Goal: Task Accomplishment & Management: Use online tool/utility

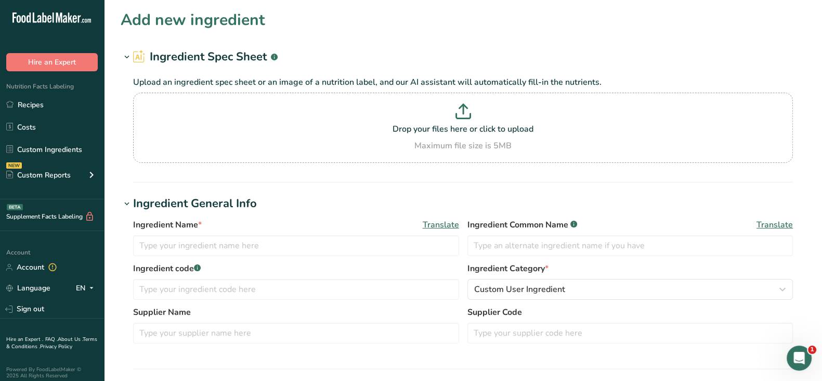
drag, startPoint x: 34, startPoint y: 102, endPoint x: 470, endPoint y: 192, distance: 445.0
click at [34, 102] on link "Recipes" at bounding box center [52, 105] width 104 height 20
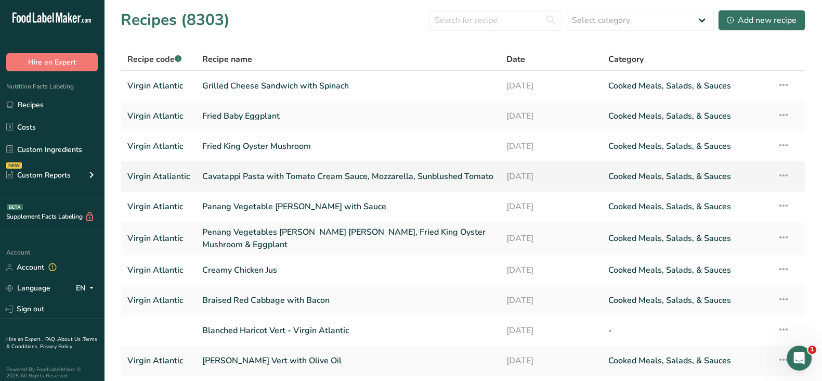
click at [292, 175] on link "Cavatappi Pasta with Tomato Cream Sauce, Mozzarella, Sunblushed Tomato" at bounding box center [348, 176] width 292 height 22
click at [350, 168] on link "Cavatappi Pasta with Tomato Cream Sauce, Mozzarella, Sunblushed Tomato" at bounding box center [348, 176] width 292 height 22
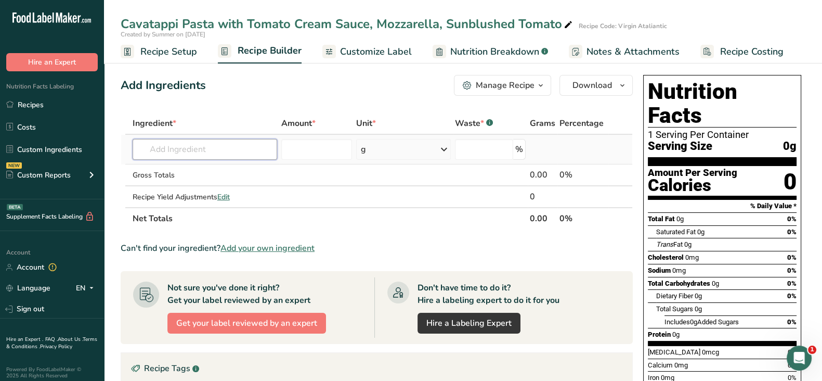
click at [239, 154] on input "text" at bounding box center [205, 149] width 145 height 21
click at [265, 146] on input "text" at bounding box center [205, 149] width 145 height 21
paste input "Belgioiso 91746"
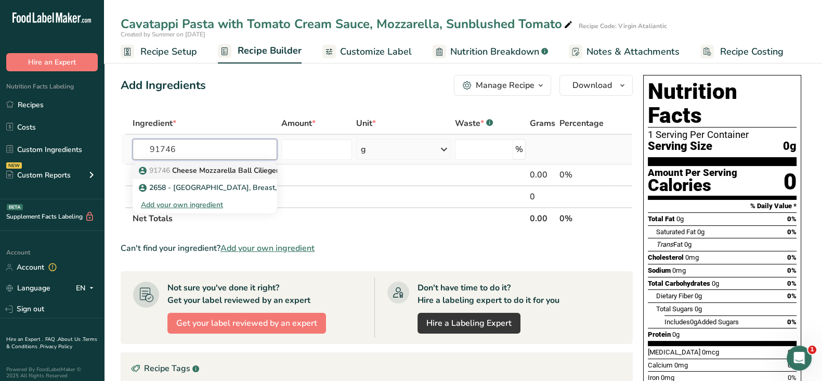
type input "91746"
click at [237, 170] on p "91746 Cheese Mozzarella Ball Ciliegene Fresh .333 Oz" at bounding box center [237, 170] width 192 height 11
type input "Cheese Mozzarella Ball Ciliegene Fresh .333 Oz"
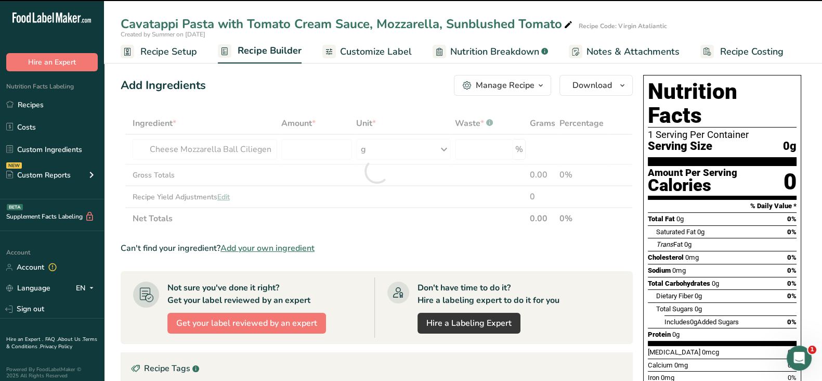
type input "0"
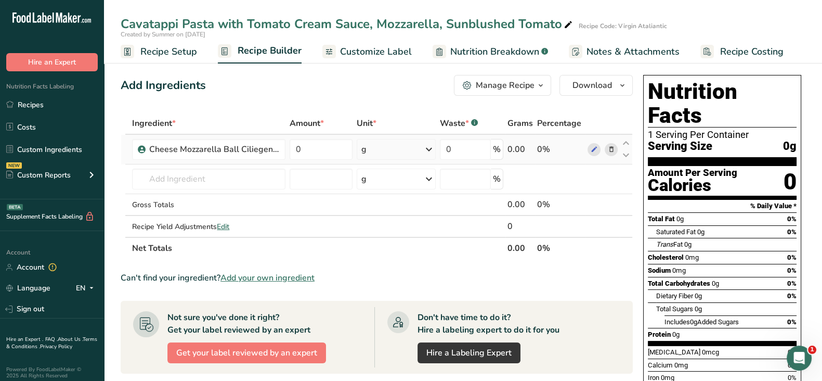
click at [391, 143] on div "g" at bounding box center [396, 149] width 79 height 21
drag, startPoint x: 299, startPoint y: 149, endPoint x: 289, endPoint y: 149, distance: 10.4
click at [289, 149] on td "0" at bounding box center [321, 150] width 67 height 30
type input "2"
click at [412, 150] on div "Ingredient * Amount * Unit * Waste * .a-a{fill:#347362;}.b-a{fill:#fff;} Grams …" at bounding box center [377, 185] width 512 height 147
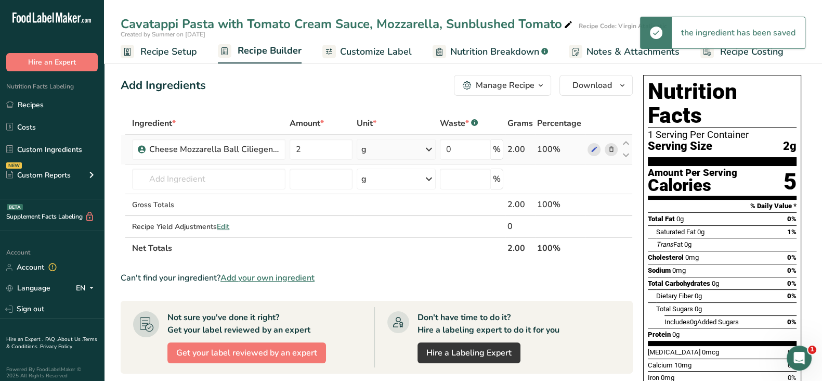
click at [390, 152] on div "g" at bounding box center [396, 149] width 79 height 21
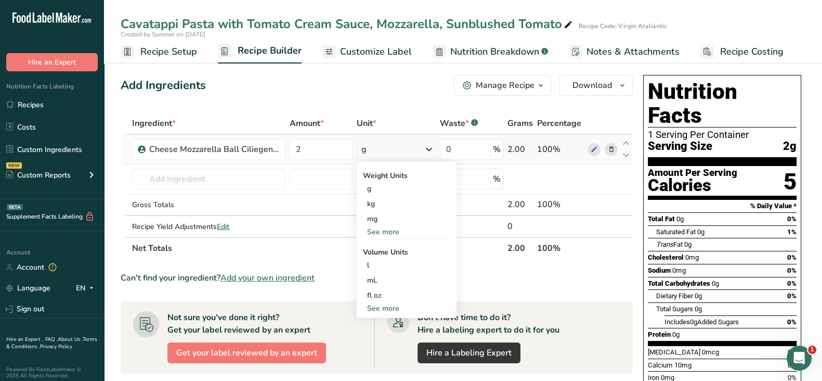
click at [391, 231] on div "See more" at bounding box center [406, 231] width 87 height 11
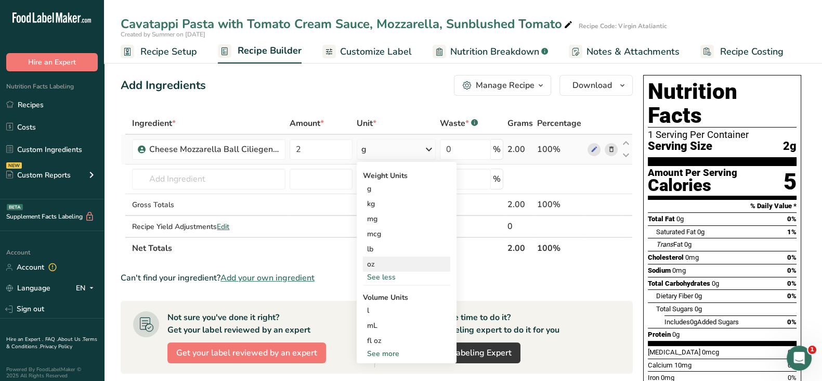
click at [381, 260] on div "oz" at bounding box center [406, 263] width 87 height 15
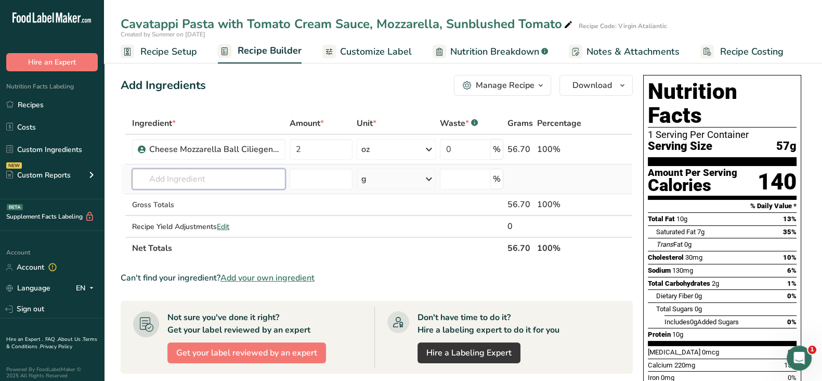
click at [224, 179] on input "text" at bounding box center [208, 178] width 153 height 21
paste input "6917991"
click at [151, 175] on input "6917991" at bounding box center [208, 178] width 153 height 21
type input "6917991"
click at [162, 176] on input "text" at bounding box center [208, 178] width 153 height 21
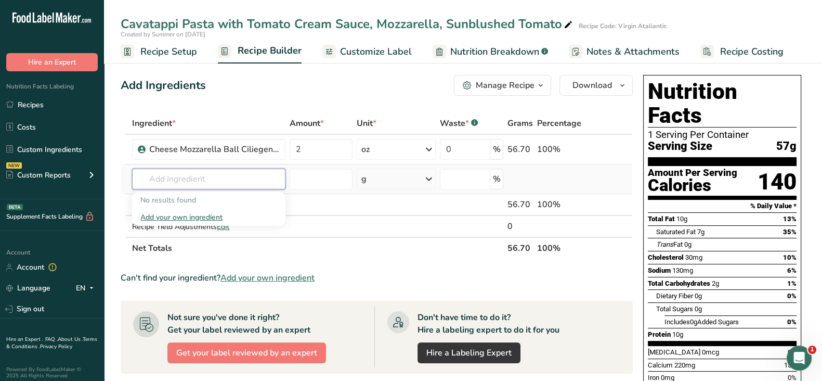
paste input "00-823338000081"
type input "00-823338000081"
click at [194, 204] on span "00-823338000081" at bounding box center [179, 200] width 61 height 10
type input "Tomato Red Rstd Marntd Wedge"
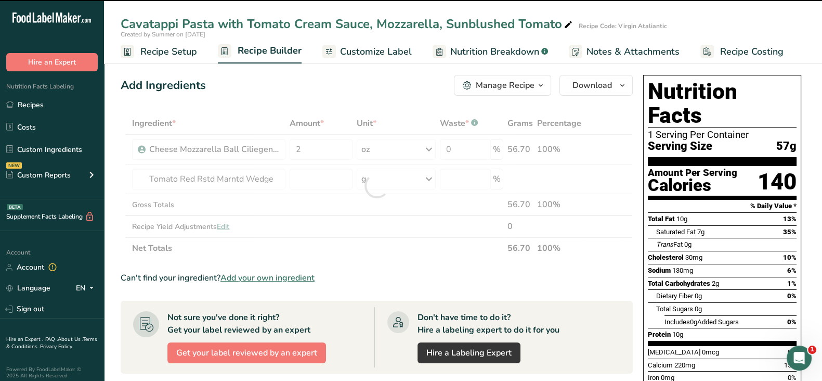
type input "0"
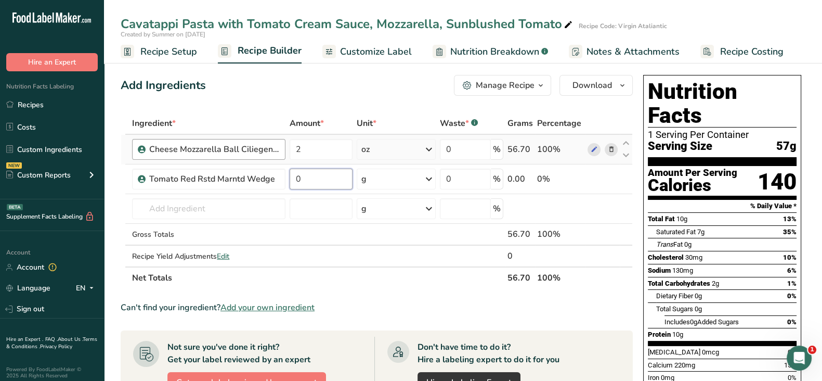
drag, startPoint x: 319, startPoint y: 180, endPoint x: 274, endPoint y: 149, distance: 54.7
click at [283, 172] on tr "Tomato Red Rstd Marntd Wedge 0 g Weight Units g kg mg See more Volume Units l V…" at bounding box center [376, 179] width 511 height 30
type input "0.42"
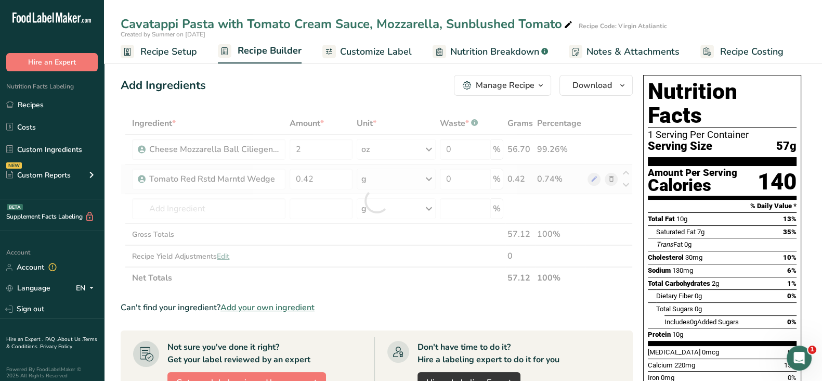
click at [374, 173] on div "Ingredient * Amount * Unit * Waste * .a-a{fill:#347362;}.b-a{fill:#fff;} Grams …" at bounding box center [377, 200] width 512 height 176
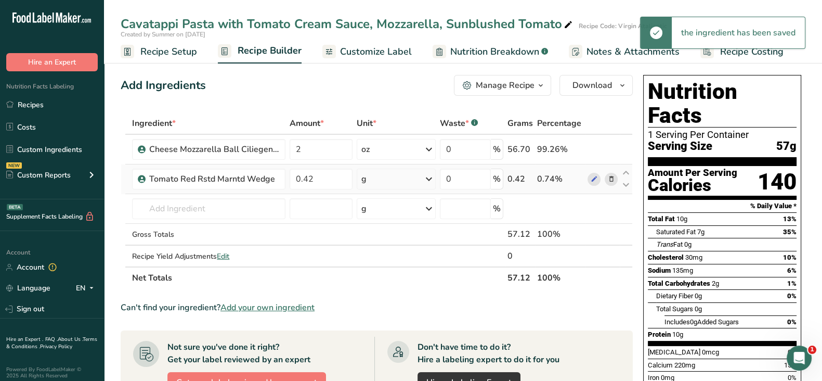
click at [378, 178] on div "g" at bounding box center [396, 178] width 79 height 21
click at [374, 265] on div "See more" at bounding box center [406, 261] width 87 height 11
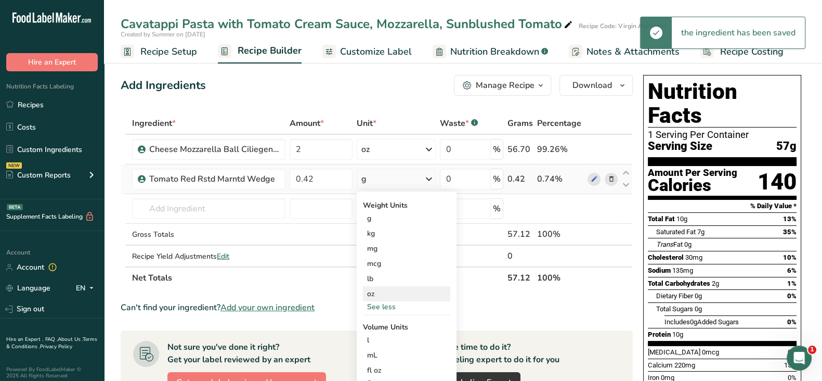
click at [380, 293] on div "oz" at bounding box center [406, 293] width 87 height 15
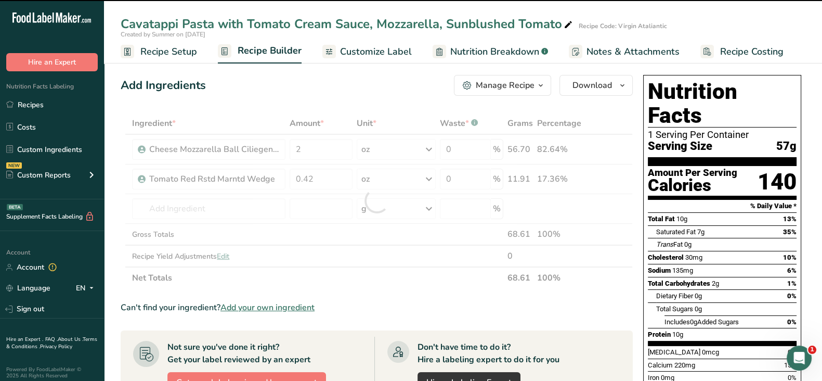
click at [188, 202] on div at bounding box center [377, 200] width 512 height 176
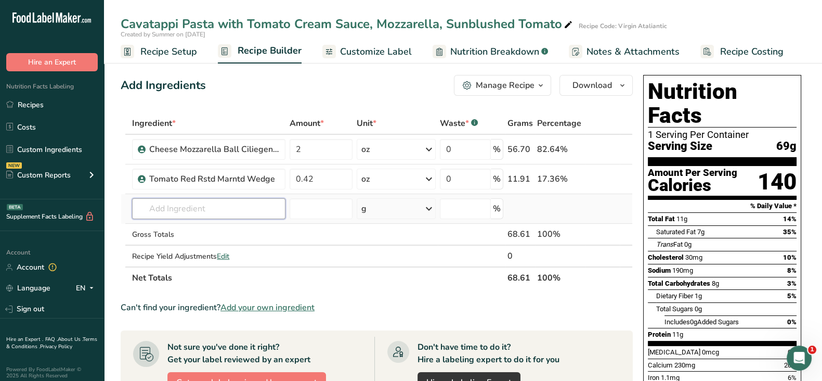
click at [147, 207] on input "text" at bounding box center [208, 208] width 153 height 21
type input "i"
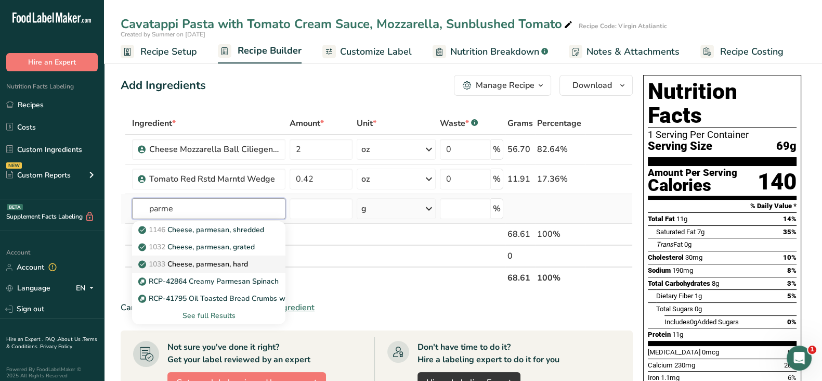
type input "Cheese, parmesan, hard"
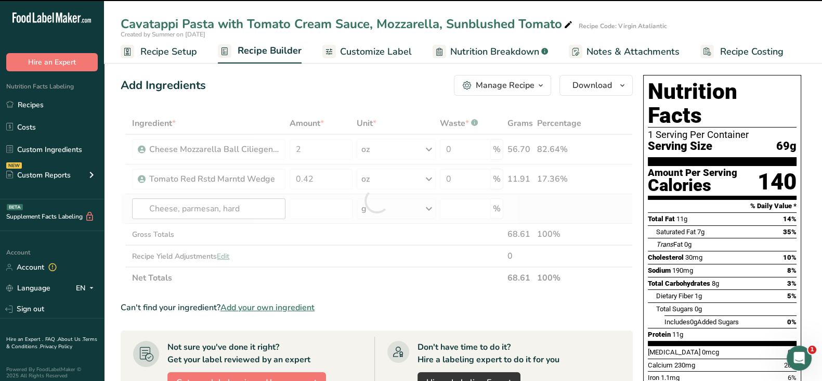
type input "0"
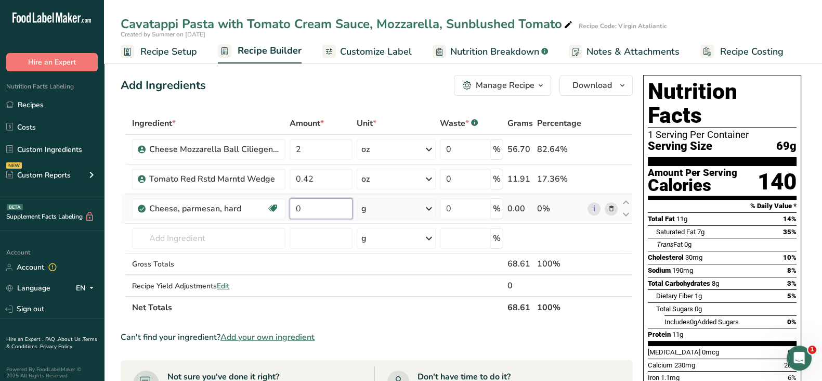
click at [317, 205] on input "0" at bounding box center [321, 208] width 62 height 21
type input "0.28"
click at [385, 218] on div "Ingredient * Amount * Unit * Waste * .a-a{fill:#347362;}.b-a{fill:#fff;} Grams …" at bounding box center [377, 215] width 512 height 206
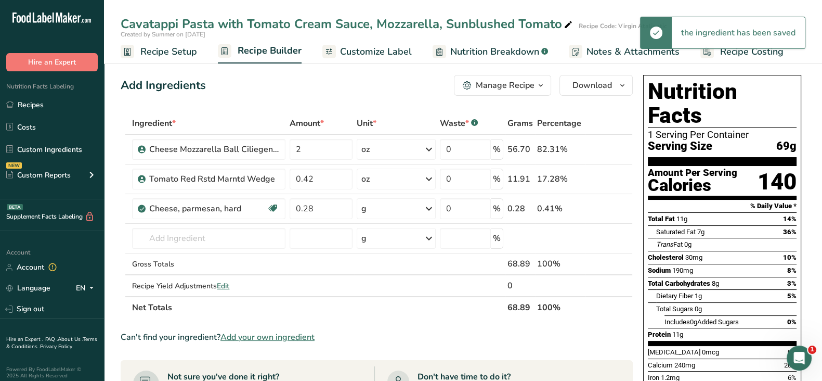
click at [389, 207] on div "g" at bounding box center [396, 208] width 79 height 21
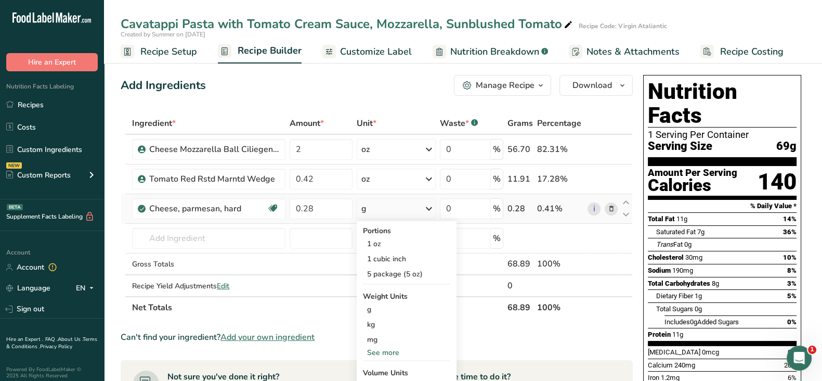
click at [380, 350] on div "See more" at bounding box center [406, 352] width 87 height 11
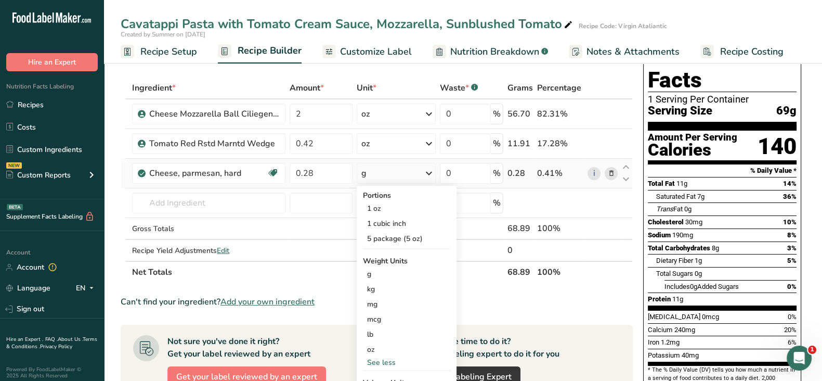
scroll to position [64, 0]
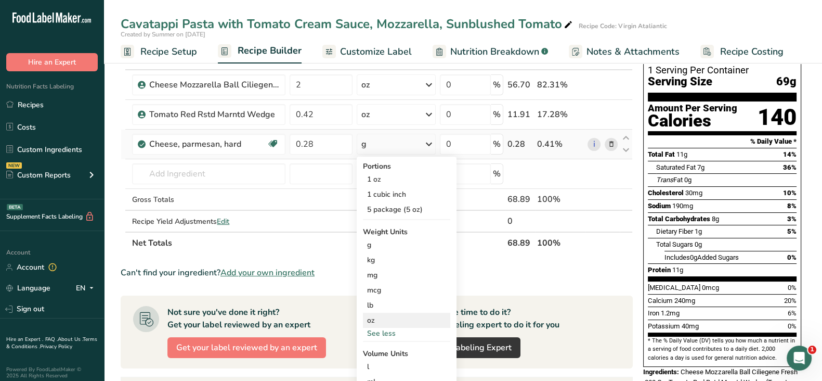
click at [379, 322] on div "oz" at bounding box center [406, 320] width 87 height 15
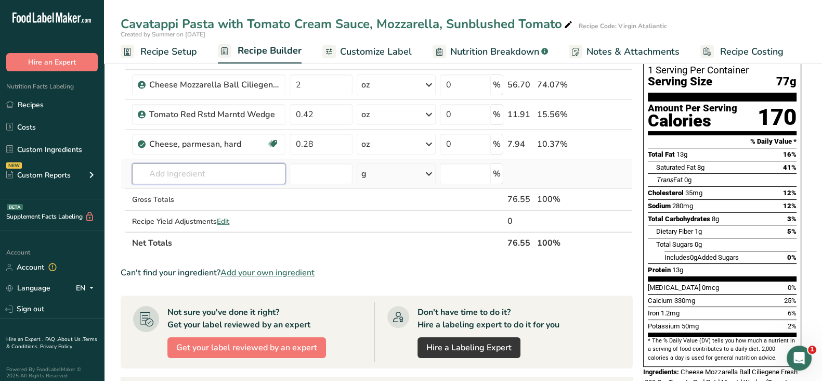
click at [172, 173] on input "text" at bounding box center [208, 173] width 153 height 21
paste input "Parsley Flakes Dry"
click at [203, 175] on input "Parsley Flakes Dry" at bounding box center [208, 173] width 153 height 21
paste input "Parsley Flakes Dry"
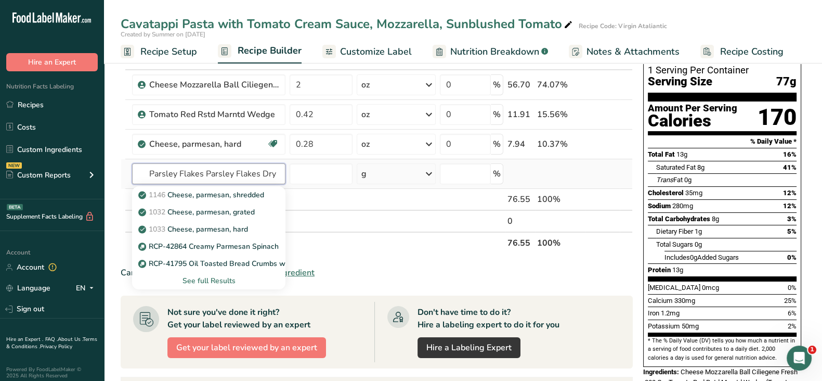
click at [204, 172] on input "Parsley Flakes Parsley Flakes Dry Dry" at bounding box center [208, 173] width 153 height 21
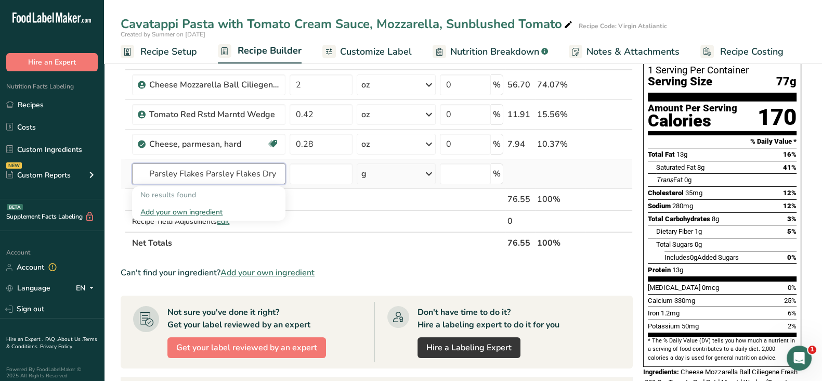
drag, startPoint x: 261, startPoint y: 173, endPoint x: 205, endPoint y: 172, distance: 55.7
click at [205, 172] on input "Parsley Flakes Parsley Flakes Dry Dry" at bounding box center [208, 173] width 153 height 21
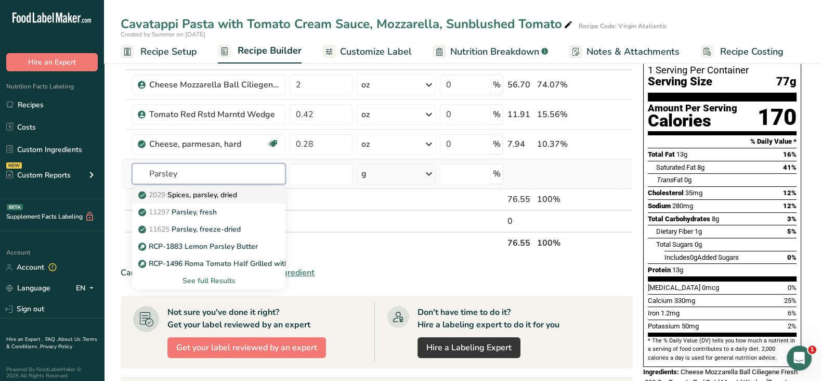
type input "Spices, parsley, dried"
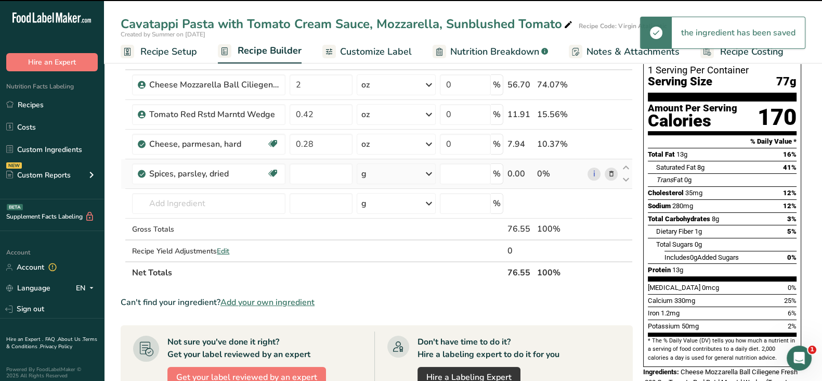
type input "0"
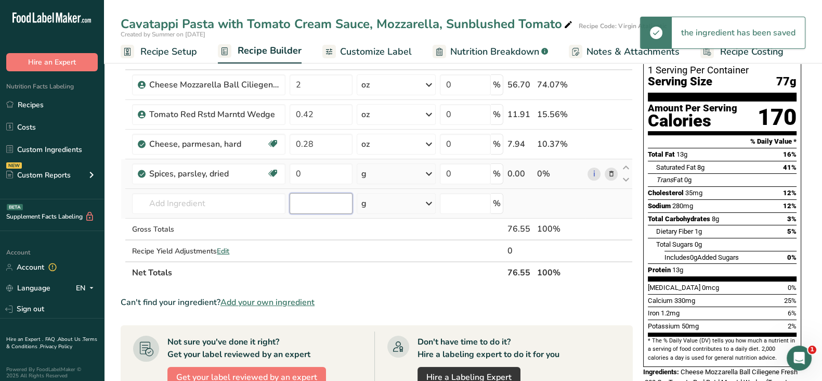
click at [295, 194] on input "number" at bounding box center [321, 203] width 62 height 21
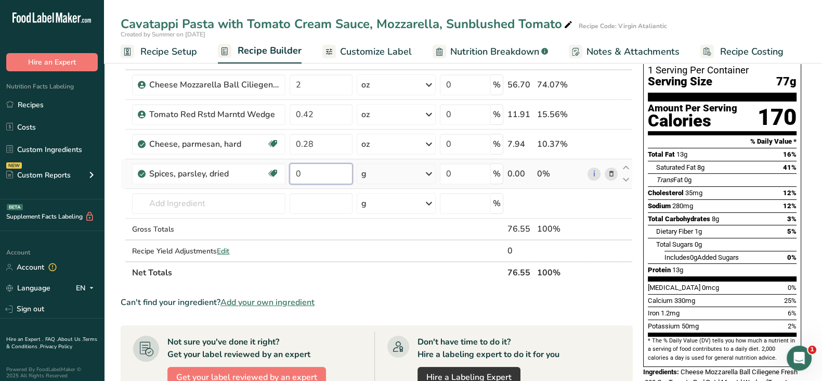
click at [319, 169] on input "0" at bounding box center [321, 173] width 62 height 21
type input "0.1"
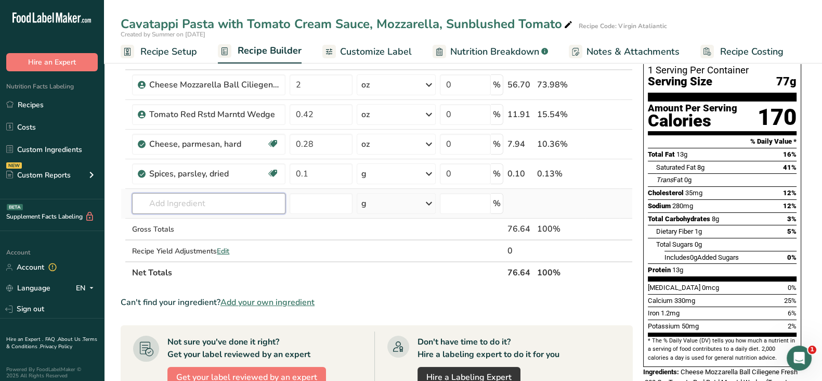
click at [204, 204] on div "Ingredient * Amount * Unit * Waste * .a-a{fill:#347362;}.b-a{fill:#fff;} Grams …" at bounding box center [377, 166] width 512 height 236
click at [155, 198] on input "text" at bounding box center [208, 203] width 153 height 21
paste input "Rcp - Cavatappi Pasta Cooked"
click at [224, 202] on input "Rcp - Cavatappi Pasta Cooked" at bounding box center [208, 203] width 153 height 21
click at [270, 201] on input "Rcp - Cavatappi Pasta Cooked" at bounding box center [208, 203] width 153 height 21
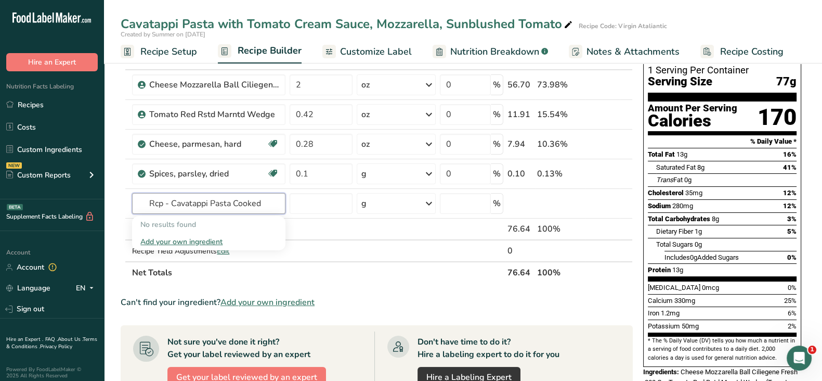
drag, startPoint x: 172, startPoint y: 202, endPoint x: 105, endPoint y: 146, distance: 87.4
click at [105, 201] on section "Add Ingredients Manage Recipe Delete Recipe Duplicate Recipe Scale Recipe Save …" at bounding box center [463, 335] width 718 height 690
type input "Cavatappi Pasta Cooked"
click at [184, 227] on p "AMZ Pasta Cavatappi Cooked" at bounding box center [194, 224] width 108 height 11
type input "AMZ Pasta Cavatappi Cooked"
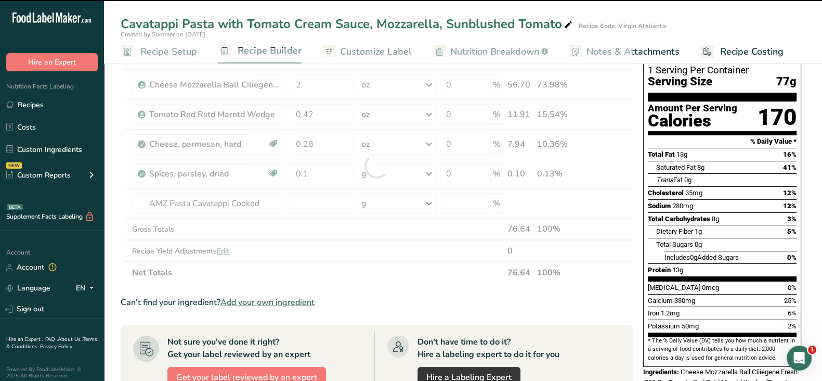
type input "0"
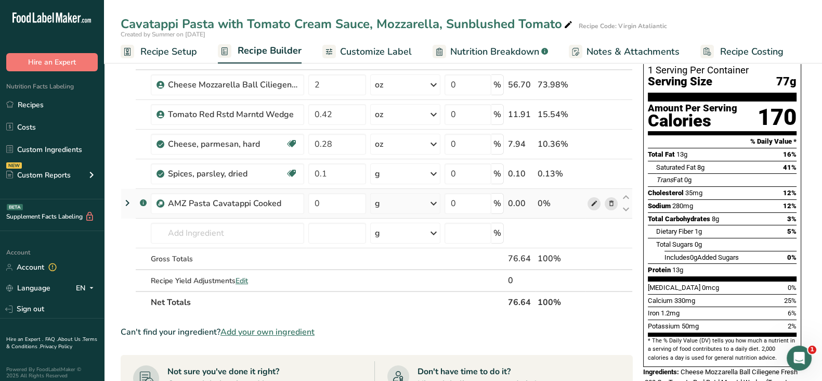
click at [593, 201] on icon at bounding box center [593, 203] width 7 height 11
click at [611, 204] on icon at bounding box center [610, 203] width 7 height 11
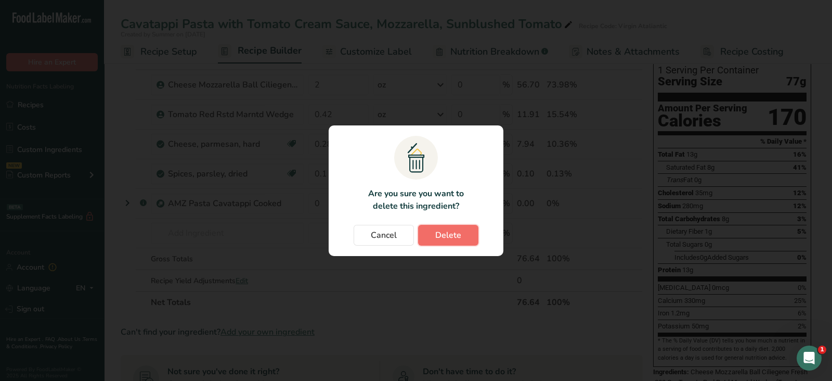
click at [434, 230] on button "Delete" at bounding box center [448, 235] width 60 height 21
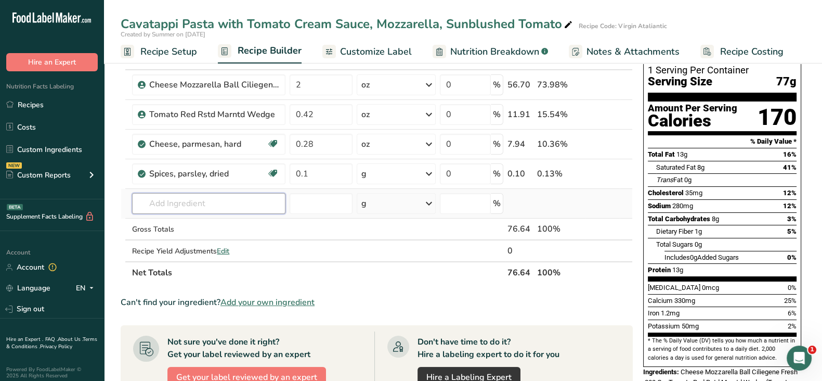
click at [229, 208] on input "text" at bounding box center [208, 203] width 153 height 21
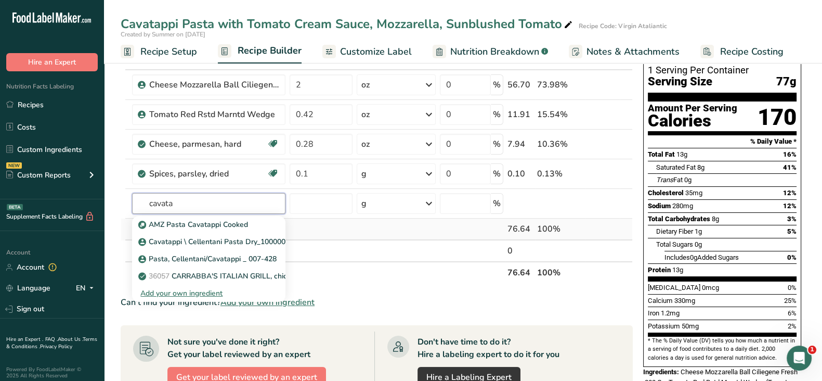
type input "cavata"
click at [334, 227] on td at bounding box center [321, 229] width 67 height 22
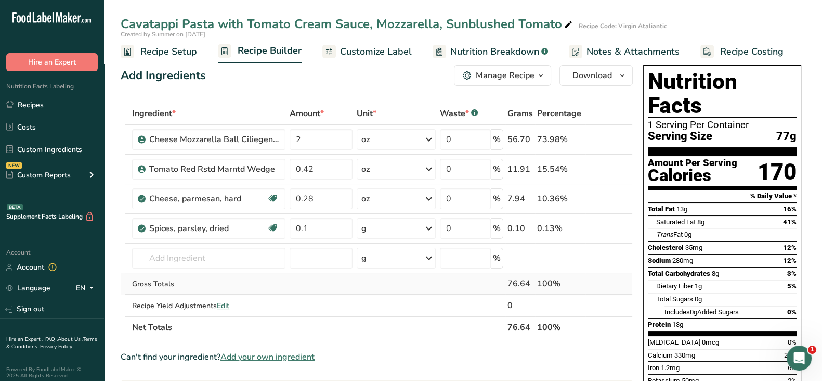
scroll to position [0, 0]
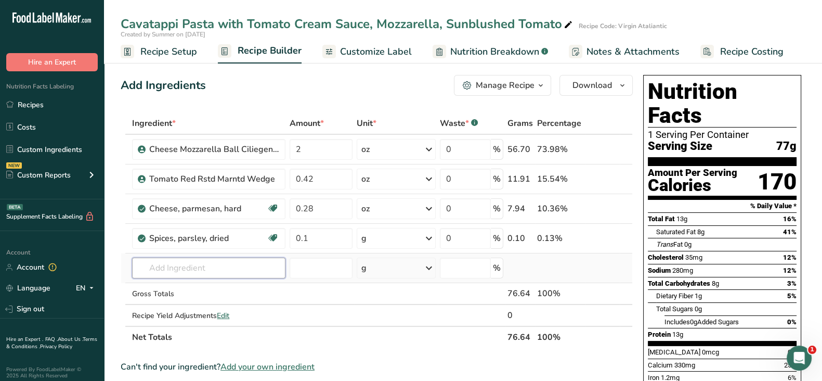
click at [199, 257] on input "text" at bounding box center [208, 267] width 153 height 21
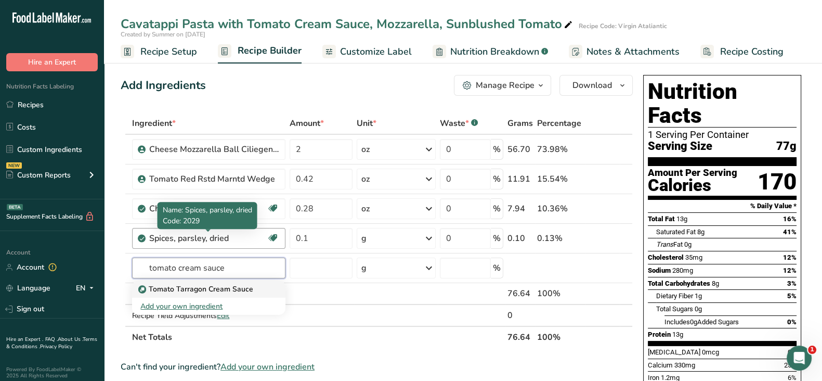
type input "Tomato Tarragon Cream Sauce"
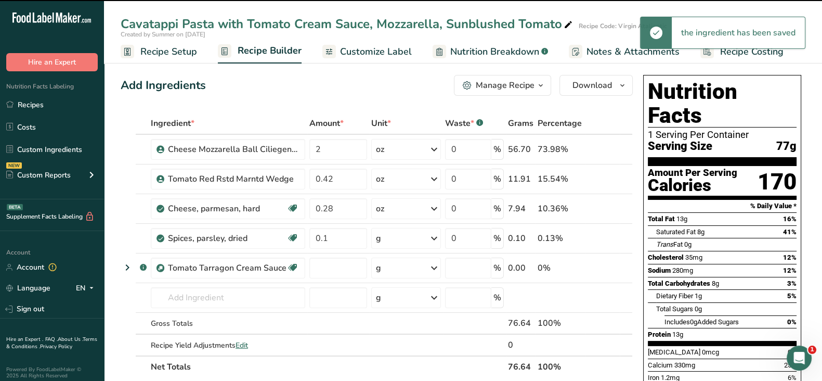
type input "0"
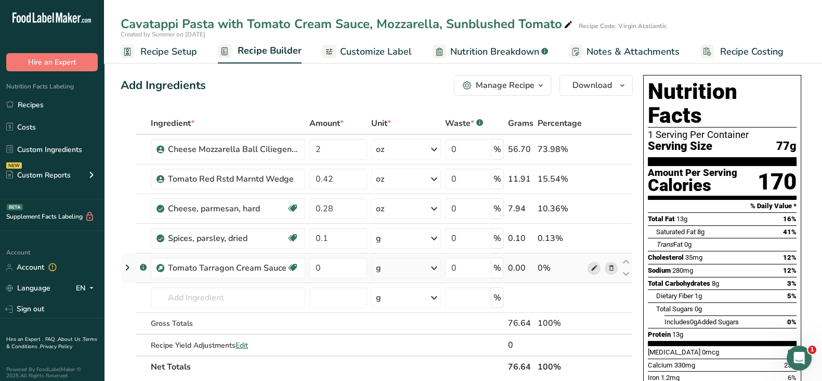
click at [595, 267] on icon at bounding box center [593, 268] width 7 height 11
click at [614, 268] on icon at bounding box center [610, 268] width 7 height 11
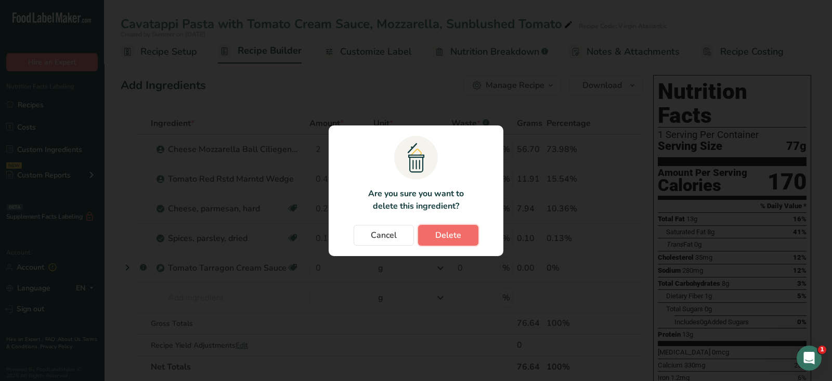
click at [456, 240] on span "Delete" at bounding box center [448, 235] width 26 height 12
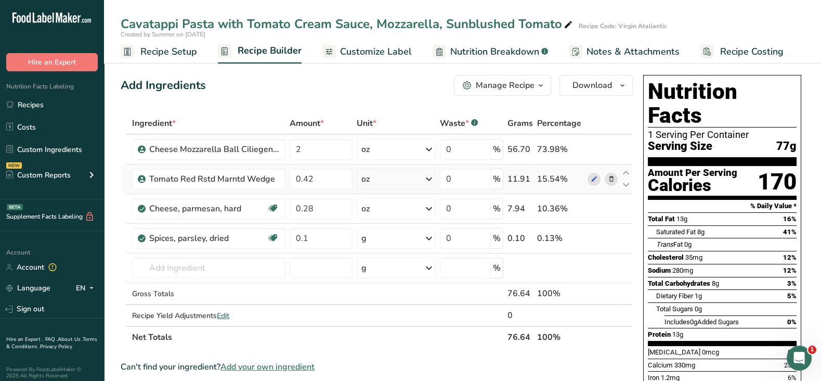
drag, startPoint x: 41, startPoint y: 108, endPoint x: 547, endPoint y: 191, distance: 513.2
click at [40, 108] on link "Recipes" at bounding box center [52, 105] width 104 height 20
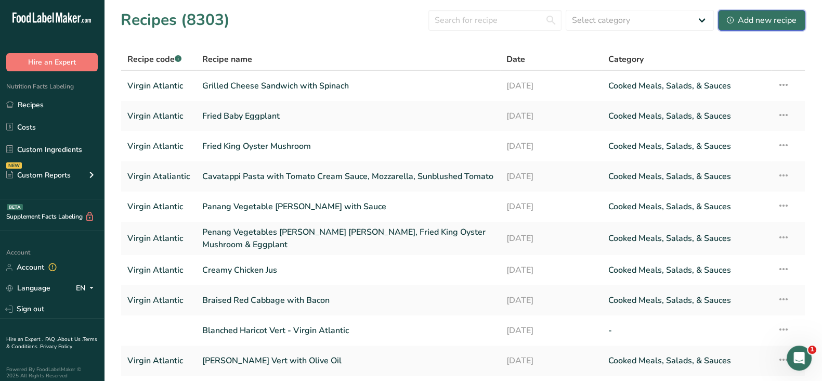
click at [758, 17] on div "Add new recipe" at bounding box center [762, 20] width 70 height 12
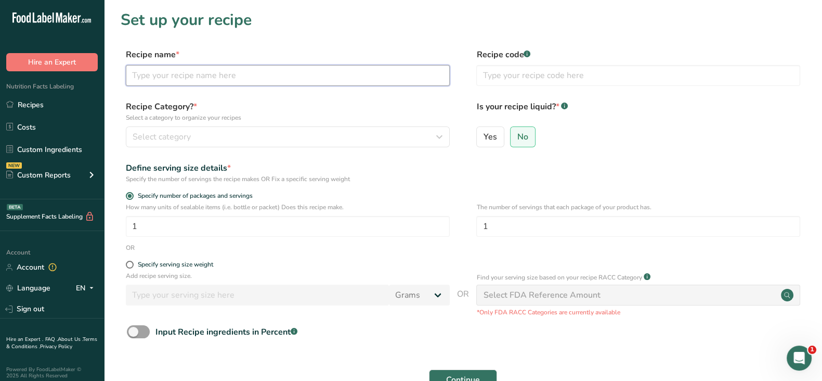
click at [255, 76] on input "text" at bounding box center [288, 75] width 324 height 21
paste input "Rcp - Cavatappi Pasta Cooked"
drag, startPoint x: 372, startPoint y: 74, endPoint x: 248, endPoint y: 74, distance: 123.8
click at [248, 74] on input "Rcp - Cavatappi Pasta Cooked Rcp - Cavatappi Pasta Cooked" at bounding box center [288, 75] width 324 height 21
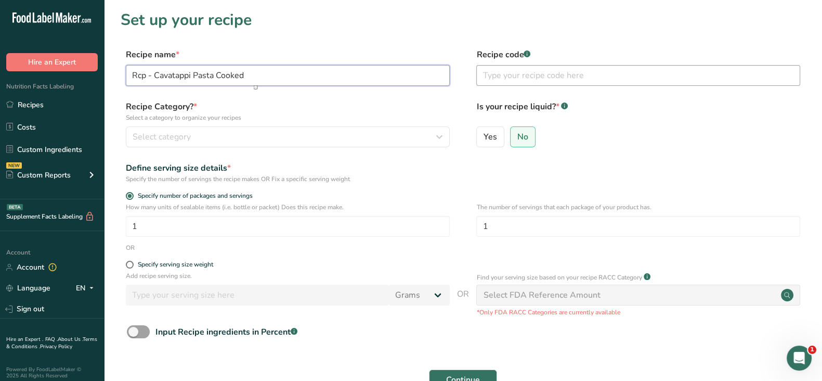
type input "Rcp - Cavatappi Pasta Cooked"
click at [497, 74] on input "text" at bounding box center [638, 75] width 324 height 21
type input "Virgin Atalantic"
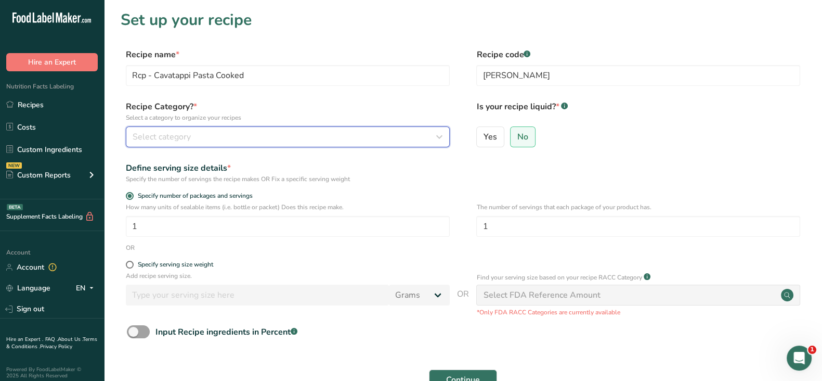
click at [232, 134] on div "Select category" at bounding box center [285, 137] width 304 height 12
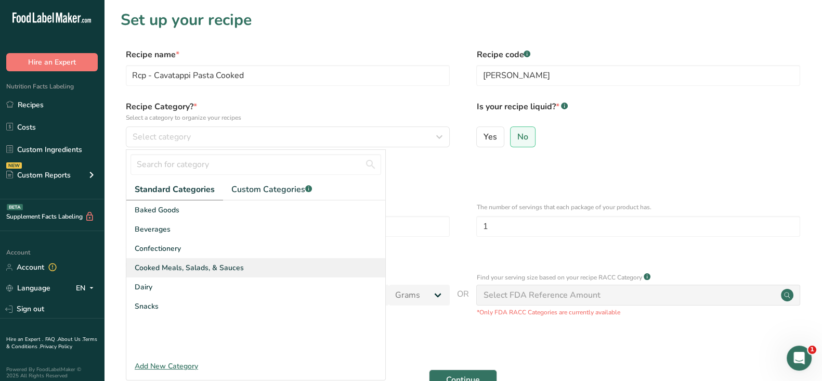
click at [220, 270] on span "Cooked Meals, Salads, & Sauces" at bounding box center [189, 267] width 109 height 11
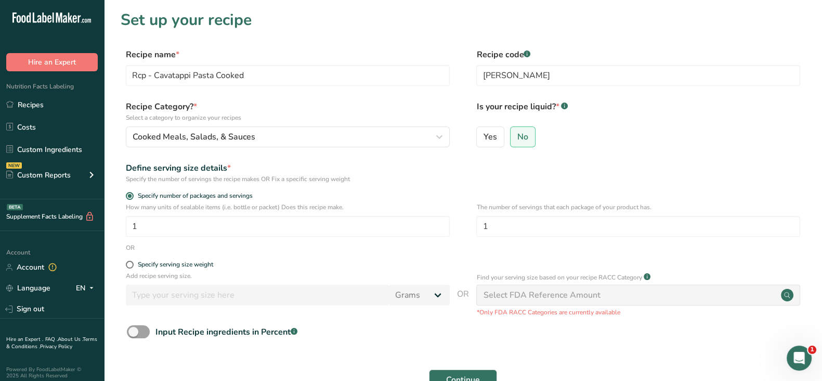
scroll to position [87, 0]
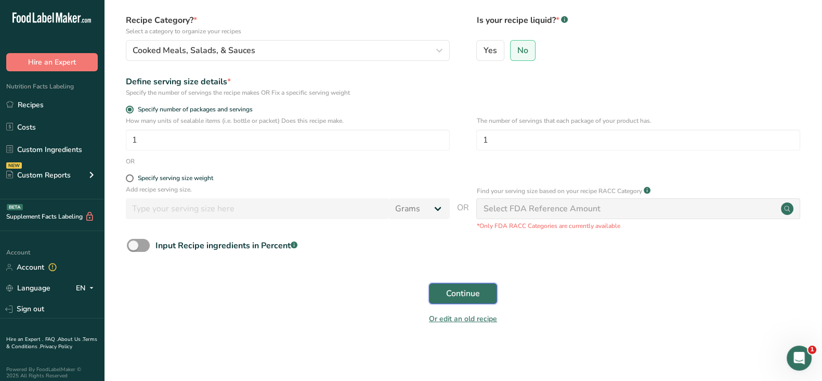
click at [476, 290] on span "Continue" at bounding box center [463, 293] width 34 height 12
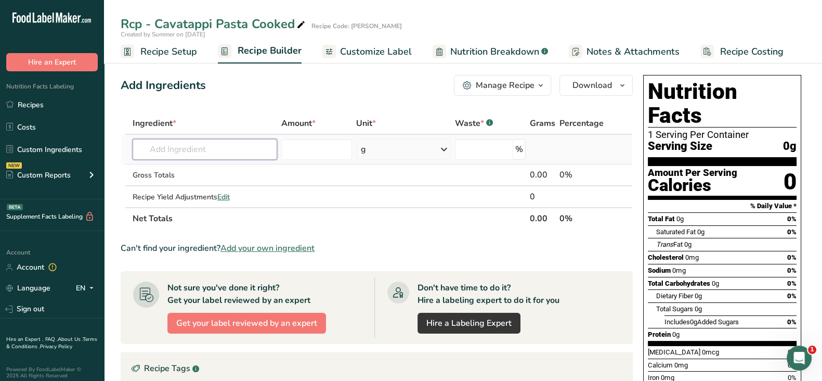
click at [164, 149] on input "text" at bounding box center [205, 149] width 145 height 21
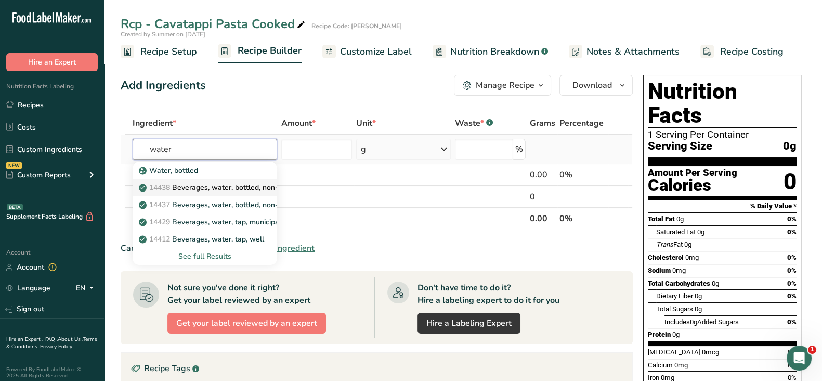
type input "water"
click at [225, 189] on p "14438 Beverages, water, bottled, non-carbonated, CRYSTAL GEYSER" at bounding box center [261, 187] width 240 height 11
type input "Beverages, water, bottled, non-carbonated, CRYSTAL GEYSER"
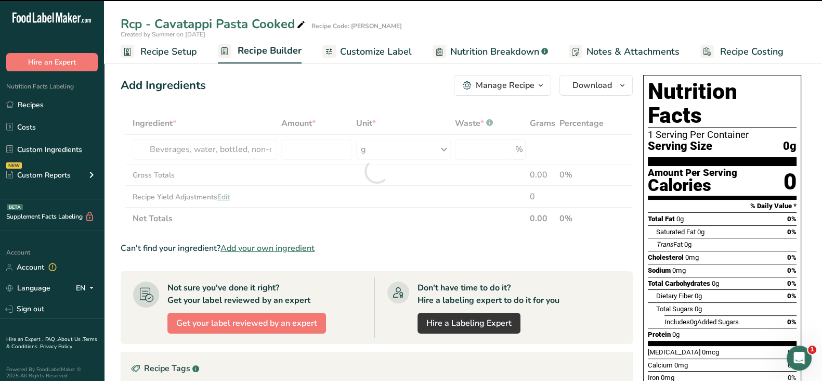
type input "0"
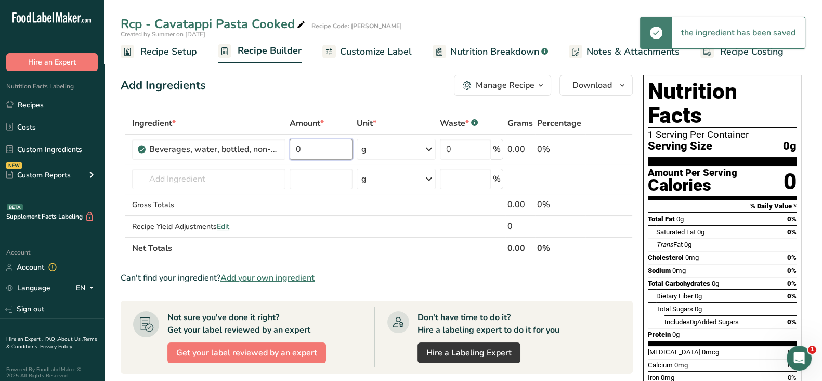
click at [318, 147] on input "0" at bounding box center [321, 149] width 63 height 21
drag, startPoint x: 312, startPoint y: 149, endPoint x: 282, endPoint y: 146, distance: 30.3
click at [282, 147] on tr "Beverages, water, bottled, non-carbonated, CRYSTAL GEYSER 0 g Portions 1 fl oz …" at bounding box center [376, 150] width 511 height 30
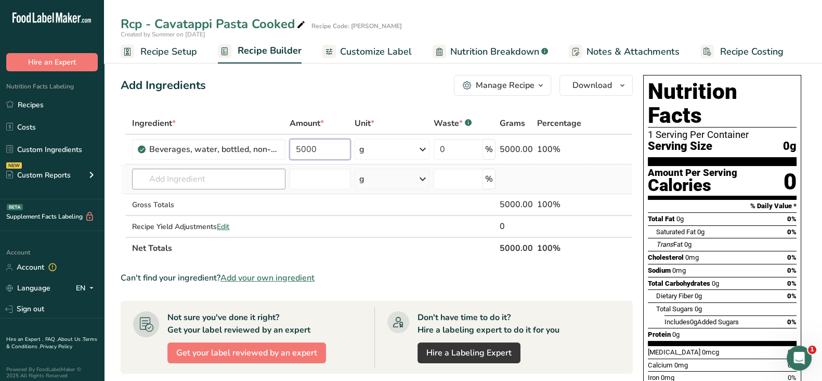
type input "5000"
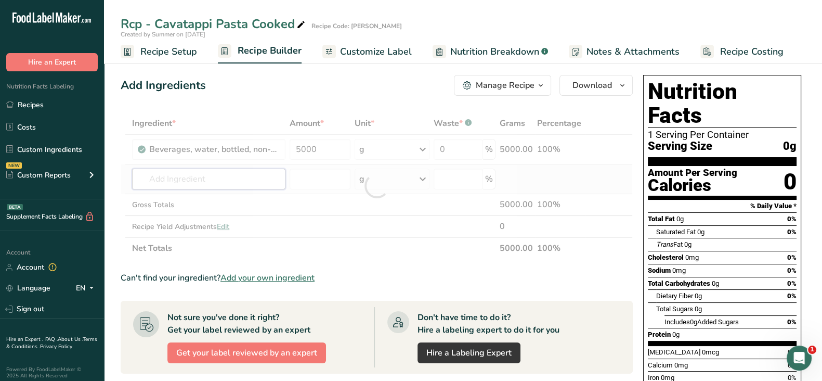
click at [229, 172] on div "Ingredient * Amount * Unit * Waste * .a-a{fill:#347362;}.b-a{fill:#fff;} Grams …" at bounding box center [377, 185] width 512 height 147
type input "ca"
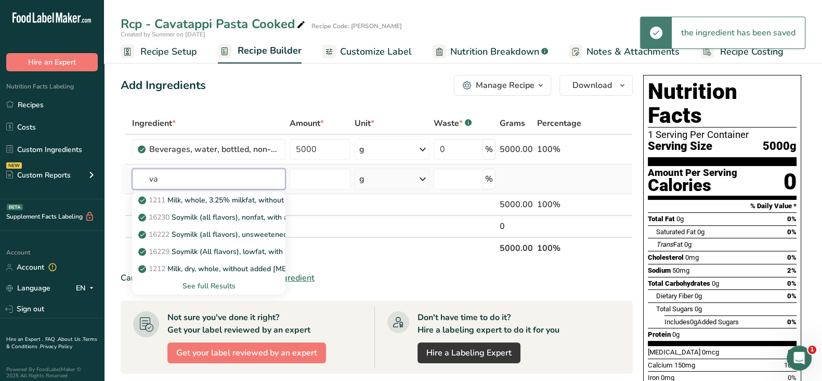
type input "v"
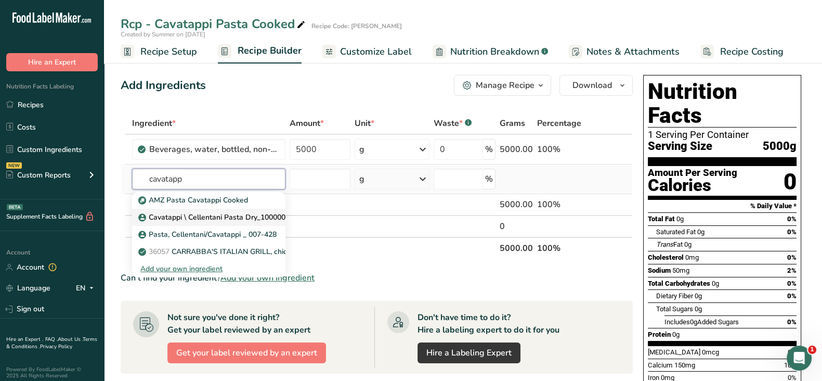
type input "cavatapp"
click at [256, 217] on p "Cavatappi \ Cellentani Pasta Dry_1000007428" at bounding box center [221, 217] width 162 height 11
type input "Cavatappi \ Cellentani Pasta Dry_1000007428"
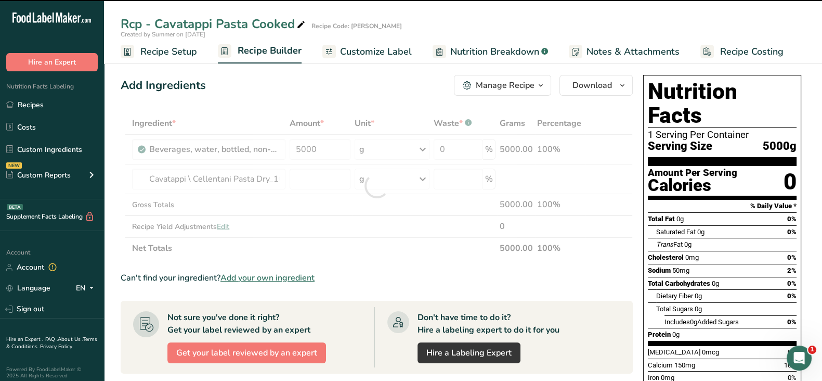
type input "0"
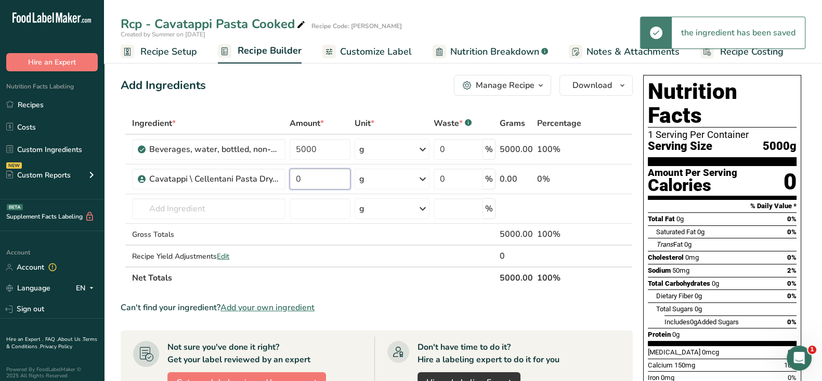
click at [329, 177] on input "0" at bounding box center [320, 178] width 61 height 21
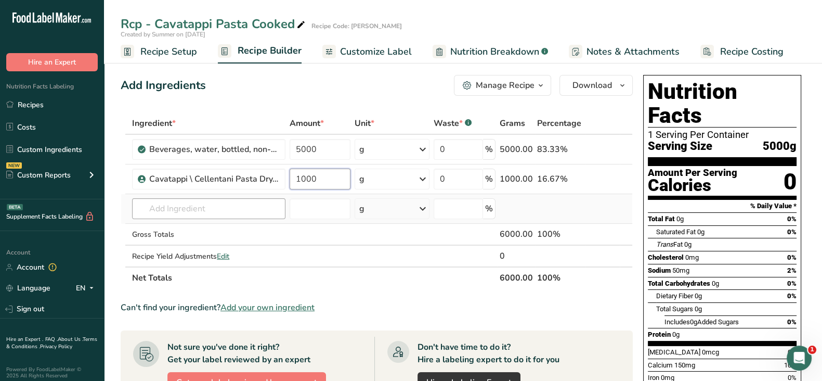
type input "1000"
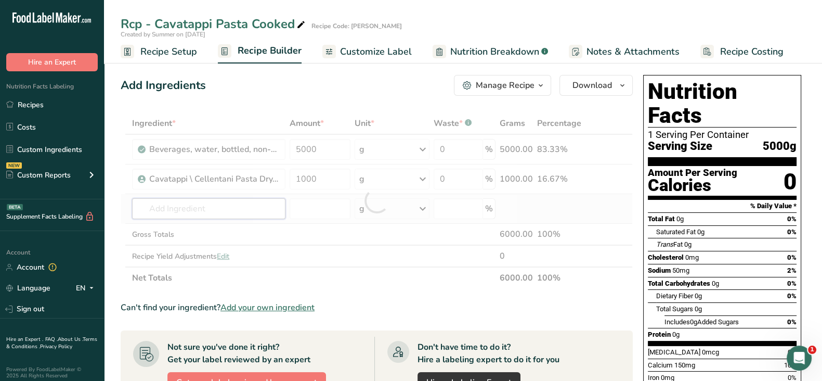
click at [156, 205] on div "Ingredient * Amount * Unit * Waste * .a-a{fill:#347362;}.b-a{fill:#fff;} Grams …" at bounding box center [377, 200] width 512 height 176
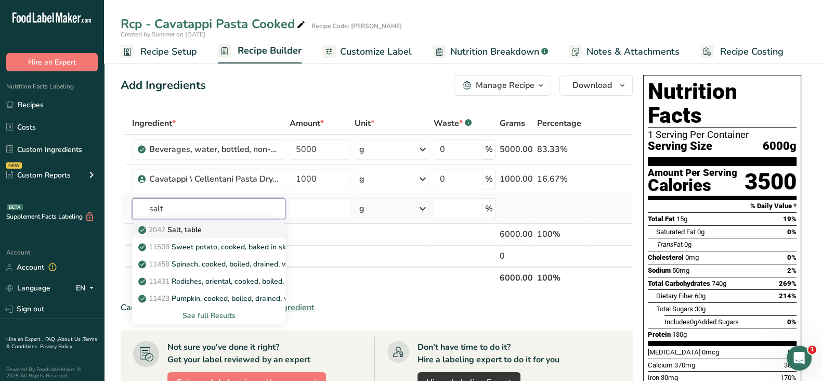
type input "salt"
click at [179, 227] on p "2047 Salt, table" at bounding box center [170, 229] width 61 height 11
type input "Salt, table"
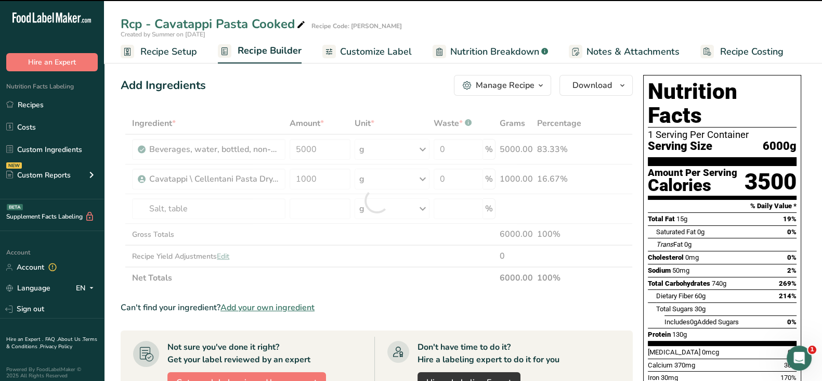
type input "0"
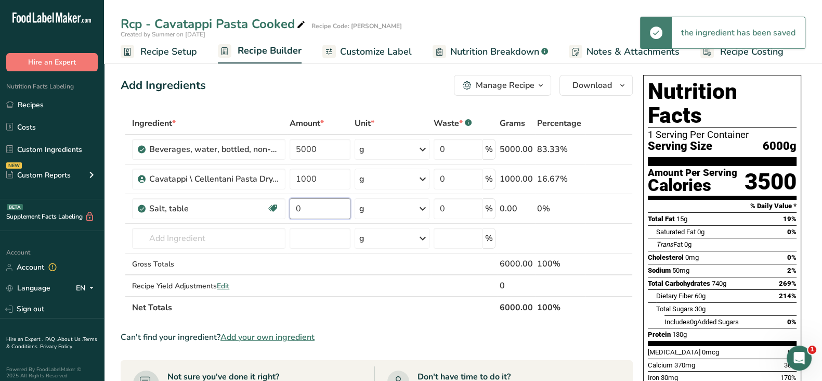
click at [324, 207] on input "0" at bounding box center [320, 208] width 61 height 21
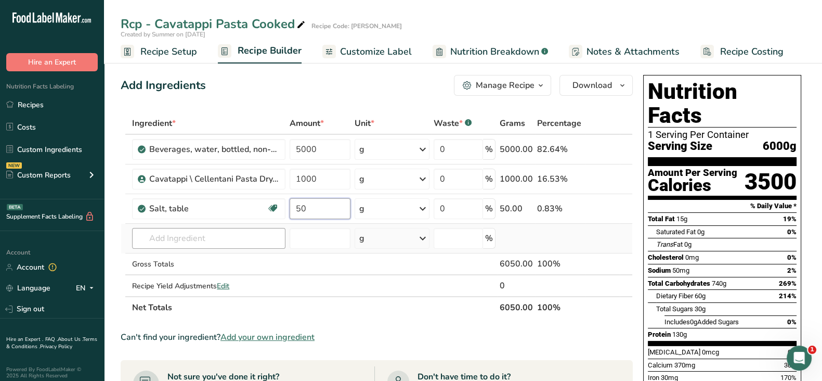
type input "50"
click at [171, 234] on div "Ingredient * Amount * Unit * Waste * .a-a{fill:#347362;}.b-a{fill:#fff;} Grams …" at bounding box center [377, 215] width 512 height 206
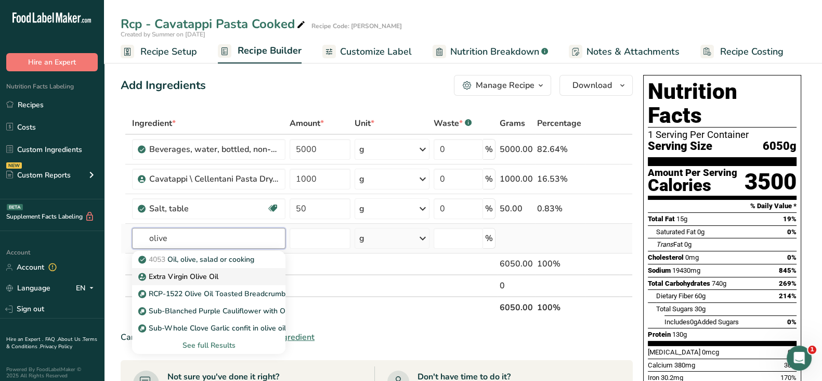
type input "Extra Virgin Olive Oil"
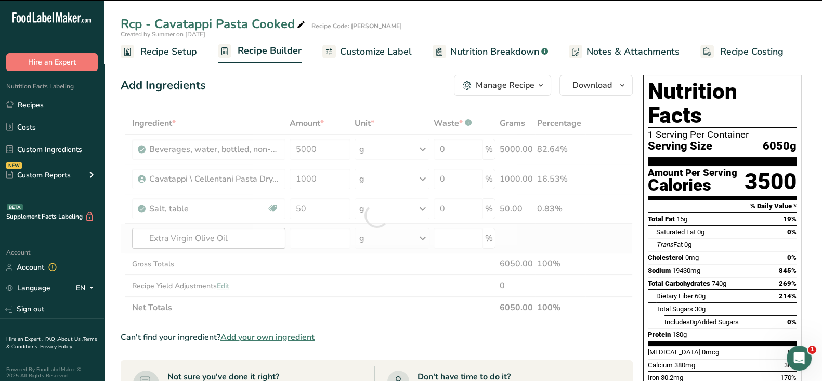
type input "0"
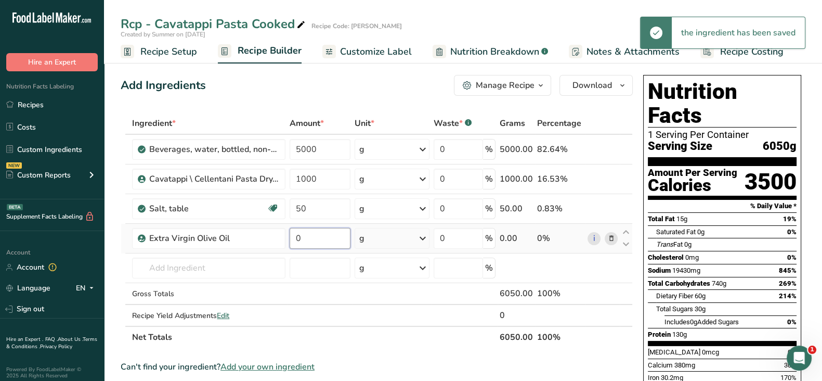
click at [322, 232] on input "0" at bounding box center [320, 238] width 61 height 21
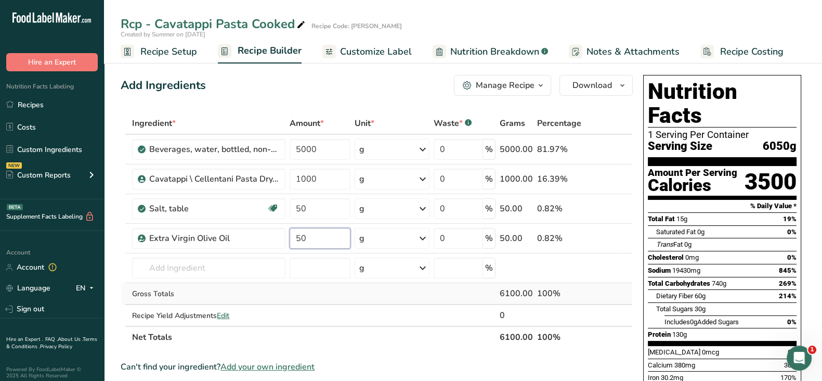
type input "50"
click at [437, 289] on div "Ingredient * Amount * Unit * Waste * .a-a{fill:#347362;}.b-a{fill:#fff;} Grams …" at bounding box center [377, 230] width 512 height 236
click at [496, 84] on div "Manage Recipe" at bounding box center [505, 85] width 59 height 12
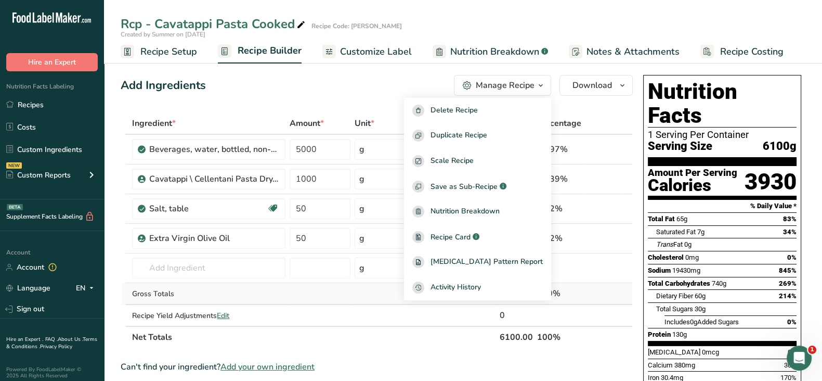
click at [303, 293] on td at bounding box center [320, 294] width 65 height 22
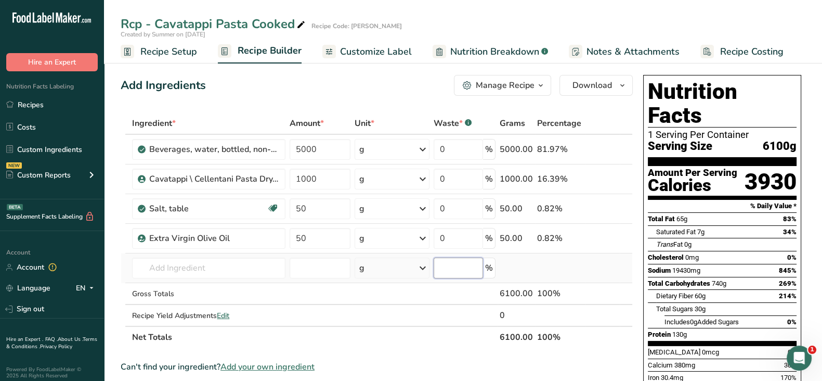
click at [446, 263] on input "number" at bounding box center [458, 267] width 49 height 21
click at [313, 267] on input "number" at bounding box center [320, 267] width 61 height 21
type input "1850"
click at [319, 291] on td at bounding box center [320, 294] width 65 height 22
drag, startPoint x: 325, startPoint y: 263, endPoint x: 276, endPoint y: 266, distance: 49.0
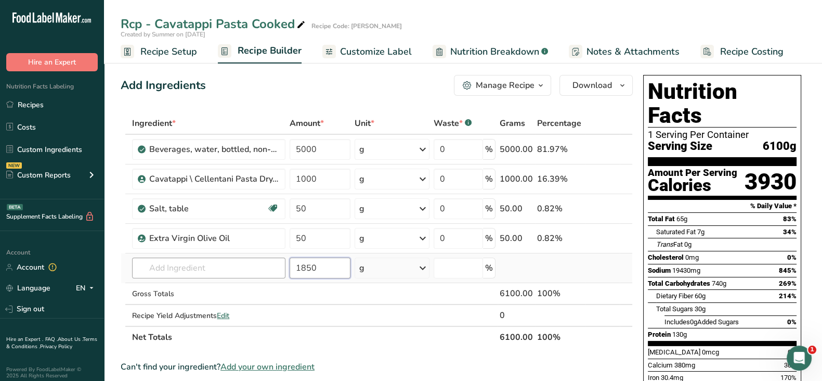
click at [276, 266] on tr "4053 Oil, olive, salad or cooking Extra Virgin Olive Oil RCP-1522 Olive Oil Toa…" at bounding box center [376, 268] width 511 height 30
click at [312, 302] on td at bounding box center [320, 294] width 65 height 22
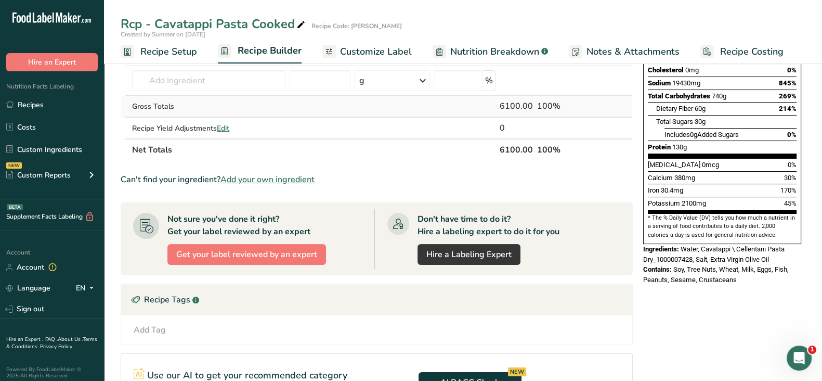
scroll to position [57, 0]
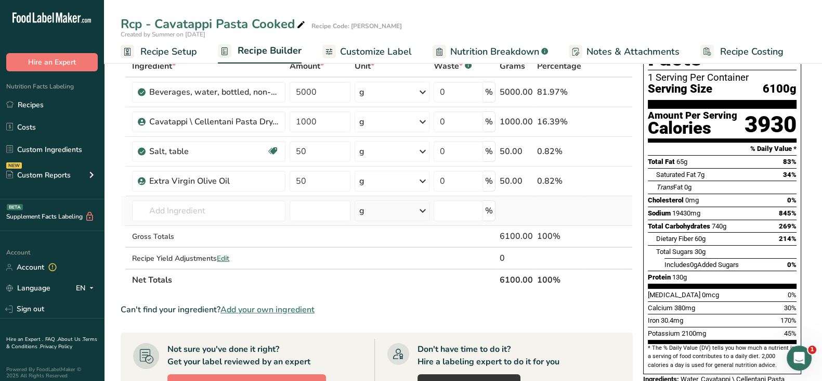
drag, startPoint x: 164, startPoint y: 46, endPoint x: 394, endPoint y: 209, distance: 281.9
click at [164, 46] on span "Recipe Setup" at bounding box center [168, 52] width 57 height 14
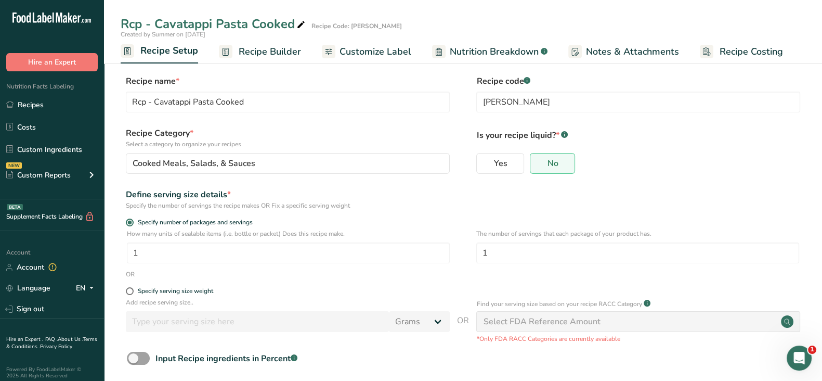
scroll to position [51, 0]
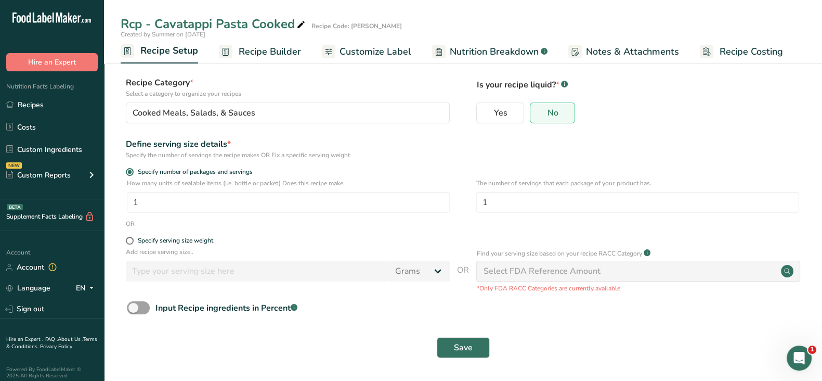
click at [267, 53] on span "Recipe Builder" at bounding box center [270, 52] width 62 height 14
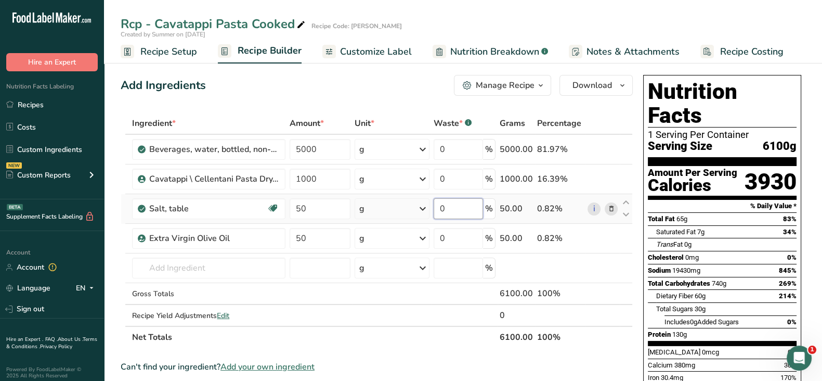
drag, startPoint x: 452, startPoint y: 212, endPoint x: 425, endPoint y: 202, distance: 29.1
click at [426, 202] on tr "Salt, table Dairy free Gluten free Vegan Vegetarian Soy free 50 g Portions 1 ts…" at bounding box center [376, 209] width 511 height 30
type input "49.999999"
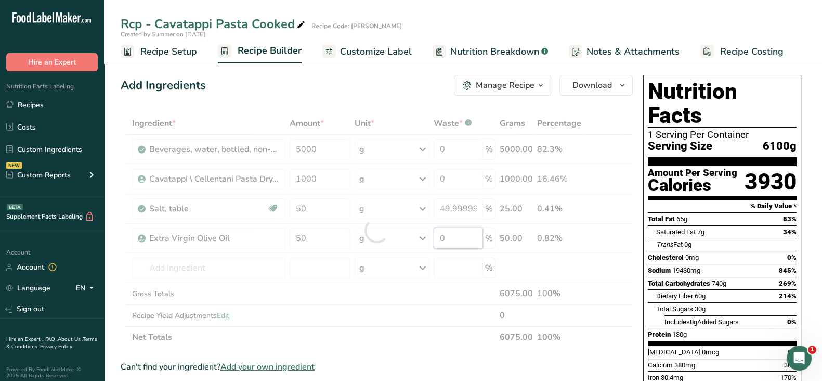
drag, startPoint x: 446, startPoint y: 245, endPoint x: 424, endPoint y: 245, distance: 21.8
click at [424, 245] on div "Ingredient * Amount * Unit * Waste * .a-a{fill:#347362;}.b-a{fill:#fff;} Grams …" at bounding box center [377, 230] width 512 height 236
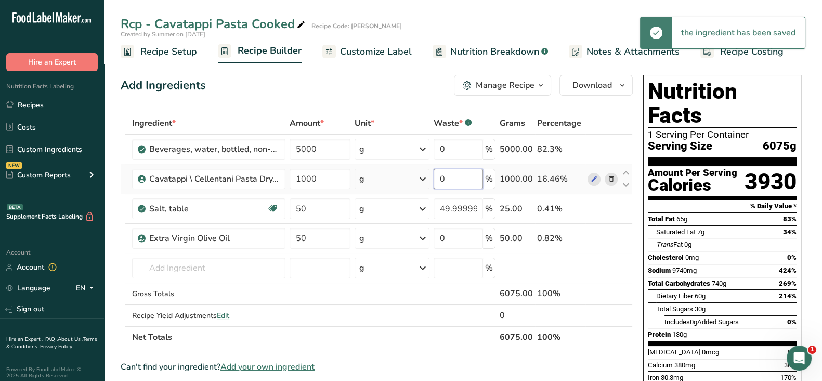
click at [461, 180] on div "Ingredient * Amount * Unit * Waste * .a-a{fill:#347362;}.b-a{fill:#fff;} Grams …" at bounding box center [377, 230] width 512 height 236
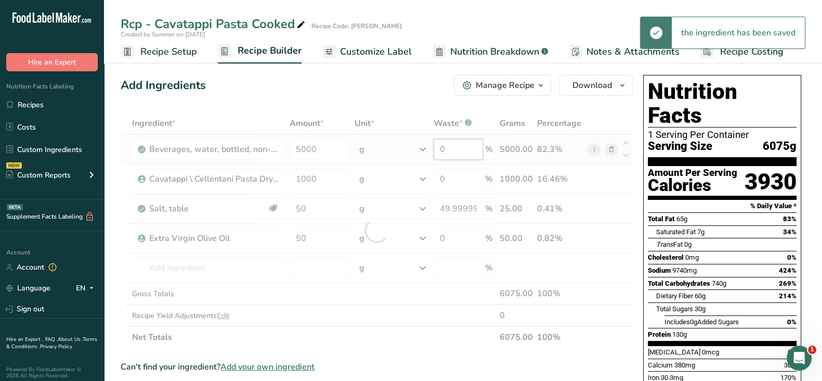
click at [453, 150] on div "Ingredient * Amount * Unit * Waste * .a-a{fill:#347362;}.b-a{fill:#fff;} Grams …" at bounding box center [377, 230] width 512 height 236
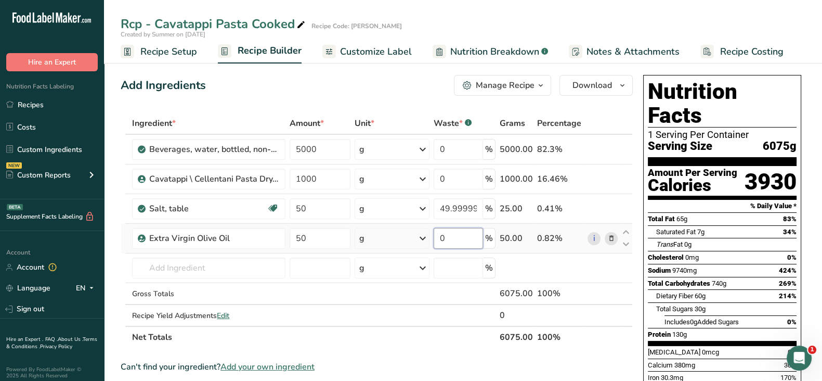
click at [432, 237] on div "Ingredient * Amount * Unit * Waste * .a-a{fill:#347362;}.b-a{fill:#fff;} Grams …" at bounding box center [377, 230] width 512 height 236
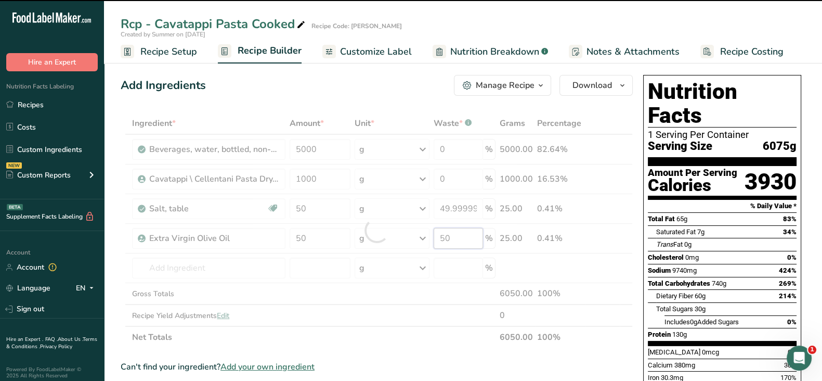
type input "0"
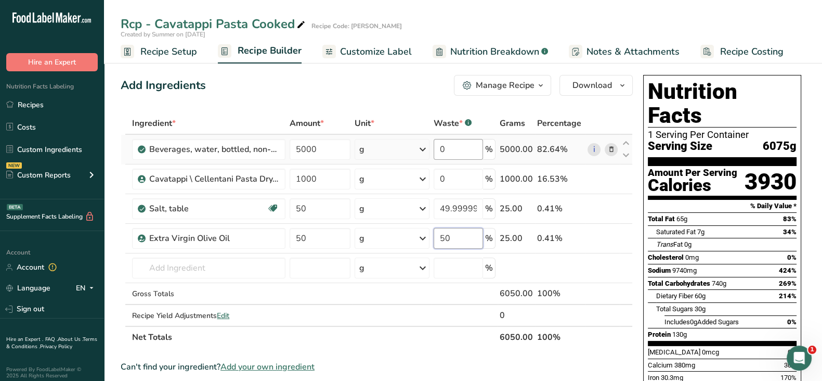
type input "50"
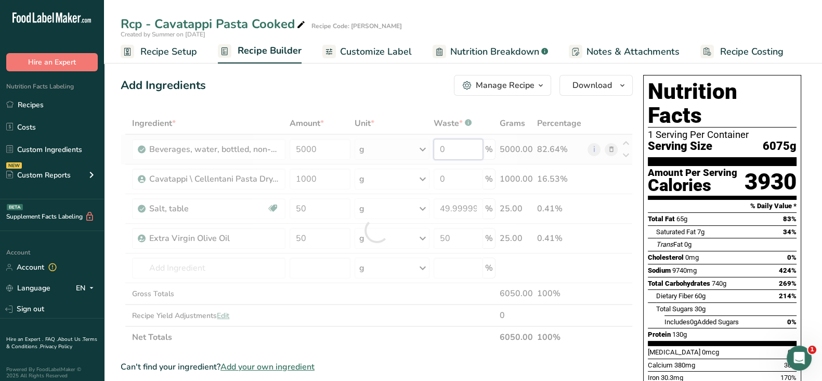
click at [454, 155] on div "Ingredient * Amount * Unit * Waste * .a-a{fill:#347362;}.b-a{fill:#fff;} Grams …" at bounding box center [377, 230] width 512 height 236
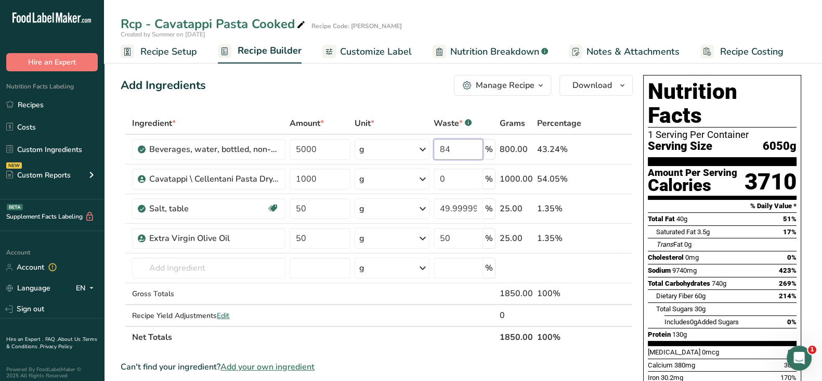
type input "84"
click at [525, 82] on div "Manage Recipe" at bounding box center [505, 85] width 59 height 12
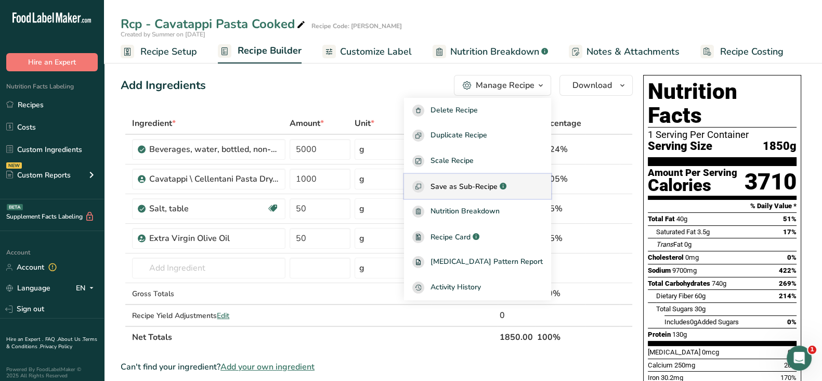
click at [491, 190] on span "Save as Sub-Recipe" at bounding box center [464, 186] width 67 height 11
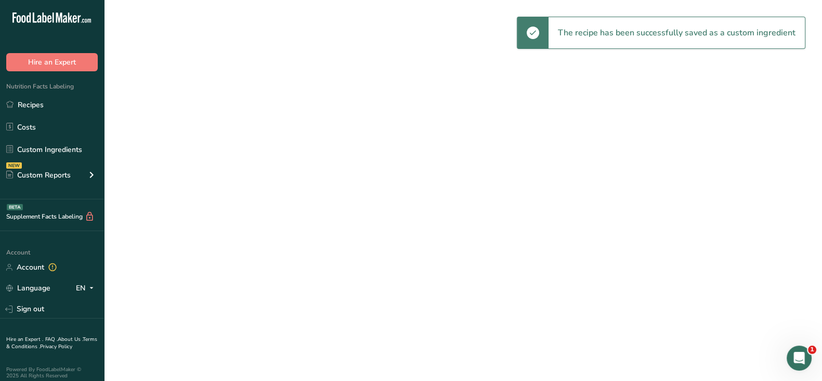
select select "30"
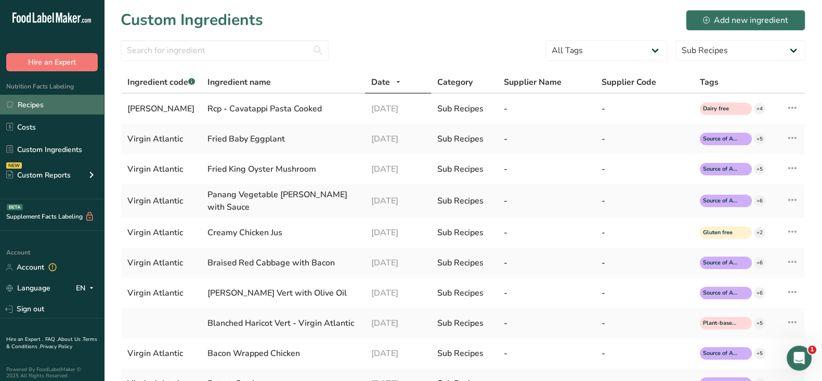
click at [33, 102] on link "Recipes" at bounding box center [52, 105] width 104 height 20
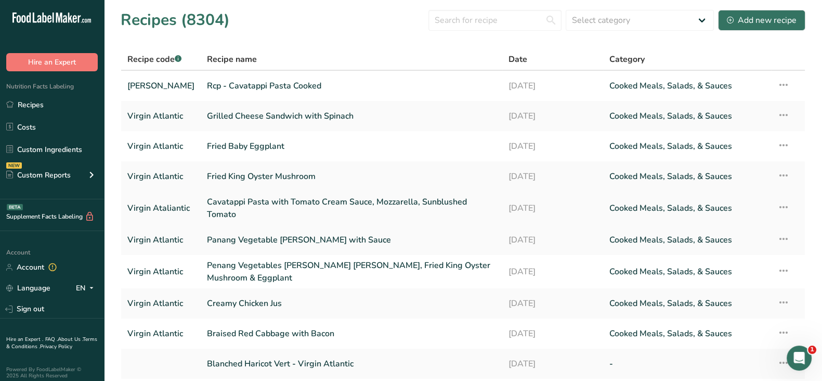
click at [268, 211] on link "Cavatappi Pasta with Tomato Cream Sauce, Mozzarella, Sunblushed Tomato" at bounding box center [351, 208] width 289 height 25
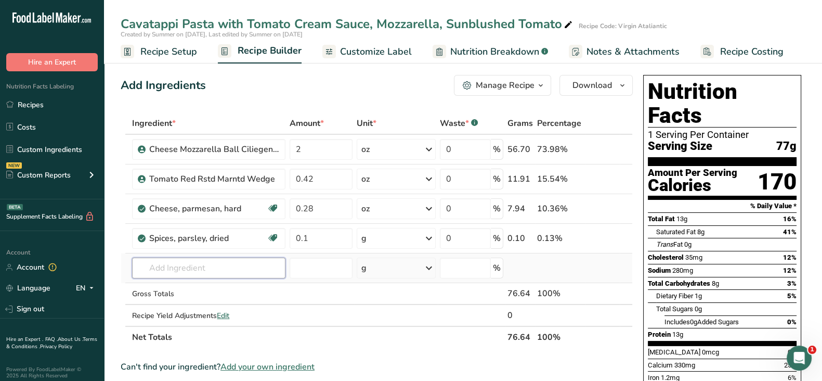
click at [197, 267] on input "text" at bounding box center [208, 267] width 153 height 21
paste input "Rcp - Cavatappi Pasta Cooked"
click at [177, 274] on input "Rcp - Cavatappi Pasta Cooked" at bounding box center [208, 267] width 153 height 21
paste input "Rcp - Cavatappi Pasta Cooked"
drag, startPoint x: 276, startPoint y: 265, endPoint x: 134, endPoint y: 266, distance: 141.4
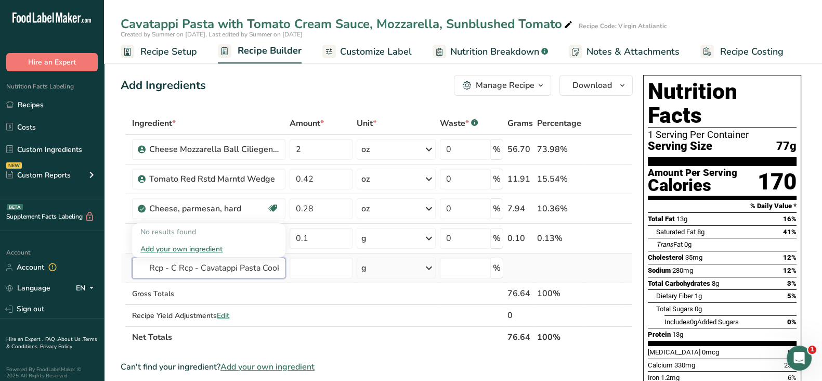
click at [138, 269] on input "Rcp - C Rcp - Cavatappi Pasta Cooked avatappi Pasta Cooked" at bounding box center [208, 267] width 153 height 21
paste input "avatappi Pasta Cooked"
drag, startPoint x: 265, startPoint y: 268, endPoint x: 459, endPoint y: 280, distance: 193.8
click at [459, 280] on tr "Rcp - Cavatappi Pasta Cooked avatappi Pasta Cooked Virgin Atalantic Rcp - Cavat…" at bounding box center [376, 268] width 511 height 30
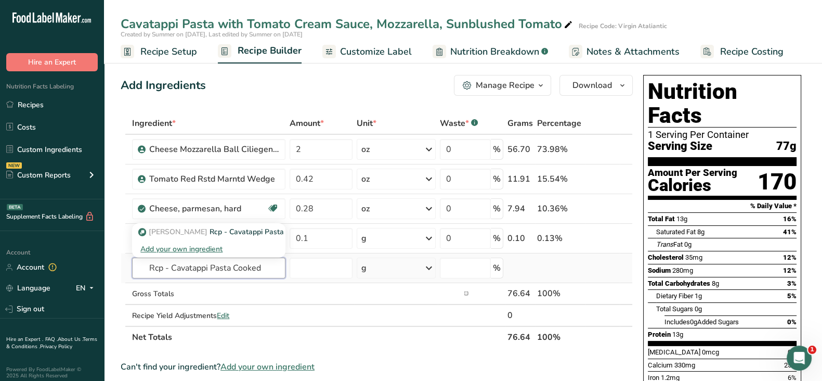
scroll to position [0, 0]
type input "Rcp - Cavatappi Pasta Cooked"
click at [231, 226] on p "Virgin Atalantic Rcp - Cavatappi Pasta Cooked" at bounding box center [225, 231] width 171 height 11
type input "Rcp - Cavatappi Pasta Cooked"
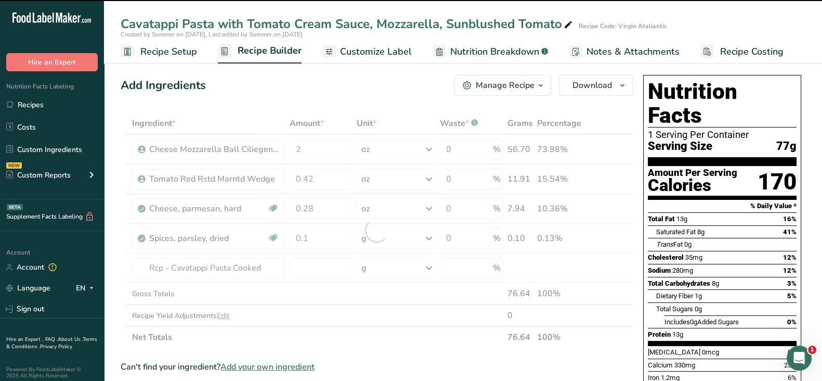
type input "0"
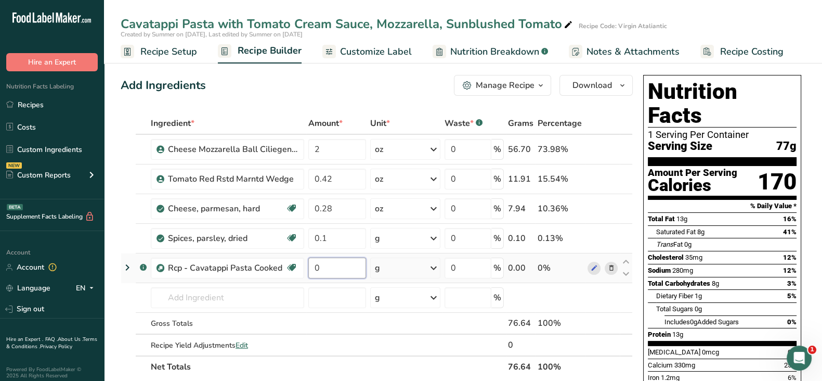
drag, startPoint x: 337, startPoint y: 268, endPoint x: 311, endPoint y: 266, distance: 26.0
click at [311, 266] on input "0" at bounding box center [337, 267] width 58 height 21
type input "100"
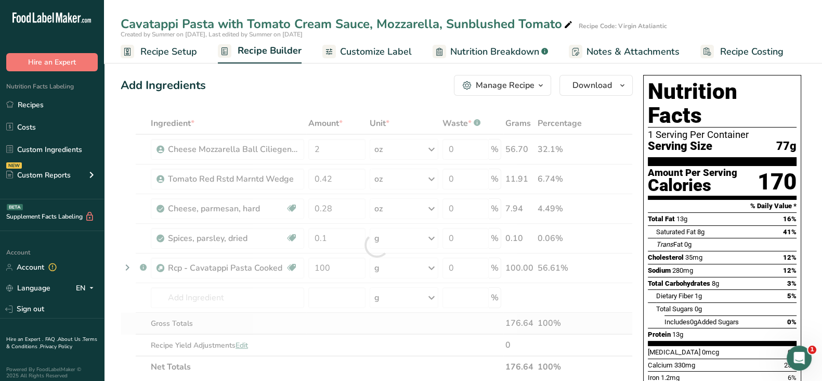
click at [341, 315] on div "Ingredient * Amount * Unit * Waste * .a-a{fill:#347362;}.b-a{fill:#fff;} Grams …" at bounding box center [377, 244] width 512 height 265
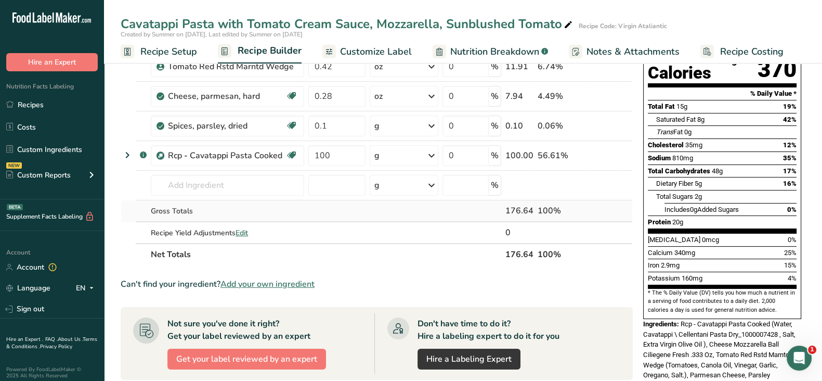
scroll to position [129, 0]
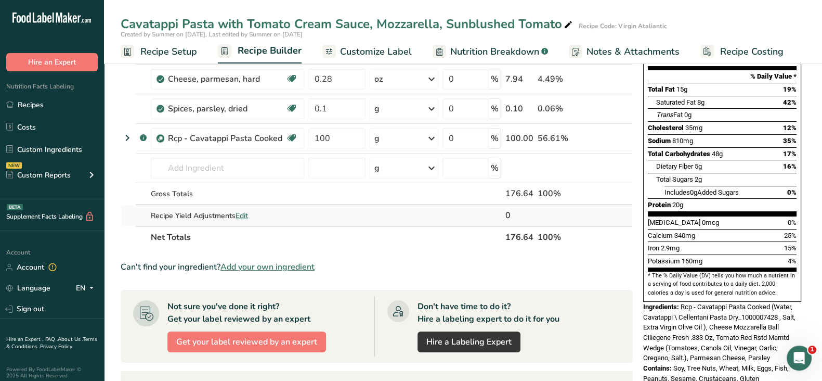
drag, startPoint x: 43, startPoint y: 101, endPoint x: 367, endPoint y: 205, distance: 340.1
click at [43, 101] on link "Recipes" at bounding box center [52, 105] width 104 height 20
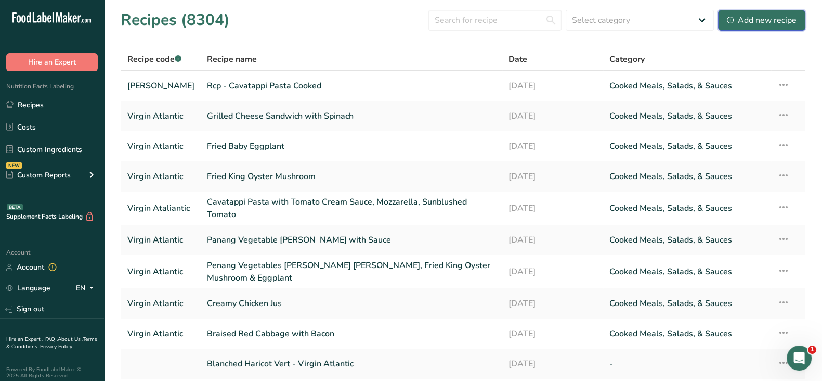
click at [774, 20] on div "Add new recipe" at bounding box center [762, 20] width 70 height 12
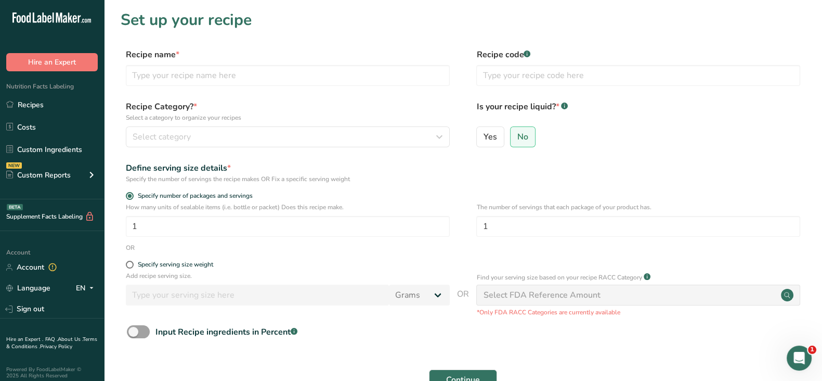
click at [204, 61] on div "Recipe name *" at bounding box center [288, 66] width 324 height 37
click at [188, 78] on input "text" at bounding box center [288, 75] width 324 height 21
paste input "Rcp - Tomato Cream Sauce"
click at [242, 73] on input "Rcp - Tomato Cream Sauce" at bounding box center [288, 75] width 324 height 21
type input "Rcp - Tomato Cream Sauce"
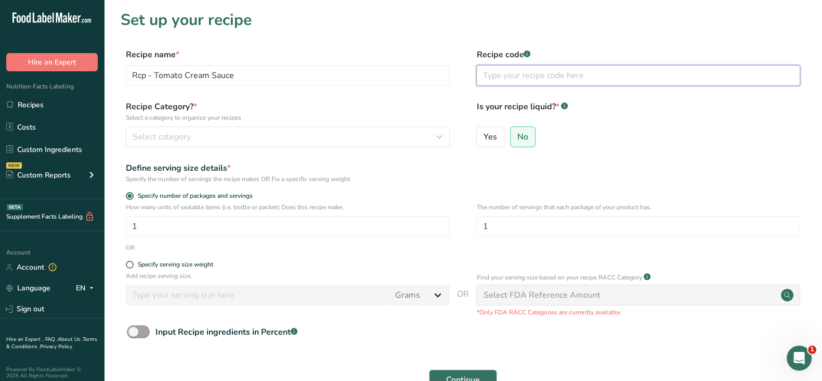
click at [502, 74] on input "text" at bounding box center [638, 75] width 324 height 21
type input "Virgin Atalantic"
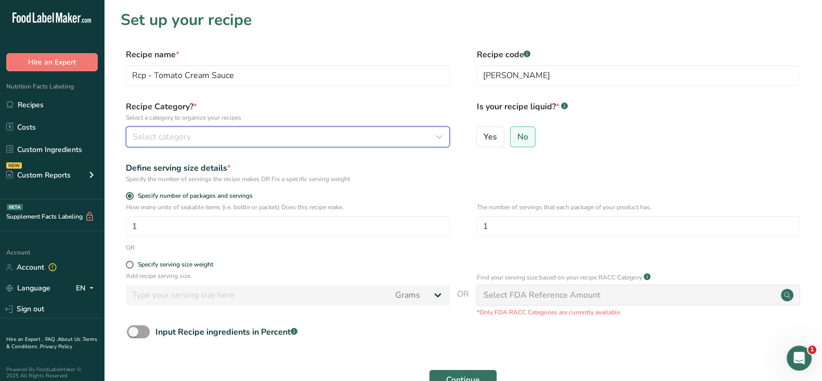
click at [172, 139] on span "Select category" at bounding box center [162, 137] width 58 height 12
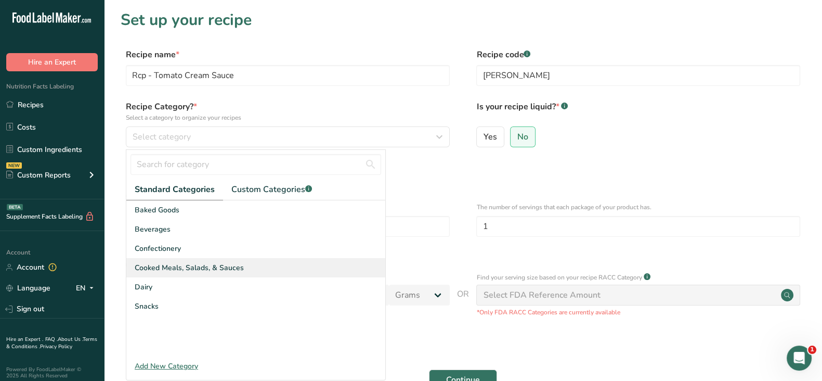
click at [175, 267] on span "Cooked Meals, Salads, & Sauces" at bounding box center [189, 267] width 109 height 11
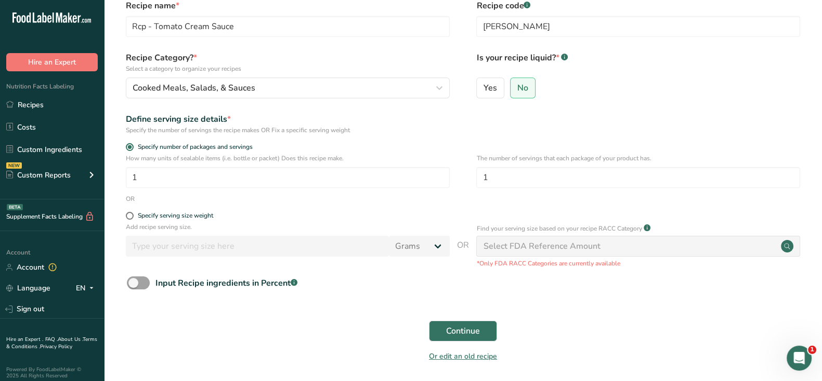
scroll to position [87, 0]
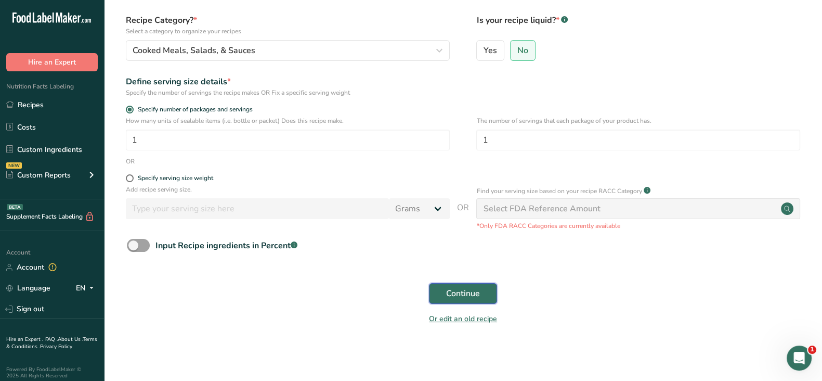
click at [454, 296] on span "Continue" at bounding box center [463, 293] width 34 height 12
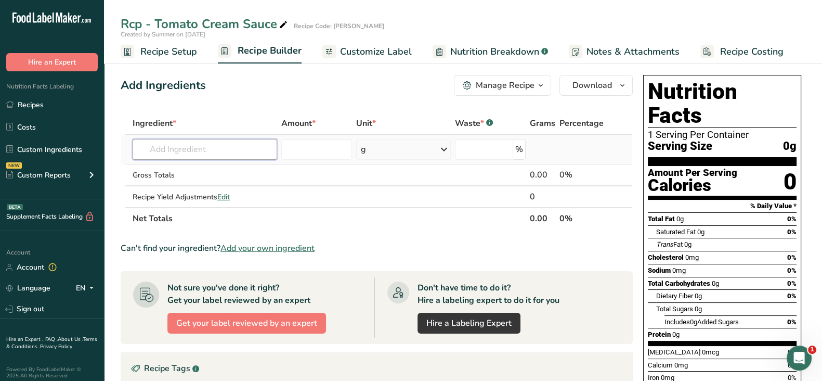
click at [210, 152] on input "text" at bounding box center [205, 149] width 145 height 21
paste input "Bechamel Sauce"
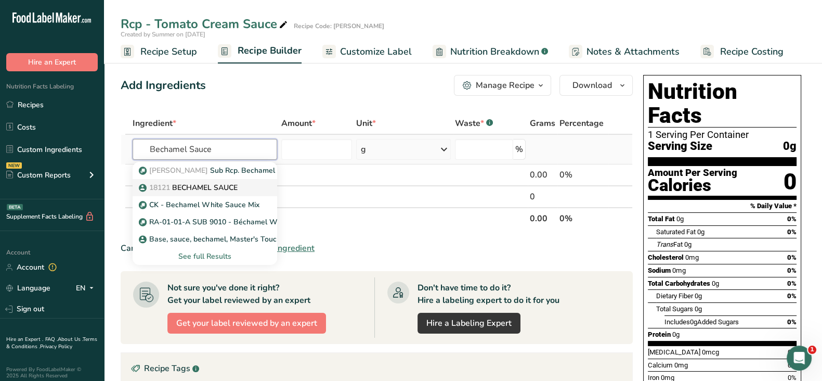
type input "Bechamel Sauce"
click at [215, 188] on p "18121 BECHAMEL SAUCE" at bounding box center [189, 187] width 97 height 11
type input "BECHAMEL SAUCE"
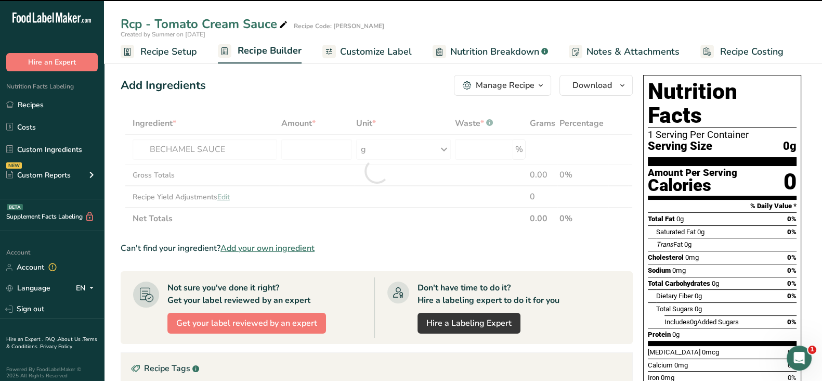
type input "0"
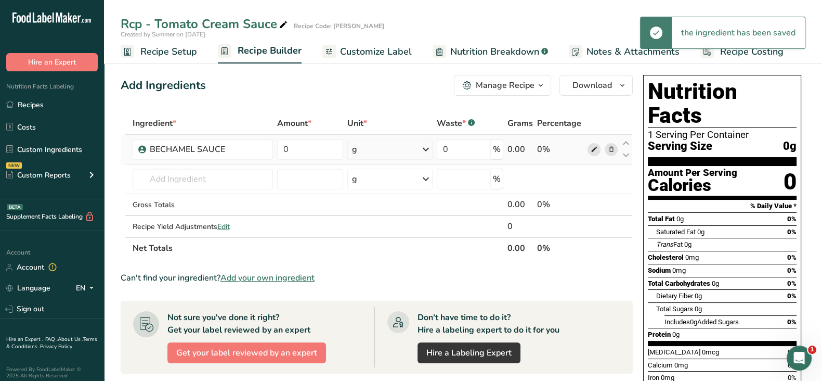
click at [590, 149] on icon at bounding box center [593, 149] width 7 height 11
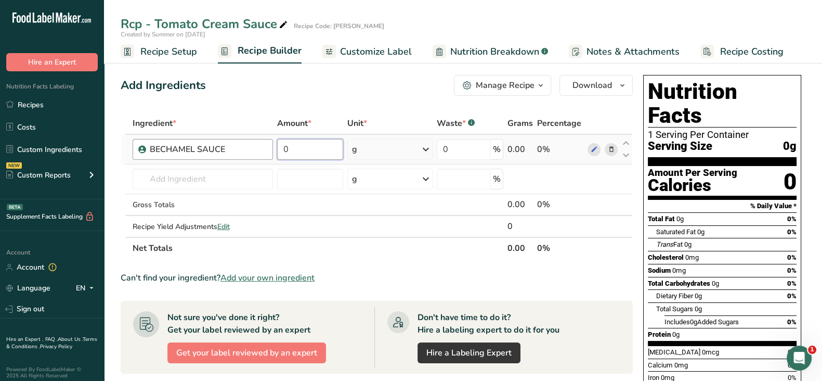
drag, startPoint x: 290, startPoint y: 151, endPoint x: 269, endPoint y: 145, distance: 21.7
click at [270, 150] on tr "BECHAMEL SAUCE 0 g Weight Units g kg mg See more Volume Units l Volume units re…" at bounding box center [376, 150] width 511 height 30
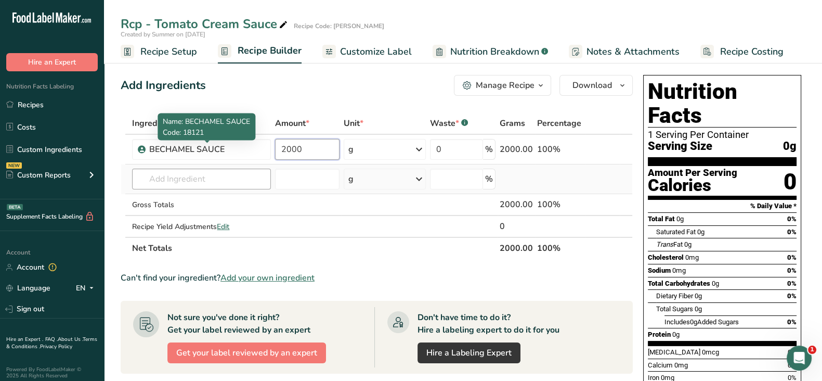
type input "2000"
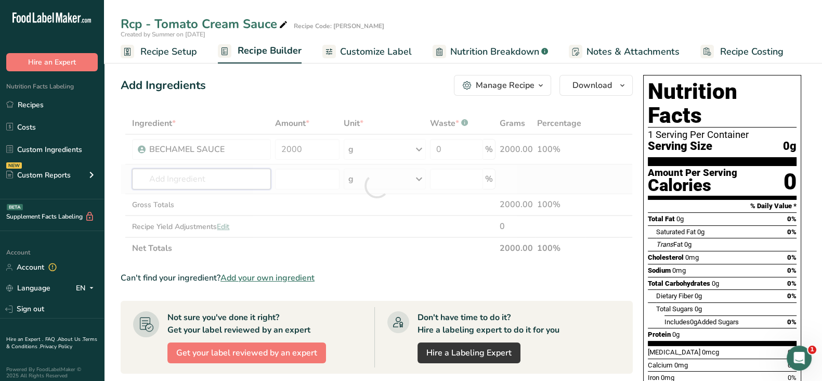
click at [220, 170] on div "Ingredient * Amount * Unit * Waste * .a-a{fill:#347362;}.b-a{fill:#fff;} Grams …" at bounding box center [377, 185] width 512 height 147
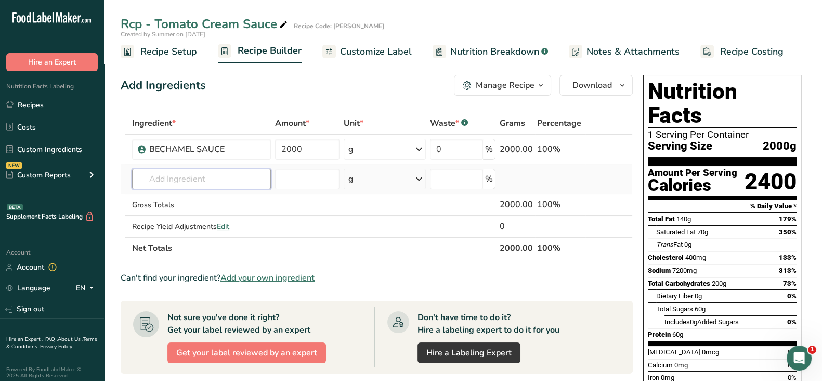
click at [228, 175] on input "text" at bounding box center [201, 178] width 139 height 21
paste input "Marinara Sauce, Canned BI"
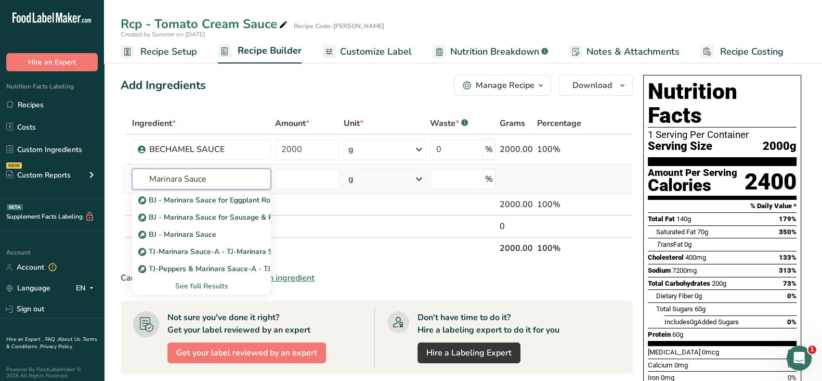
type input "Marinara Sauce"
click at [222, 287] on div "See full Results" at bounding box center [201, 285] width 122 height 11
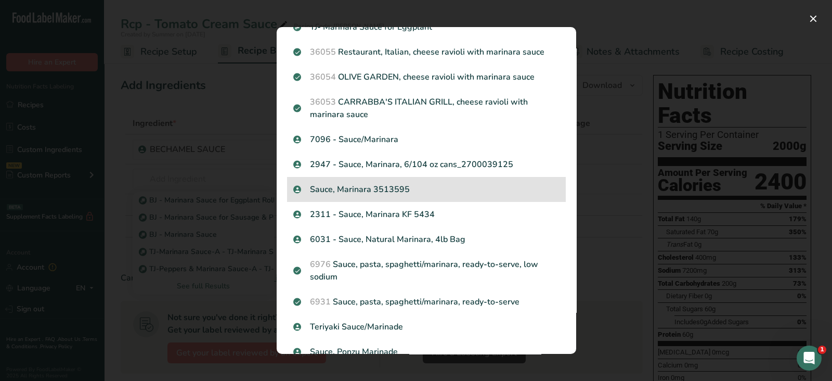
scroll to position [224, 0]
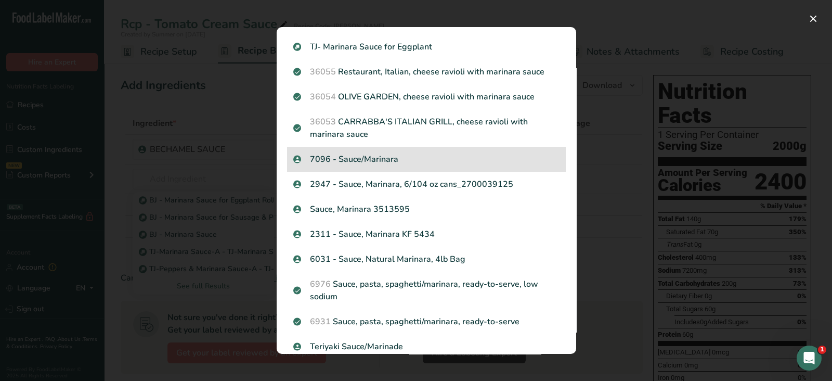
click at [421, 155] on p "7096 - Sauce/Marinara" at bounding box center [426, 159] width 266 height 12
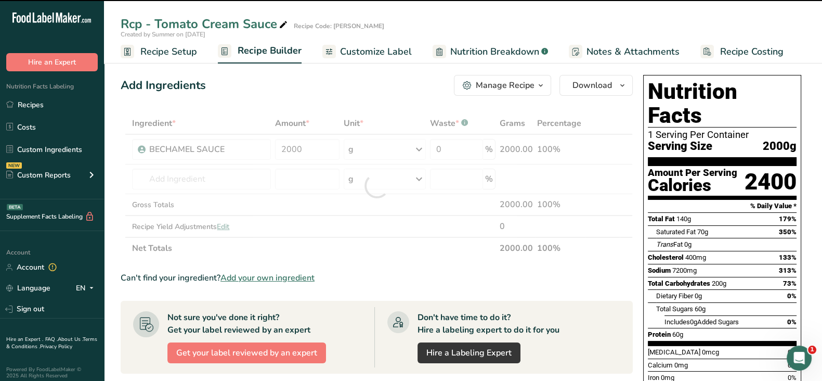
type input "0"
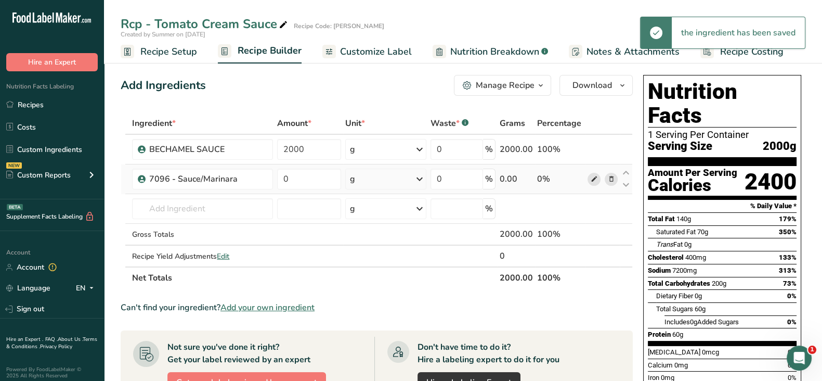
click at [594, 177] on icon at bounding box center [593, 179] width 7 height 11
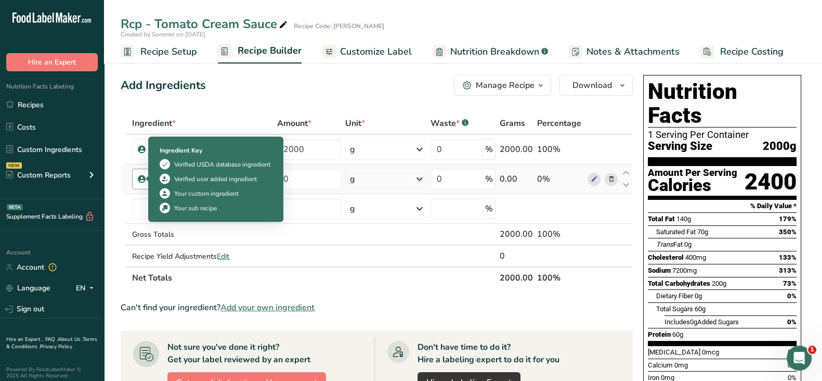
drag, startPoint x: 240, startPoint y: 180, endPoint x: 134, endPoint y: 182, distance: 105.6
click at [134, 182] on div "7096 - Sauce/Marinara" at bounding box center [202, 178] width 141 height 21
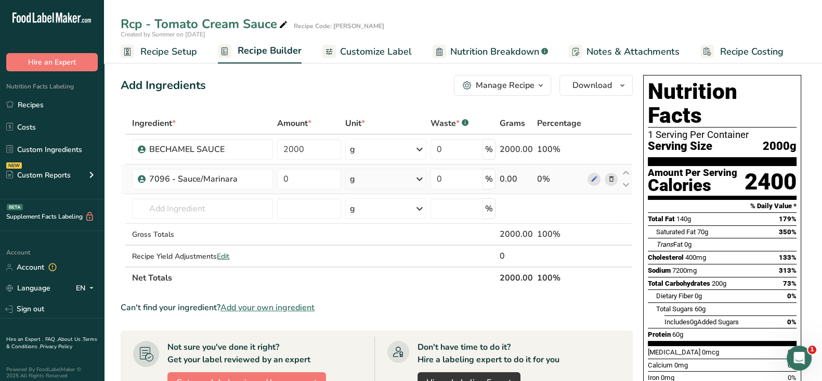
click at [606, 180] on span at bounding box center [611, 179] width 12 height 12
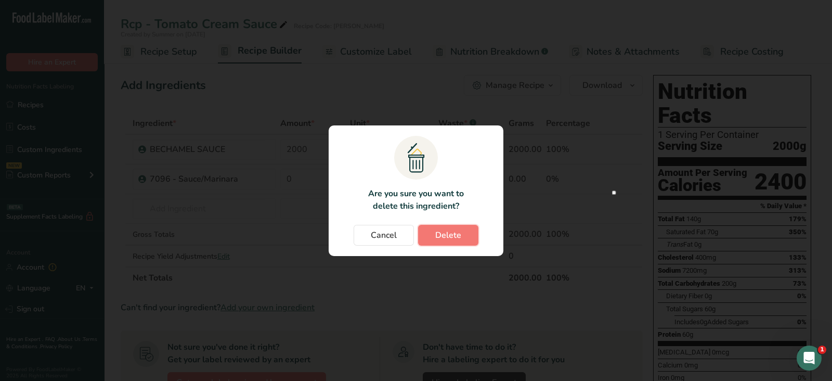
click at [457, 236] on span "Delete" at bounding box center [448, 235] width 26 height 12
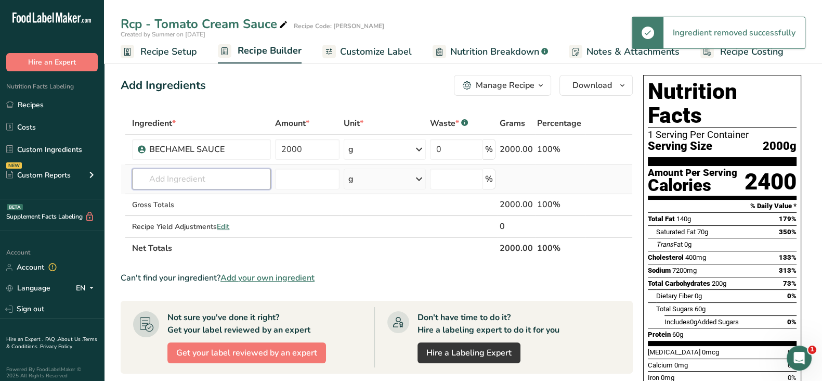
click at [172, 173] on input "text" at bounding box center [201, 178] width 139 height 21
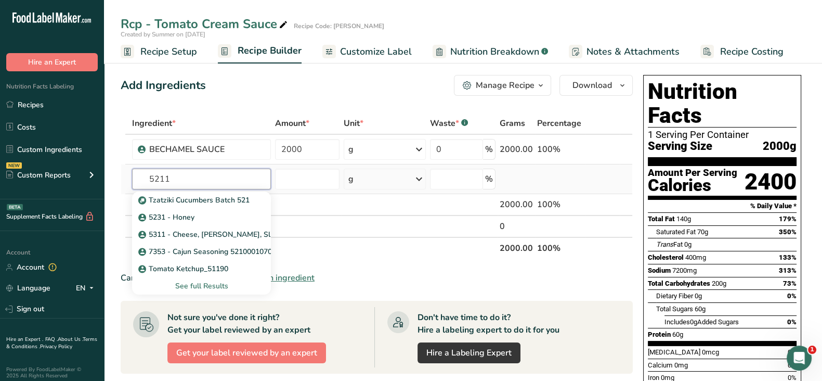
type input "5211"
click at [206, 287] on div "See full Results" at bounding box center [201, 285] width 122 height 11
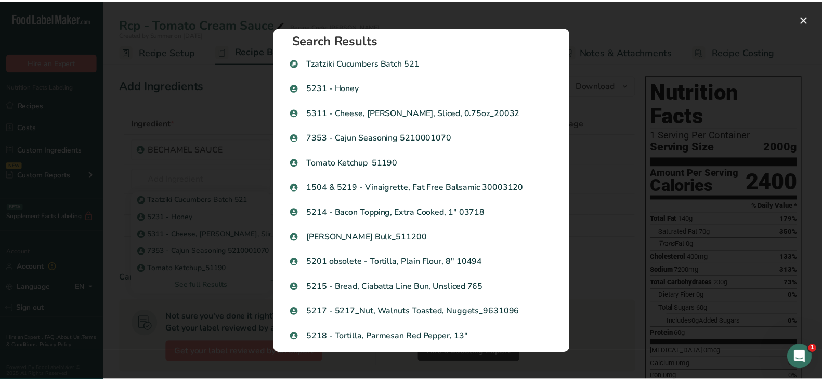
scroll to position [0, 0]
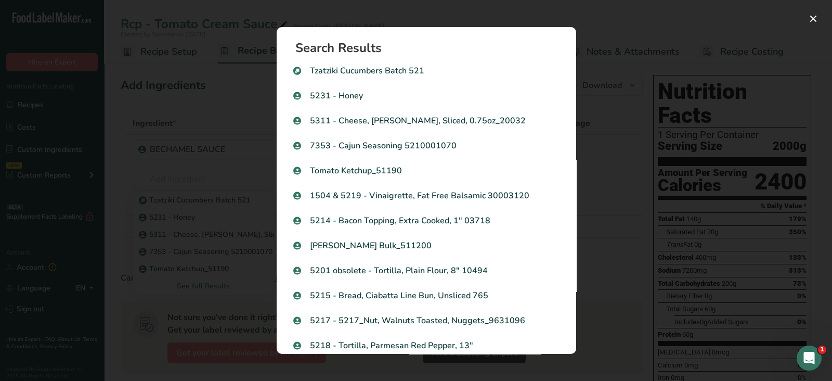
click at [652, 198] on div "Search results modal" at bounding box center [416, 190] width 832 height 381
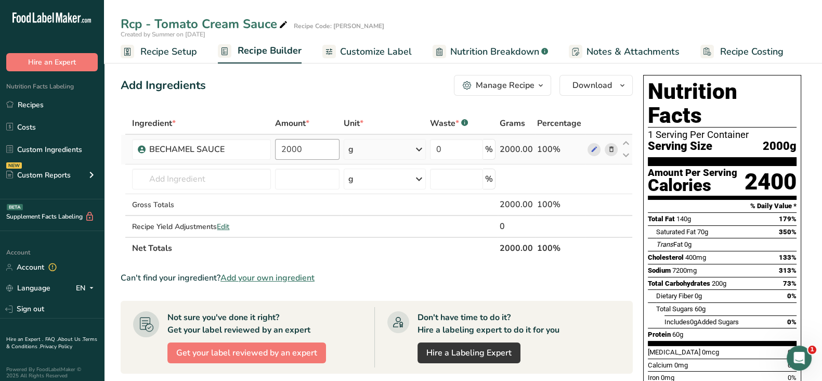
drag, startPoint x: 49, startPoint y: 147, endPoint x: 339, endPoint y: 152, distance: 290.2
click at [49, 147] on link "Custom Ingredients" at bounding box center [52, 149] width 104 height 20
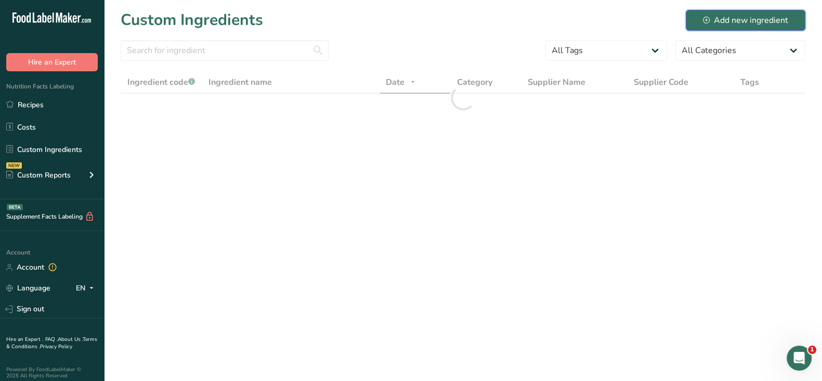
click at [745, 19] on div "Add new ingredient" at bounding box center [745, 20] width 85 height 12
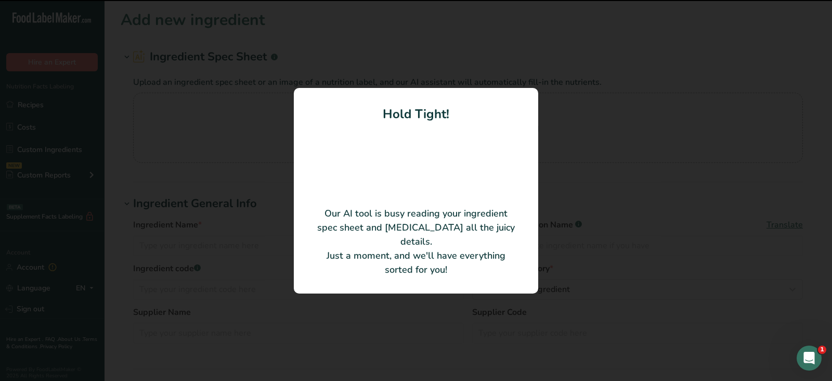
type input "Angela Mia Sauce Marinara California"
type input "Sysco Los Angeles"
type input "5211552"
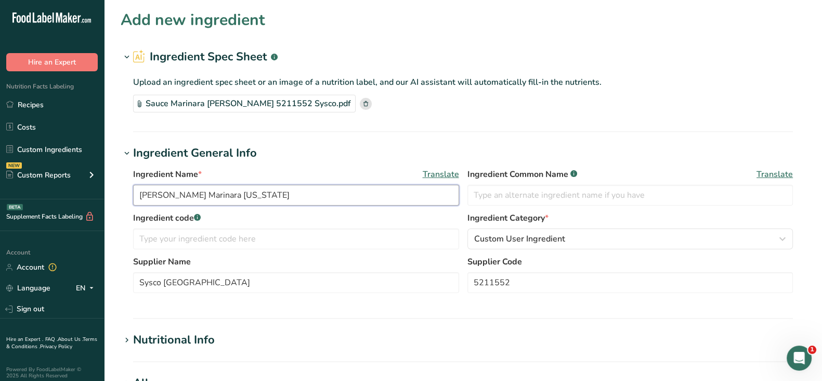
drag, startPoint x: 183, startPoint y: 193, endPoint x: 117, endPoint y: 192, distance: 66.1
click at [118, 192] on section "Add new ingredient Ingredient Spec Sheet .a-a{fill:#347362;}.b-a{fill:#fff;} Up…" at bounding box center [463, 356] width 718 height 713
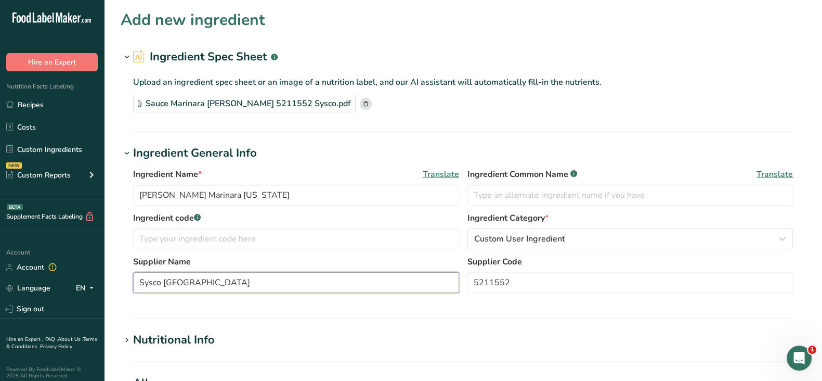
drag, startPoint x: 213, startPoint y: 282, endPoint x: 152, endPoint y: 272, distance: 61.1
click at [123, 282] on div "Ingredient Name * Translate Angela Mia Sauce Marinara California Ingredient Com…" at bounding box center [463, 234] width 685 height 144
paste input "Angela Mia"
type input "Angela Mia"
drag, startPoint x: 550, startPoint y: 287, endPoint x: 434, endPoint y: 281, distance: 116.1
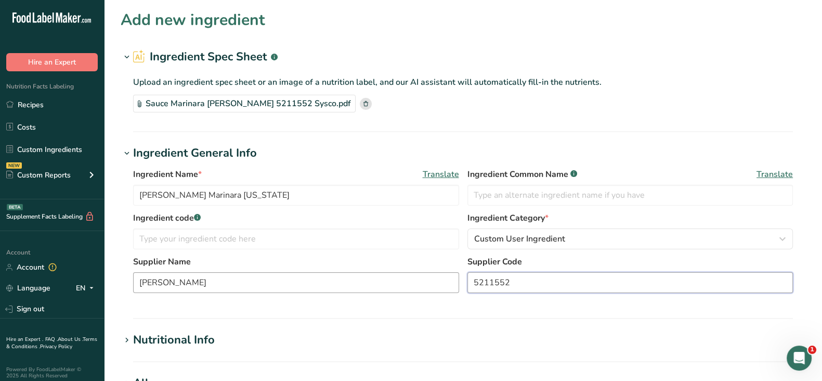
click at [434, 281] on div "Supplier Name Angela Mia Supplier Code 5211552" at bounding box center [463, 277] width 660 height 44
paste input "Sysco 5211"
type input "Sysco 521152"
click at [596, 319] on section "Add new ingredient Ingredient Spec Sheet .a-a{fill:#347362;}.b-a{fill:#fff;} Up…" at bounding box center [463, 356] width 718 height 713
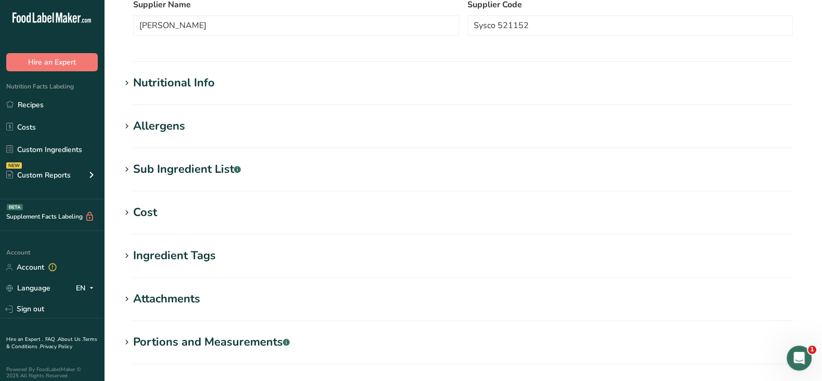
scroll to position [259, 0]
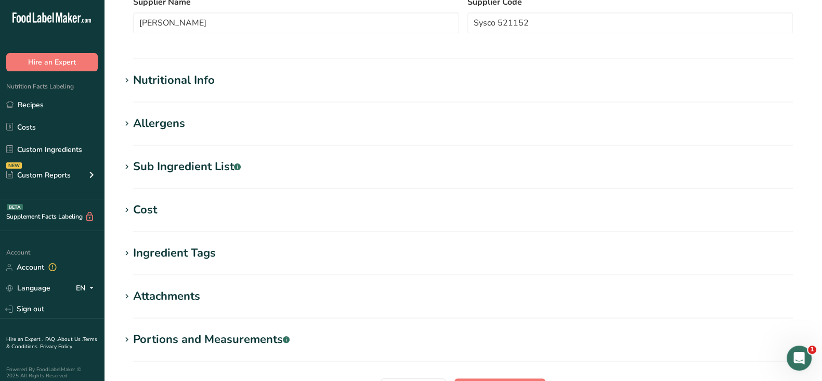
click at [179, 79] on div "Nutritional Info" at bounding box center [174, 80] width 82 height 17
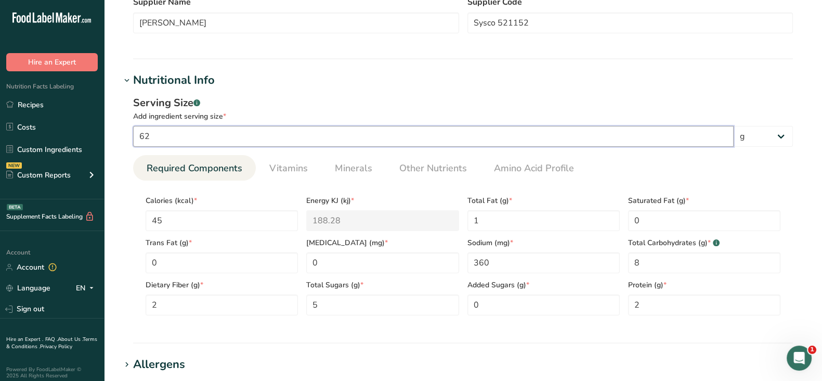
drag, startPoint x: 156, startPoint y: 132, endPoint x: 128, endPoint y: 131, distance: 27.6
click at [128, 131] on div "Serving Size .a-a{fill:#347362;}.b-a{fill:#fff;} Add ingredient serving size * …" at bounding box center [463, 209] width 685 height 241
type input "123"
drag, startPoint x: 161, startPoint y: 225, endPoint x: 153, endPoint y: 226, distance: 7.4
click at [153, 226] on input "45" at bounding box center [222, 220] width 152 height 21
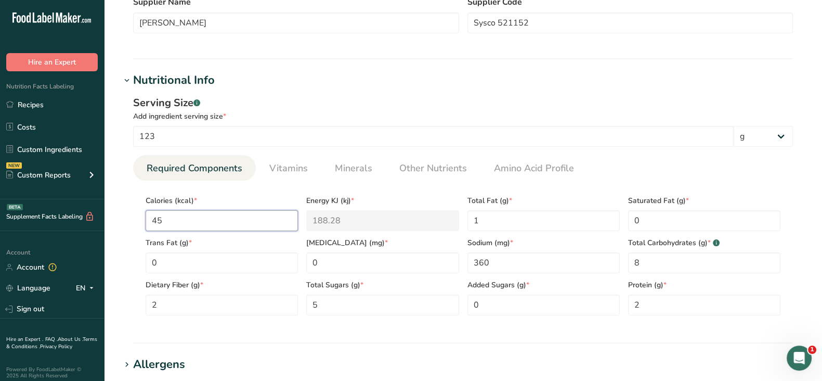
type input "7"
type KJ "29.3"
type input "70"
type KJ "292.9"
type input "70"
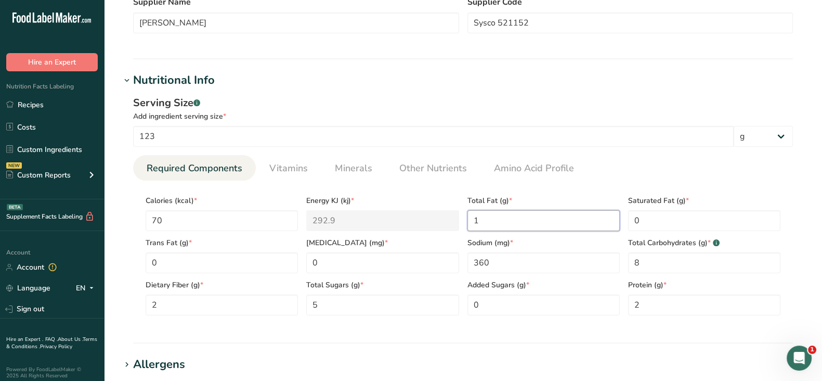
click at [447, 217] on div "Calories (kcal) * 70 Energy KJ (kj) * 292.9 Total Fat (g) * 1 Saturated Fat (g)…" at bounding box center [462, 252] width 643 height 126
type Fat "0.5"
drag, startPoint x: 497, startPoint y: 263, endPoint x: 448, endPoint y: 253, distance: 49.4
click at [448, 253] on div "Calories (kcal) * 70 Energy KJ (kj) * 292.9 Total Fat (g) * 0.5 Saturated Fat (…" at bounding box center [462, 252] width 643 height 126
type input "480"
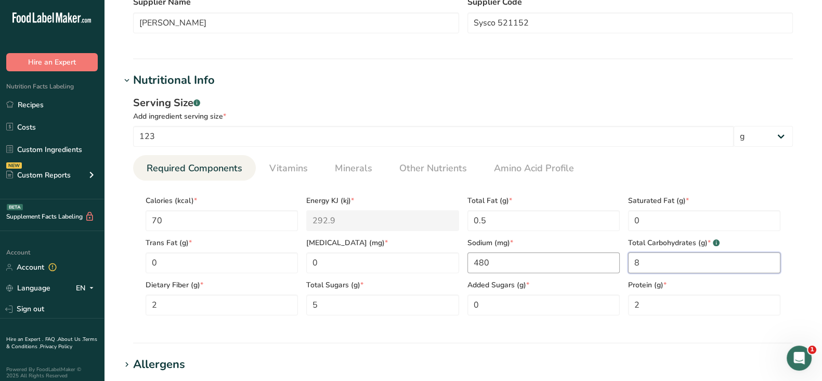
drag, startPoint x: 647, startPoint y: 264, endPoint x: 616, endPoint y: 265, distance: 30.7
click at [616, 265] on div "Calories (kcal) * 70 Energy KJ (kj) * 292.9 Total Fat (g) * 0.5 Saturated Fat (…" at bounding box center [462, 252] width 643 height 126
type Carbohydrates "14"
drag, startPoint x: 168, startPoint y: 307, endPoint x: 140, endPoint y: 307, distance: 28.1
click at [140, 307] on section "Calories (kcal) * 70 Energy KJ (kj) * 292.9 Total Fat (g) * 0.5 Saturated Fat (…" at bounding box center [463, 251] width 660 height 143
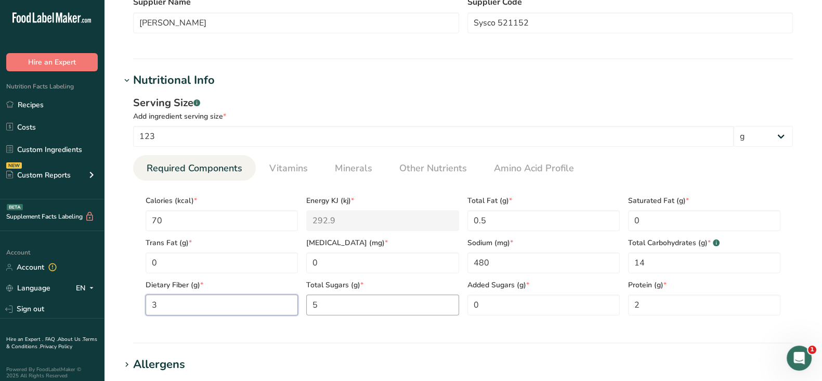
type Fiber "3"
drag, startPoint x: 330, startPoint y: 310, endPoint x: 304, endPoint y: 308, distance: 25.6
click at [304, 308] on div "Total Sugars (g) * 5" at bounding box center [382, 294] width 161 height 42
type Sugars "2"
click at [289, 158] on link "Vitamins" at bounding box center [288, 168] width 47 height 27
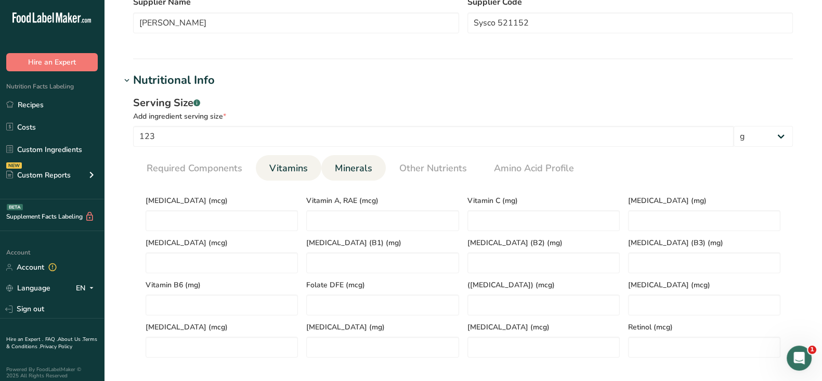
click at [365, 163] on span "Minerals" at bounding box center [353, 168] width 37 height 14
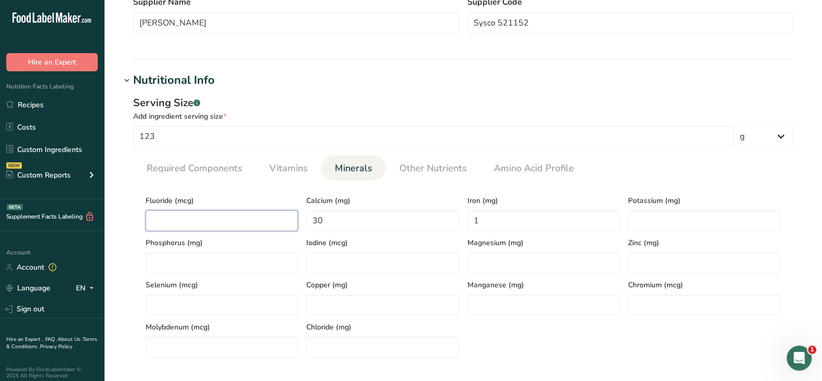
click at [208, 220] on input "number" at bounding box center [222, 220] width 152 height 21
click at [371, 206] on div "Calcium (mg) 30" at bounding box center [382, 210] width 161 height 42
click at [354, 224] on input "30" at bounding box center [382, 220] width 152 height 21
drag, startPoint x: 317, startPoint y: 223, endPoint x: 301, endPoint y: 223, distance: 16.1
click at [301, 223] on div "Fluoride (mcg) Calcium (mg) 30 Iron (mg) 1 Potassium (mg) Phosphorus (mg) Iodin…" at bounding box center [462, 273] width 643 height 168
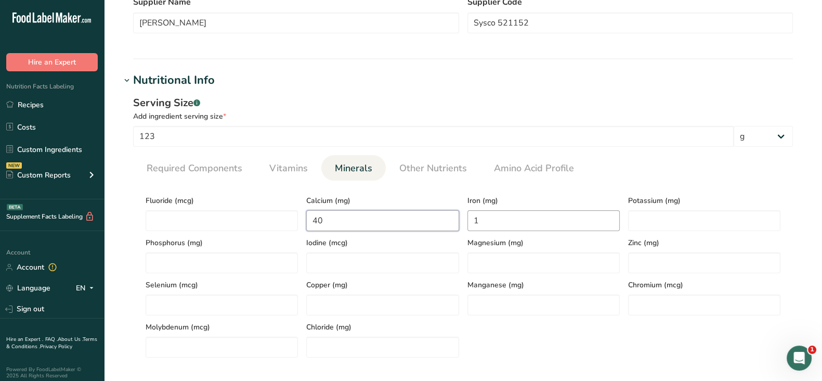
type input "40"
click at [502, 219] on input "1" at bounding box center [543, 220] width 152 height 21
drag, startPoint x: 502, startPoint y: 219, endPoint x: 488, endPoint y: 219, distance: 14.6
click at [488, 219] on input "1" at bounding box center [543, 220] width 152 height 21
drag, startPoint x: 485, startPoint y: 219, endPoint x: 465, endPoint y: 219, distance: 19.2
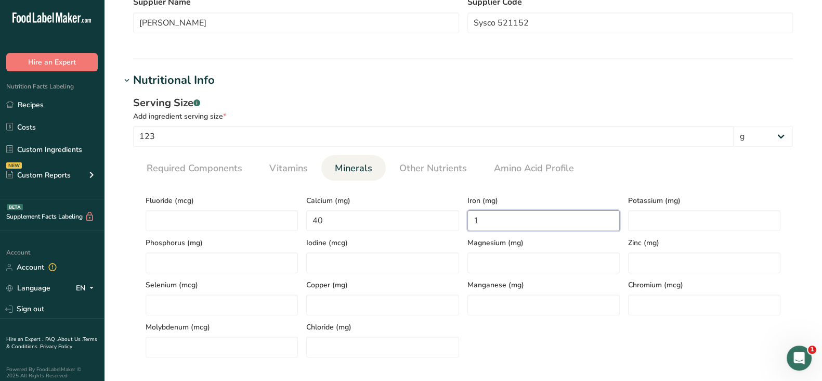
click at [465, 219] on div "Iron (mg) 1" at bounding box center [543, 210] width 161 height 42
type input "0.8"
click at [665, 223] on input "number" at bounding box center [704, 220] width 152 height 21
type input "360"
click at [635, 87] on h1 "Nutritional Info" at bounding box center [463, 80] width 685 height 17
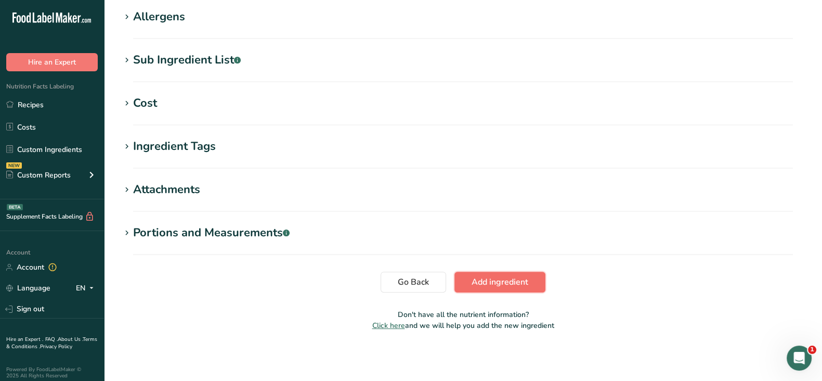
click at [490, 288] on button "Add ingredient" at bounding box center [499, 281] width 91 height 21
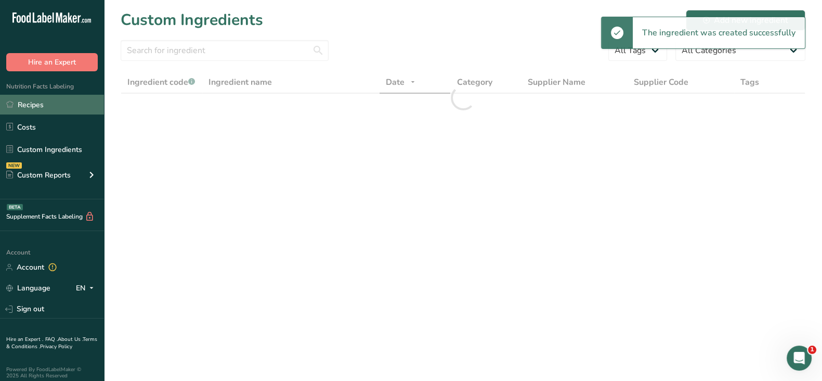
drag, startPoint x: 48, startPoint y: 102, endPoint x: 59, endPoint y: 101, distance: 11.0
click at [48, 102] on link "Recipes" at bounding box center [52, 105] width 104 height 20
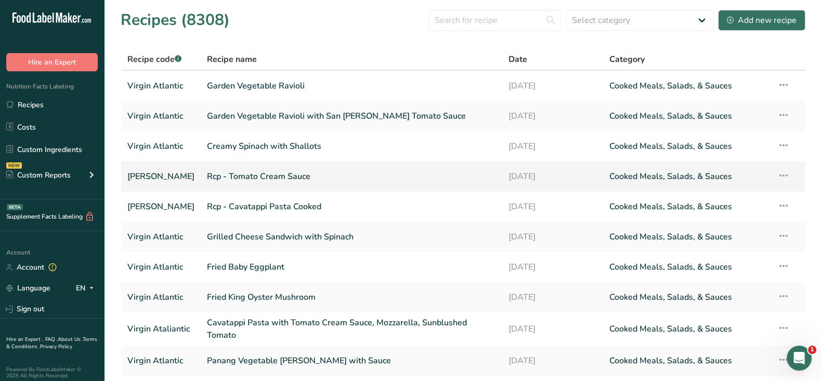
click at [292, 174] on link "Rcp - Tomato Cream Sauce" at bounding box center [351, 176] width 289 height 22
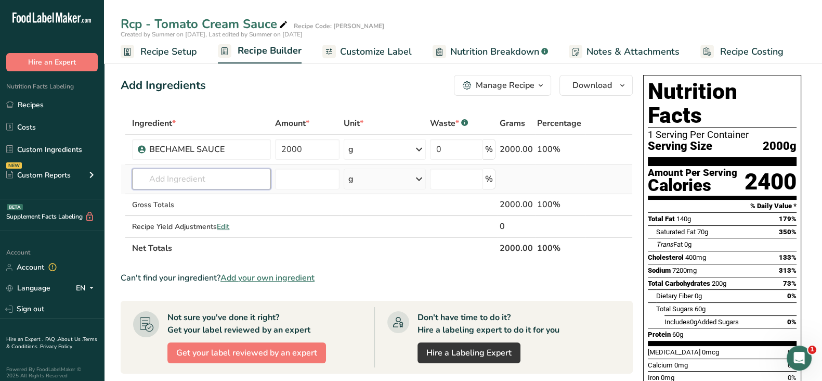
click at [204, 172] on input "text" at bounding box center [201, 178] width 139 height 21
click at [175, 176] on input "text" at bounding box center [201, 178] width 139 height 21
click at [171, 186] on input "text" at bounding box center [201, 178] width 139 height 21
paste input "Marinara Sauce, Canned BI"
drag, startPoint x: 255, startPoint y: 175, endPoint x: 217, endPoint y: 175, distance: 37.4
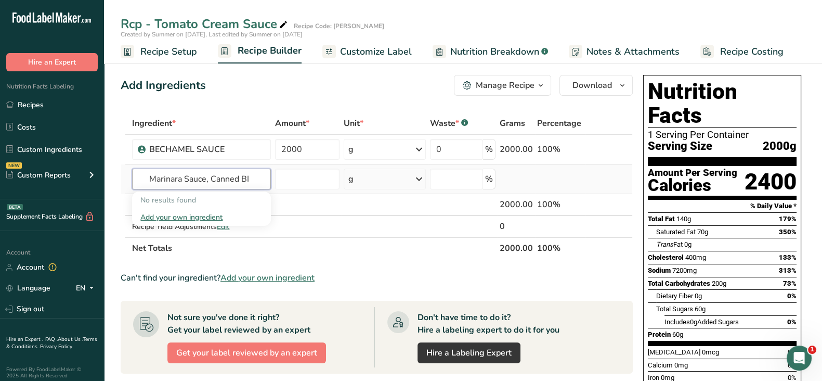
click at [217, 175] on input "Marinara Sauce, Canned BI" at bounding box center [201, 178] width 139 height 21
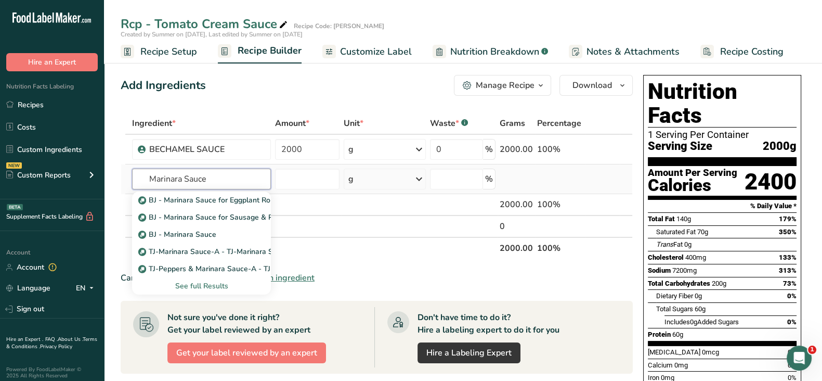
type input "Marinara Sauce"
click at [201, 284] on div "See full Results" at bounding box center [201, 285] width 122 height 11
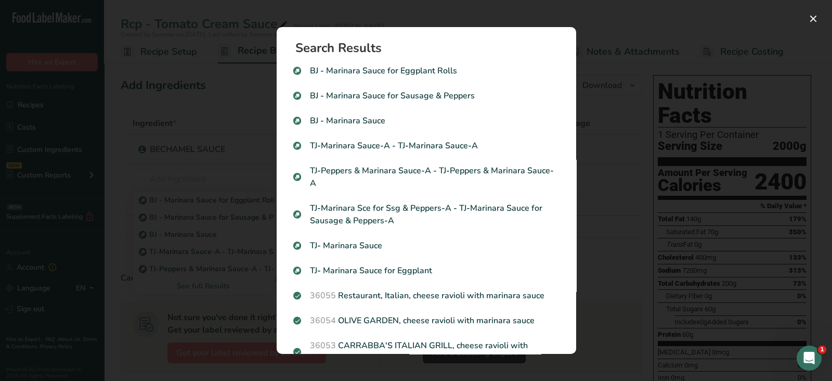
click at [229, 134] on div "Search results modal" at bounding box center [416, 190] width 832 height 381
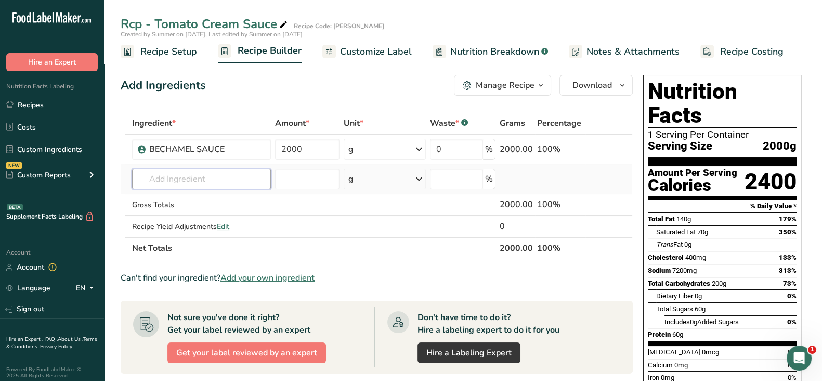
click at [212, 177] on input "text" at bounding box center [201, 178] width 139 height 21
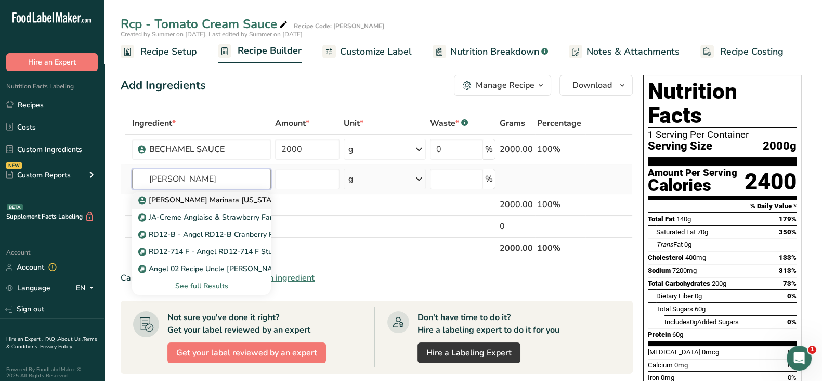
type input "angela"
click at [207, 198] on p "Angela Mia Sauce Marinara California" at bounding box center [211, 199] width 142 height 11
type input "Angela Mia Sauce Marinara California"
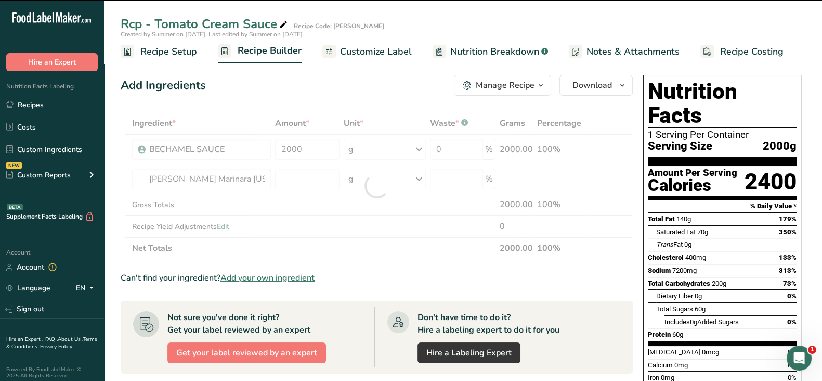
type input "0"
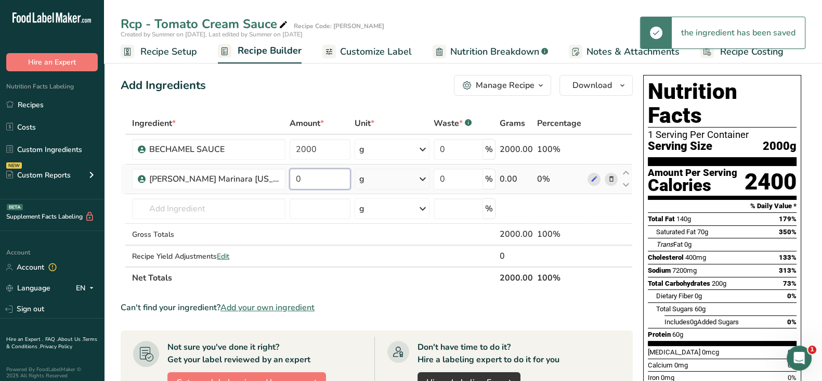
click at [305, 170] on input "0" at bounding box center [320, 178] width 61 height 21
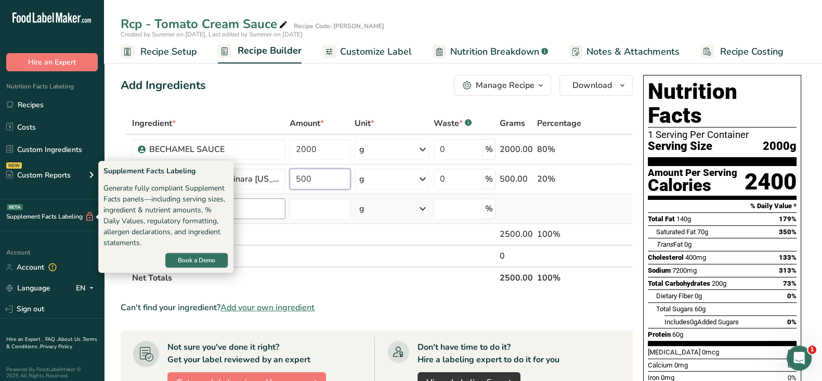
type input "500"
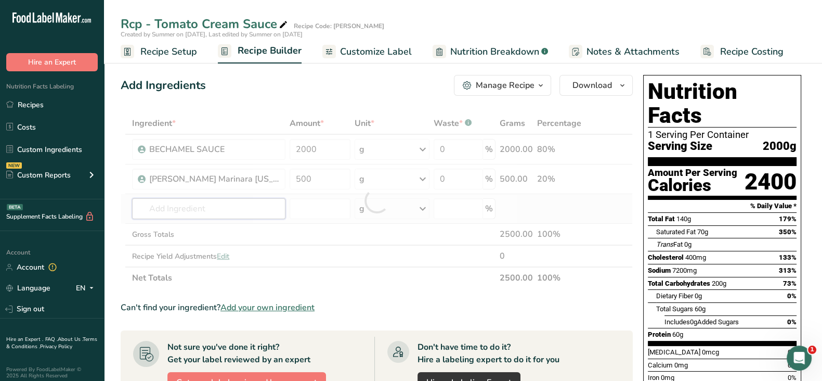
click at [261, 213] on div "Ingredient * Amount * Unit * Waste * .a-a{fill:#347362;}.b-a{fill:#fff;} Grams …" at bounding box center [377, 200] width 512 height 176
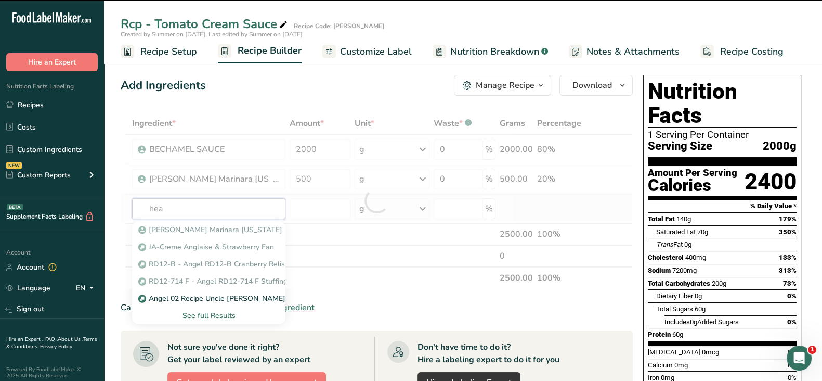
type input "heav"
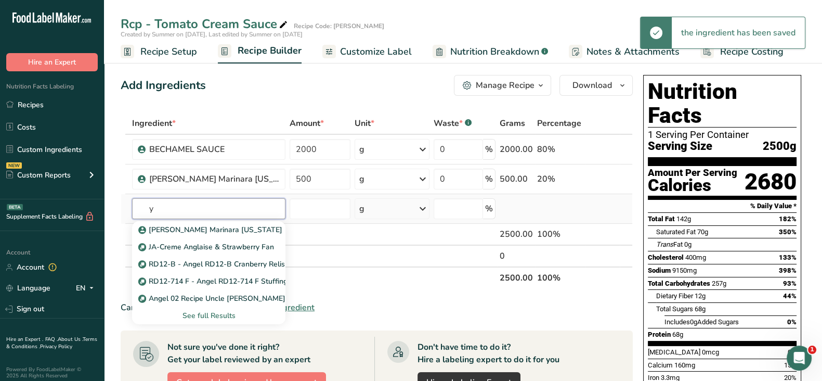
type input "y"
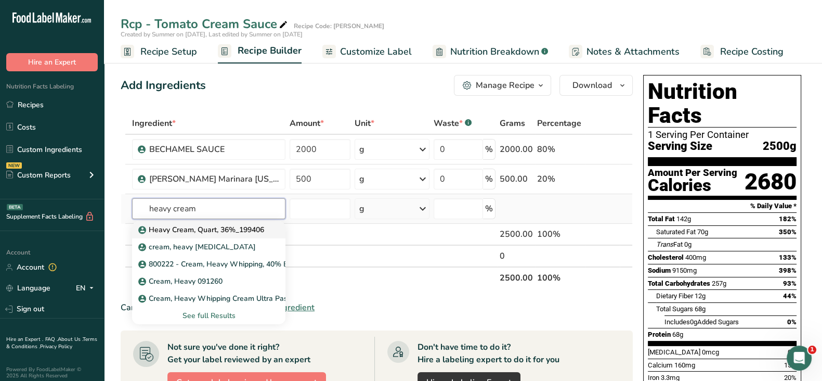
type input "heavy cream"
click at [242, 226] on p "Heavy Cream, Quart, 36%_199406" at bounding box center [202, 229] width 124 height 11
type input "Heavy Cream, Quart, 36%_199406"
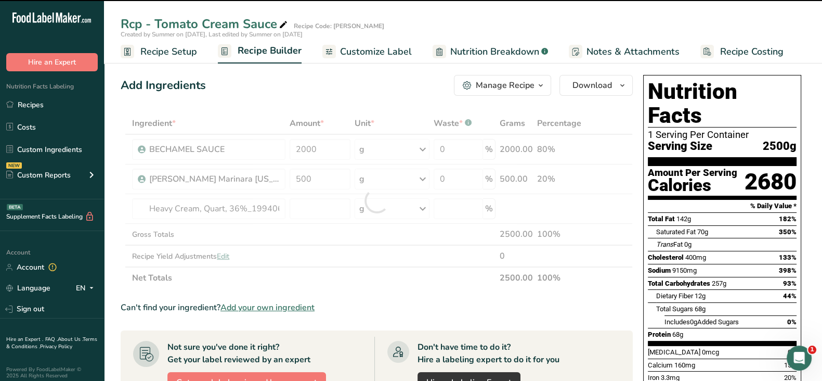
type input "0"
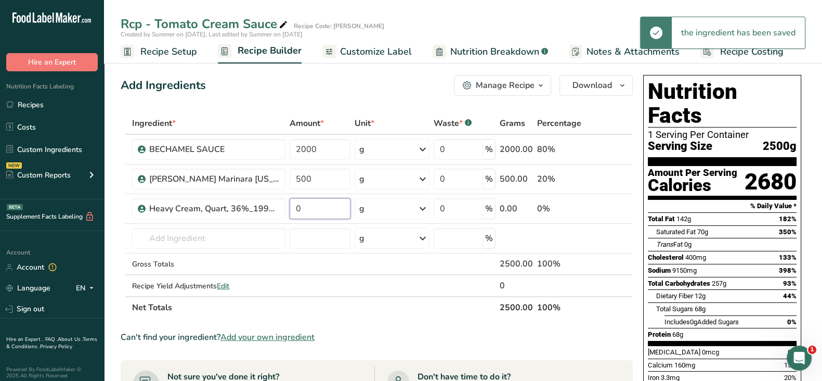
click at [332, 208] on input "0" at bounding box center [320, 208] width 61 height 21
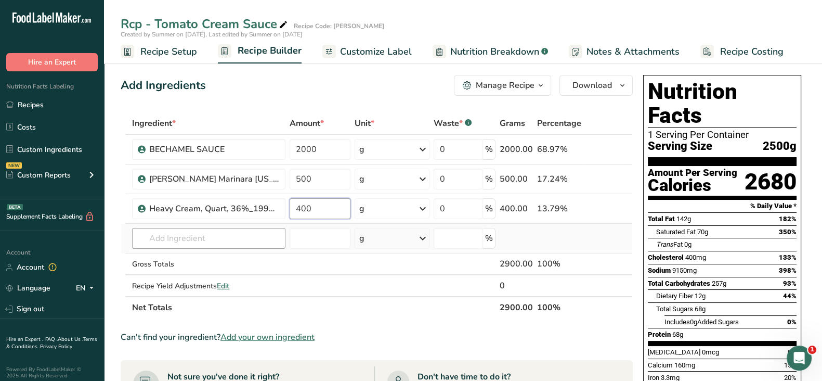
type input "400"
click at [218, 227] on div "Ingredient * Amount * Unit * Waste * .a-a{fill:#347362;}.b-a{fill:#fff;} Grams …" at bounding box center [377, 215] width 512 height 206
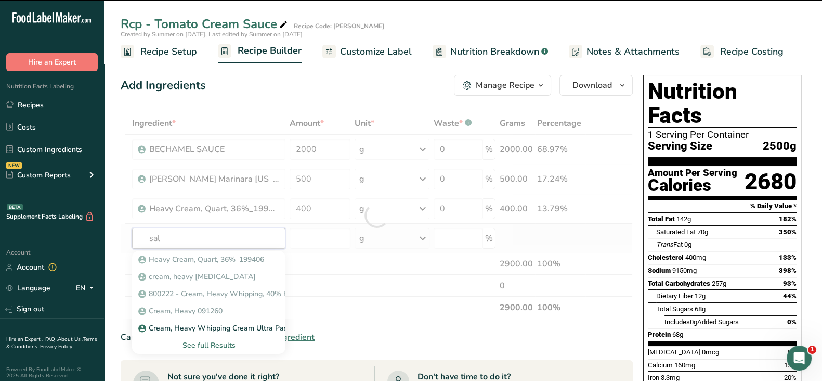
type input "salt"
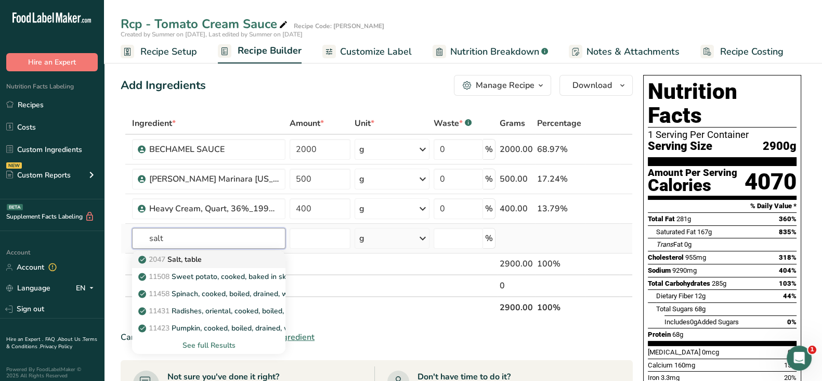
type input "salt"
click at [212, 262] on div "2047 Salt, table" at bounding box center [200, 259] width 120 height 11
type input "Salt, table"
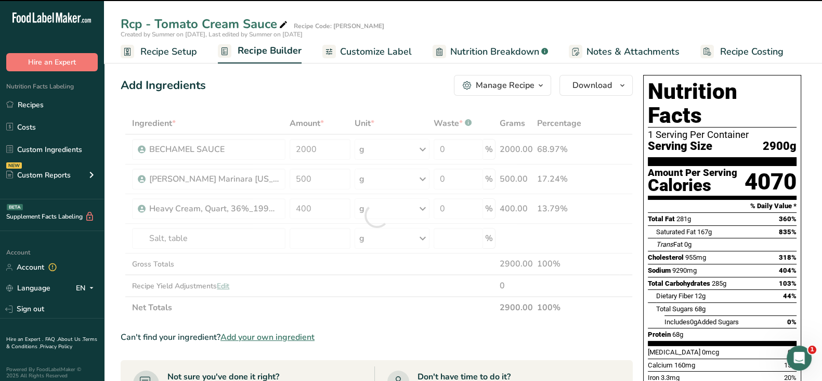
type input "0"
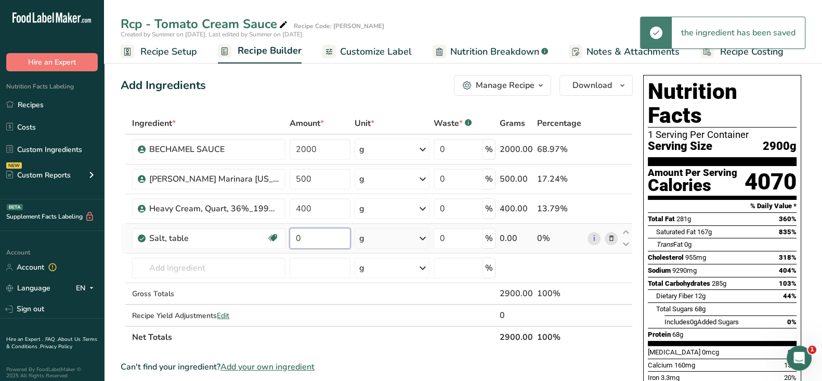
click at [310, 235] on input "0" at bounding box center [320, 238] width 61 height 21
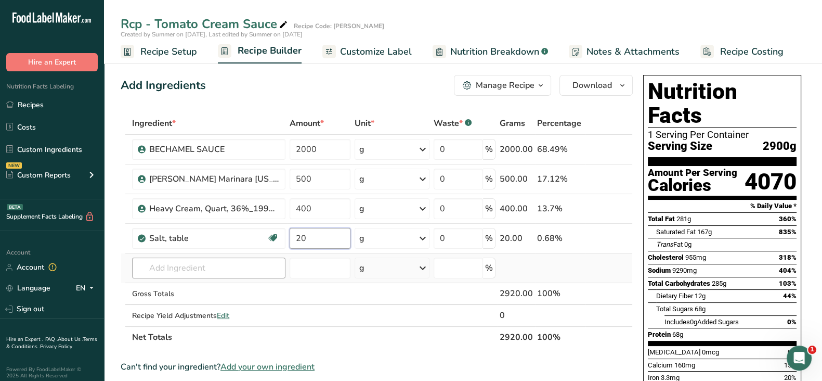
type input "20"
click at [171, 263] on div "Ingredient * Amount * Unit * Waste * .a-a{fill:#347362;}.b-a{fill:#fff;} Grams …" at bounding box center [377, 230] width 512 height 236
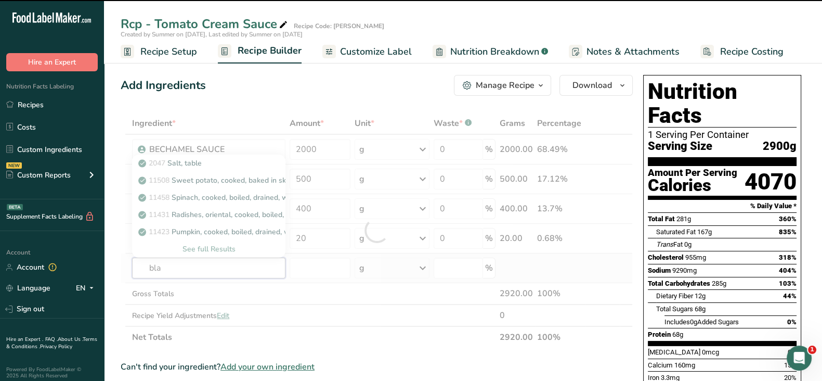
type input "blac"
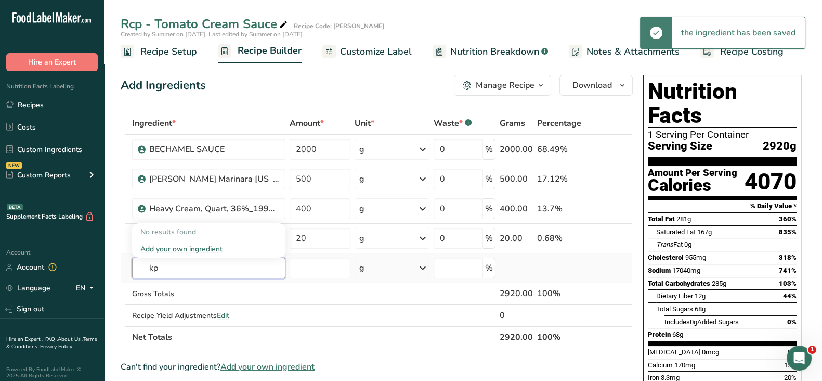
type input "k"
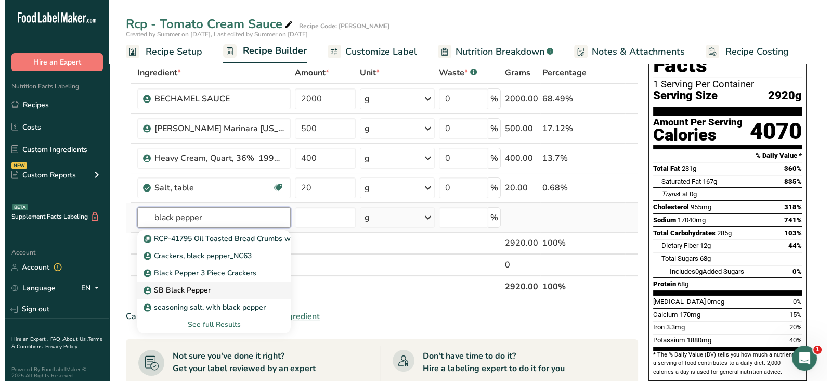
scroll to position [64, 0]
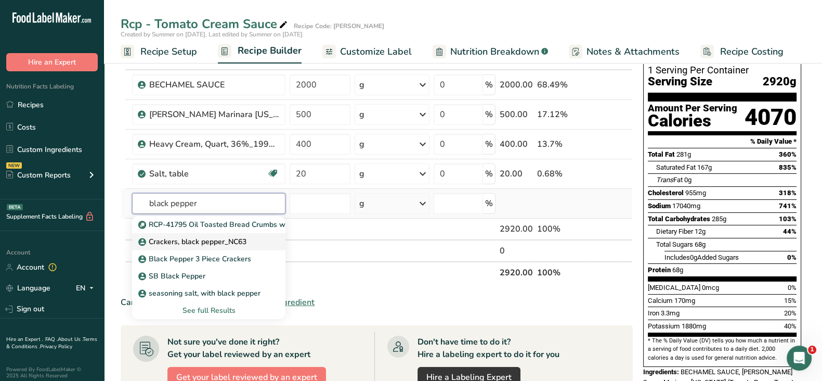
type input "black pepper"
click at [237, 239] on p "Crackers, black pepper_NC63" at bounding box center [193, 241] width 106 height 11
type input "Crackers, black pepper_NC63"
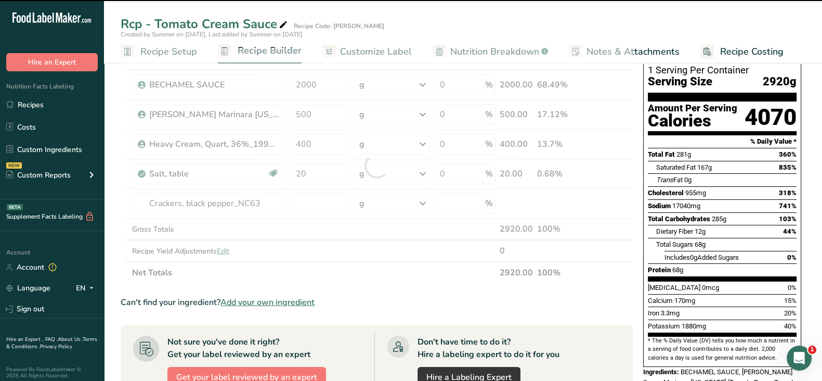
type input "0"
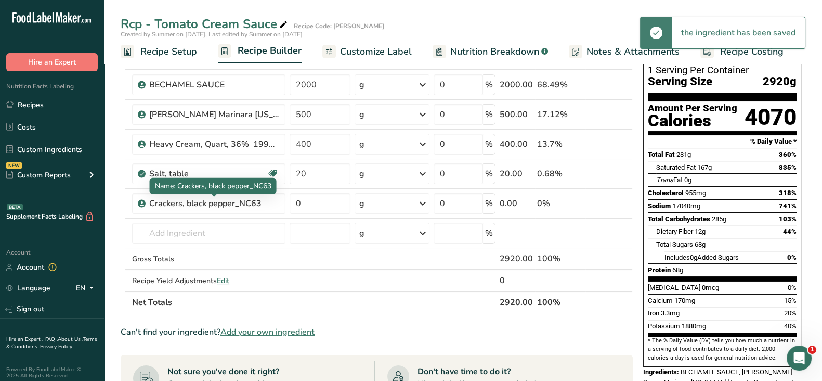
click at [250, 203] on div "Crackers, black pepper_NC63" at bounding box center [214, 203] width 130 height 12
click at [263, 203] on div "Crackers, black pepper_NC63" at bounding box center [214, 203] width 130 height 12
click at [612, 200] on icon at bounding box center [610, 203] width 7 height 11
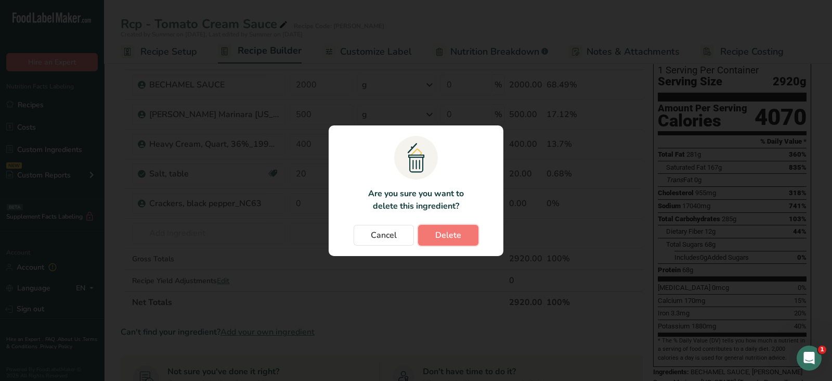
click at [465, 233] on button "Delete" at bounding box center [448, 235] width 60 height 21
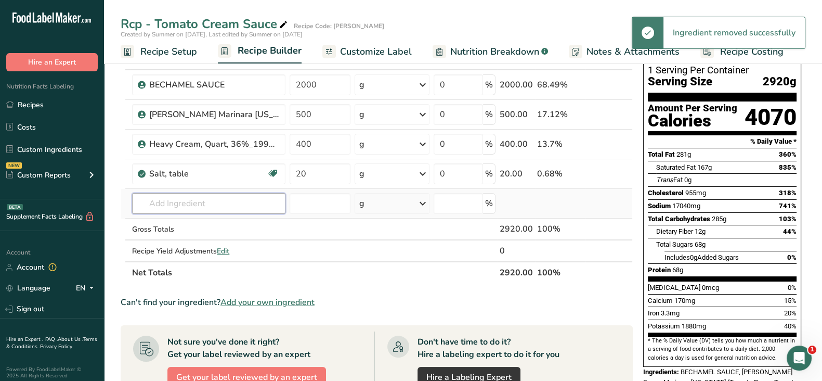
click at [198, 203] on input "text" at bounding box center [208, 203] width 153 height 21
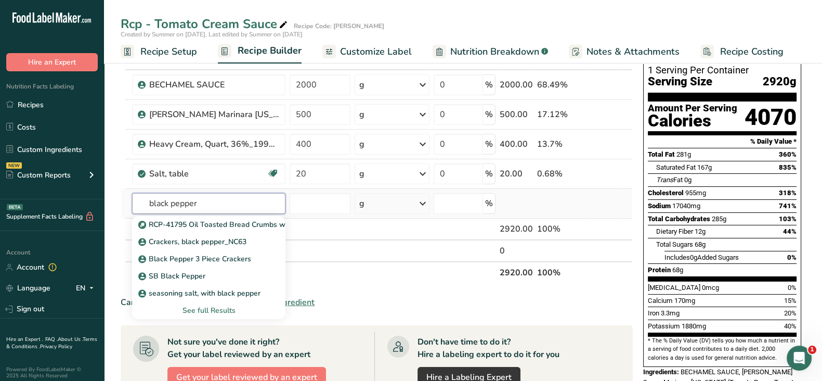
type input "black pepper"
click at [196, 309] on div "See full Results" at bounding box center [208, 310] width 137 height 11
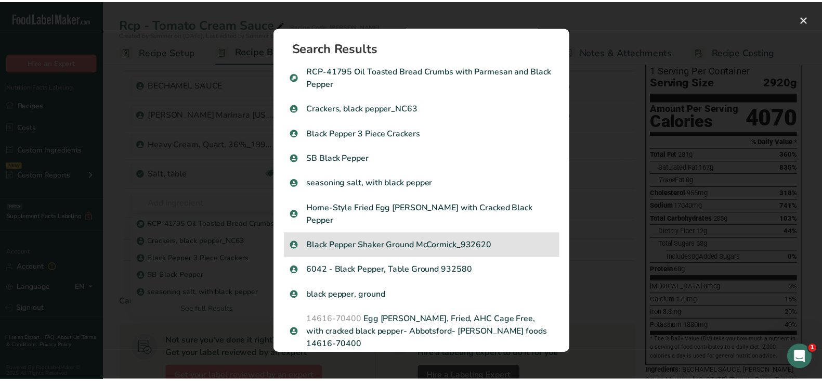
scroll to position [129, 0]
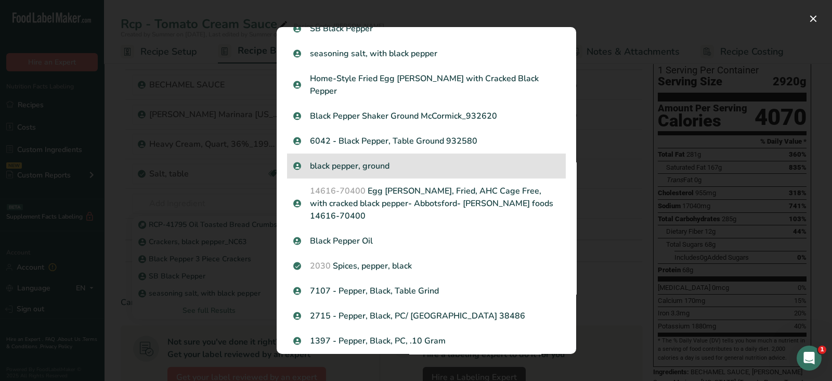
click at [389, 160] on p "black pepper, ground" at bounding box center [426, 166] width 266 height 12
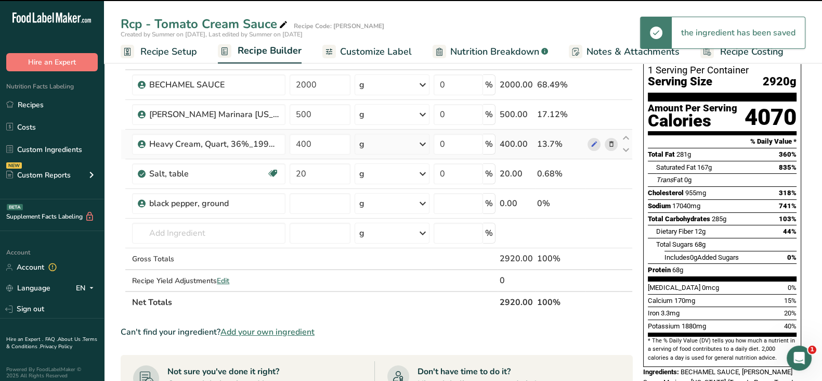
type input "0"
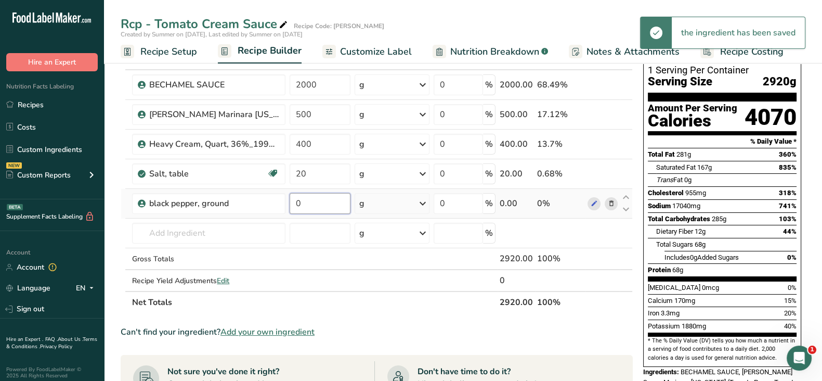
drag, startPoint x: 312, startPoint y: 203, endPoint x: 288, endPoint y: 197, distance: 24.7
click at [281, 199] on tr "black pepper, ground 0 g Weight Units g kg mg See more Volume Units l Volume un…" at bounding box center [376, 204] width 511 height 30
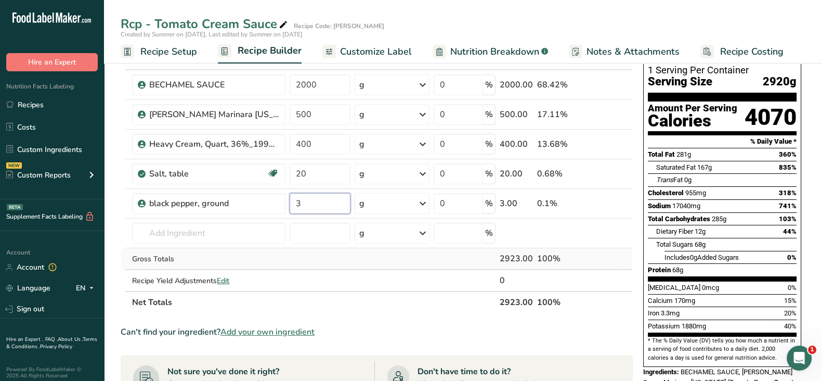
type input "3"
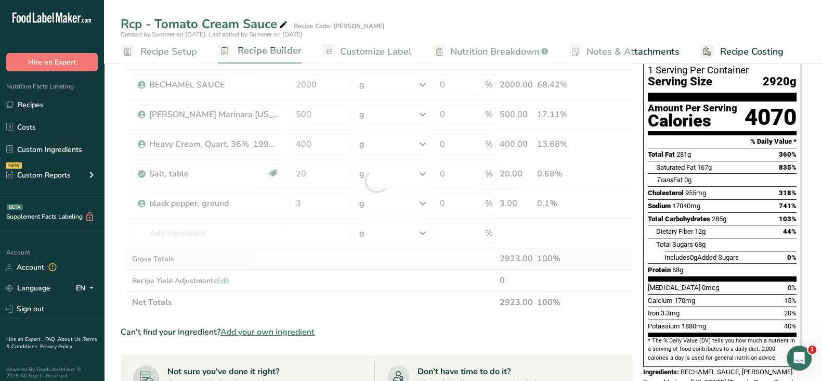
click at [403, 259] on div "Ingredient * Amount * Unit * Waste * .a-a{fill:#347362;}.b-a{fill:#fff;} Grams …" at bounding box center [377, 180] width 512 height 265
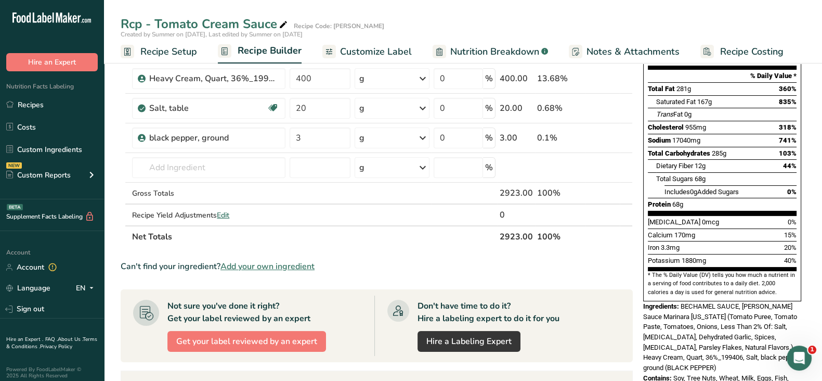
scroll to position [0, 0]
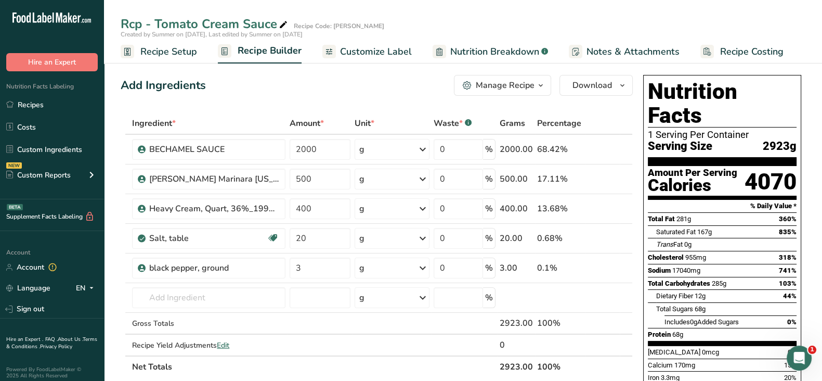
click at [404, 47] on span "Customize Label" at bounding box center [376, 52] width 72 height 14
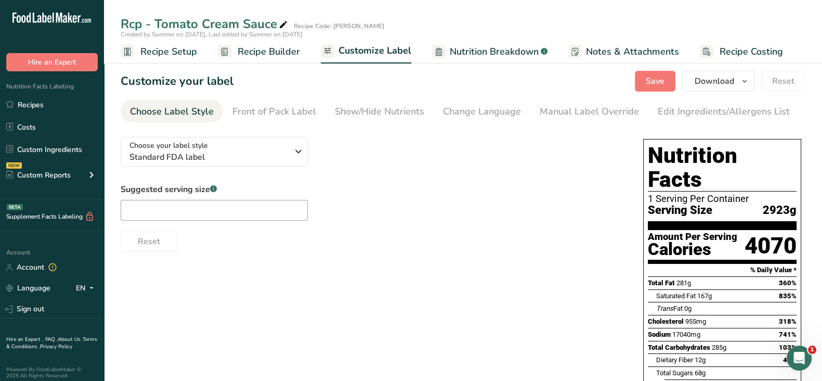
click at [505, 42] on link "Nutrition Breakdown .a-a{fill:#347362;}.b-a{fill:#fff;}" at bounding box center [489, 51] width 115 height 23
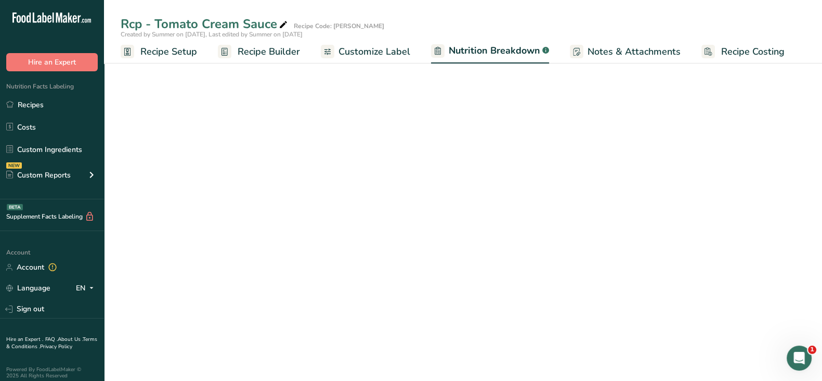
select select "Calories"
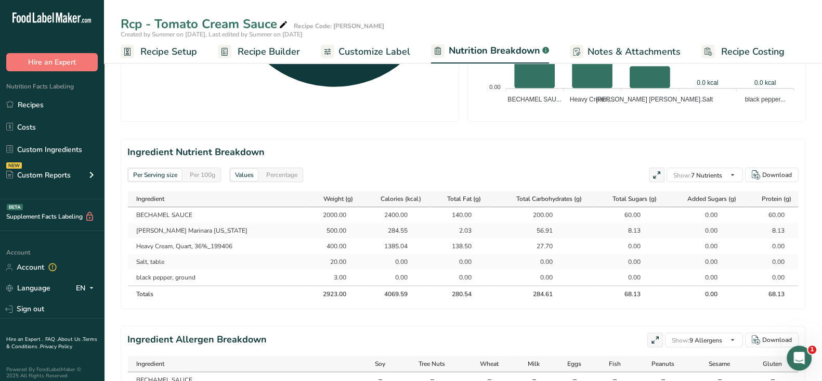
scroll to position [517, 0]
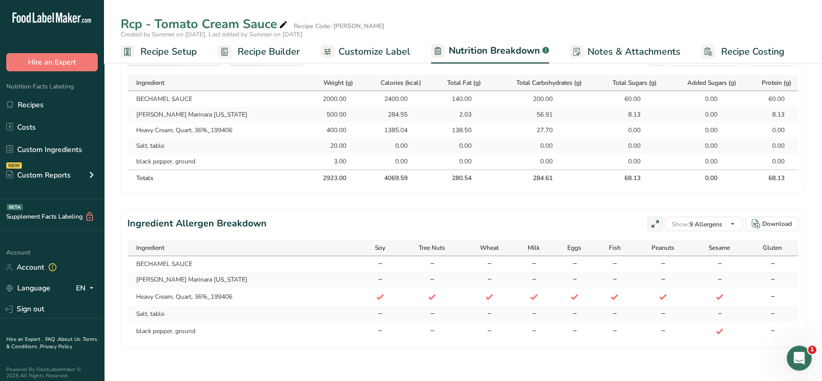
click at [386, 47] on span "Customize Label" at bounding box center [375, 52] width 72 height 14
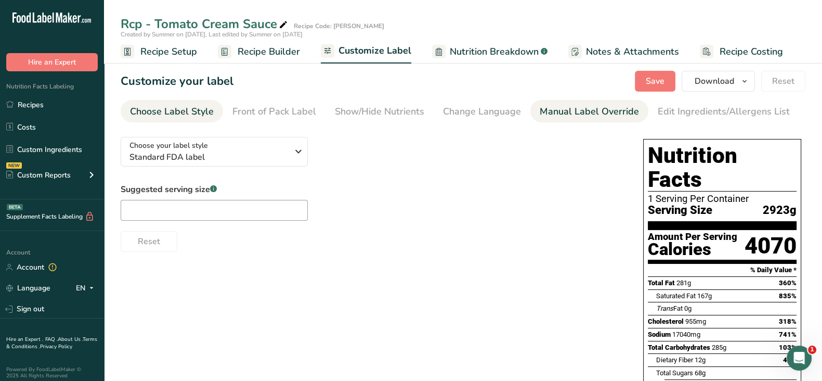
click at [581, 111] on div "Manual Label Override" at bounding box center [589, 112] width 99 height 14
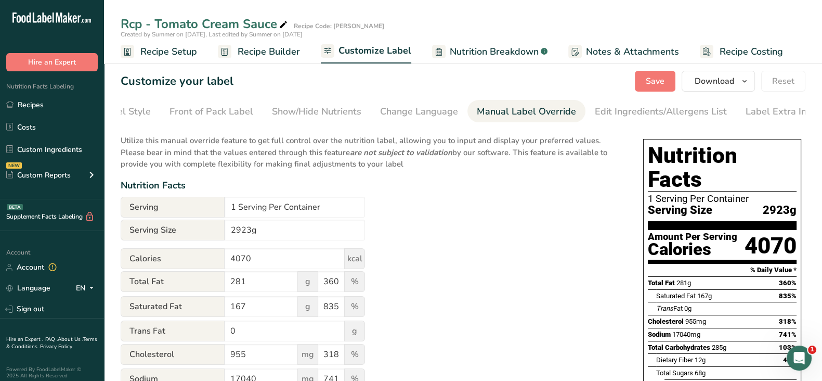
scroll to position [0, 70]
click at [661, 114] on div "Edit Ingredients/Allergens List" at bounding box center [654, 112] width 132 height 14
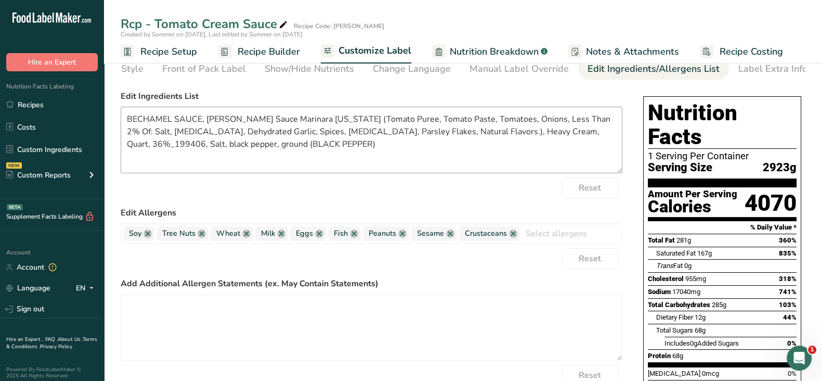
scroll to position [0, 0]
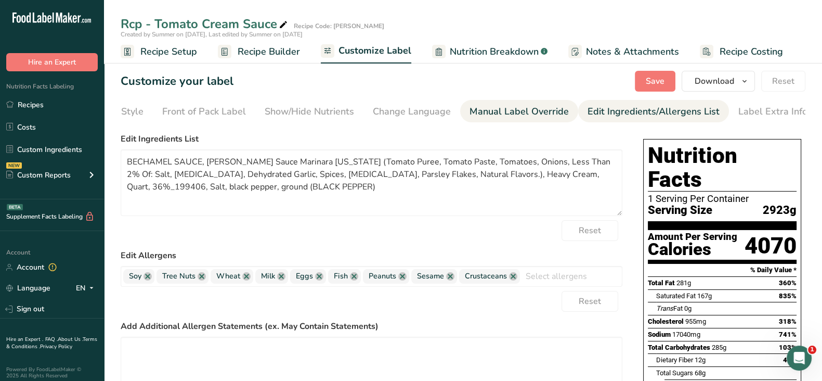
click at [522, 110] on div "Manual Label Override" at bounding box center [519, 112] width 99 height 14
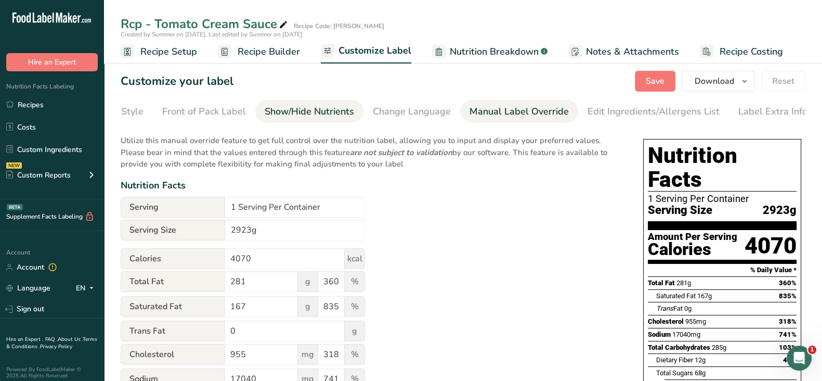
click at [287, 112] on div "Show/Hide Nutrients" at bounding box center [309, 112] width 89 height 14
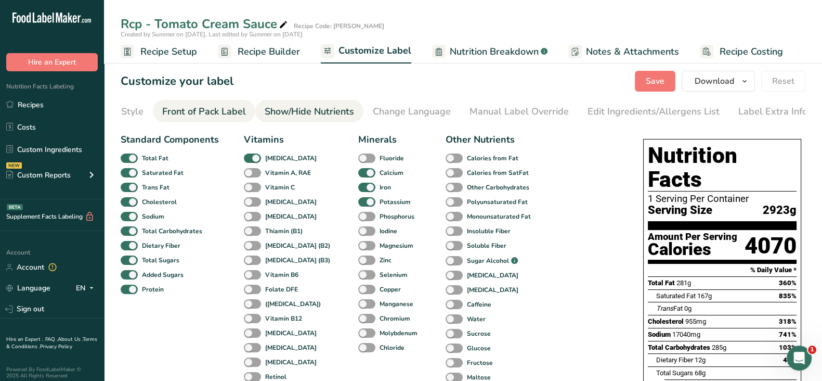
click at [175, 107] on div "Front of Pack Label" at bounding box center [204, 112] width 84 height 14
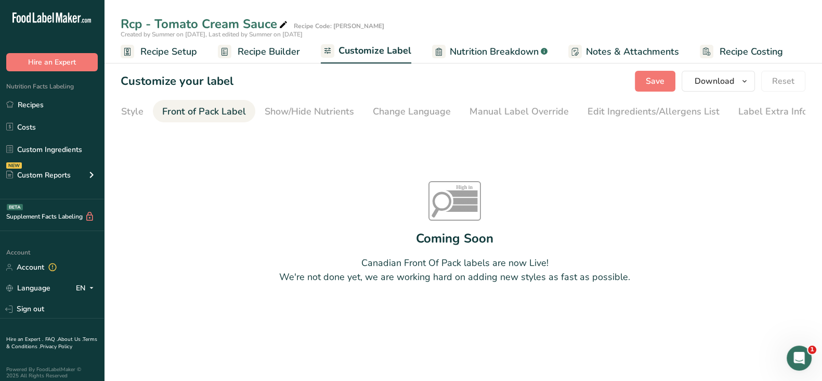
click at [266, 48] on span "Recipe Builder" at bounding box center [269, 52] width 62 height 14
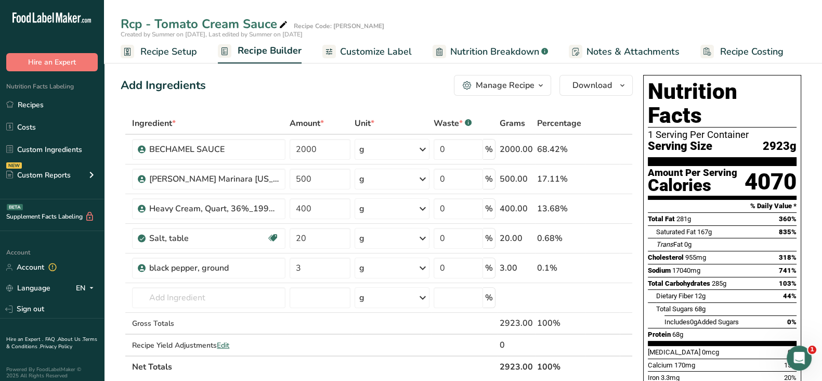
drag, startPoint x: 28, startPoint y: 107, endPoint x: 240, endPoint y: 123, distance: 212.8
click at [28, 107] on link "Recipes" at bounding box center [52, 105] width 104 height 20
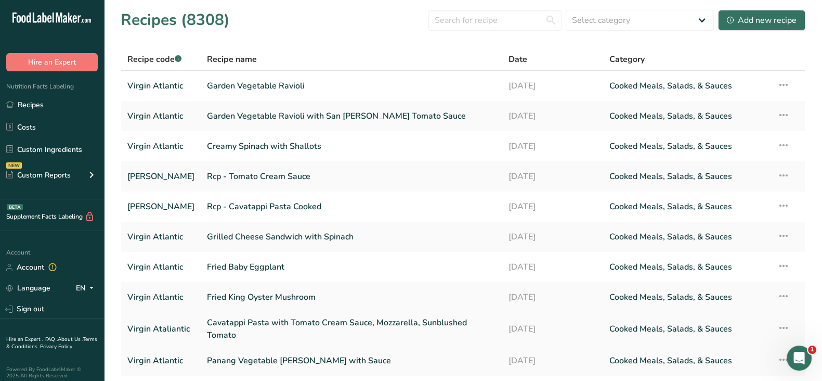
click at [265, 326] on link "Cavatappi Pasta with Tomato Cream Sauce, Mozzarella, Sunblushed Tomato" at bounding box center [351, 328] width 289 height 25
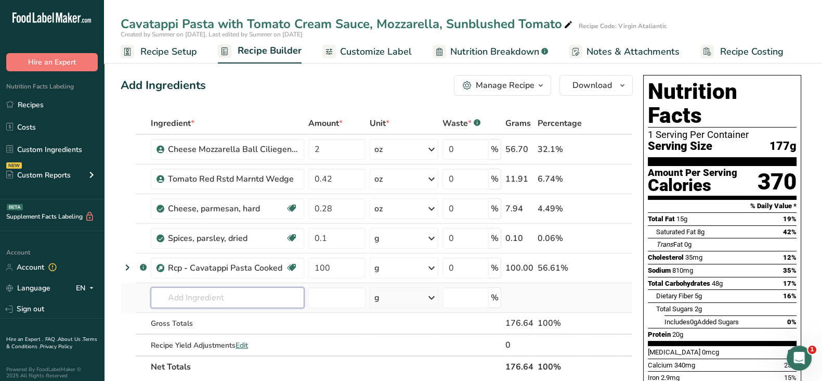
click at [181, 288] on input "text" at bounding box center [227, 297] width 153 height 21
paste input "Rcp - Tomato Cream Sauce"
click at [271, 296] on input "Rcp - Tomato Cream Sauce" at bounding box center [227, 297] width 153 height 21
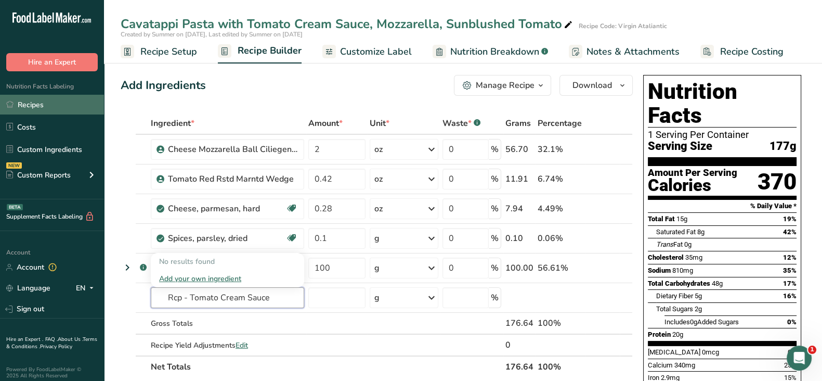
type input "Rcp - Tomato Cream Sauce"
click at [43, 105] on link "Recipes" at bounding box center [52, 105] width 104 height 20
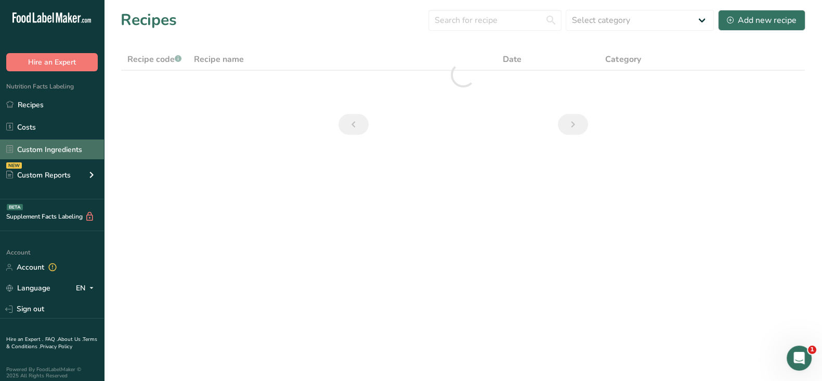
click at [45, 149] on link "Custom Ingredients" at bounding box center [52, 149] width 104 height 20
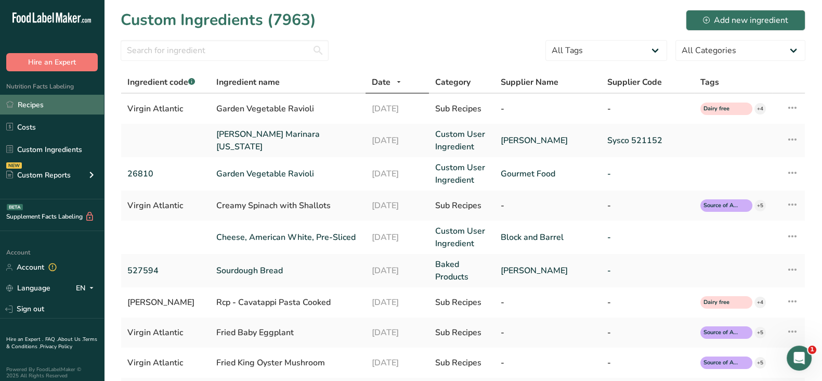
click at [41, 103] on link "Recipes" at bounding box center [52, 105] width 104 height 20
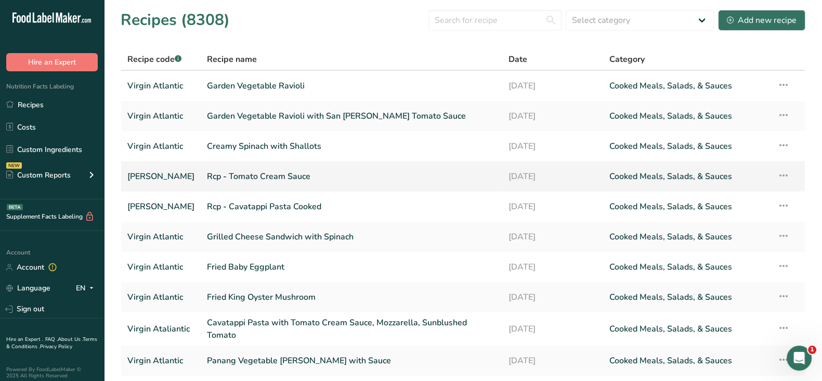
click at [258, 178] on link "Rcp - Tomato Cream Sauce" at bounding box center [351, 176] width 289 height 22
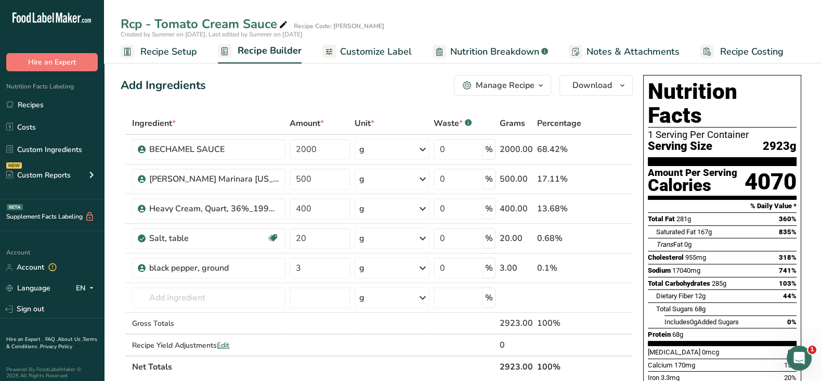
click at [486, 80] on div "Manage Recipe" at bounding box center [505, 85] width 59 height 12
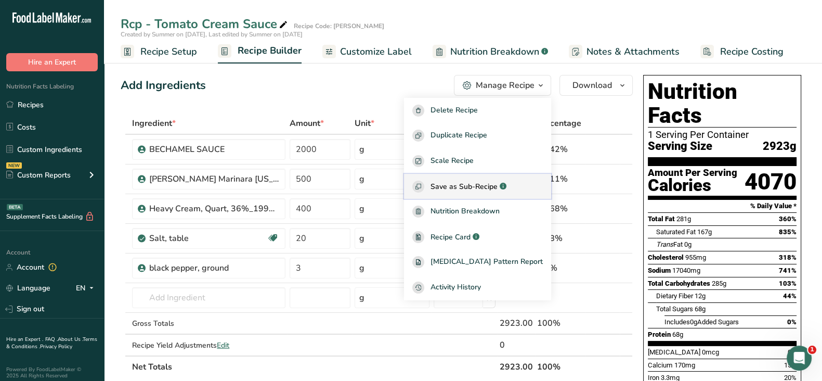
click at [488, 188] on span "Save as Sub-Recipe" at bounding box center [464, 186] width 67 height 11
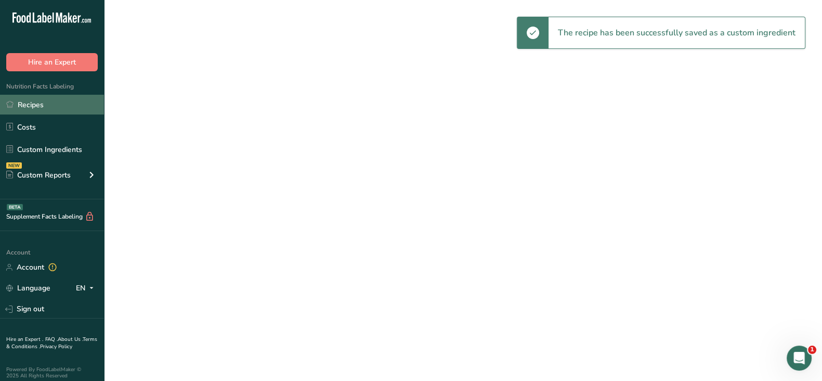
select select "30"
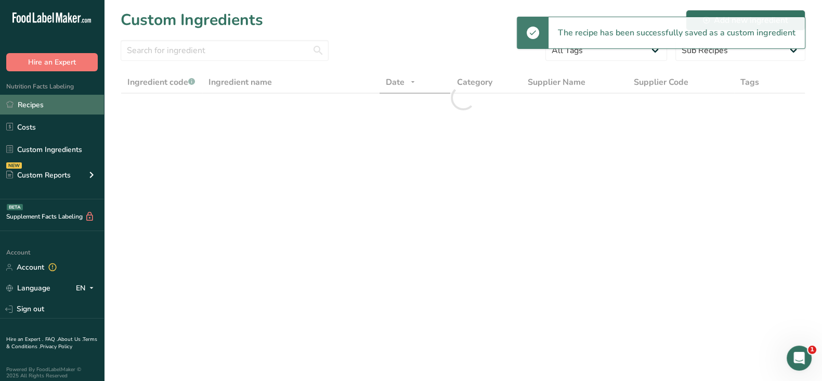
click at [25, 103] on link "Recipes" at bounding box center [52, 105] width 104 height 20
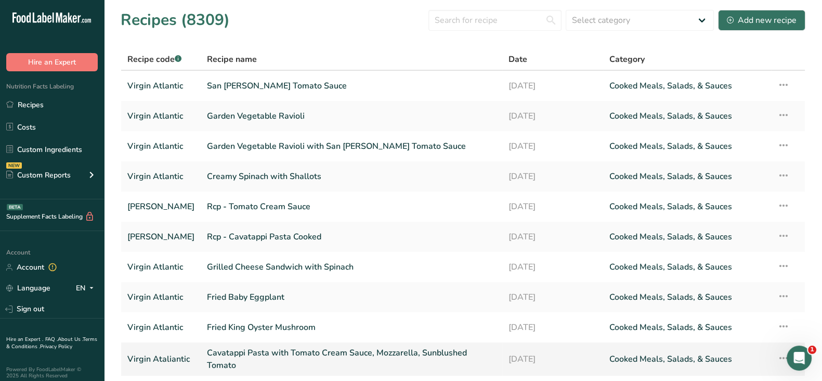
drag, startPoint x: 280, startPoint y: 359, endPoint x: 330, endPoint y: 343, distance: 53.0
click at [278, 359] on link "Cavatappi Pasta with Tomato Cream Sauce, Mozzarella, Sunblushed Tomato" at bounding box center [351, 358] width 289 height 25
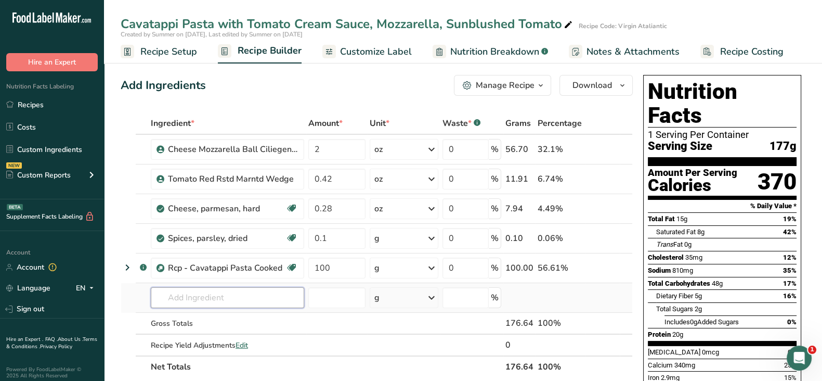
click at [179, 297] on input "text" at bounding box center [227, 297] width 153 height 21
paste input "Rcp - Tomato Cream Sauce"
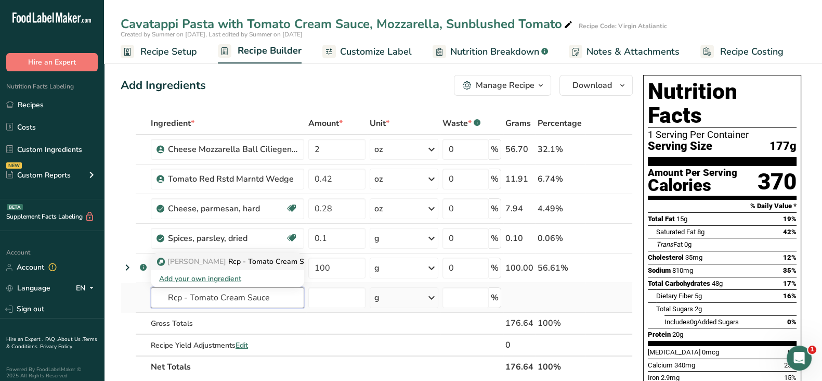
type input "Rcp - Tomato Cream Sauce"
click at [238, 256] on p "Virgin Atalantic Rcp - Tomato Cream Sauce" at bounding box center [239, 261] width 161 height 11
type input "Rcp - Tomato Cream Sauce"
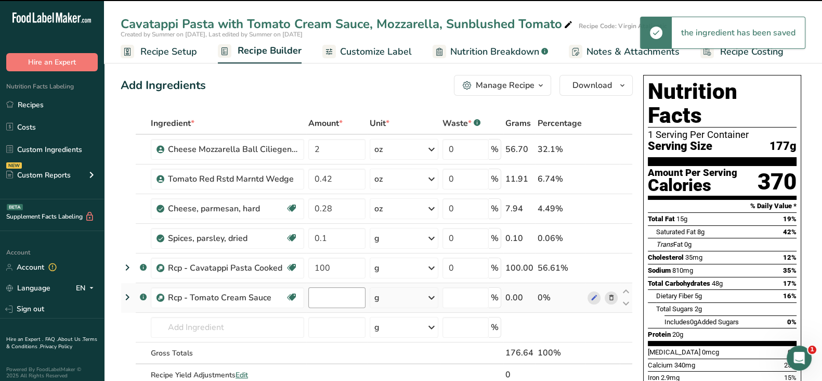
type input "0"
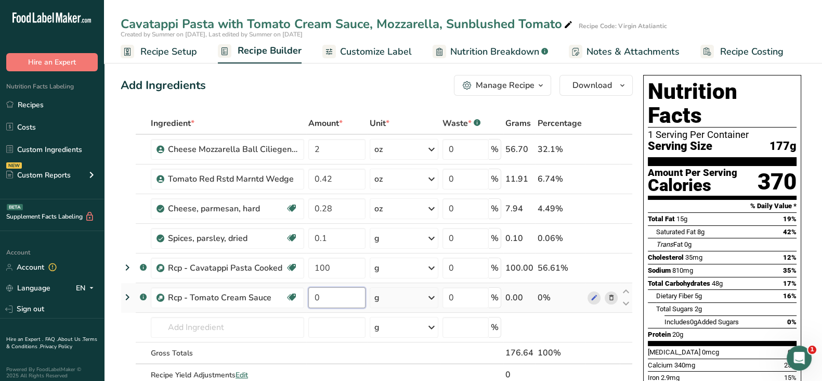
click at [335, 298] on input "0" at bounding box center [336, 297] width 57 height 21
type input "100"
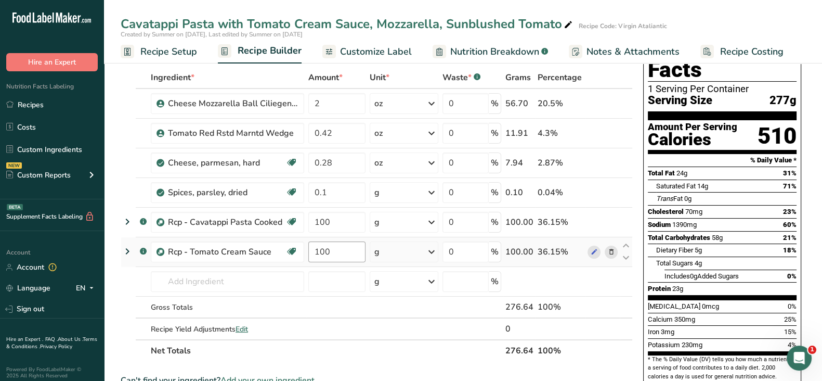
scroll to position [64, 0]
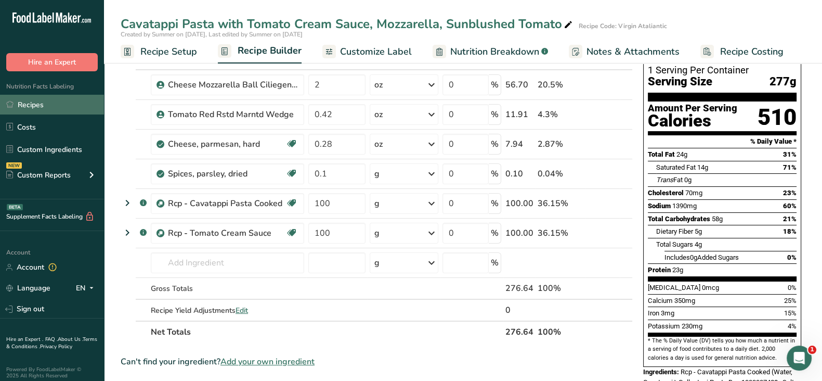
click at [51, 105] on link "Recipes" at bounding box center [52, 105] width 104 height 20
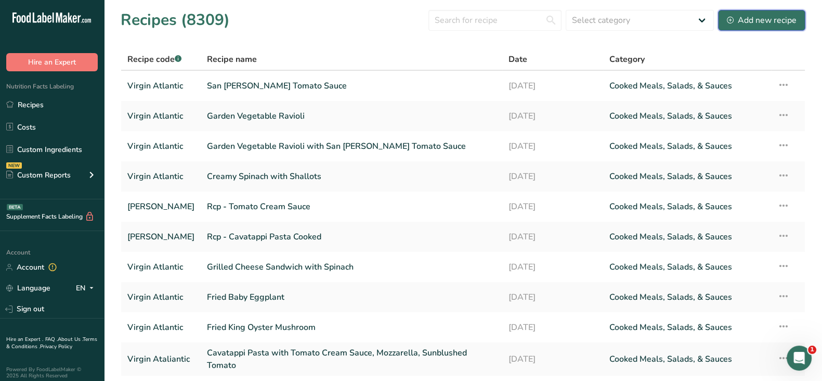
click at [760, 17] on div "Add new recipe" at bounding box center [762, 20] width 70 height 12
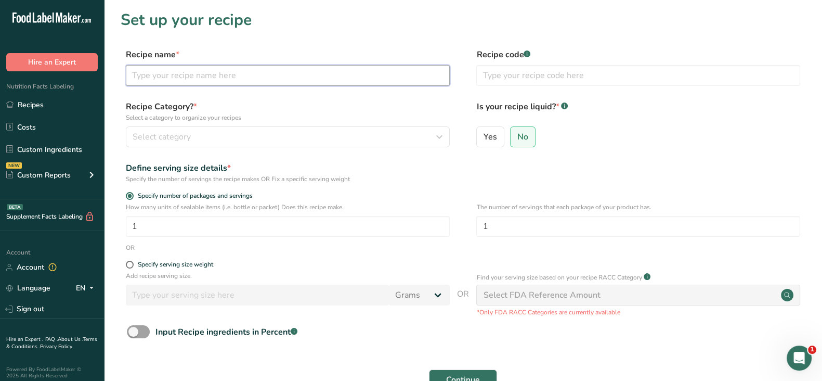
click at [350, 78] on input "text" at bounding box center [288, 75] width 324 height 21
paste input "Entrée - Palak Paneer, Jeera Pulao, Tempered Tual Dal"
type input "Entrée - Palak Paneer, Jeera Pulao, Tempered Tual Dal"
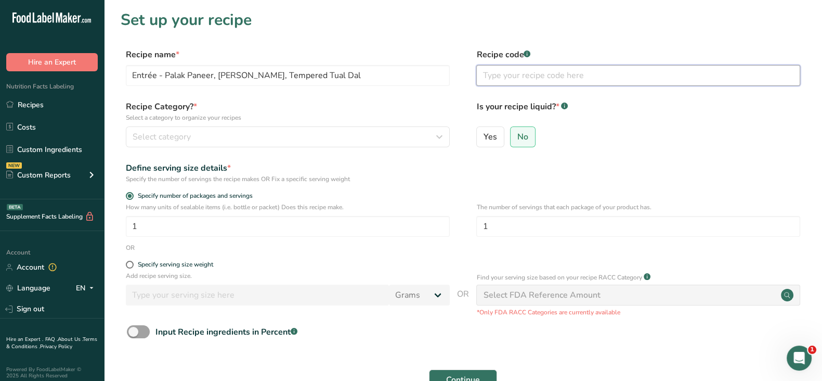
click at [545, 76] on input "text" at bounding box center [638, 75] width 324 height 21
type input "Virgin Atalantic"
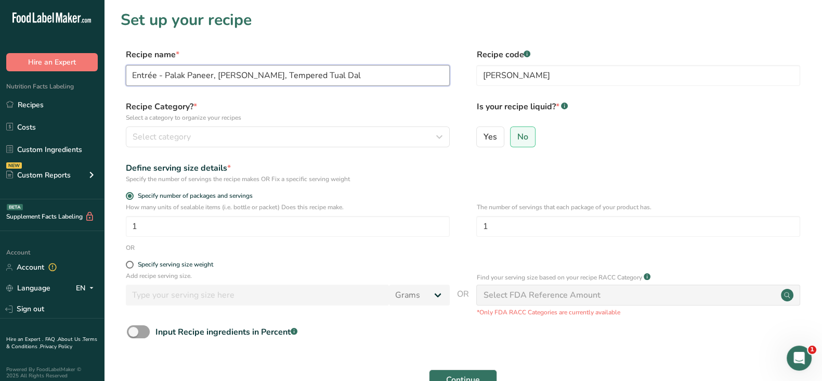
drag, startPoint x: 164, startPoint y: 76, endPoint x: 116, endPoint y: 76, distance: 47.8
click at [116, 76] on section "Set up your recipe Recipe name * Entrée - Palak Paneer, Jeera Pulao, Tempered T…" at bounding box center [463, 217] width 718 height 434
click at [341, 100] on label "Recipe Category? * Select a category to organize your recipes" at bounding box center [288, 111] width 324 height 22
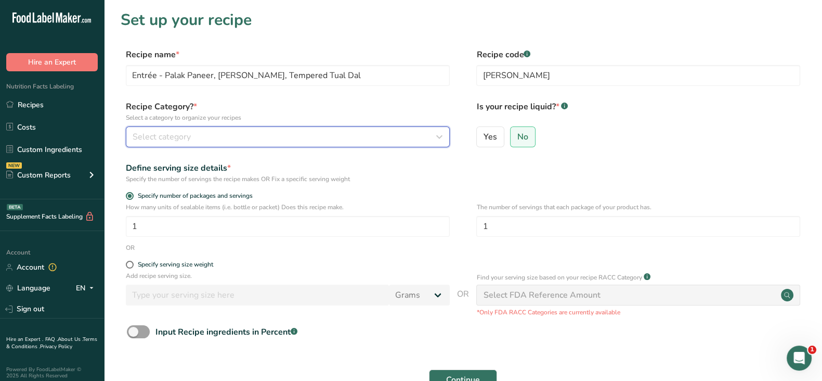
click at [308, 137] on div "Select category" at bounding box center [285, 137] width 304 height 12
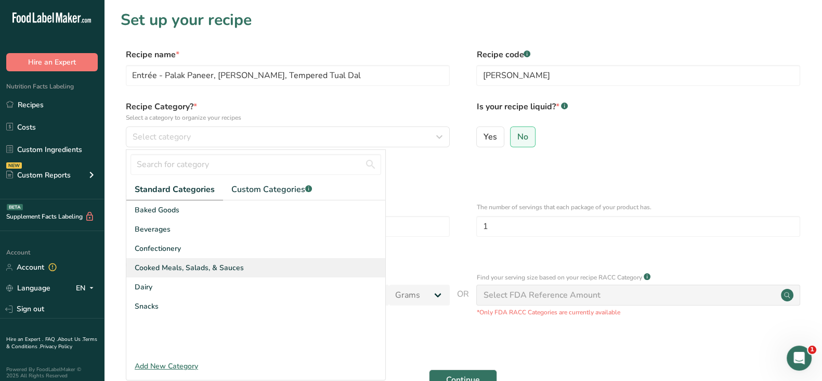
click at [203, 264] on span "Cooked Meals, Salads, & Sauces" at bounding box center [189, 267] width 109 height 11
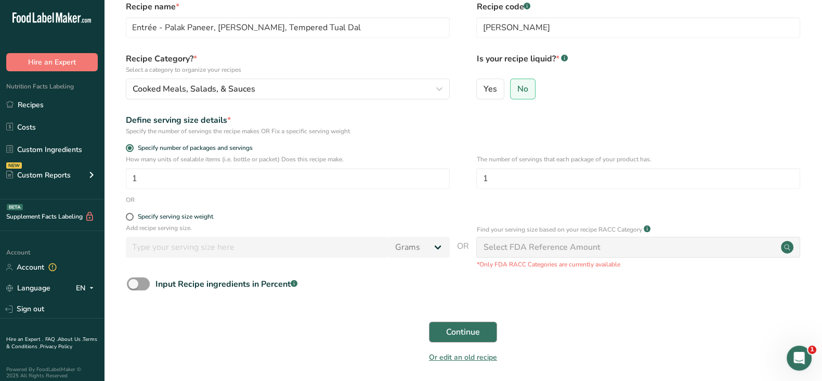
scroll to position [87, 0]
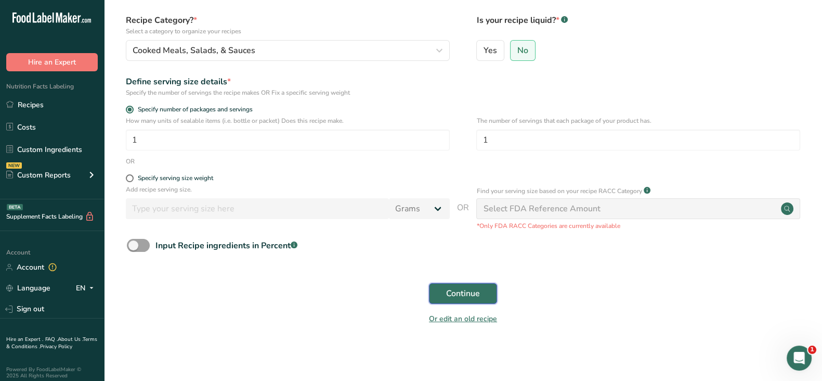
click at [475, 296] on span "Continue" at bounding box center [463, 293] width 34 height 12
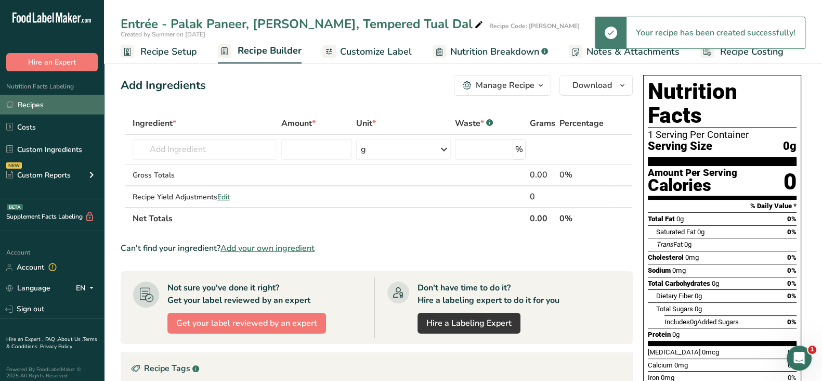
drag, startPoint x: 30, startPoint y: 105, endPoint x: 66, endPoint y: 104, distance: 35.9
click at [30, 105] on link "Recipes" at bounding box center [52, 105] width 104 height 20
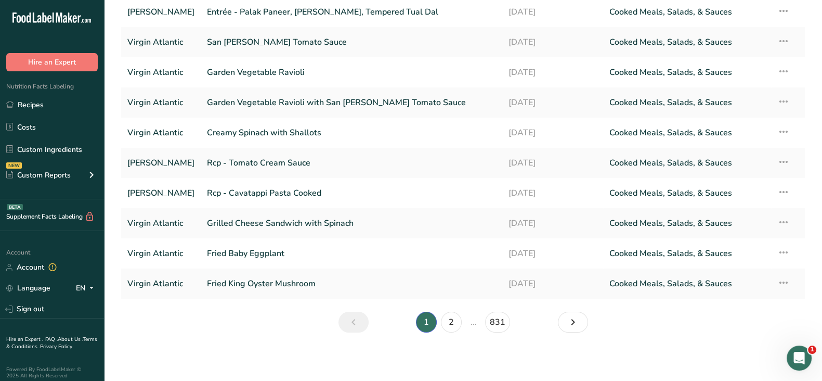
scroll to position [75, 0]
click at [453, 323] on link "2" at bounding box center [451, 320] width 21 height 21
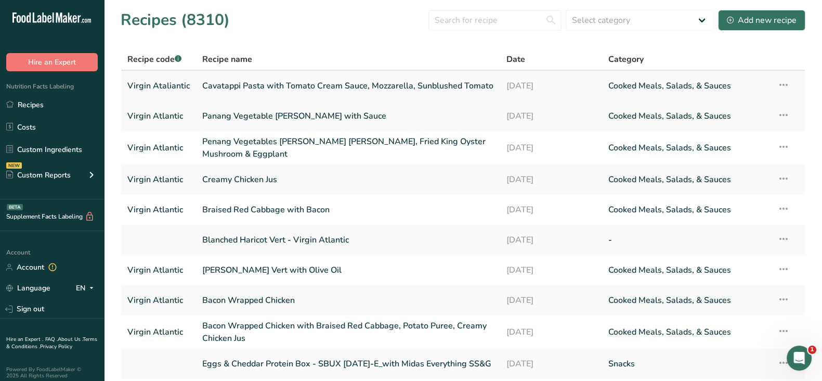
click at [269, 84] on link "Cavatappi Pasta with Tomato Cream Sauce, Mozzarella, Sunblushed Tomato" at bounding box center [348, 86] width 292 height 22
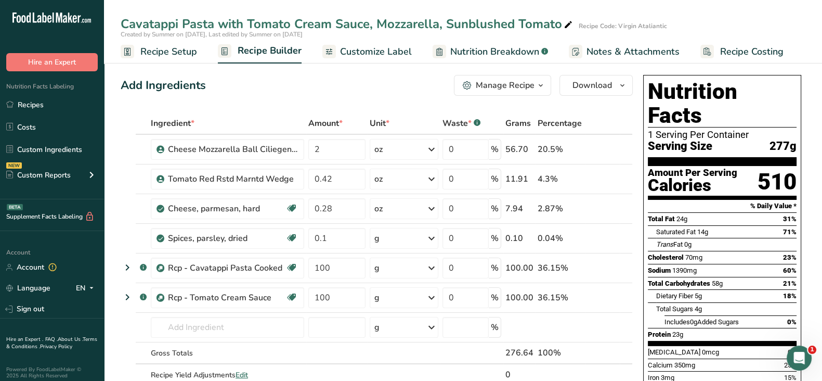
click at [172, 57] on span "Recipe Setup" at bounding box center [168, 52] width 57 height 14
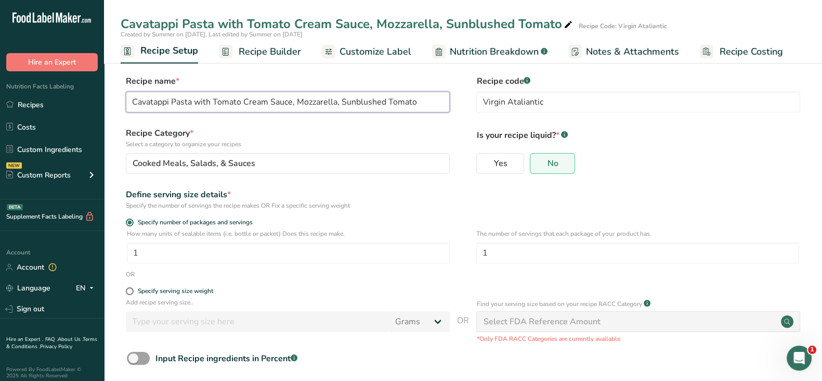
click at [132, 101] on input "Cavatappi Pasta with Tomato Cream Sauce, Mozzarella, Sunblushed Tomato" at bounding box center [288, 102] width 324 height 21
paste input "Entrée -"
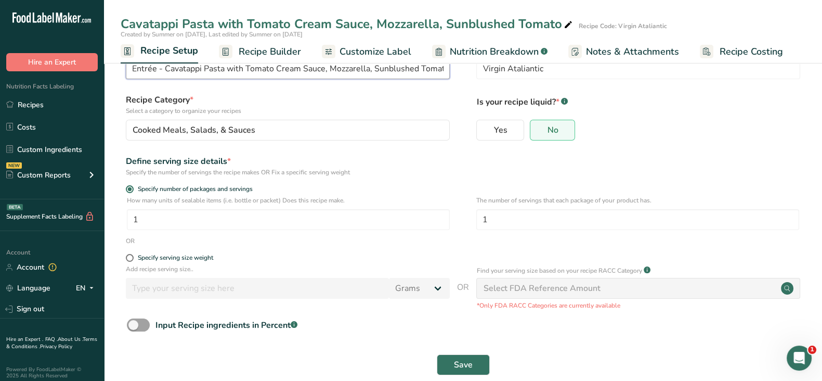
scroll to position [51, 0]
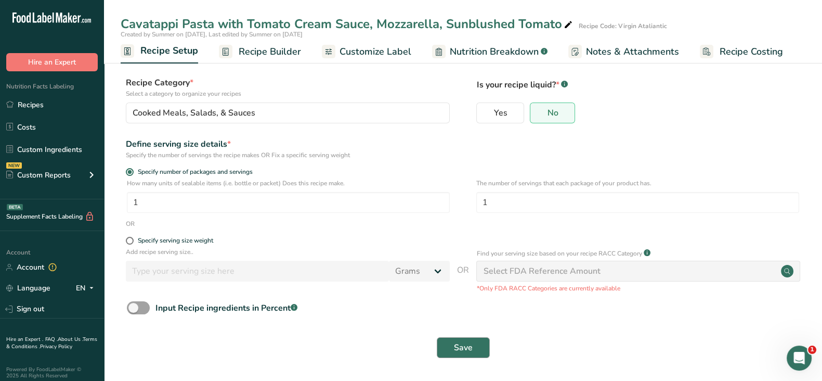
type input "Entrée - Cavatappi Pasta with Tomato Cream Sauce, Mozzarella, Sunblushed Tomato"
click at [460, 344] on span "Save" at bounding box center [463, 347] width 19 height 12
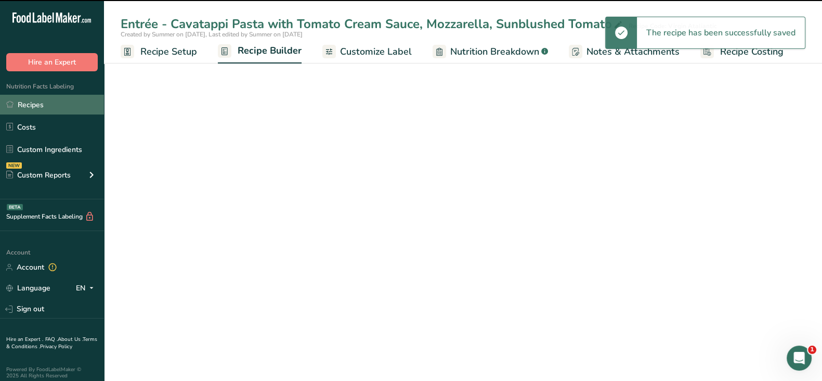
click at [42, 108] on link "Recipes" at bounding box center [52, 105] width 104 height 20
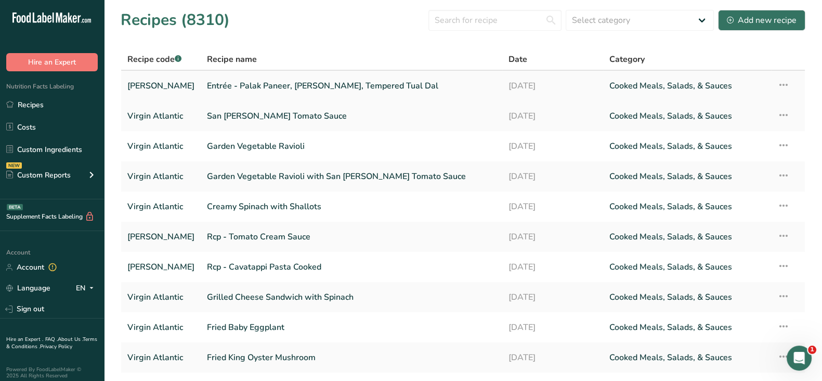
click at [322, 83] on link "Entrée - Palak Paneer, Jeera Pulao, Tempered Tual Dal" at bounding box center [351, 86] width 289 height 22
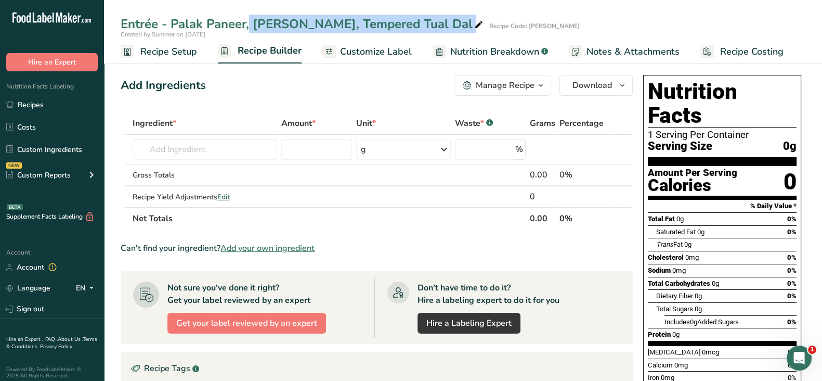
drag, startPoint x: 169, startPoint y: 25, endPoint x: 439, endPoint y: 31, distance: 269.9
click at [439, 31] on div "Entrée - Palak Paneer, Jeera Pulao, Tempered Tual Dal" at bounding box center [303, 24] width 365 height 19
drag, startPoint x: 174, startPoint y: 22, endPoint x: 436, endPoint y: 18, distance: 262.1
click at [436, 18] on div "Entrée - Palak Paneer, Jeera Pulao, Tempered Tual Dal" at bounding box center [303, 24] width 365 height 19
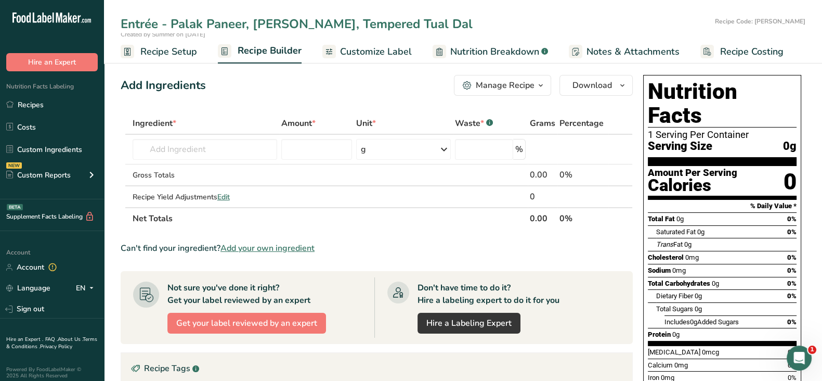
drag, startPoint x: 172, startPoint y: 24, endPoint x: 434, endPoint y: 26, distance: 262.1
click at [434, 26] on input "Entrée - Palak Paneer, Jeera Pulao, Tempered Tual Dal" at bounding box center [416, 24] width 590 height 19
click at [440, 220] on th "Net Totals" at bounding box center [329, 218] width 397 height 22
drag, startPoint x: 43, startPoint y: 100, endPoint x: 113, endPoint y: 106, distance: 70.4
click at [43, 100] on link "Recipes" at bounding box center [52, 105] width 104 height 20
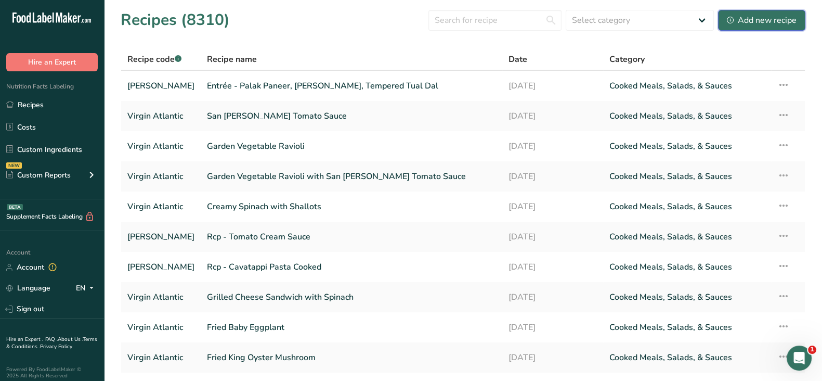
click at [774, 18] on div "Add new recipe" at bounding box center [762, 20] width 70 height 12
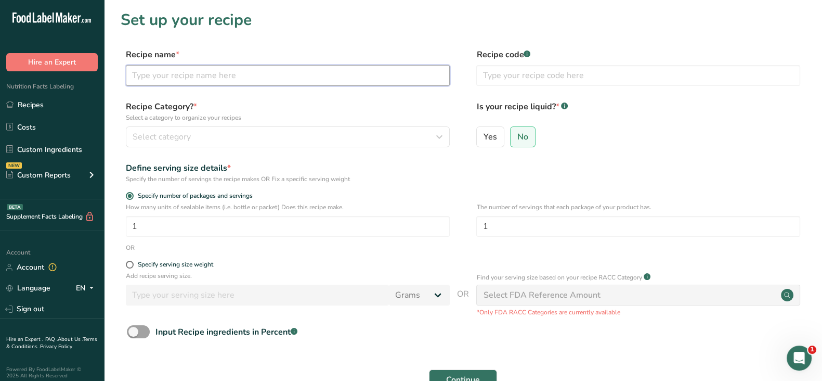
click at [242, 77] on input "text" at bounding box center [288, 75] width 324 height 21
paste input "Sub Rcp. Spinach & Green Chili Mix"
type input "Sub Rcp. Spinach & Green Chili Mix"
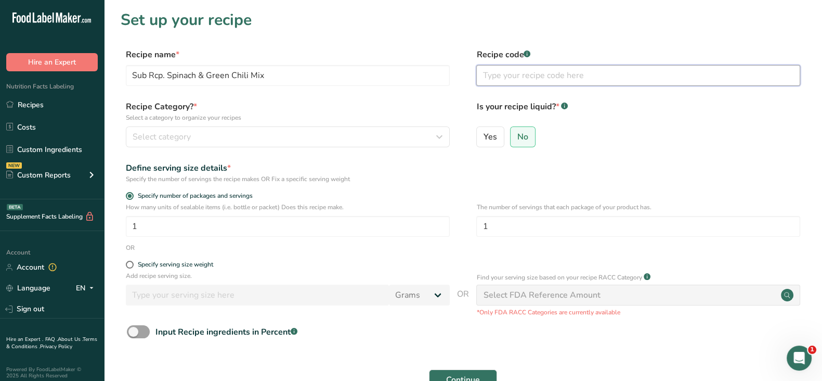
click at [539, 79] on input "text" at bounding box center [638, 75] width 324 height 21
type input "Virgin Atalantic"
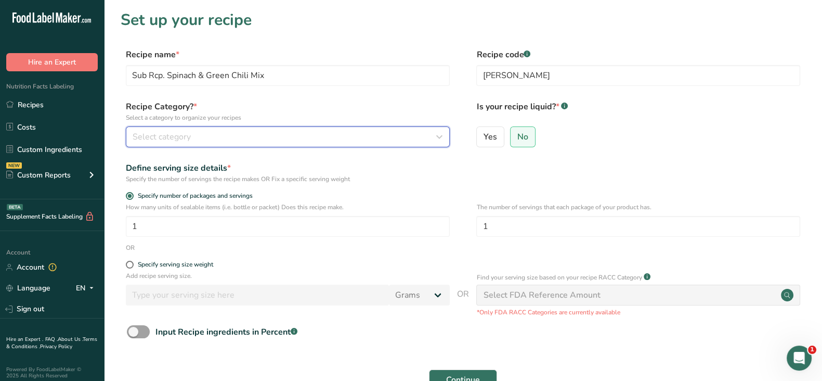
click at [200, 131] on div "Select category" at bounding box center [285, 137] width 304 height 12
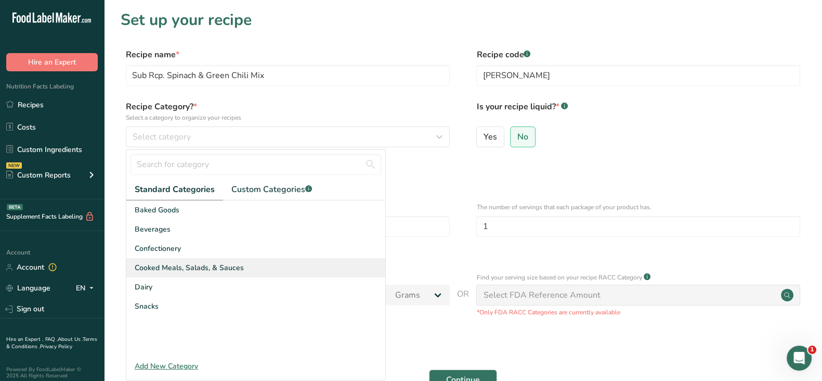
click at [165, 271] on span "Cooked Meals, Salads, & Sauces" at bounding box center [189, 267] width 109 height 11
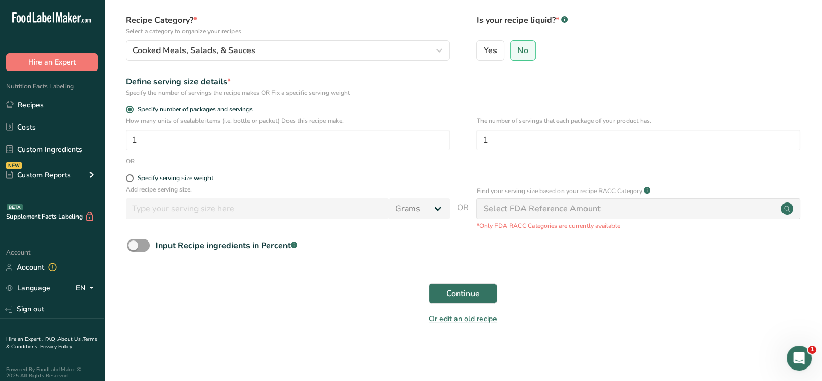
scroll to position [87, 0]
click at [459, 295] on span "Continue" at bounding box center [463, 293] width 34 height 12
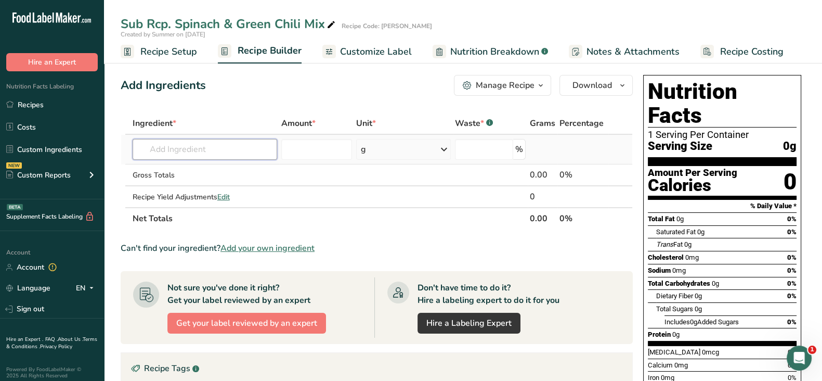
click at [164, 147] on input "text" at bounding box center [205, 149] width 145 height 21
paste input "Green Chili"
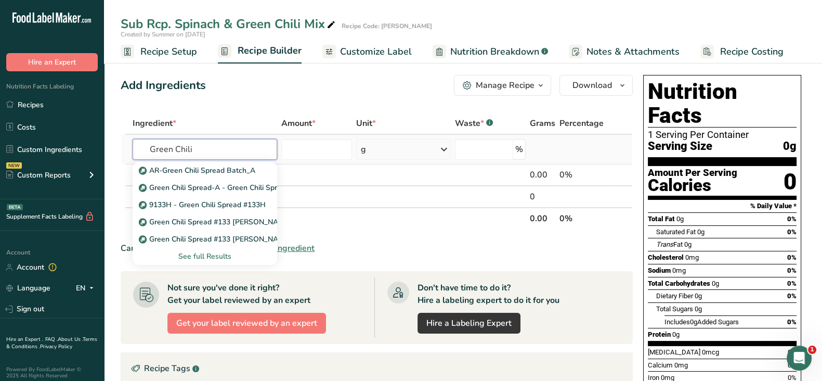
drag, startPoint x: 176, startPoint y: 149, endPoint x: 122, endPoint y: 143, distance: 55.0
click at [122, 148] on tr "Green Chili AR-Green Chili Spread Batch_A Green Chili Spread-A - Green Chili Sp…" at bounding box center [376, 150] width 511 height 30
click at [212, 144] on input "Chili" at bounding box center [205, 149] width 145 height 21
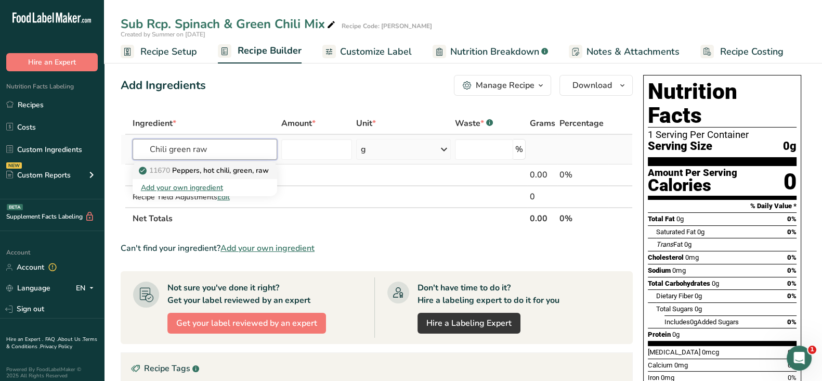
type input "Chili green raw"
click at [208, 167] on p "11670 Peppers, hot chili, green, raw" at bounding box center [205, 170] width 128 height 11
type input "Peppers, hot chili, green, raw"
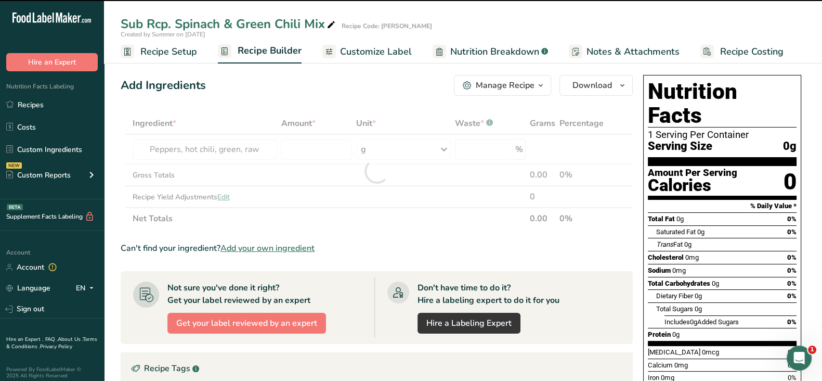
type input "0"
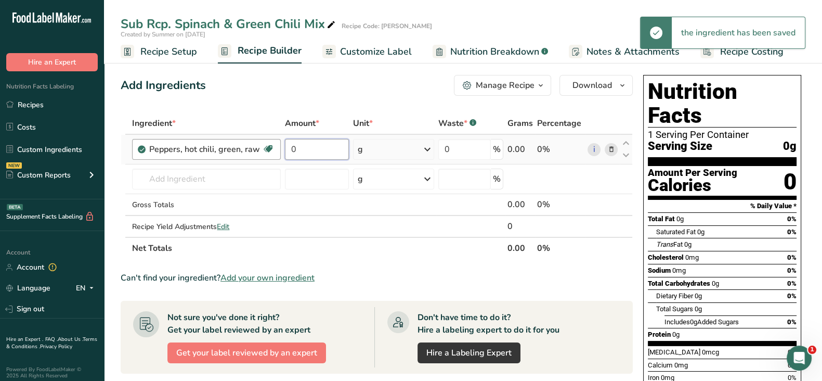
drag, startPoint x: 317, startPoint y: 147, endPoint x: 278, endPoint y: 147, distance: 39.5
click at [278, 147] on tr "Peppers, hot chili, green, raw Dairy free Gluten free Vegan Vegetarian Soy free…" at bounding box center [376, 150] width 511 height 30
type input "14"
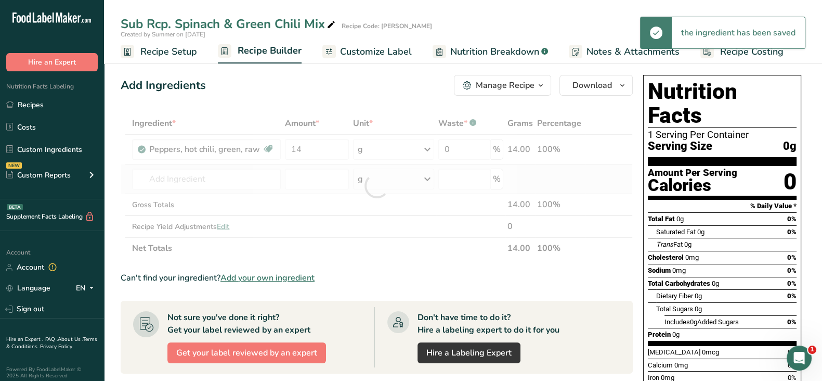
click at [174, 165] on div "Ingredient * Amount * Unit * Waste * .a-a{fill:#347362;}.b-a{fill:#fff;} Grams …" at bounding box center [377, 185] width 512 height 147
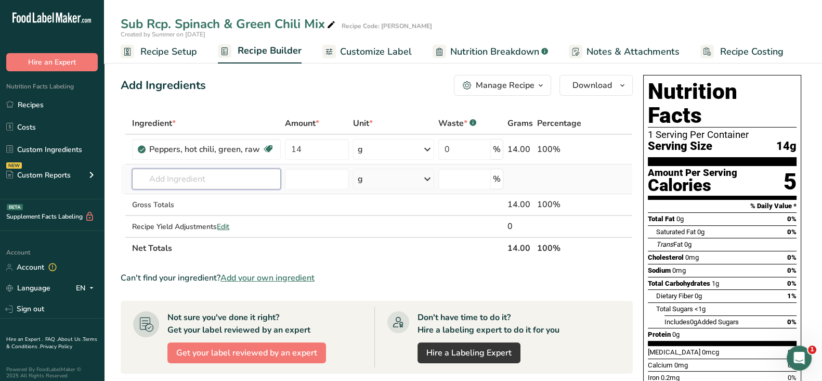
click at [216, 180] on input "text" at bounding box center [206, 178] width 149 height 21
paste input "Spinach Baby"
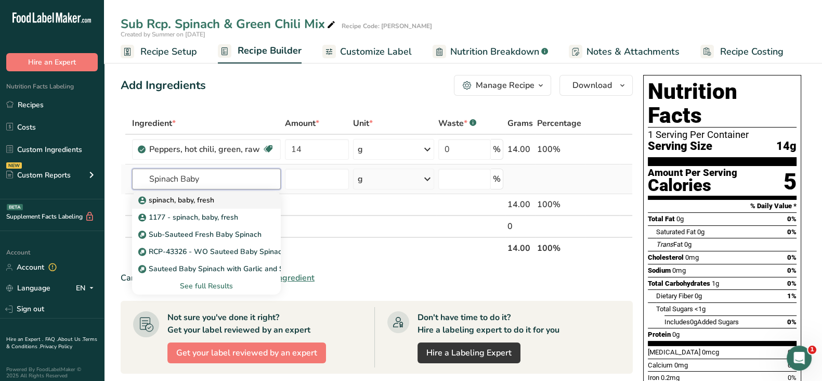
type input "Spinach Baby"
click at [215, 203] on div "spinach, baby, fresh" at bounding box center [197, 199] width 115 height 11
type input "spinach, baby, fresh"
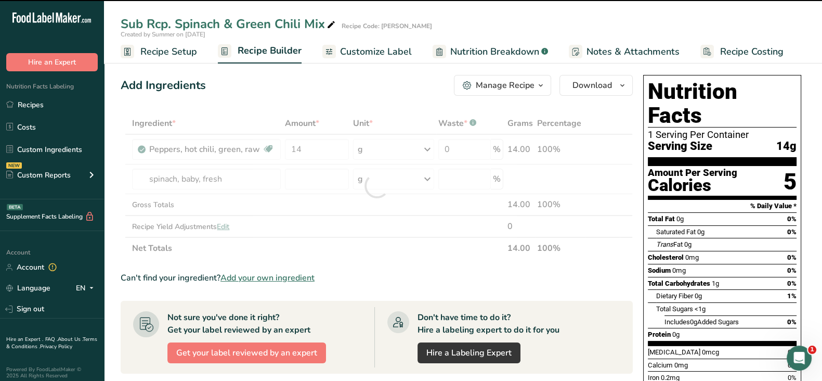
type input "0"
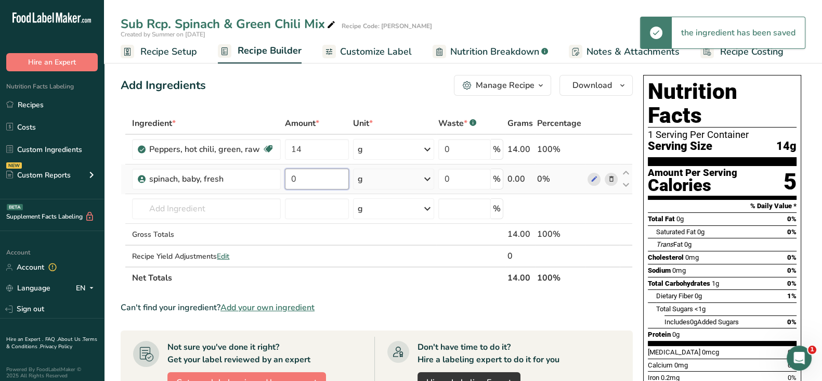
drag, startPoint x: 326, startPoint y: 172, endPoint x: 287, endPoint y: 174, distance: 39.0
click at [287, 174] on input "0" at bounding box center [317, 178] width 64 height 21
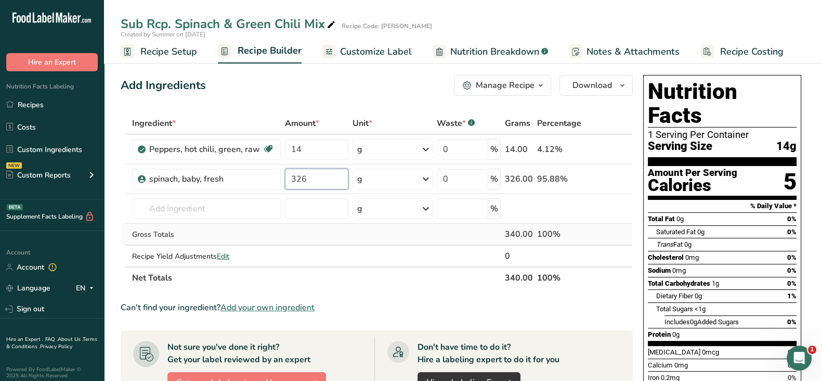
type input "326"
click at [362, 238] on div "Ingredient * Amount * Unit * Waste * .a-a{fill:#347362;}.b-a{fill:#fff;} Grams …" at bounding box center [377, 200] width 512 height 176
drag, startPoint x: 458, startPoint y: 149, endPoint x: 419, endPoint y: 149, distance: 39.5
click at [419, 149] on tr "Peppers, hot chili, green, raw Dairy free Gluten free Vegan Vegetarian Soy free…" at bounding box center [376, 150] width 511 height 30
type input "48"
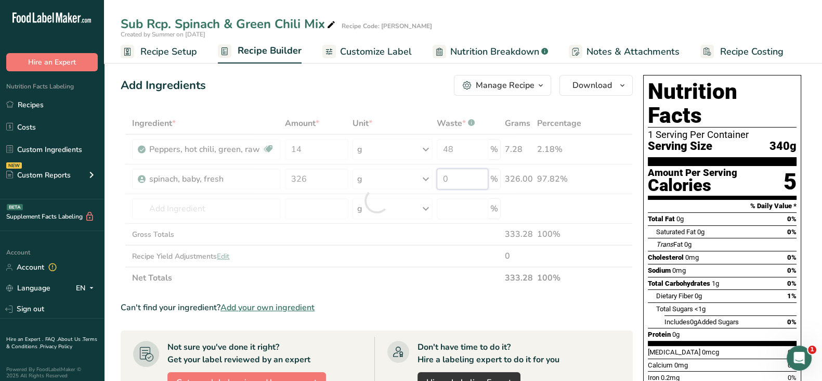
drag, startPoint x: 463, startPoint y: 178, endPoint x: 426, endPoint y: 178, distance: 36.4
click at [426, 178] on div "Ingredient * Amount * Unit * Waste * .a-a{fill:#347362;}.b-a{fill:#fff;} Grams …" at bounding box center [377, 200] width 512 height 176
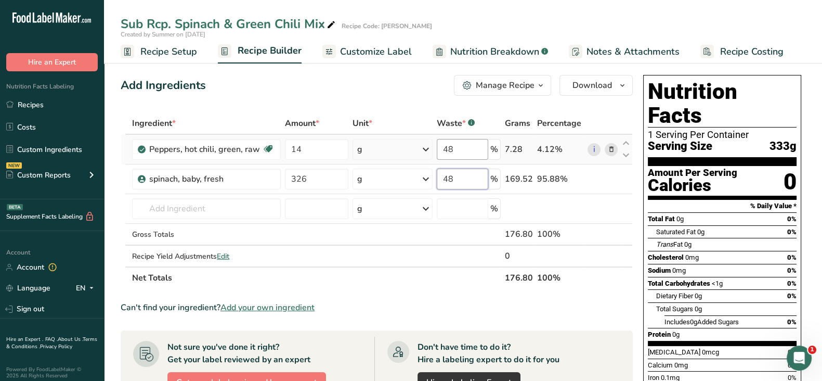
type input "48"
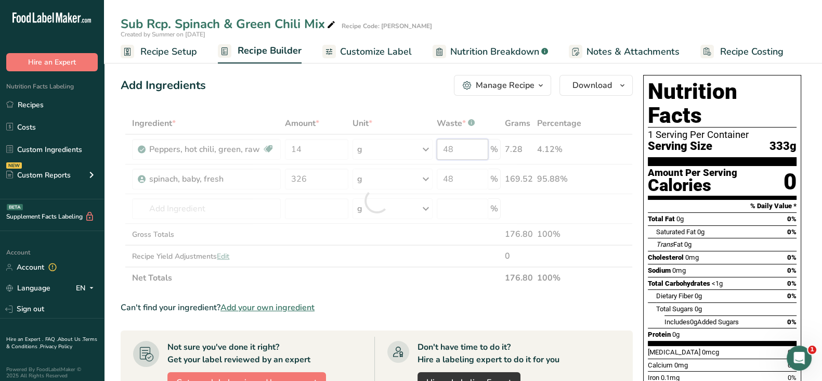
drag, startPoint x: 456, startPoint y: 150, endPoint x: 434, endPoint y: 150, distance: 21.8
click at [434, 150] on div "Ingredient * Amount * Unit * Waste * .a-a{fill:#347362;}.b-a{fill:#fff;} Grams …" at bounding box center [377, 200] width 512 height 176
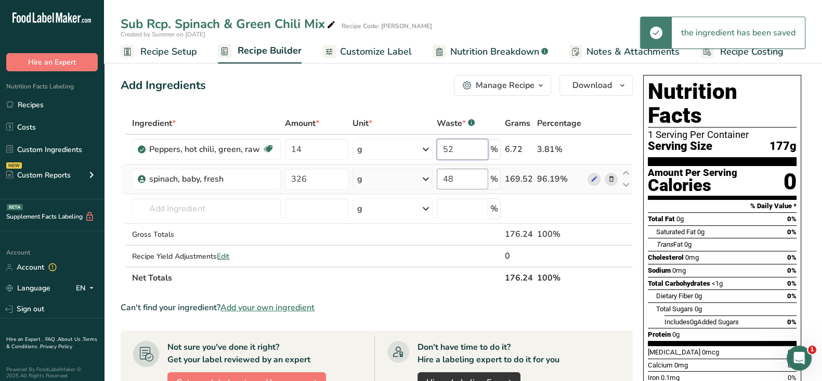
type input "52"
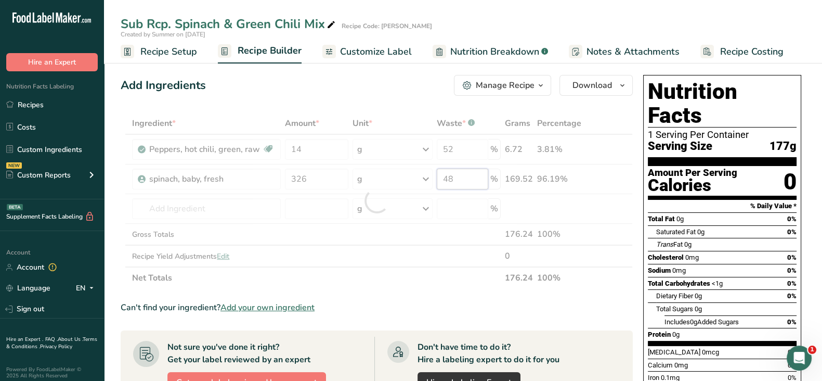
drag, startPoint x: 471, startPoint y: 180, endPoint x: 428, endPoint y: 181, distance: 42.7
click at [428, 181] on div "Ingredient * Amount * Unit * Waste * .a-a{fill:#347362;}.b-a{fill:#fff;} Grams …" at bounding box center [377, 200] width 512 height 176
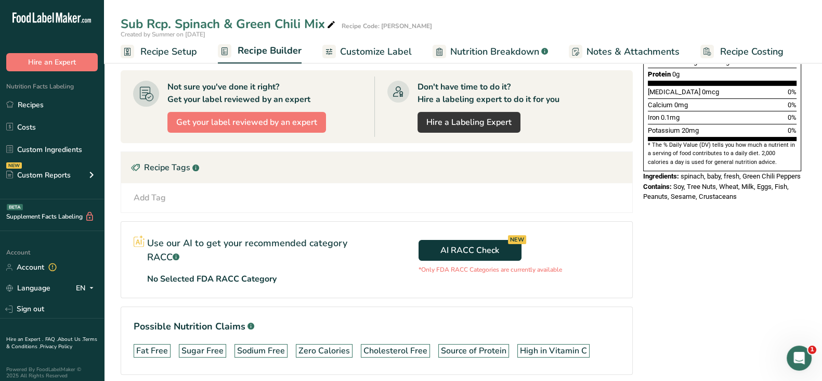
scroll to position [302, 0]
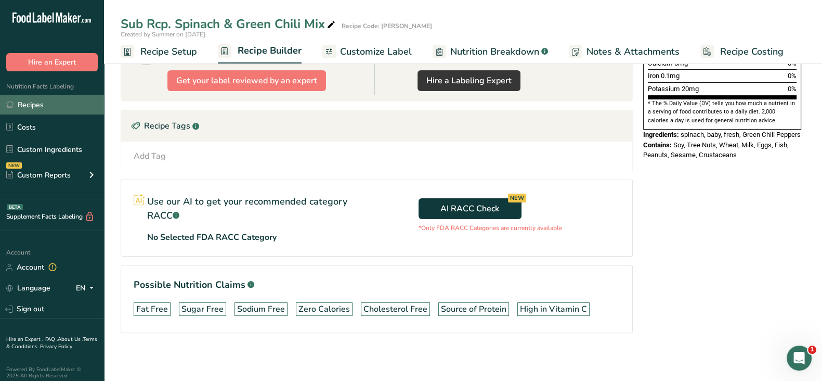
type input "52"
drag, startPoint x: 32, startPoint y: 106, endPoint x: 308, endPoint y: 151, distance: 279.2
click at [32, 106] on link "Recipes" at bounding box center [52, 105] width 104 height 20
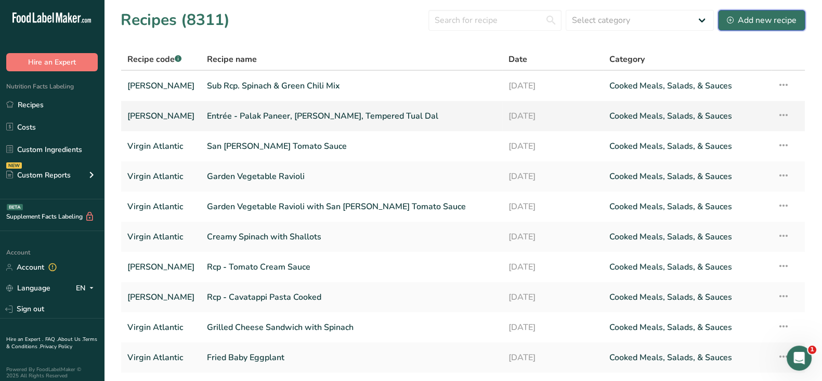
drag, startPoint x: 777, startPoint y: 23, endPoint x: 585, endPoint y: 123, distance: 216.8
click at [777, 23] on div "Add new recipe" at bounding box center [762, 20] width 70 height 12
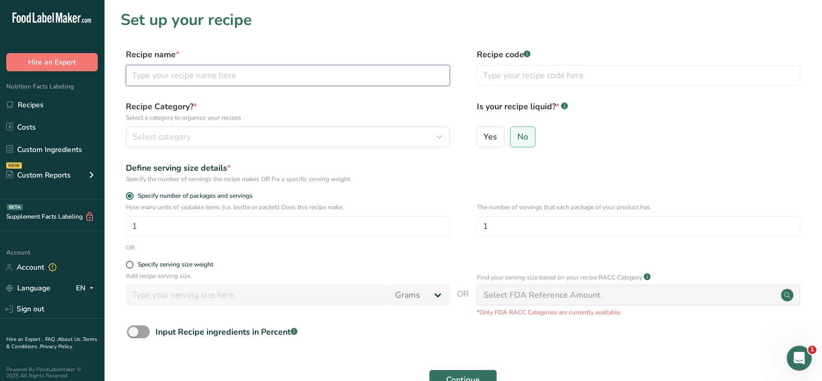
click at [262, 74] on input "text" at bounding box center [288, 75] width 324 height 21
type input "v"
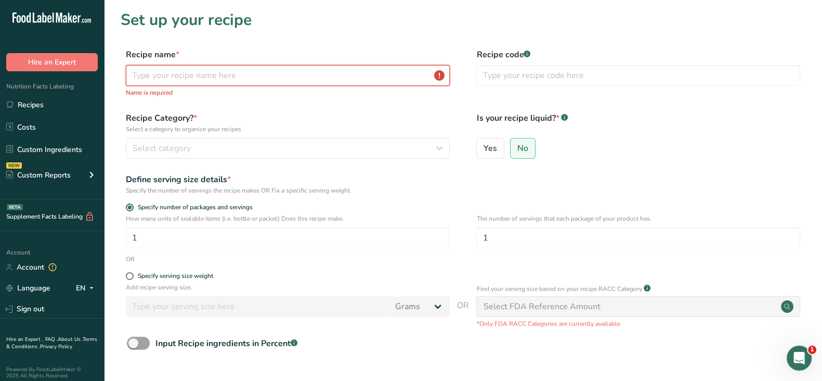
paste input "Rcp - Palak Paneer"
click at [262, 74] on input "Rcp - Palak Paneer" at bounding box center [288, 75] width 324 height 21
paste input "Rcp - Palak Paneer"
click at [262, 74] on input "Rcp - Palak Paneer Rcp - Palak Paneer" at bounding box center [288, 75] width 324 height 21
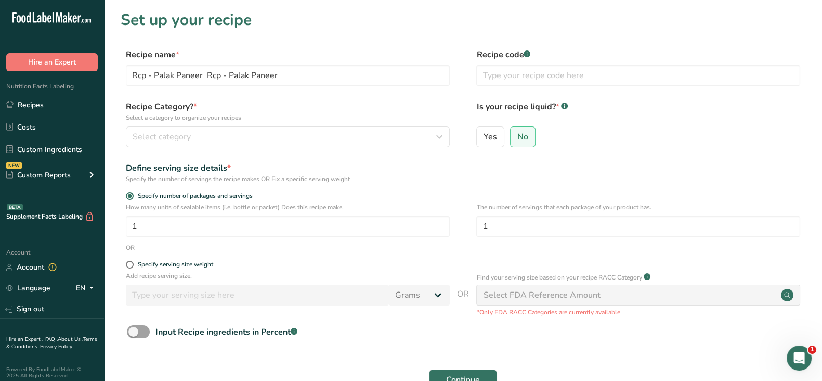
click at [297, 88] on div "Recipe name * Rcp - Palak Paneer Rcp - Palak Paneer Recipe code .a-a{fill:#3473…" at bounding box center [463, 70] width 685 height 44
drag, startPoint x: 292, startPoint y: 79, endPoint x: 204, endPoint y: 78, distance: 87.9
click at [204, 78] on input "Rcp - Palak Paneer Rcp - Palak Paneer" at bounding box center [288, 75] width 324 height 21
type input "Rcp - Palak Paneer"
click at [344, 102] on label "Recipe Category? * Select a category to organize your recipes" at bounding box center [288, 111] width 324 height 22
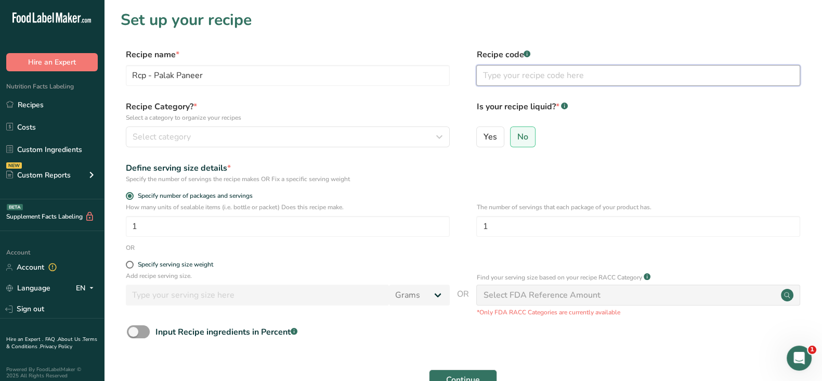
click at [505, 72] on input "text" at bounding box center [638, 75] width 324 height 21
type input "Virgin Atalantic"
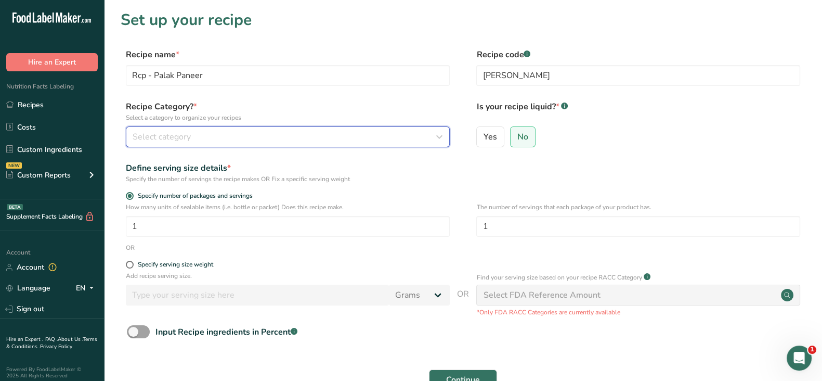
click at [179, 139] on span "Select category" at bounding box center [162, 137] width 58 height 12
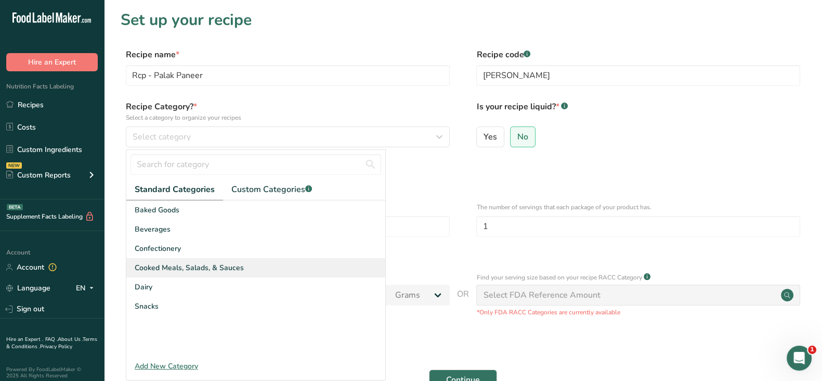
click at [169, 264] on span "Cooked Meals, Salads, & Sauces" at bounding box center [189, 267] width 109 height 11
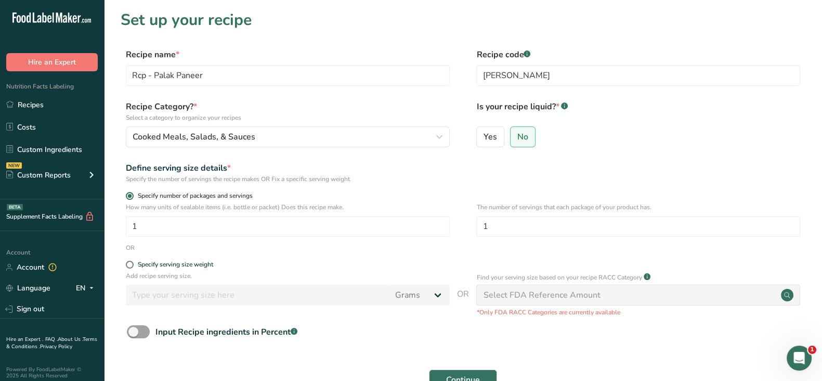
click at [437, 194] on label "Specify number of packages and servings" at bounding box center [288, 196] width 324 height 8
click at [133, 194] on input "Specify number of packages and servings" at bounding box center [129, 195] width 7 height 7
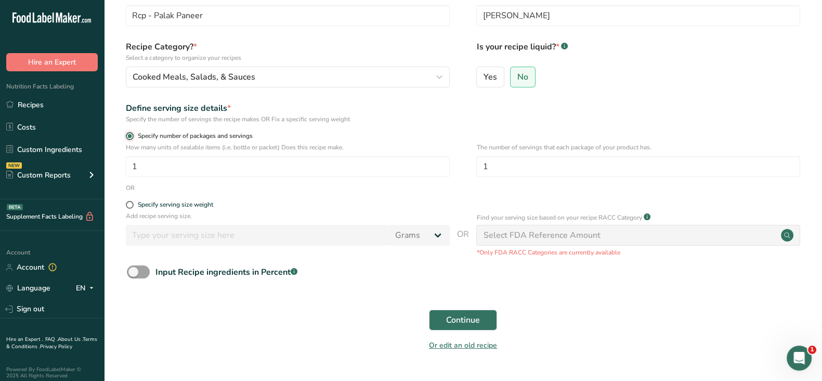
scroll to position [87, 0]
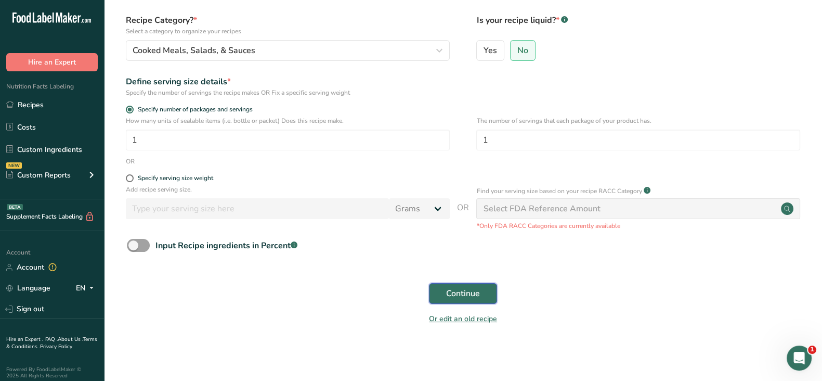
click at [452, 296] on span "Continue" at bounding box center [463, 293] width 34 height 12
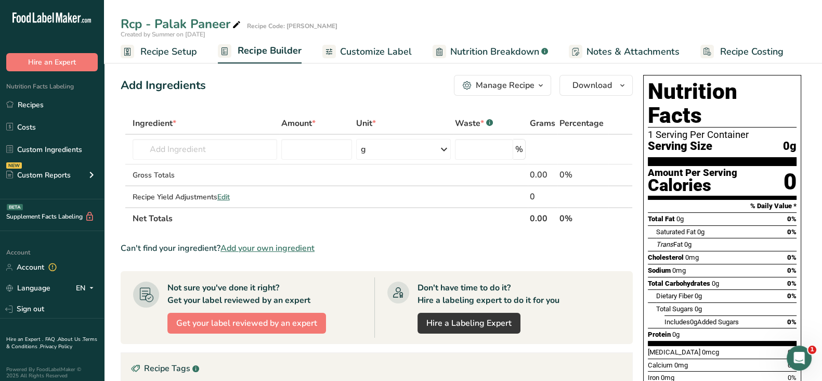
drag, startPoint x: 235, startPoint y: 227, endPoint x: 578, endPoint y: 256, distance: 343.9
click at [582, 253] on div "Can't find your ingredient? Add your own ingredient" at bounding box center [377, 248] width 512 height 12
drag, startPoint x: 34, startPoint y: 106, endPoint x: 228, endPoint y: 134, distance: 196.4
click at [34, 106] on link "Recipes" at bounding box center [52, 105] width 104 height 20
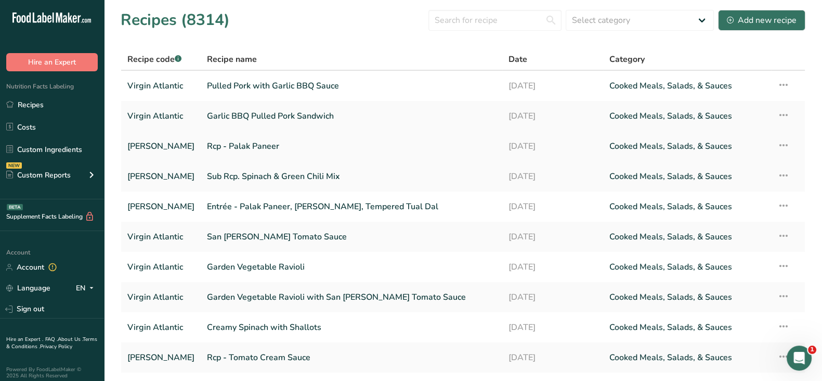
click at [249, 145] on link "Rcp - Palak Paneer" at bounding box center [351, 146] width 289 height 22
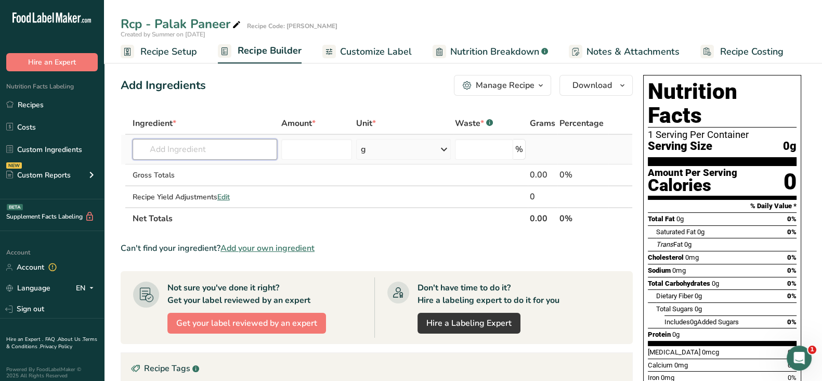
click at [185, 145] on input "text" at bounding box center [205, 149] width 145 height 21
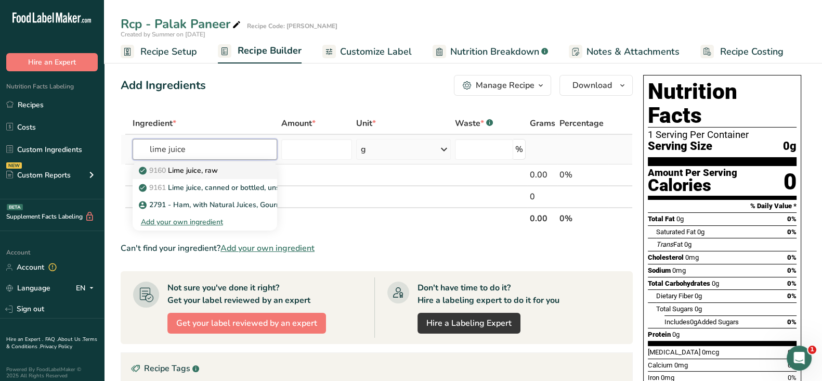
type input "Lime juice, raw"
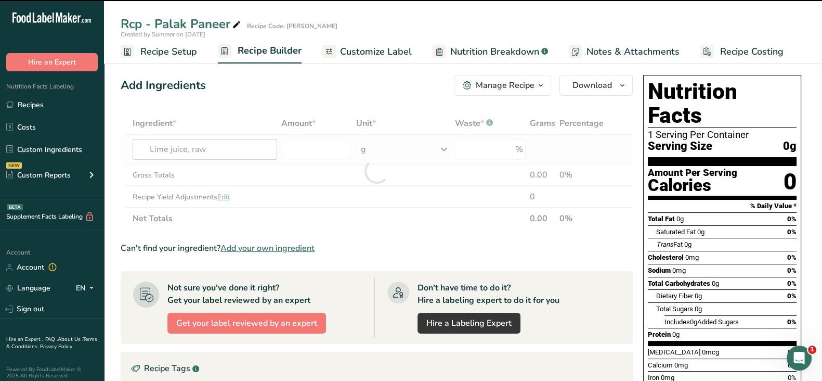
type input "0"
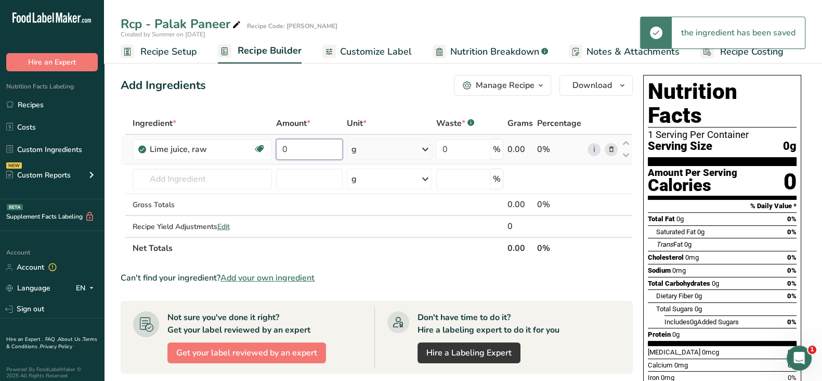
drag, startPoint x: 320, startPoint y: 145, endPoint x: 276, endPoint y: 145, distance: 44.2
click at [276, 145] on input "0" at bounding box center [309, 149] width 66 height 21
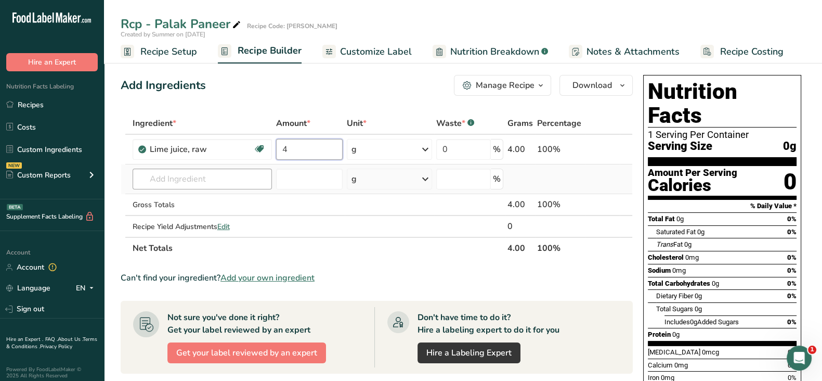
type input "4"
click at [174, 170] on div "Ingredient * Amount * Unit * Waste * .a-a{fill:#347362;}.b-a{fill:#fff;} Grams …" at bounding box center [377, 185] width 512 height 147
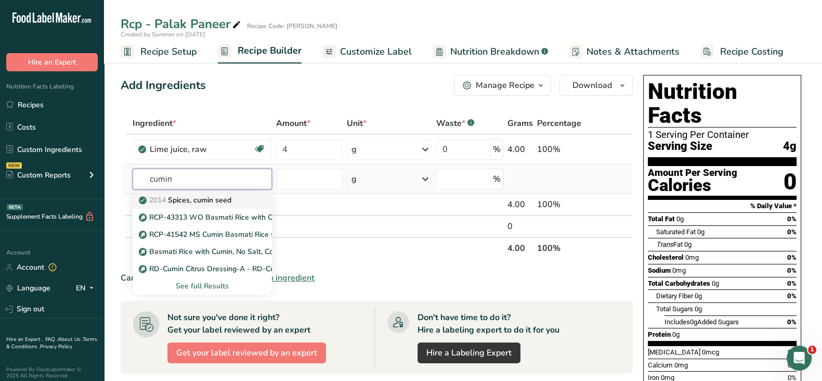
type input "Spices, cumin seed"
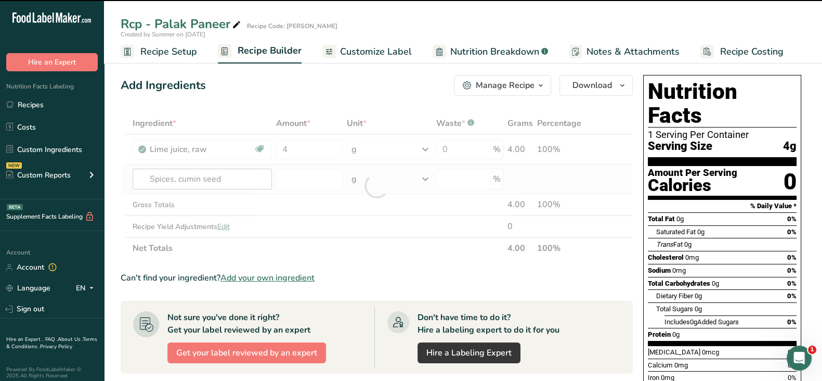
type input "0"
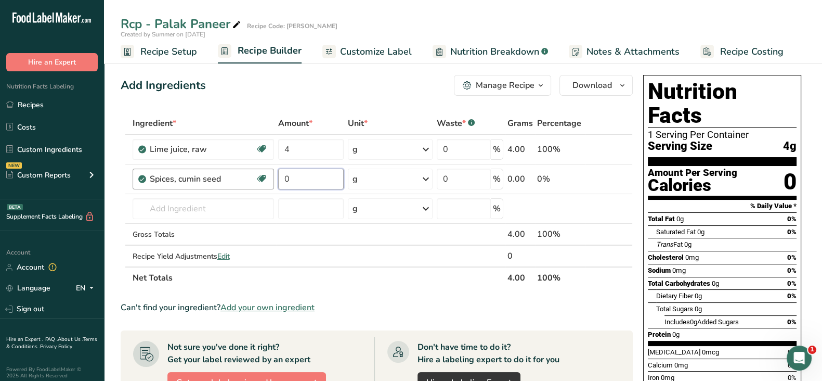
drag, startPoint x: 294, startPoint y: 177, endPoint x: 272, endPoint y: 175, distance: 21.4
click at [273, 175] on tr "Spices, cumin seed Dairy free Gluten free Vegan Vegetarian Soy free 0 g Portion…" at bounding box center [376, 179] width 511 height 30
type input "3"
click at [180, 202] on div "Ingredient * Amount * Unit * Waste * .a-a{fill:#347362;}.b-a{fill:#fff;} Grams …" at bounding box center [377, 200] width 512 height 176
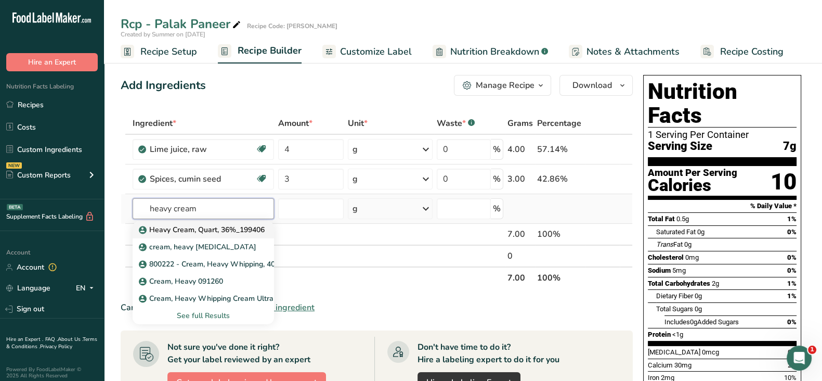
type input "Heavy Cream, Quart, 36%_199406"
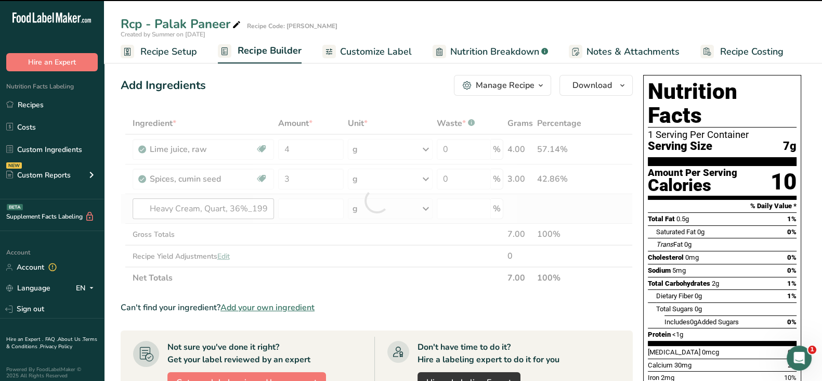
type input "0"
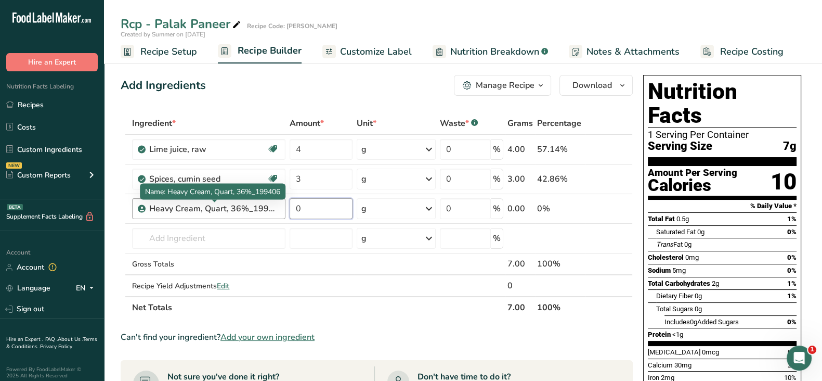
drag, startPoint x: 296, startPoint y: 204, endPoint x: 246, endPoint y: 207, distance: 50.5
click at [246, 207] on tr "Heavy Cream, Quart, 36%_199406 0 g Weight Units g kg mg See more Volume Units l…" at bounding box center [376, 209] width 511 height 30
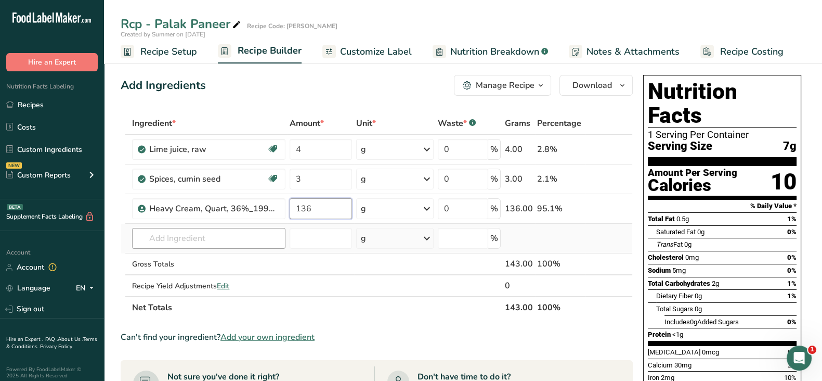
type input "136"
click at [209, 237] on div "Ingredient * Amount * Unit * Waste * .a-a{fill:#347362;}.b-a{fill:#fff;} Grams …" at bounding box center [377, 215] width 512 height 206
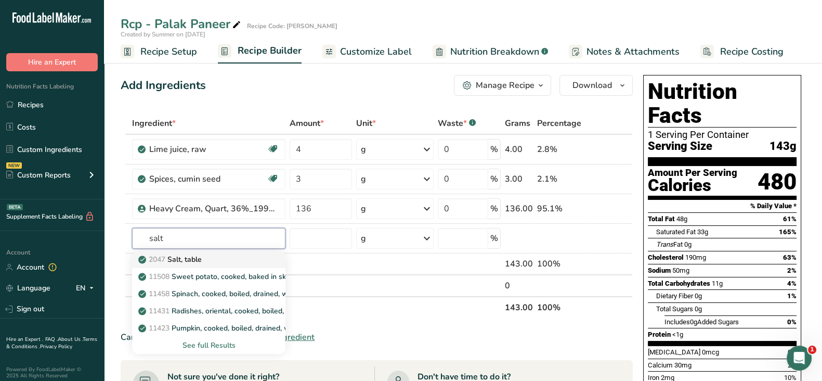
type input "Salt, table"
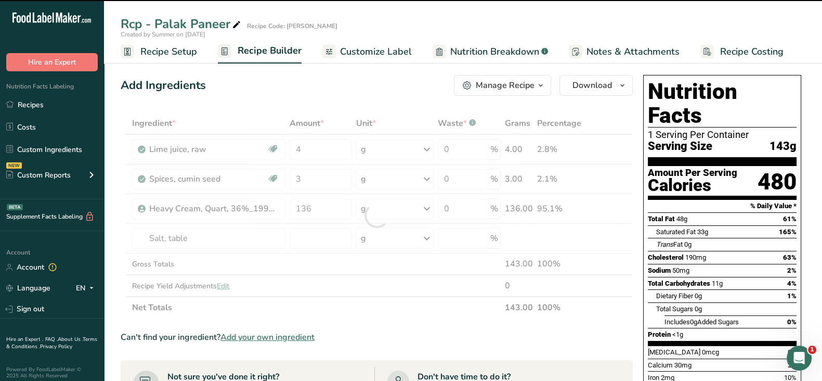
type input "0"
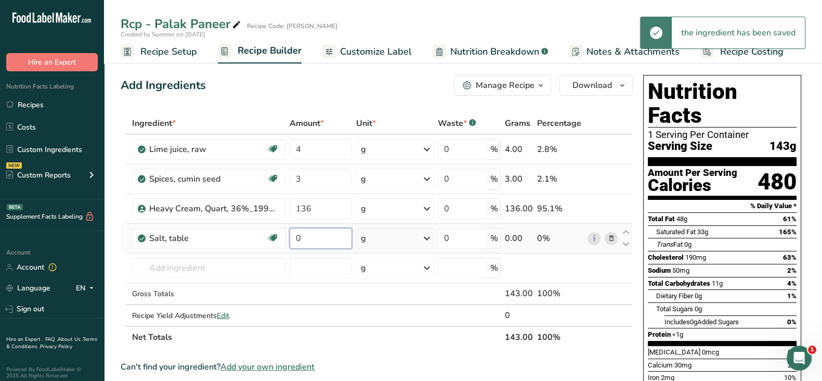
click at [309, 232] on input "0" at bounding box center [321, 238] width 62 height 21
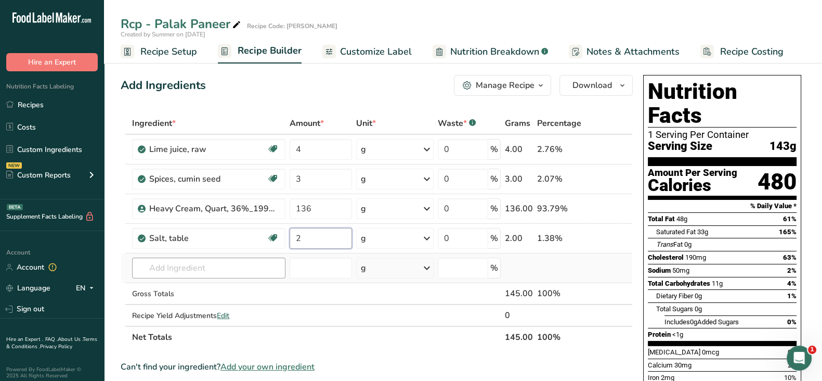
type input "2"
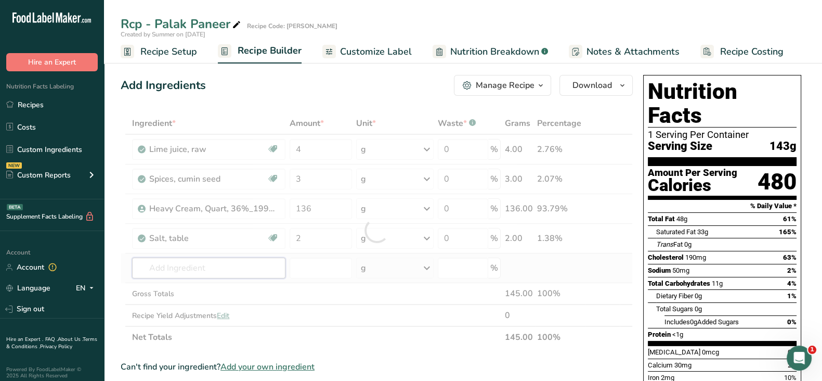
click at [167, 268] on div "Ingredient * Amount * Unit * Waste * .a-a{fill:#347362;}.b-a{fill:#fff;} Grams …" at bounding box center [377, 230] width 512 height 236
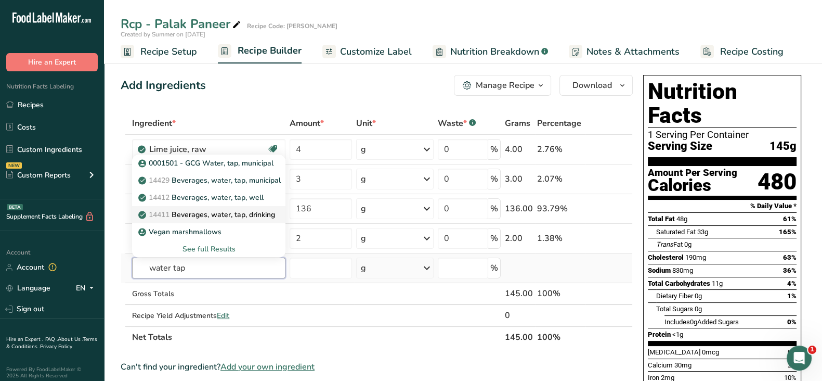
type input "water tap"
click at [242, 212] on p "14411 Beverages, water, tap, drinking" at bounding box center [207, 214] width 135 height 11
type input "Beverages, water, tap, drinking"
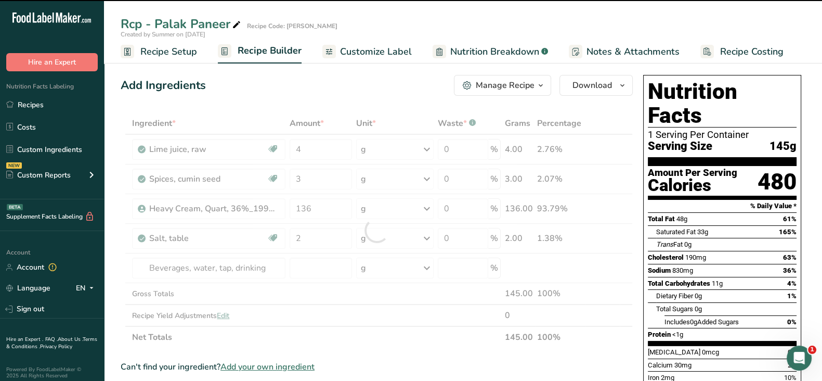
type input "0"
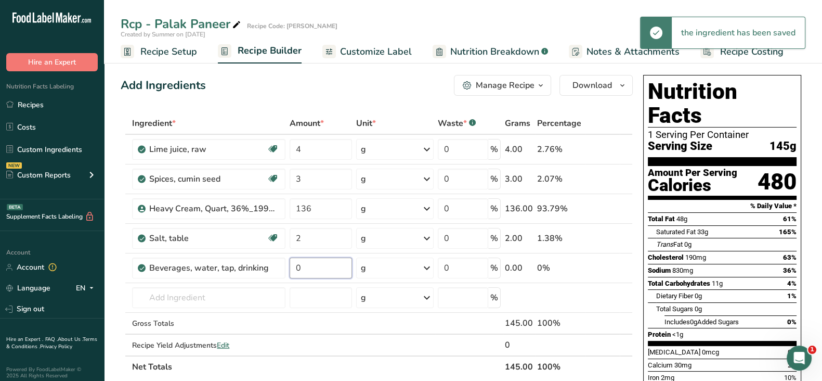
click at [311, 269] on input "0" at bounding box center [321, 267] width 62 height 21
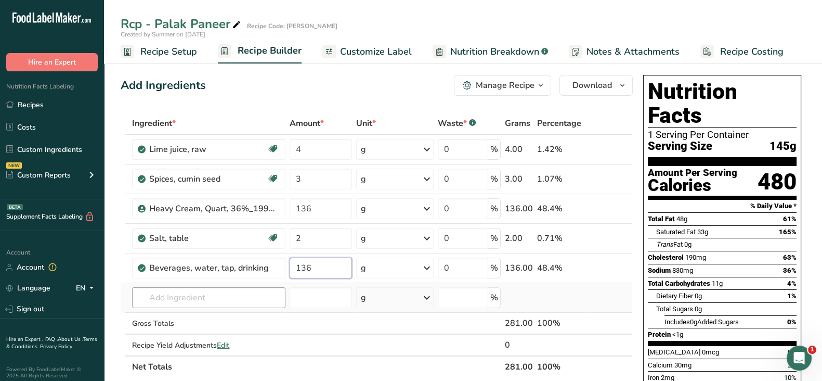
type input "136"
click at [198, 287] on div "Ingredient * Amount * Unit * Waste * .a-a{fill:#347362;}.b-a{fill:#fff;} Grams …" at bounding box center [377, 244] width 512 height 265
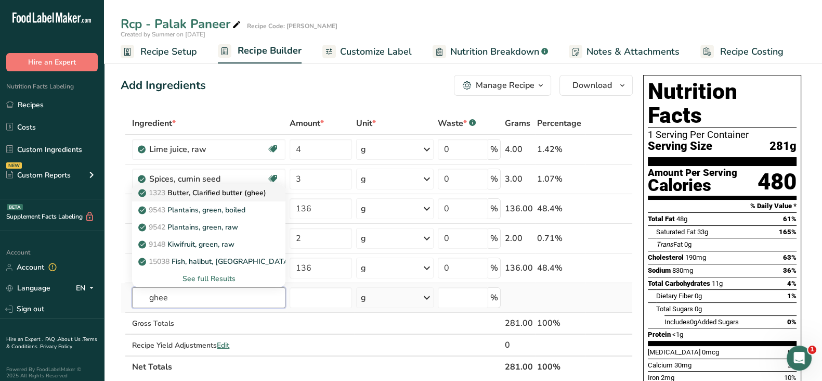
type input "ghee"
click at [226, 196] on p "1323 Butter, Clarified butter (ghee)" at bounding box center [203, 192] width 126 height 11
type input "Butter, Clarified butter (ghee)"
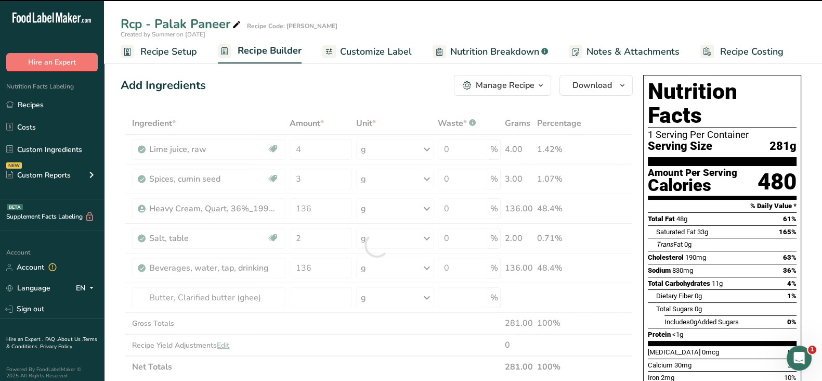
type input "0"
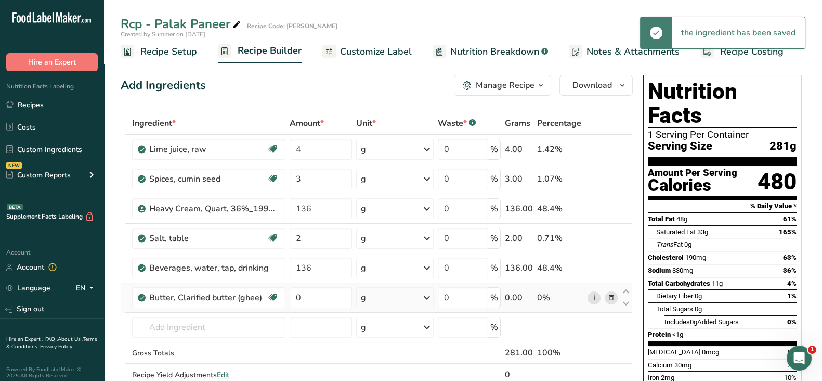
click at [594, 297] on link "i" at bounding box center [594, 297] width 13 height 13
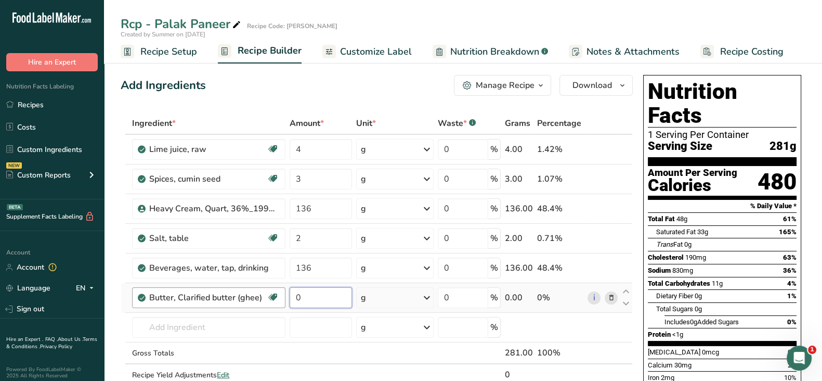
drag, startPoint x: 314, startPoint y: 295, endPoint x: 282, endPoint y: 295, distance: 31.7
click at [282, 295] on tr "Butter, Clarified butter (ghee) Gluten free Vegetarian Soy free 0 g Weight Unit…" at bounding box center [376, 298] width 511 height 30
type input "33"
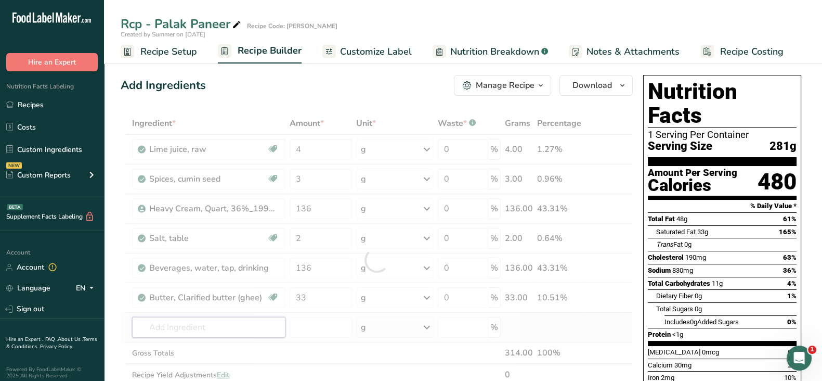
click at [185, 318] on div "Ingredient * Amount * Unit * Waste * .a-a{fill:#347362;}.b-a{fill:#fff;} Grams …" at bounding box center [377, 259] width 512 height 295
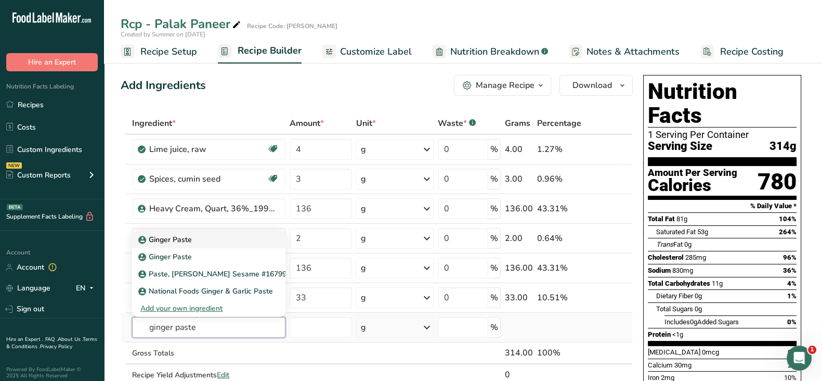
type input "ginger paste"
click at [195, 237] on div "Ginger Paste" at bounding box center [200, 239] width 120 height 11
type input "Ginger Paste"
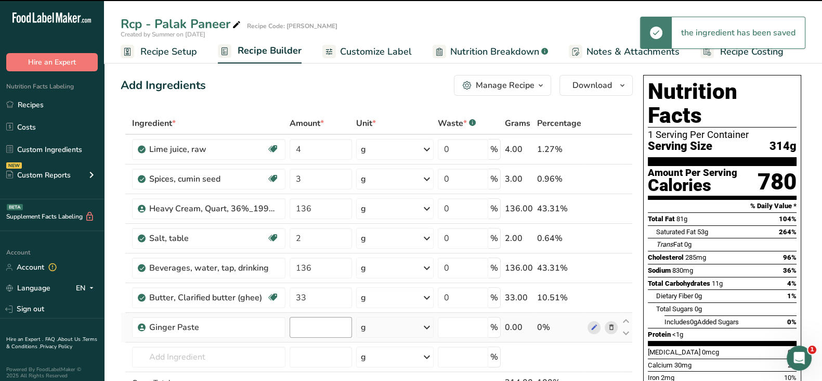
type input "0"
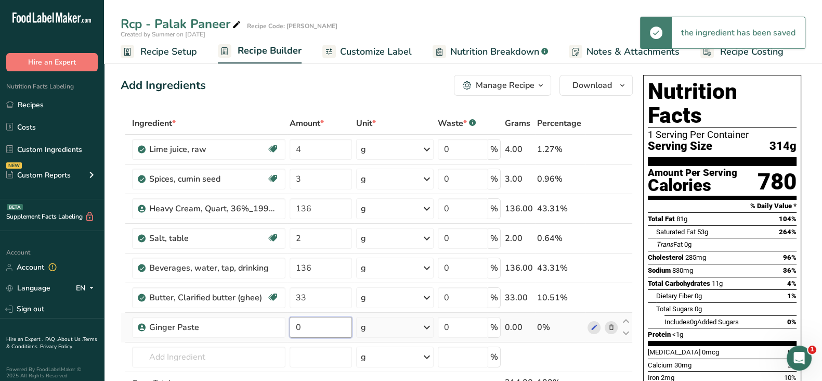
click at [319, 321] on input "0" at bounding box center [321, 327] width 62 height 21
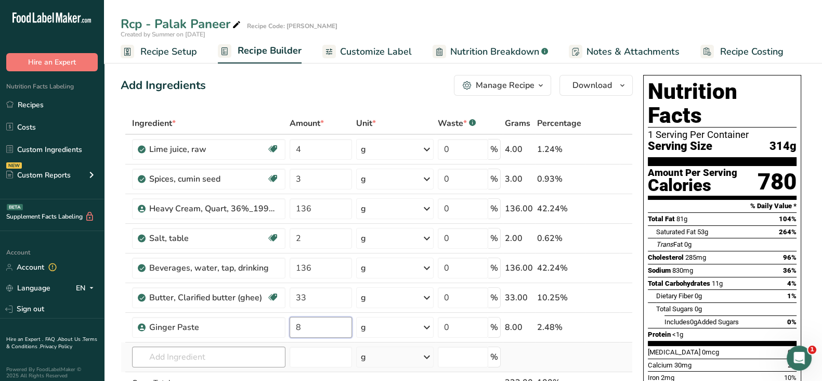
type input "8"
click at [169, 357] on div "Ingredient * Amount * Unit * Waste * .a-a{fill:#347362;}.b-a{fill:#fff;} Grams …" at bounding box center [377, 274] width 512 height 324
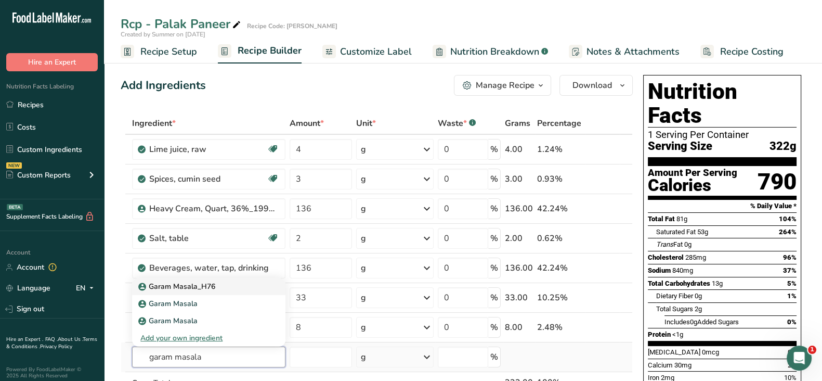
type input "garam masala"
click at [214, 284] on p "Garam Masala_H76" at bounding box center [177, 286] width 75 height 11
type input "Garam Masala_H76"
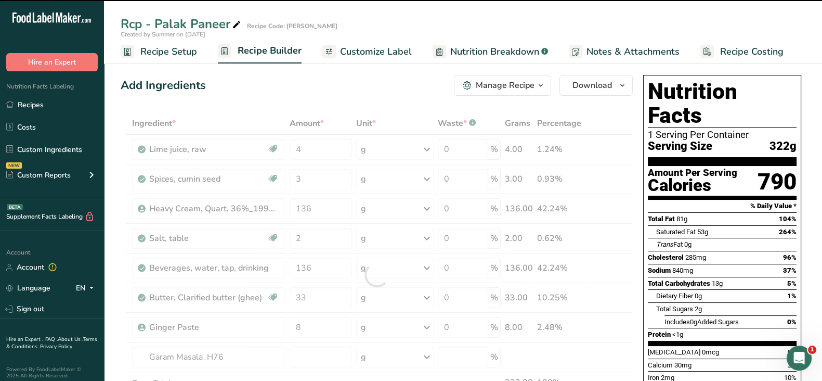
type input "0"
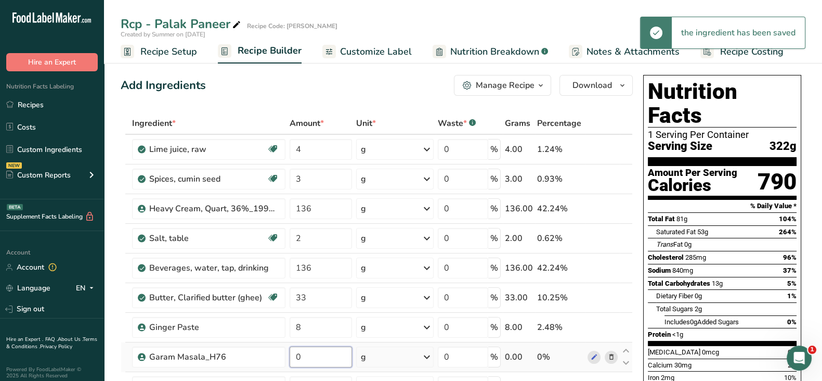
click at [307, 366] on input "0" at bounding box center [321, 356] width 62 height 21
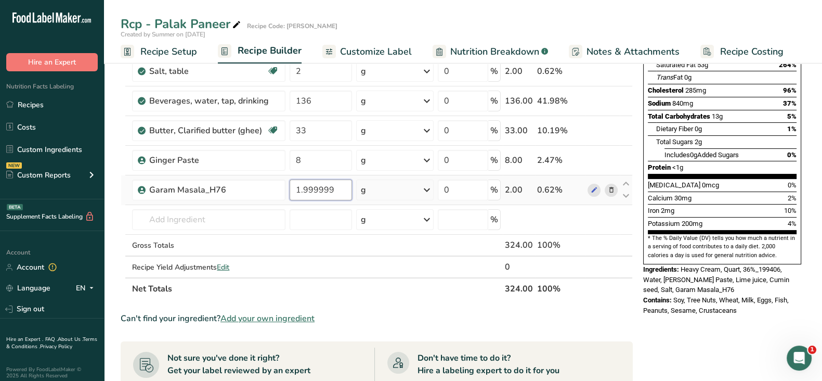
scroll to position [167, 0]
type input "1.999999"
click at [168, 217] on div "Ingredient * Amount * Unit * Waste * .a-a{fill:#347362;}.b-a{fill:#fff;} Grams …" at bounding box center [377, 122] width 512 height 354
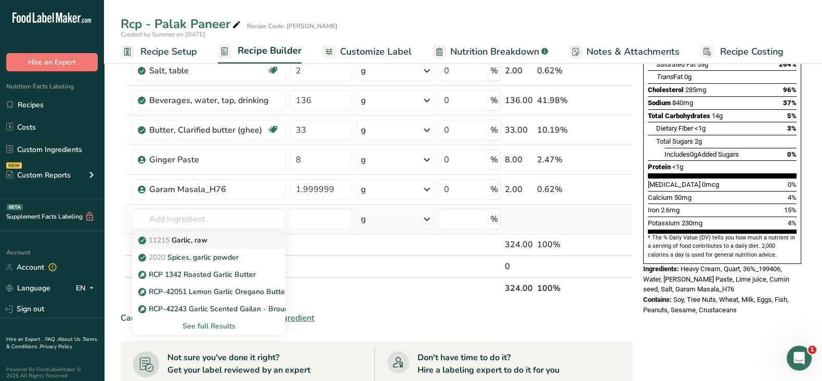
click at [172, 243] on p "11215 Garlic, raw" at bounding box center [173, 240] width 67 height 11
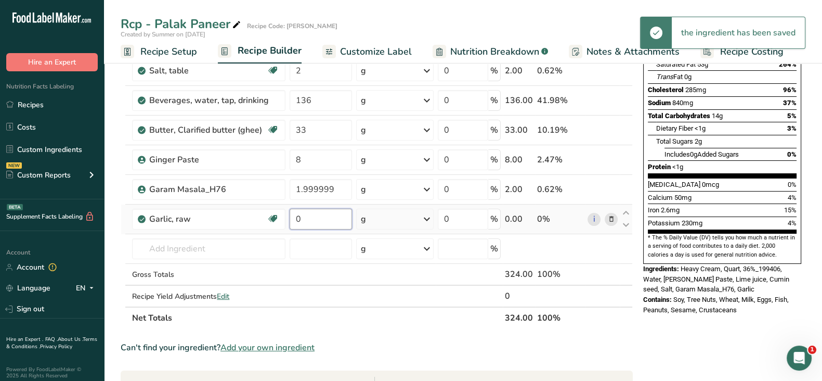
click at [314, 219] on input "0" at bounding box center [321, 219] width 62 height 21
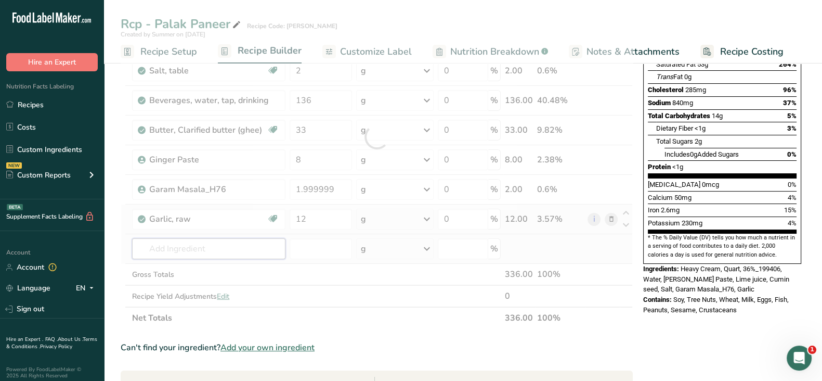
click at [239, 240] on div "Ingredient * Amount * Unit * Waste * .a-a{fill:#347362;}.b-a{fill:#fff;} Grams …" at bounding box center [377, 137] width 512 height 384
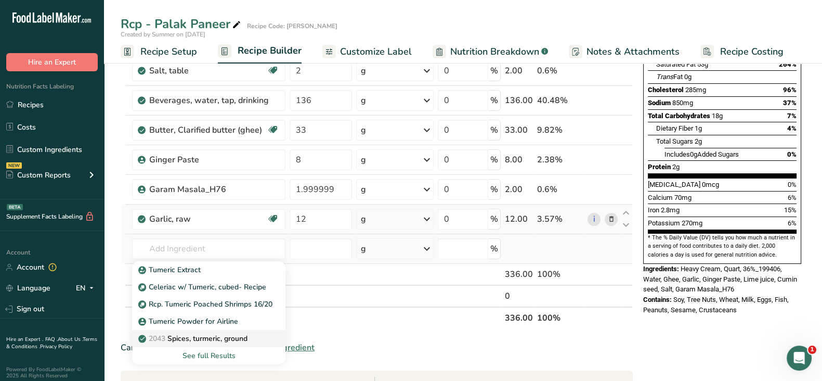
click at [201, 338] on p "2043 Spices, turmeric, ground" at bounding box center [193, 338] width 107 height 11
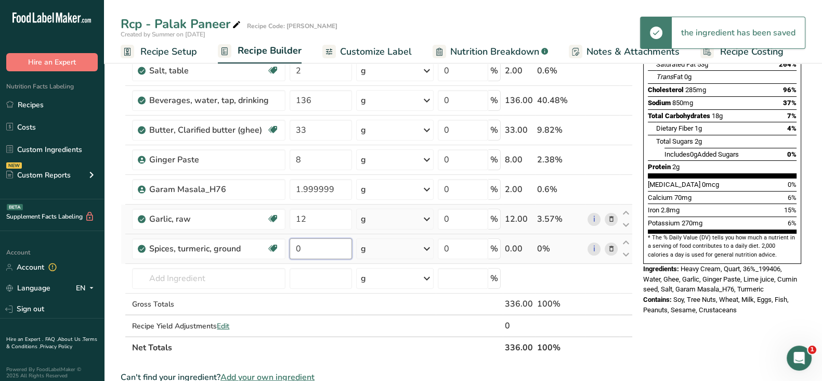
click at [329, 241] on input "0" at bounding box center [321, 248] width 62 height 21
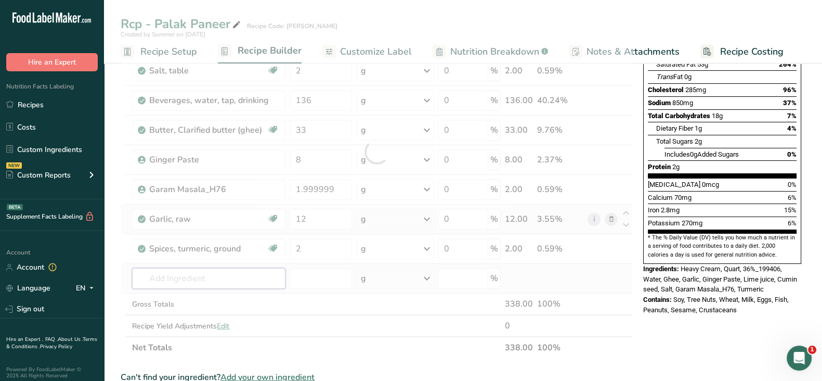
click at [164, 277] on div "Ingredient * Amount * Unit * Waste * .a-a{fill:#347362;}.b-a{fill:#fff;} Grams …" at bounding box center [377, 151] width 512 height 413
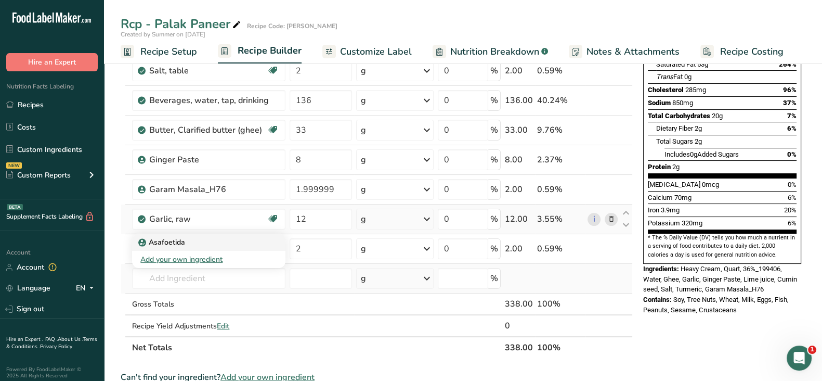
click at [185, 239] on div "Asafoetida" at bounding box center [200, 242] width 120 height 11
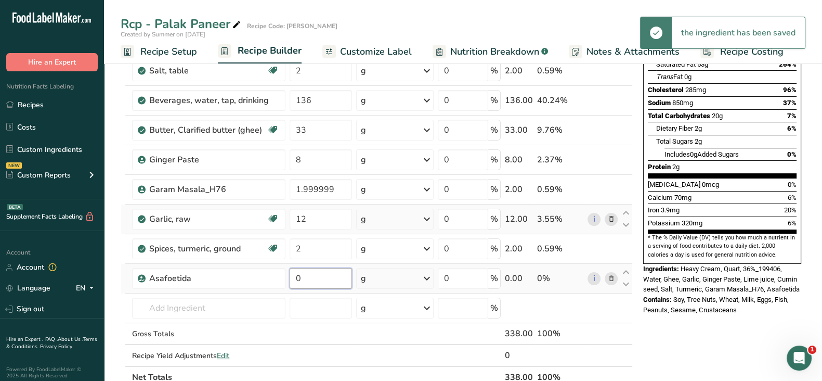
click at [305, 274] on input "0" at bounding box center [321, 278] width 62 height 21
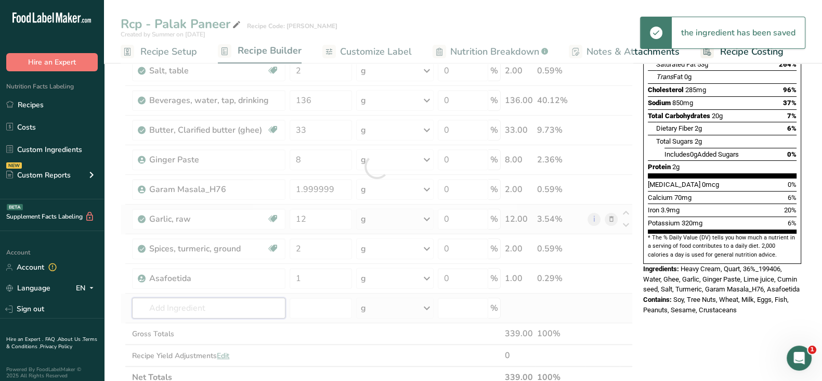
click at [159, 307] on div "Ingredient * Amount * Unit * Waste * .a-a{fill:#347362;}.b-a{fill:#fff;} Grams …" at bounding box center [377, 166] width 512 height 443
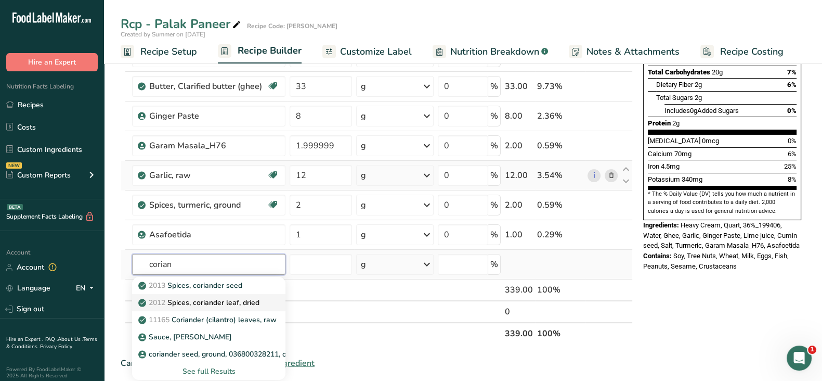
scroll to position [213, 0]
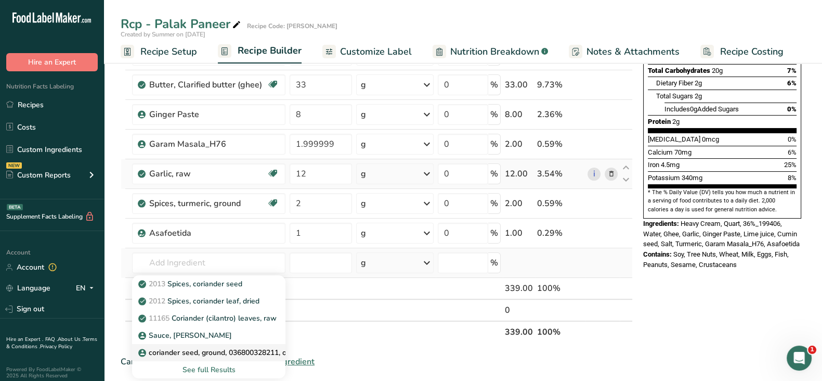
click at [229, 350] on p "coriander seed, ground, 036800328211, organic" at bounding box center [223, 352] width 166 height 11
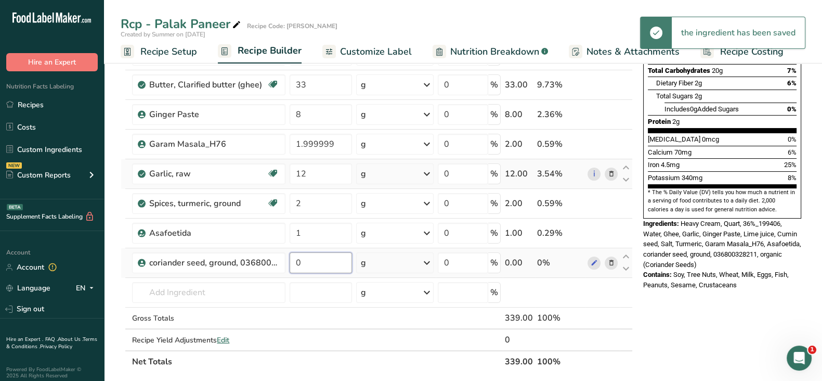
click at [340, 264] on input "0" at bounding box center [321, 262] width 62 height 21
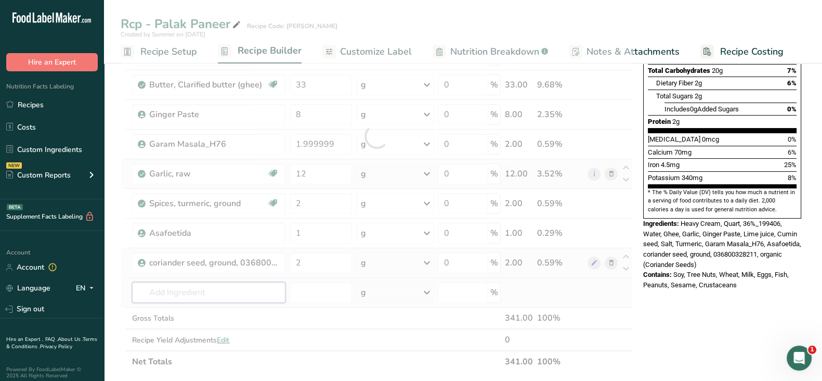
click at [191, 281] on div "Ingredient * Amount * Unit * Waste * .a-a{fill:#347362;}.b-a{fill:#fff;} Grams …" at bounding box center [377, 136] width 512 height 473
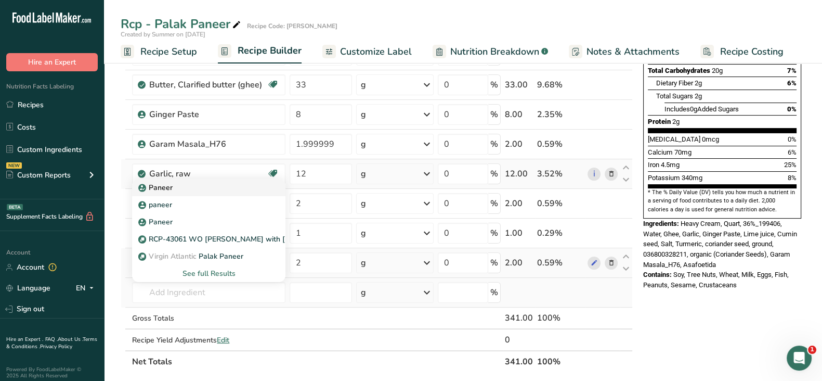
click at [171, 185] on p "Paneer" at bounding box center [156, 187] width 32 height 11
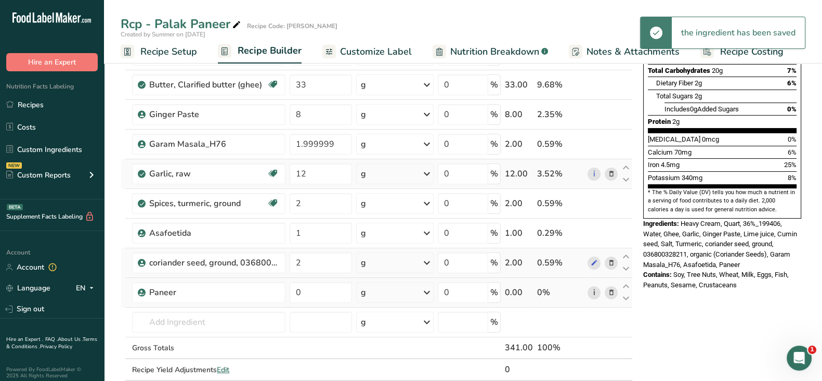
click at [594, 291] on link "i" at bounding box center [594, 292] width 13 height 13
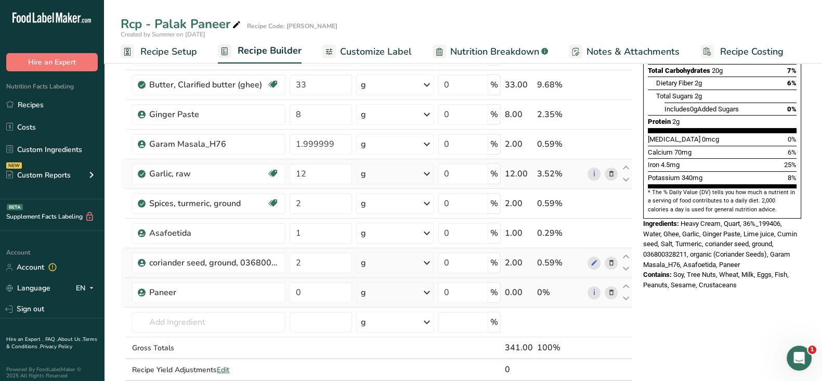
click at [611, 290] on icon at bounding box center [610, 292] width 7 height 11
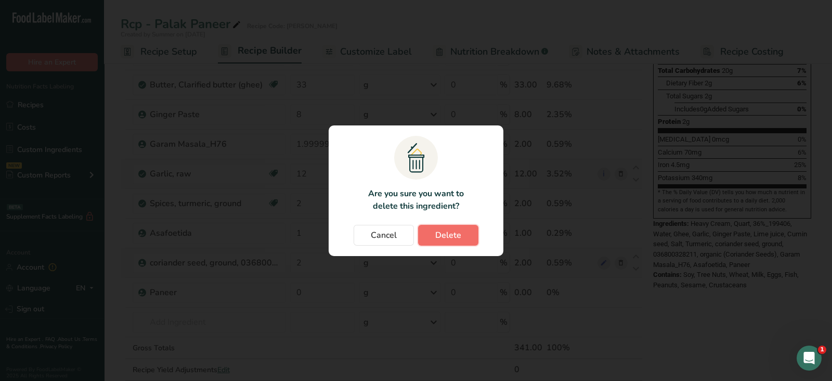
click at [452, 243] on button "Delete" at bounding box center [448, 235] width 60 height 21
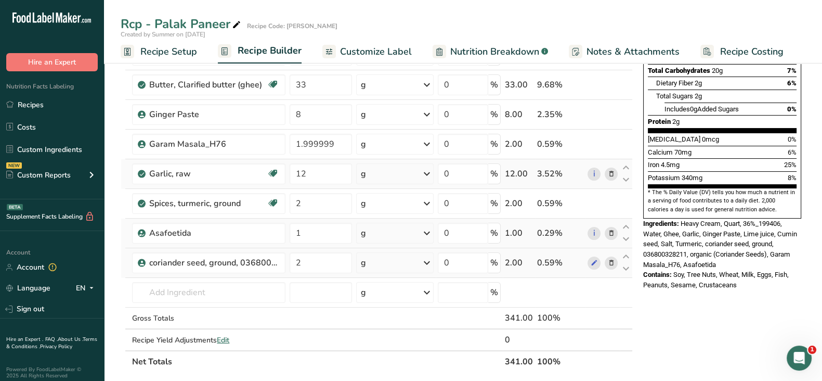
drag, startPoint x: 34, startPoint y: 150, endPoint x: 524, endPoint y: 238, distance: 497.8
click at [34, 150] on link "Custom Ingredients" at bounding box center [52, 149] width 104 height 20
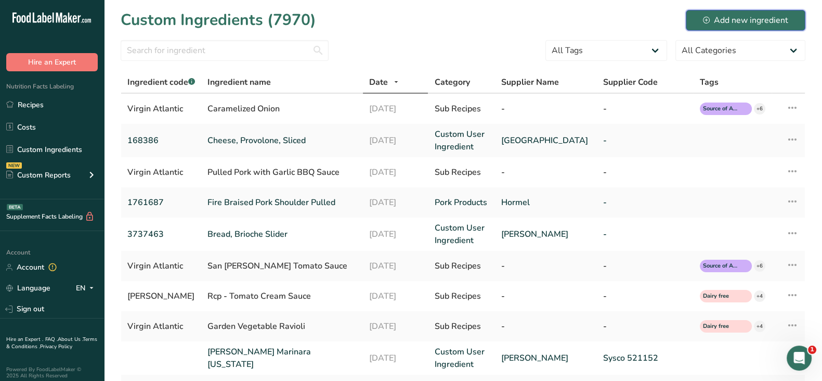
click at [760, 20] on div "Add new ingredient" at bounding box center [745, 20] width 85 height 12
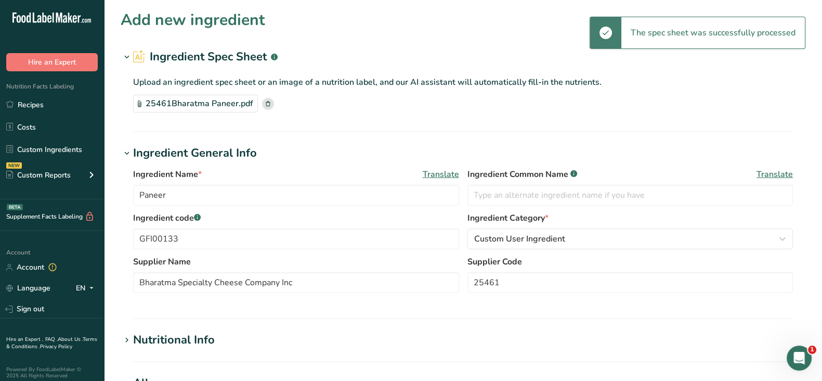
scroll to position [64, 0]
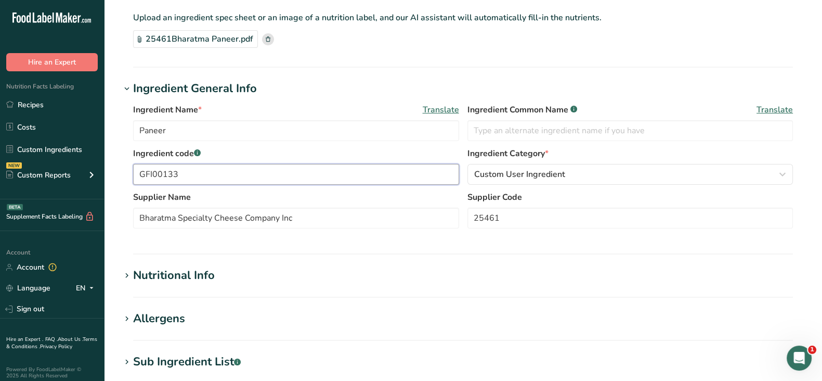
drag, startPoint x: 193, startPoint y: 177, endPoint x: 108, endPoint y: 162, distance: 86.1
click at [108, 162] on section "Add new ingredient Ingredient Spec Sheet .a-a{fill:#347362;}.b-a{fill:#fff;} Up…" at bounding box center [463, 292] width 718 height 713
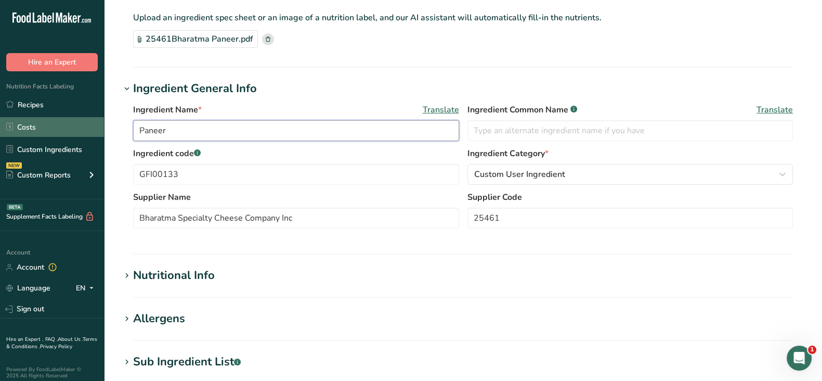
drag, startPoint x: 171, startPoint y: 134, endPoint x: 83, endPoint y: 126, distance: 88.2
click at [83, 126] on div ".a-20{fill:#fff;} Hire an Expert Nutrition Facts Labeling Recipes Costs Custom …" at bounding box center [411, 309] width 822 height 747
paste input "Cheese, Paneer Block"
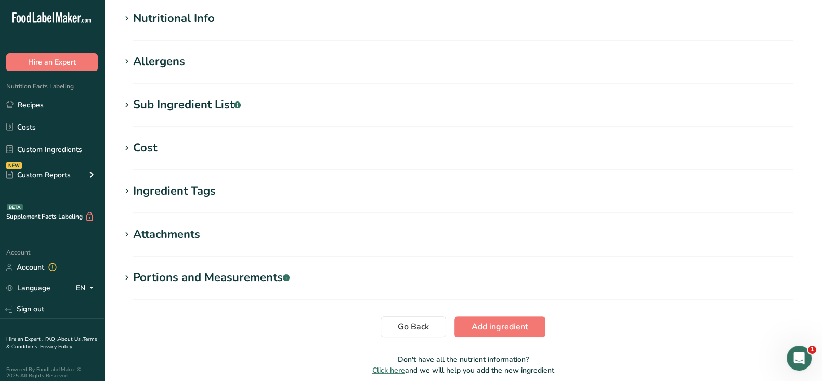
scroll to position [301, 0]
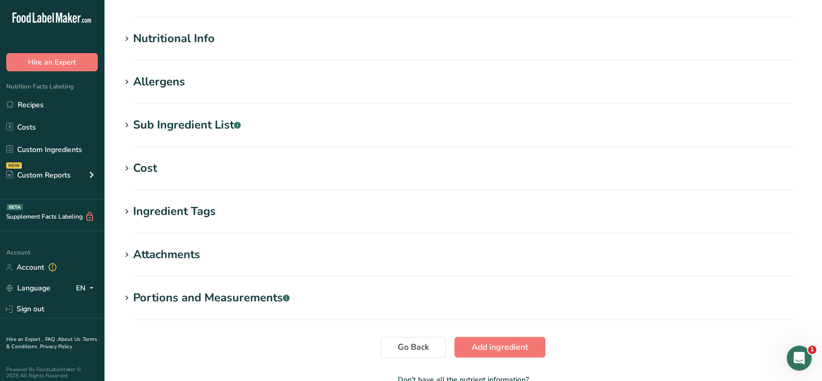
click at [159, 46] on div "Nutritional Info" at bounding box center [174, 38] width 82 height 17
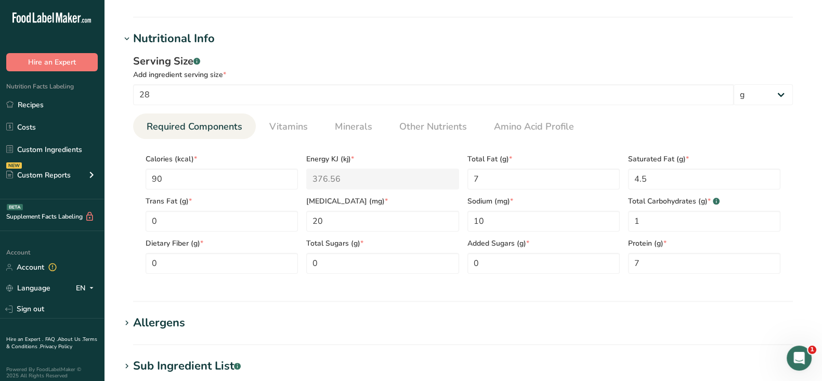
drag, startPoint x: 820, startPoint y: 229, endPoint x: 472, endPoint y: 71, distance: 381.9
click at [472, 71] on div "Add ingredient serving size *" at bounding box center [463, 74] width 660 height 11
click at [286, 121] on span "Vitamins" at bounding box center [288, 127] width 38 height 14
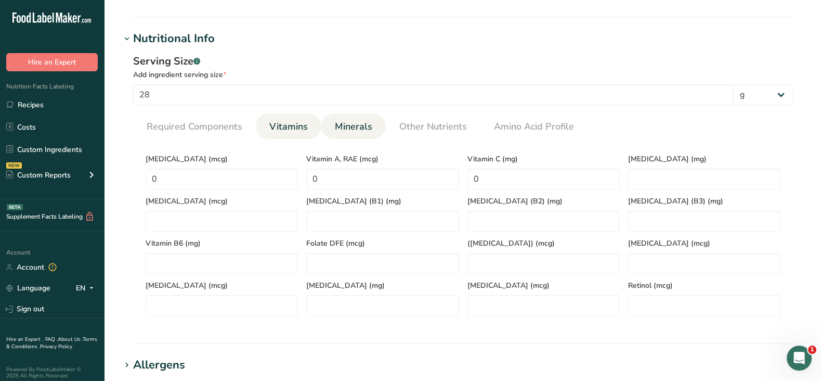
click at [352, 128] on span "Minerals" at bounding box center [353, 127] width 37 height 14
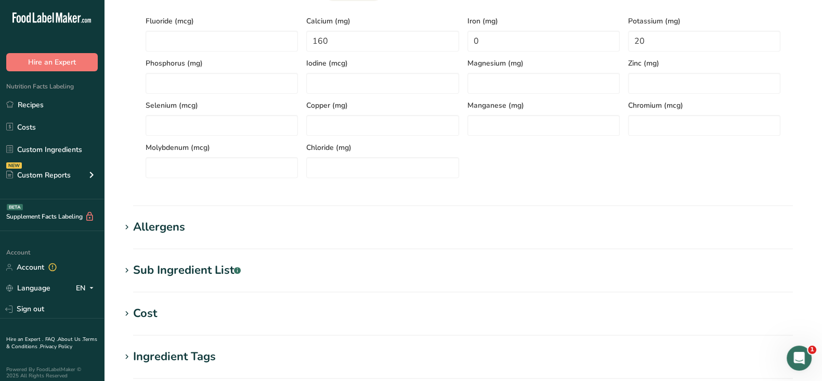
scroll to position [626, 0]
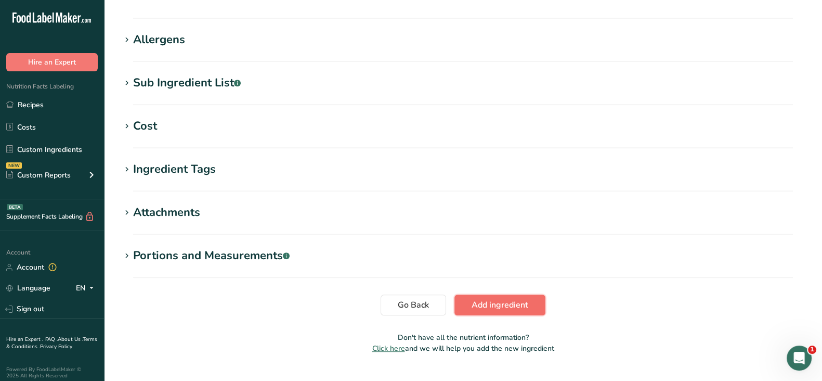
click at [477, 306] on span "Add ingredient" at bounding box center [500, 304] width 57 height 12
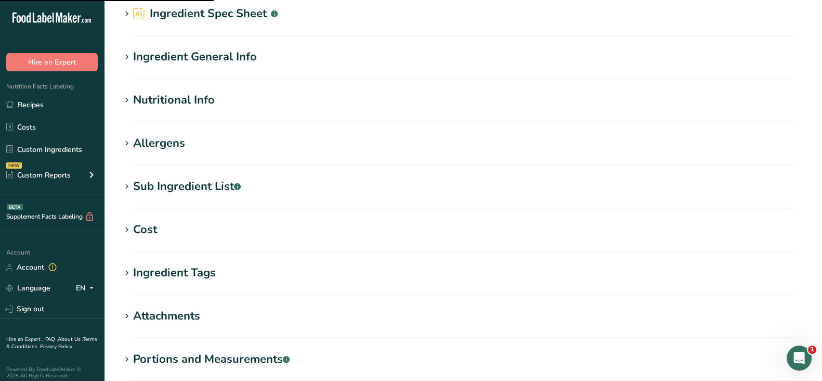
scroll to position [0, 0]
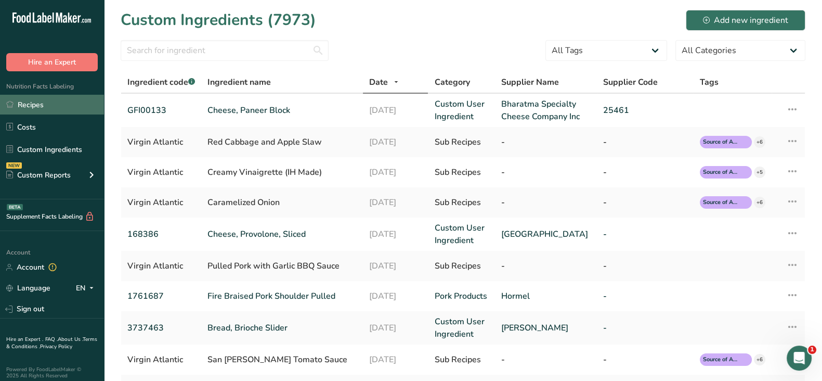
click at [44, 105] on link "Recipes" at bounding box center [52, 105] width 104 height 20
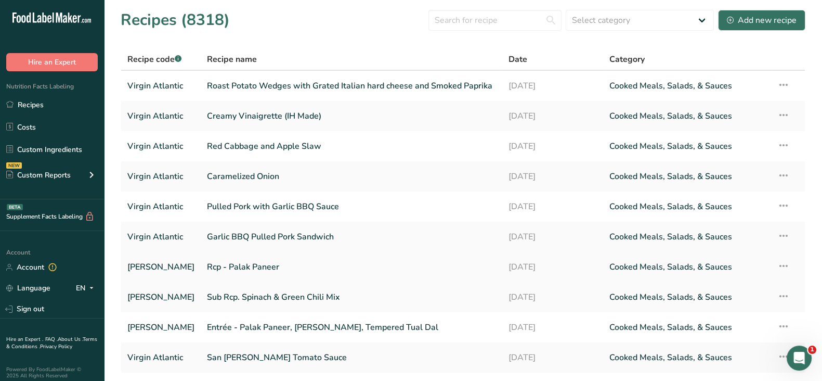
drag, startPoint x: 254, startPoint y: 268, endPoint x: 312, endPoint y: 261, distance: 58.6
click at [254, 268] on link "Rcp - Palak Paneer" at bounding box center [351, 267] width 289 height 22
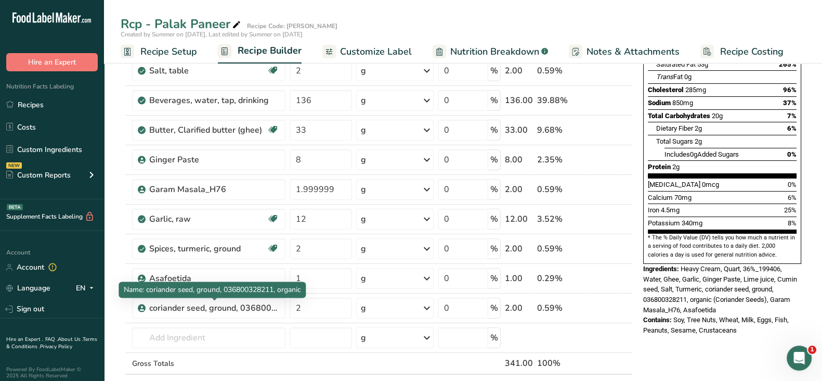
scroll to position [259, 0]
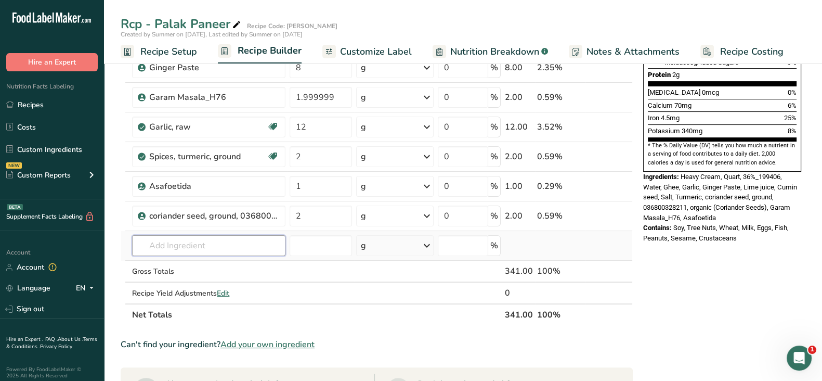
click at [169, 250] on input "text" at bounding box center [208, 245] width 153 height 21
paste input "Cheese, Paneer Block"
click at [302, 245] on input "number" at bounding box center [321, 245] width 62 height 21
click at [225, 244] on input "text" at bounding box center [208, 245] width 153 height 21
paste input "Cheese, Paneer Block"
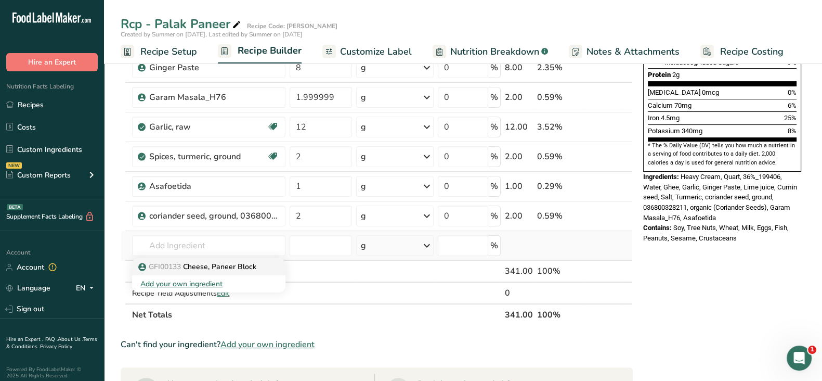
click at [229, 266] on p "GFI00133 Cheese, Paneer Block" at bounding box center [198, 266] width 116 height 11
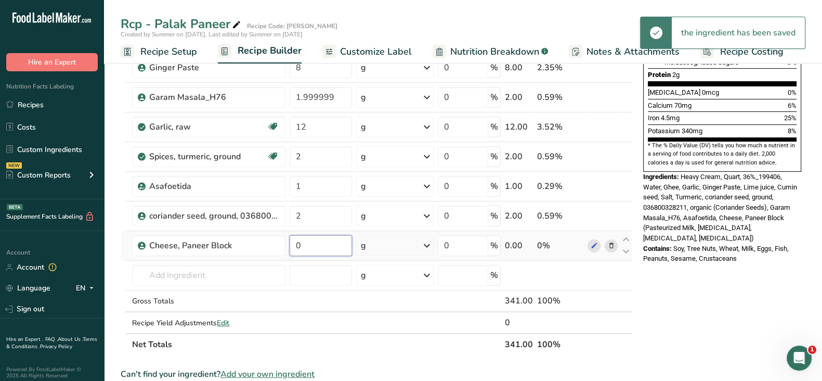
click at [305, 247] on input "0" at bounding box center [321, 245] width 62 height 21
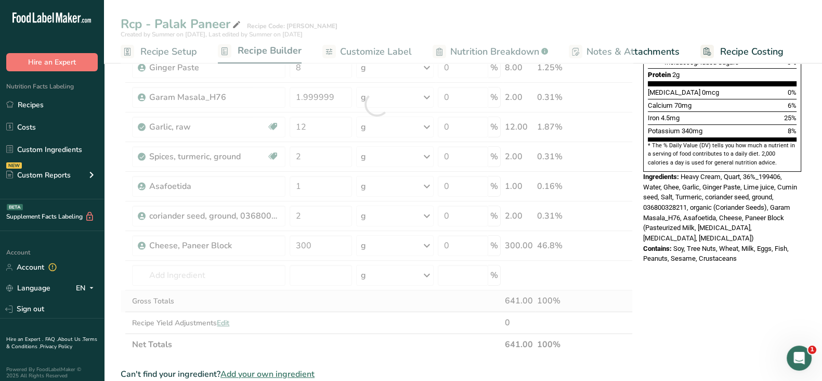
click at [380, 300] on div "Ingredient * Amount * Unit * Waste * .a-a{fill:#347362;}.b-a{fill:#fff;} Grams …" at bounding box center [377, 104] width 512 height 502
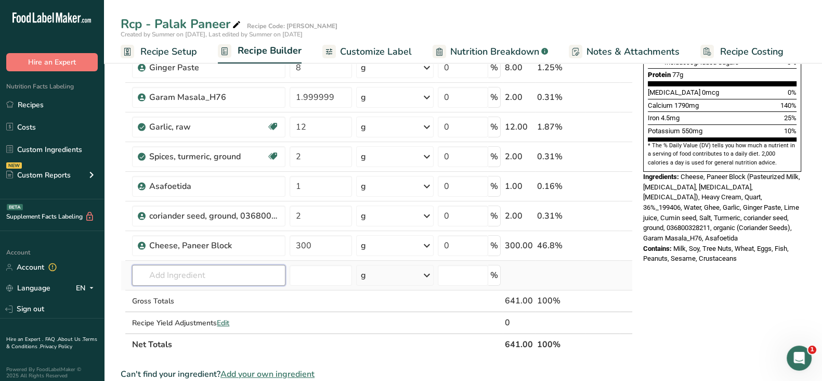
drag, startPoint x: 163, startPoint y: 274, endPoint x: 172, endPoint y: 270, distance: 9.1
click at [163, 274] on input "text" at bounding box center [208, 275] width 153 height 21
paste input "Sub Rcp. Spinach & Green Chili Mix"
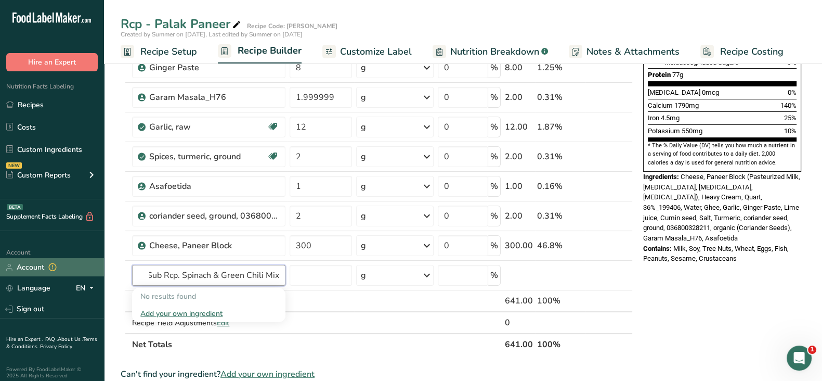
scroll to position [0, 0]
drag, startPoint x: 169, startPoint y: 269, endPoint x: 99, endPoint y: 272, distance: 69.8
click at [99, 272] on div ".a-20{fill:#fff;} Hire an Expert Nutrition Facts Labeling Recipes Costs Custom …" at bounding box center [411, 246] width 822 height 1010
click at [153, 269] on input "Sub Rcp. Spinach & Green Chili Mix" at bounding box center [208, 275] width 153 height 21
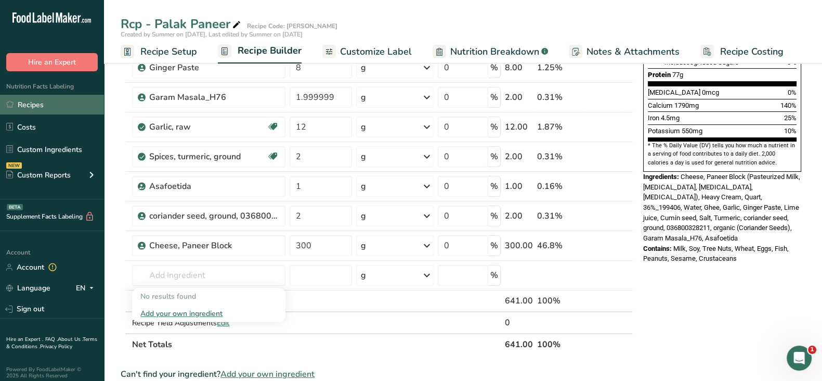
click at [31, 102] on link "Recipes" at bounding box center [52, 105] width 104 height 20
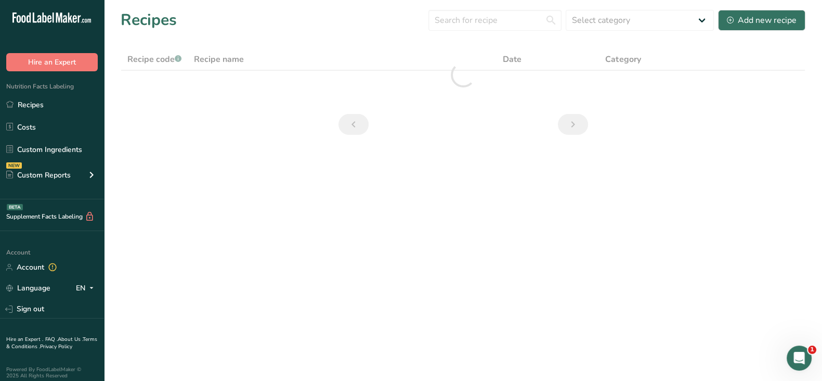
click at [20, 147] on link "Custom Ingredients" at bounding box center [52, 149] width 104 height 20
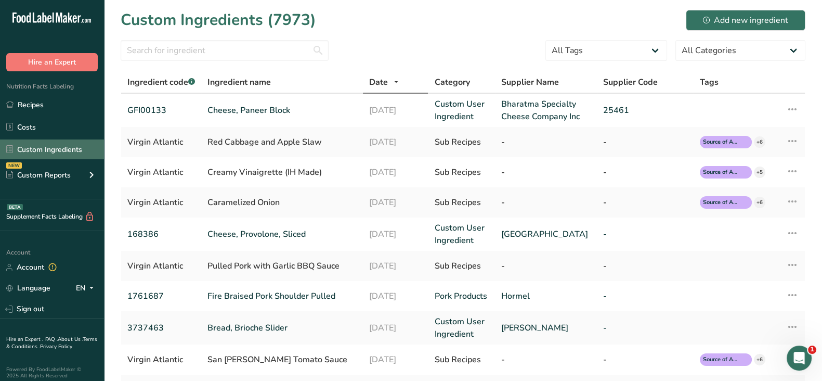
click at [55, 150] on link "Custom Ingredients" at bounding box center [52, 149] width 104 height 20
click at [51, 144] on link "Custom Ingredients" at bounding box center [52, 149] width 104 height 20
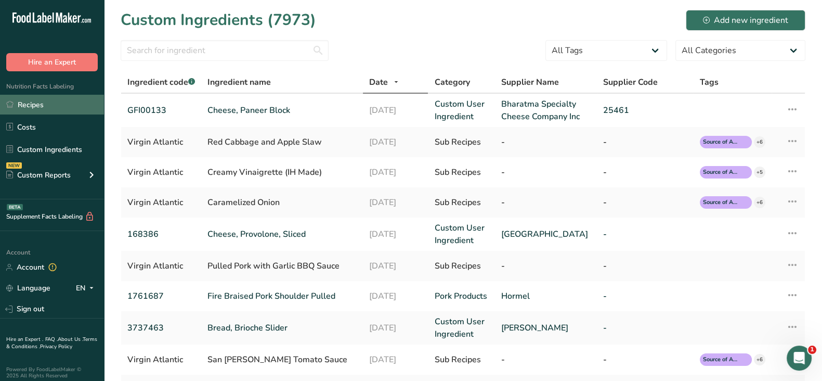
click at [58, 103] on link "Recipes" at bounding box center [52, 105] width 104 height 20
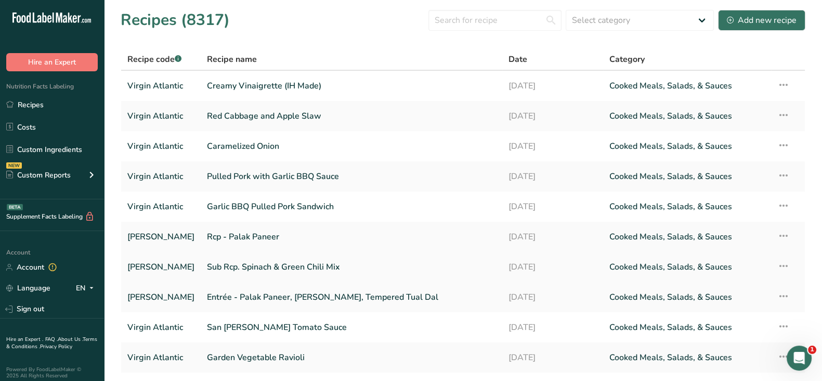
click at [256, 264] on link "Sub Rcp. Spinach & Green Chili Mix" at bounding box center [351, 267] width 289 height 22
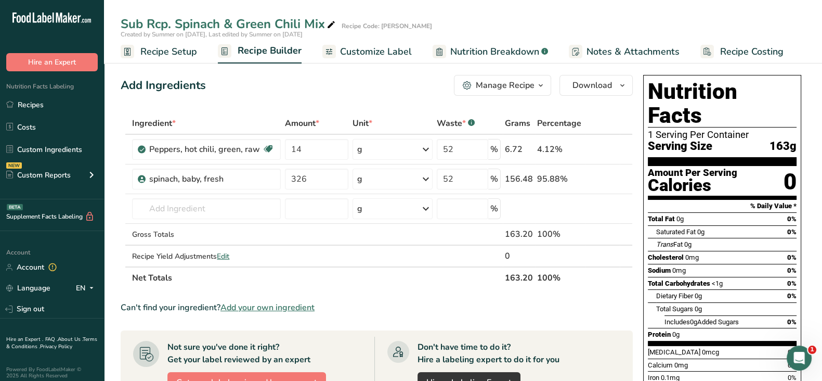
click at [531, 86] on div "Manage Recipe" at bounding box center [505, 85] width 59 height 12
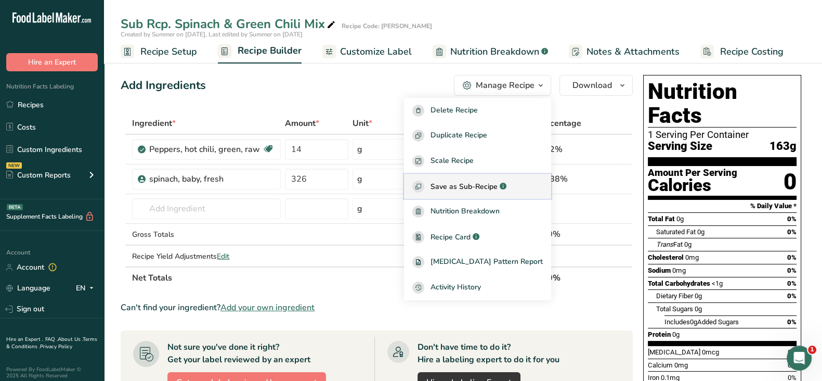
click at [486, 181] on span "Save as Sub-Recipe" at bounding box center [464, 186] width 67 height 11
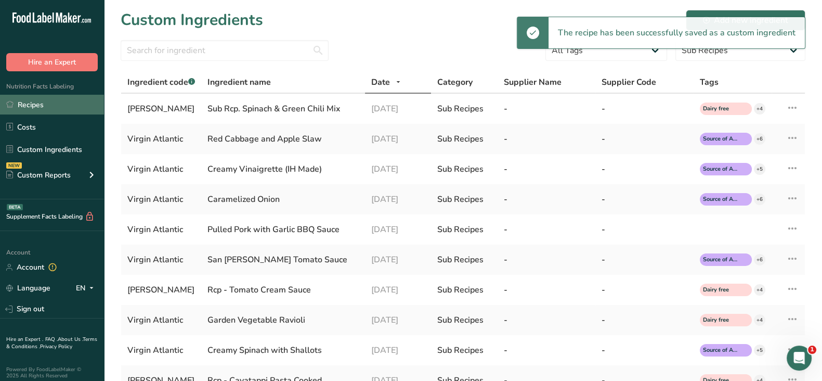
click at [31, 98] on link "Recipes" at bounding box center [52, 105] width 104 height 20
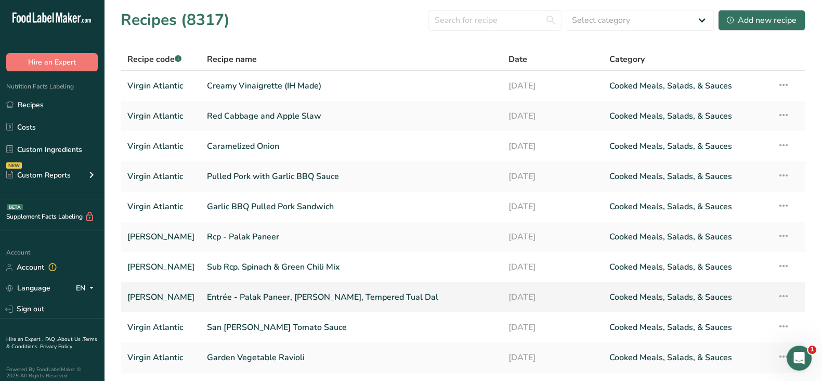
click at [302, 295] on link "Entrée - Palak Paneer, Jeera Pulao, Tempered Tual Dal" at bounding box center [351, 297] width 289 height 22
click at [237, 235] on link "Rcp - Palak Paneer" at bounding box center [351, 237] width 289 height 22
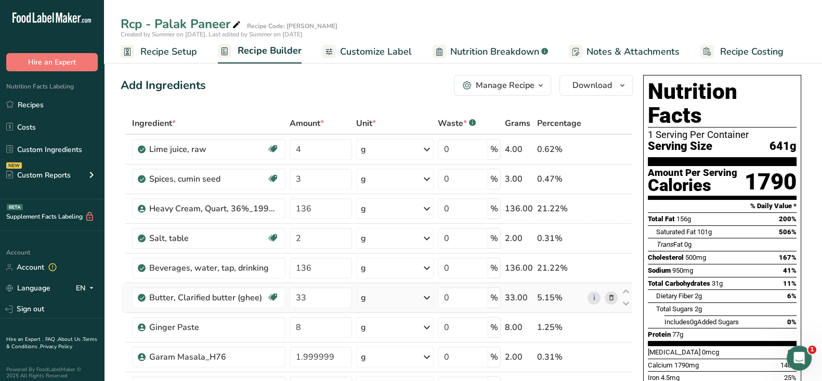
scroll to position [259, 0]
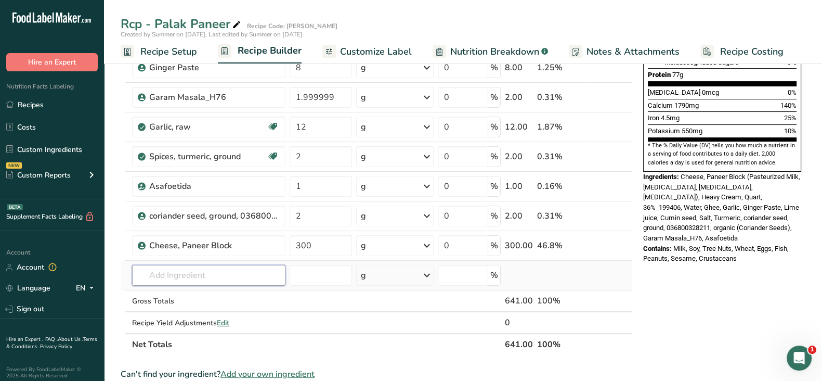
click at [188, 266] on input "text" at bounding box center [208, 275] width 153 height 21
paste input "Sub Rcp. Spinach & Green Chili Mix"
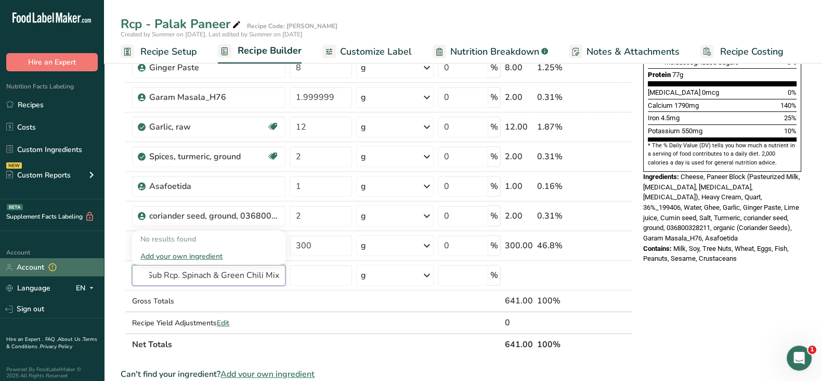
drag, startPoint x: 185, startPoint y: 275, endPoint x: 45, endPoint y: 259, distance: 140.8
click at [45, 259] on div ".a-20{fill:#fff;} Hire an Expert Nutrition Facts Labeling Recipes Costs Custom …" at bounding box center [411, 246] width 822 height 1010
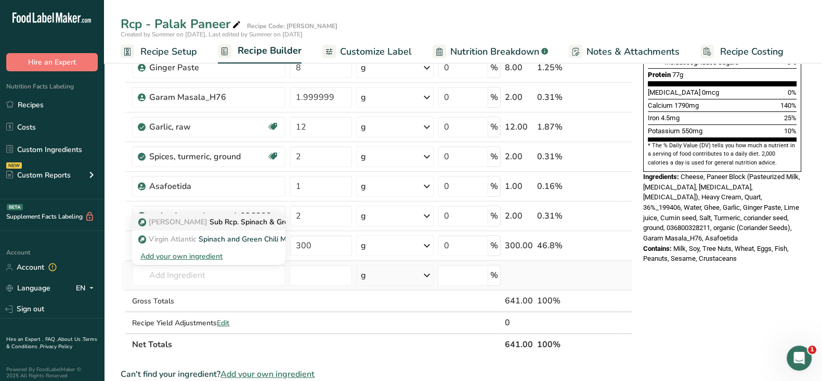
click at [240, 216] on p "Virgin Atalantic Sub Rcp. Spinach & Green Chili Mix" at bounding box center [233, 221] width 186 height 11
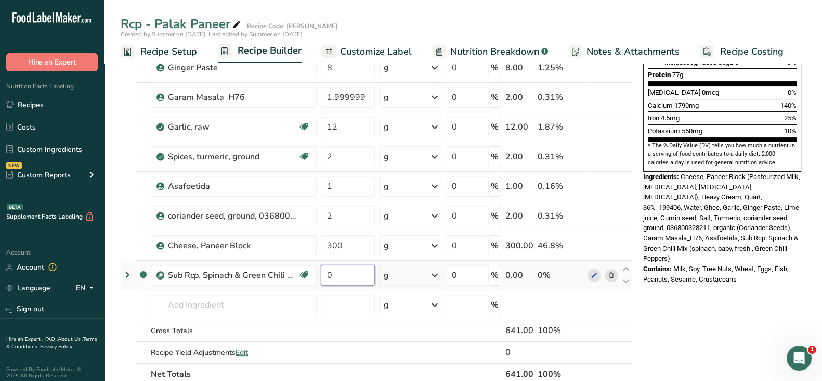
drag, startPoint x: 354, startPoint y: 274, endPoint x: 328, endPoint y: 274, distance: 26.0
click at [328, 274] on input "0" at bounding box center [348, 275] width 54 height 21
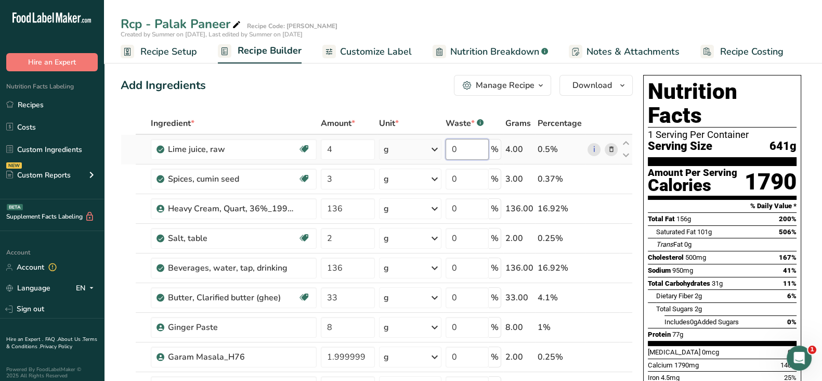
click at [453, 146] on div "Ingredient * Amount * Unit * Waste * .a-a{fill:#347362;}.b-a{fill:#fff;} Grams …" at bounding box center [377, 378] width 512 height 532
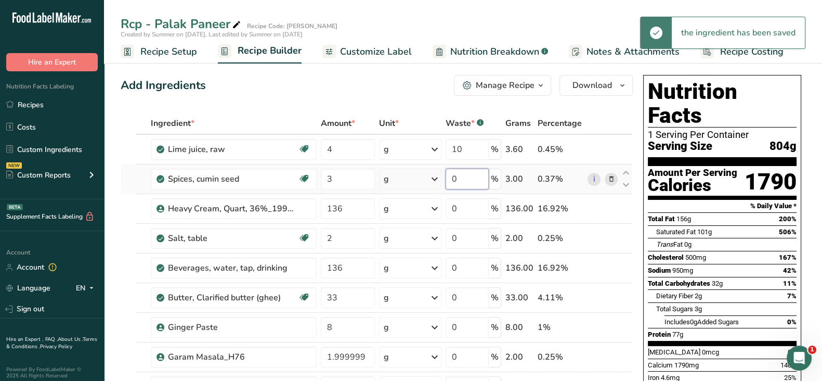
click at [452, 175] on div "Ingredient * Amount * Unit * Waste * .a-a{fill:#347362;}.b-a{fill:#fff;} Grams …" at bounding box center [377, 378] width 512 height 532
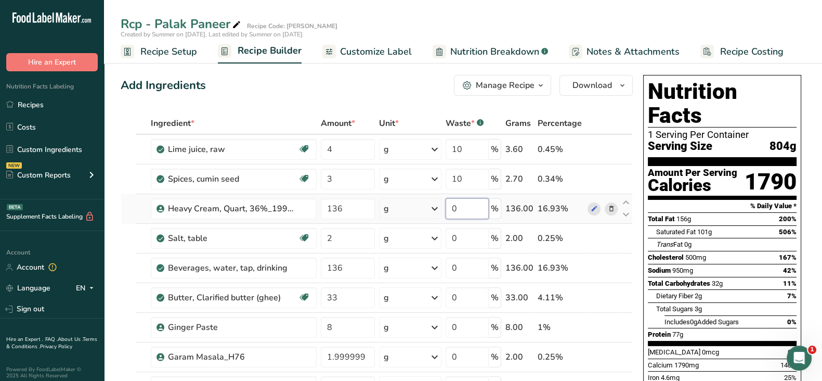
click at [452, 203] on div "Ingredient * Amount * Unit * Waste * .a-a{fill:#347362;}.b-a{fill:#fff;} Grams …" at bounding box center [377, 378] width 512 height 532
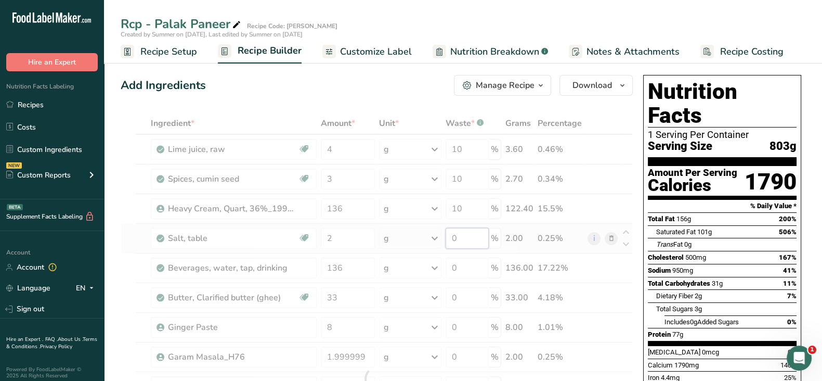
click at [454, 236] on div "Ingredient * Amount * Unit * Waste * .a-a{fill:#347362;}.b-a{fill:#fff;} Grams …" at bounding box center [377, 378] width 512 height 532
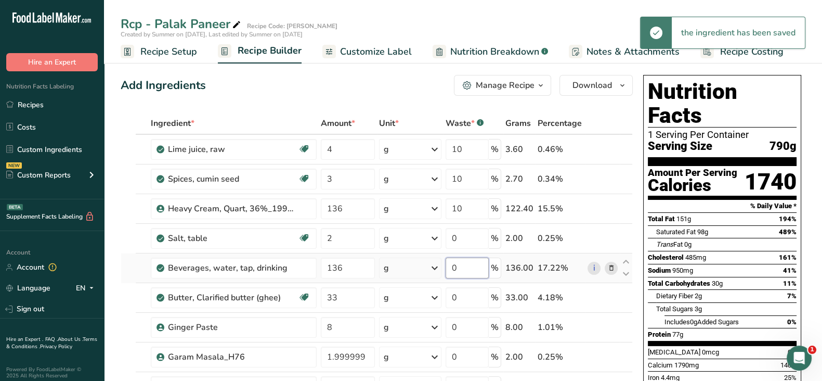
click at [452, 271] on div "Ingredient * Amount * Unit * Waste * .a-a{fill:#347362;}.b-a{fill:#fff;} Grams …" at bounding box center [377, 378] width 512 height 532
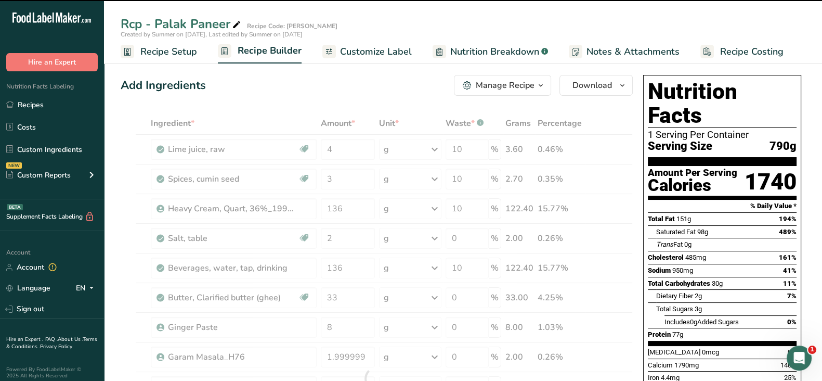
click at [452, 297] on div at bounding box center [377, 378] width 512 height 532
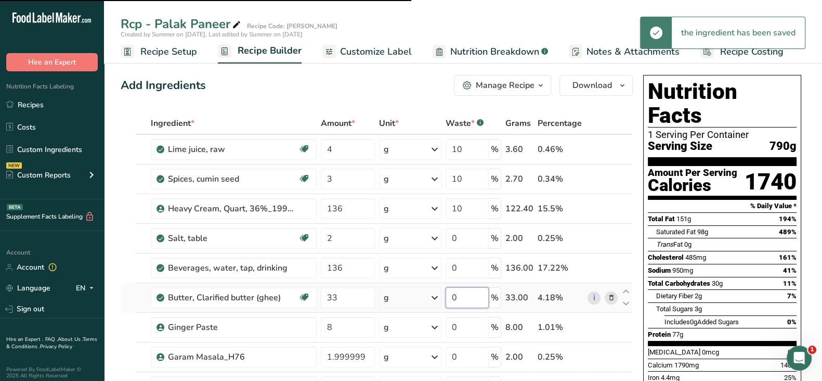
click at [453, 297] on input "0" at bounding box center [468, 297] width 44 height 21
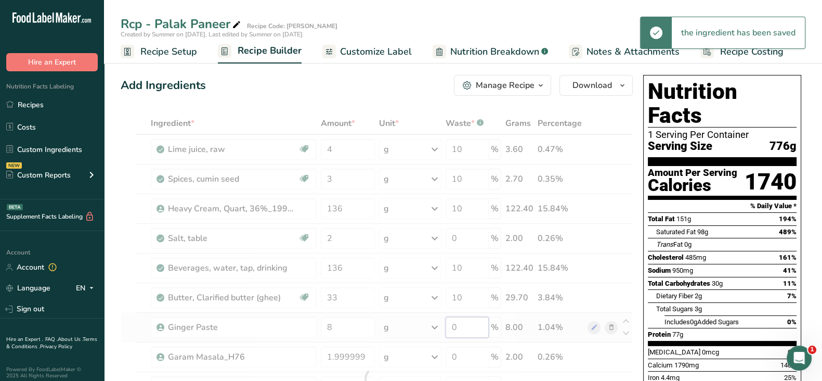
click at [452, 326] on div "Ingredient * Amount * Unit * Waste * .a-a{fill:#347362;}.b-a{fill:#fff;} Grams …" at bounding box center [377, 378] width 512 height 532
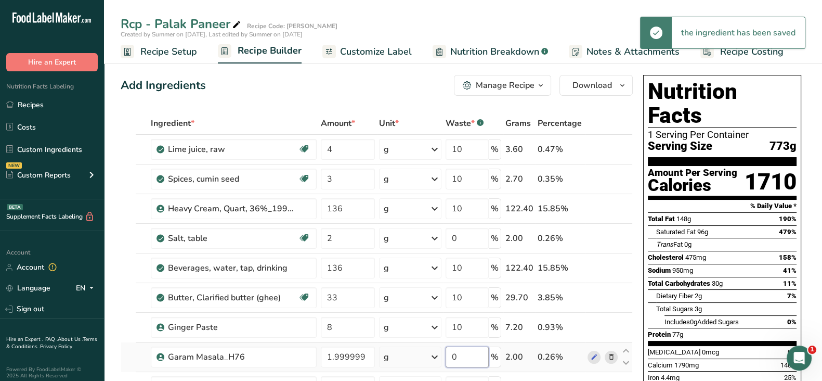
click at [452, 358] on div "Ingredient * Amount * Unit * Waste * .a-a{fill:#347362;}.b-a{fill:#fff;} Grams …" at bounding box center [377, 378] width 512 height 532
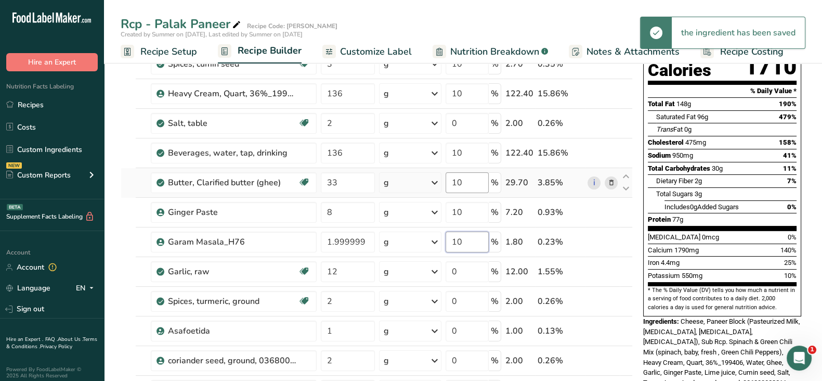
scroll to position [195, 0]
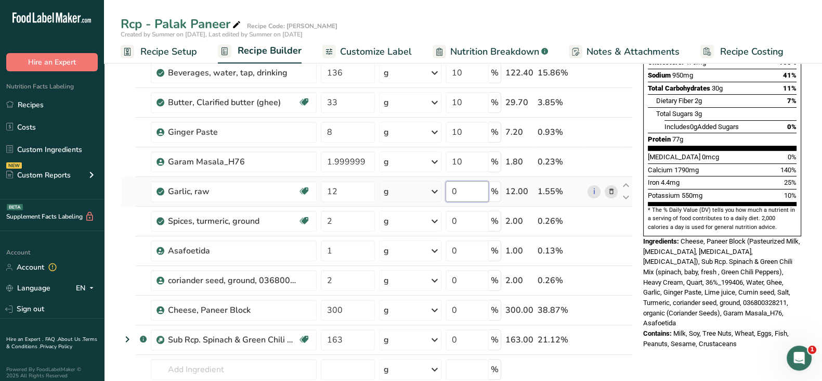
click at [450, 191] on div "Ingredient * Amount * Unit * Waste * .a-a{fill:#347362;}.b-a{fill:#fff;} Grams …" at bounding box center [377, 183] width 512 height 532
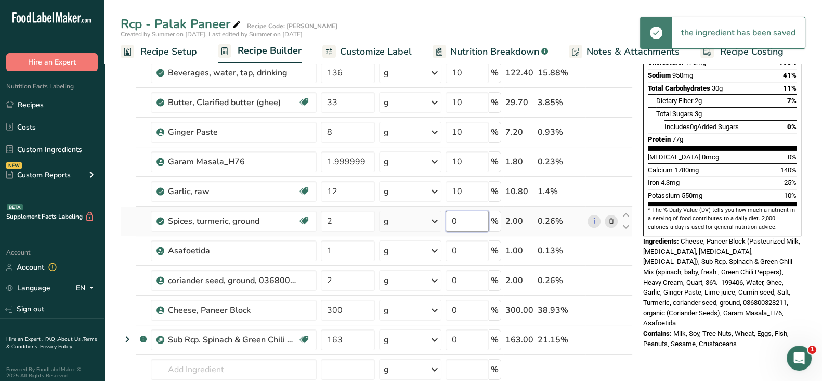
click at [453, 220] on div "Ingredient * Amount * Unit * Waste * .a-a{fill:#347362;}.b-a{fill:#fff;} Grams …" at bounding box center [377, 183] width 512 height 532
click at [452, 245] on div "Ingredient * Amount * Unit * Waste * .a-a{fill:#347362;}.b-a{fill:#fff;} Grams …" at bounding box center [377, 183] width 512 height 532
click at [452, 277] on div "Ingredient * Amount * Unit * Waste * .a-a{fill:#347362;}.b-a{fill:#fff;} Grams …" at bounding box center [377, 183] width 512 height 532
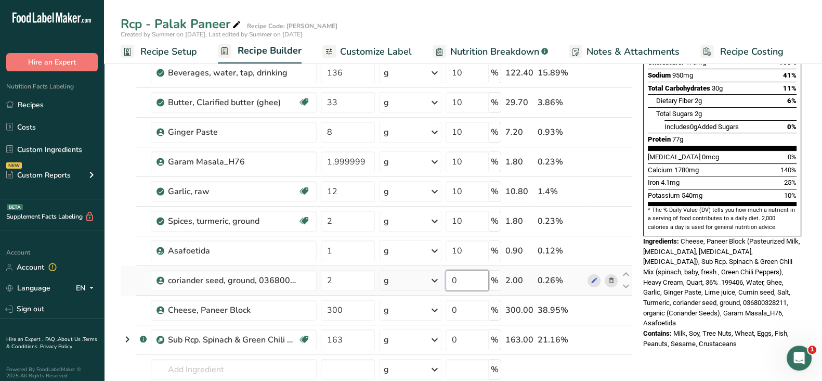
click at [454, 279] on input "0" at bounding box center [468, 280] width 44 height 21
click at [450, 309] on div "Ingredient * Amount * Unit * Waste * .a-a{fill:#347362;}.b-a{fill:#fff;} Grams …" at bounding box center [377, 183] width 512 height 532
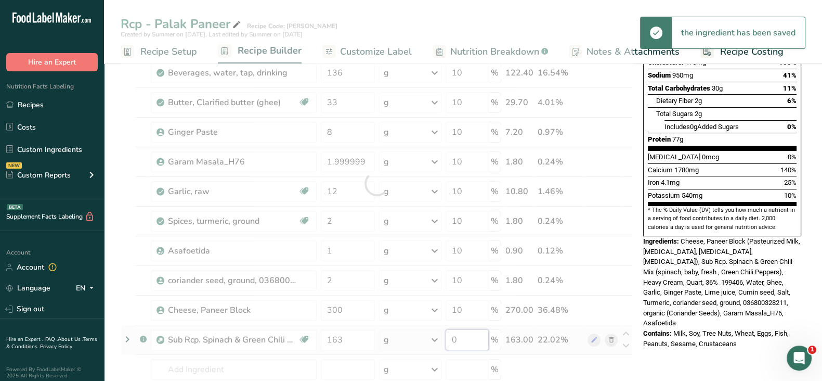
click at [452, 340] on div "Ingredient * Amount * Unit * Waste * .a-a{fill:#347362;}.b-a{fill:#fff;} Grams …" at bounding box center [377, 183] width 512 height 532
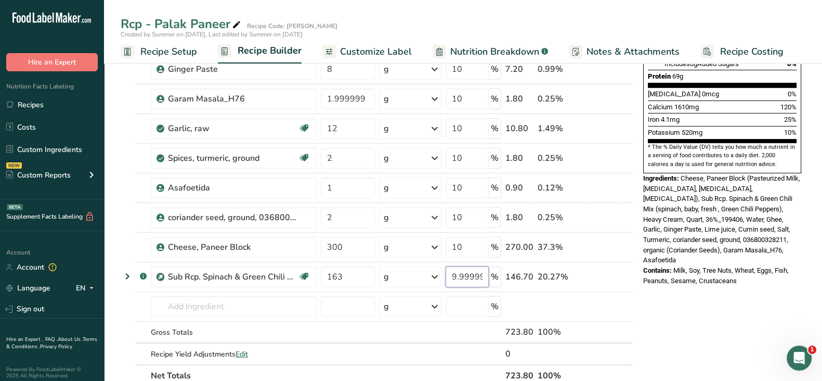
scroll to position [259, 0]
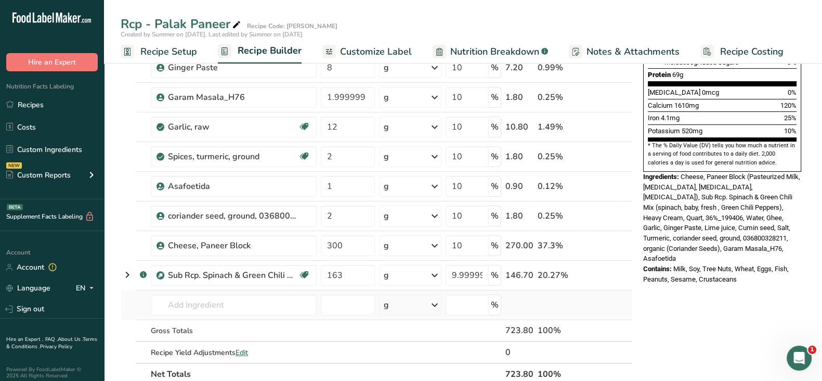
click at [567, 302] on div "Ingredient * Amount * Unit * Waste * .a-a{fill:#347362;}.b-a{fill:#fff;} Grams …" at bounding box center [377, 119] width 512 height 532
click at [648, 293] on div "Nutrition Facts 1 Serving Per Container Serving Size 724g Amount Per Serving Ca…" at bounding box center [722, 298] width 166 height 975
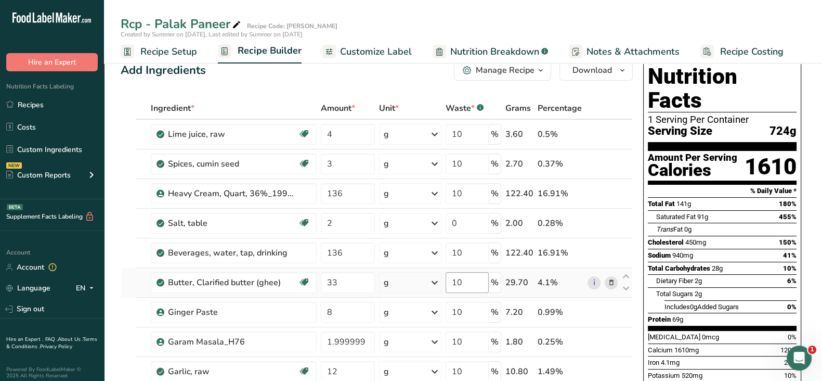
scroll to position [0, 0]
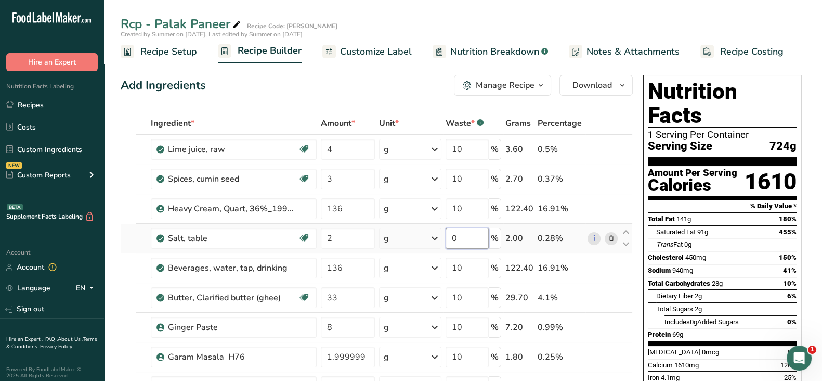
click at [453, 239] on input "0" at bounding box center [468, 238] width 44 height 21
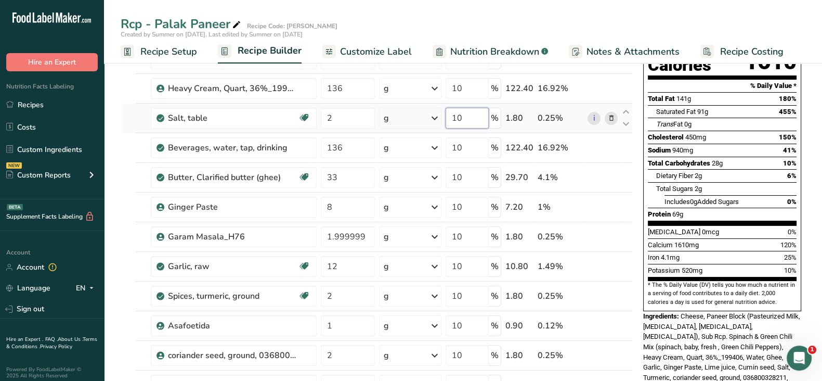
scroll to position [259, 0]
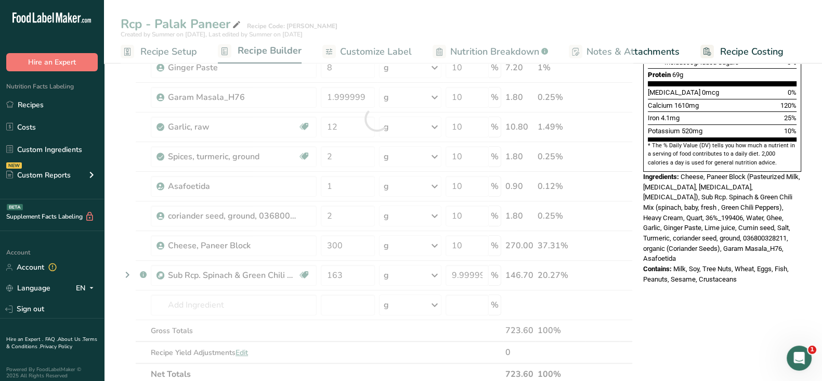
click at [638, 308] on div "Add Ingredients Manage Recipe Delete Recipe Duplicate Recipe Scale Recipe Save …" at bounding box center [380, 298] width 518 height 975
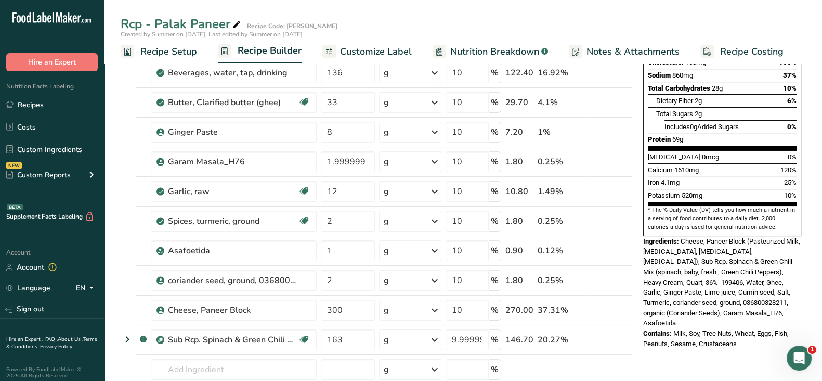
scroll to position [0, 0]
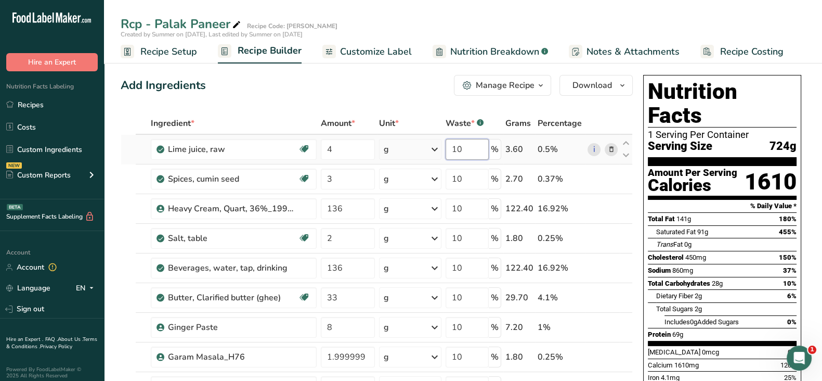
drag, startPoint x: 461, startPoint y: 146, endPoint x: 449, endPoint y: 146, distance: 12.5
click at [449, 146] on input "10" at bounding box center [468, 149] width 44 height 21
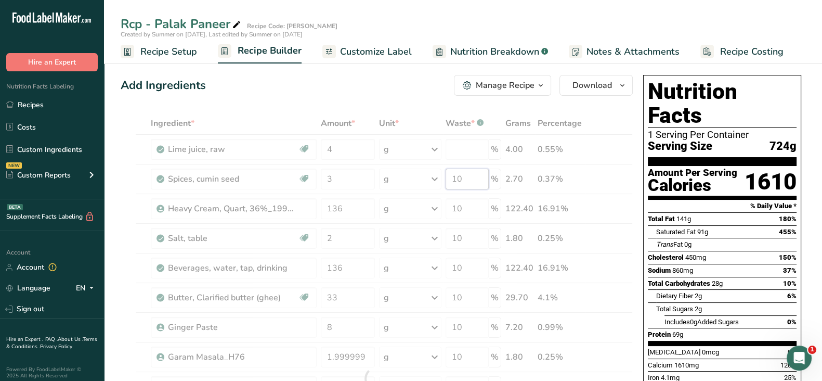
drag, startPoint x: 463, startPoint y: 175, endPoint x: 441, endPoint y: 175, distance: 21.8
click at [441, 175] on div "Ingredient * Amount * Unit * Waste * .a-a{fill:#347362;}.b-a{fill:#fff;} Grams …" at bounding box center [377, 378] width 512 height 532
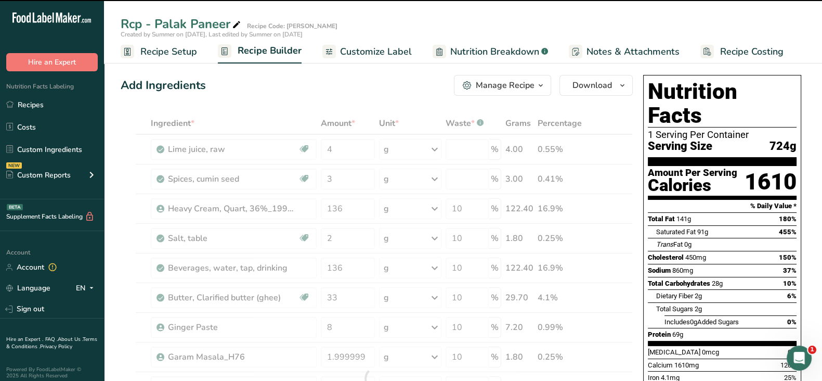
drag, startPoint x: 475, startPoint y: 204, endPoint x: 470, endPoint y: 204, distance: 5.7
click at [470, 204] on div at bounding box center [377, 378] width 512 height 532
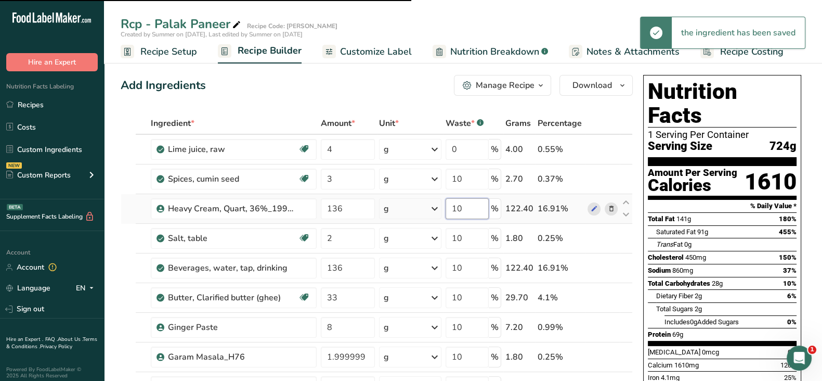
click at [437, 210] on tr "Heavy Cream, Quart, 36%_199406 136 g Weight Units g kg mg See more Volume Units…" at bounding box center [376, 209] width 511 height 30
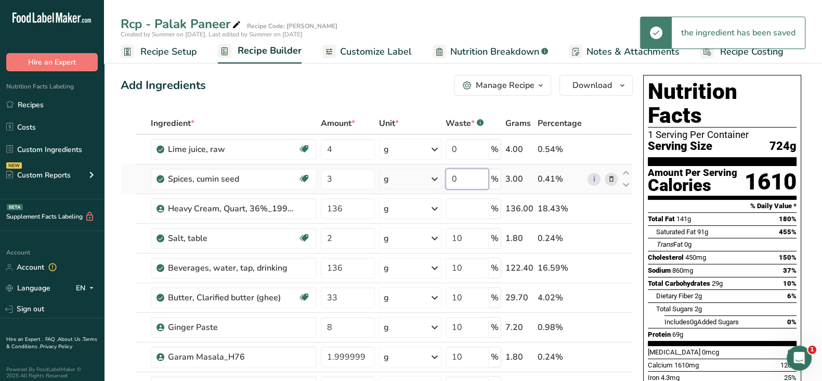
click at [468, 180] on div "Ingredient * Amount * Unit * Waste * .a-a{fill:#347362;}.b-a{fill:#fff;} Grams …" at bounding box center [377, 378] width 512 height 532
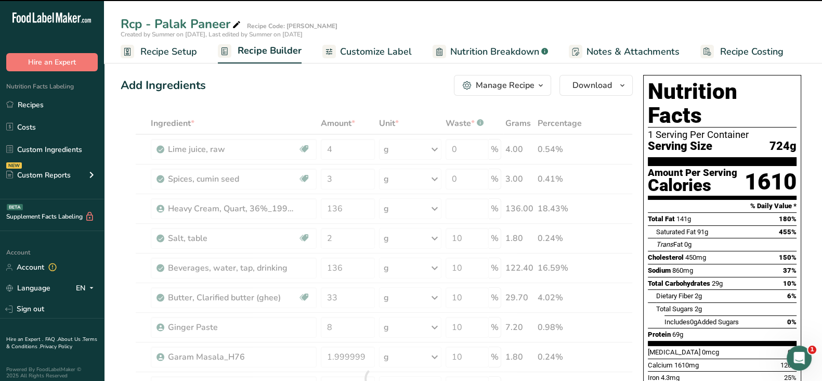
click at [467, 234] on div at bounding box center [377, 378] width 512 height 532
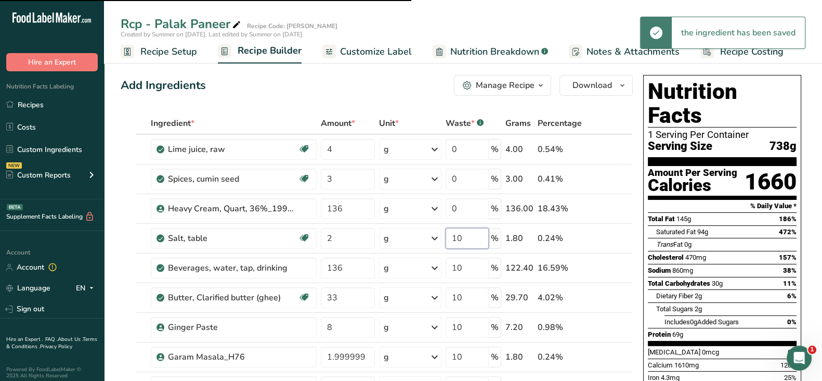
click at [467, 238] on input "10" at bounding box center [468, 238] width 44 height 21
click at [466, 265] on div "Ingredient * Amount * Unit * Waste * .a-a{fill:#347362;}.b-a{fill:#fff;} Grams …" at bounding box center [377, 378] width 512 height 532
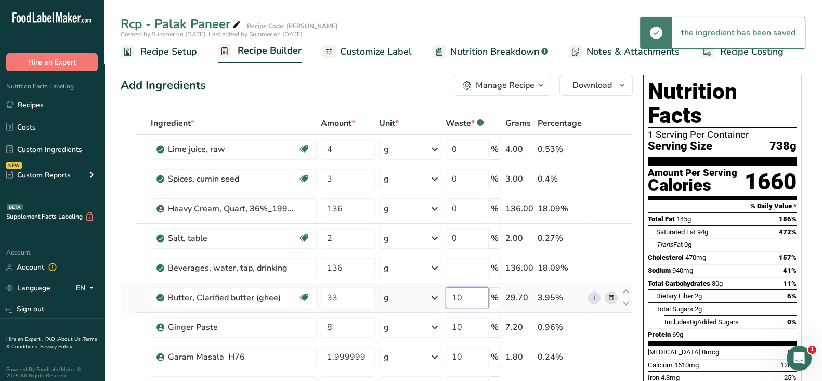
click at [465, 296] on div "Ingredient * Amount * Unit * Waste * .a-a{fill:#347362;}.b-a{fill:#fff;} Grams …" at bounding box center [377, 378] width 512 height 532
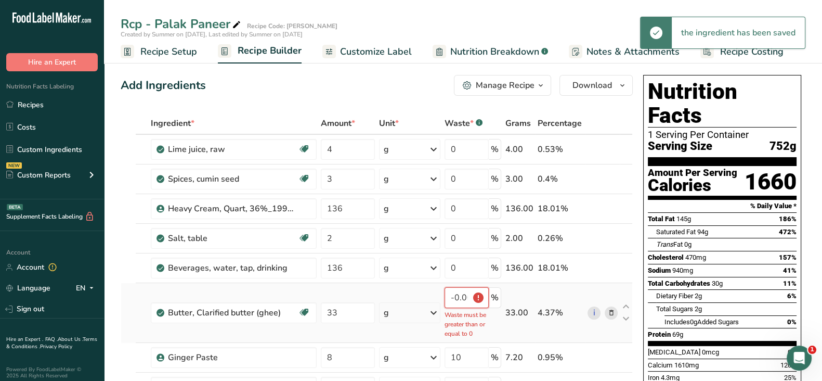
scroll to position [64, 0]
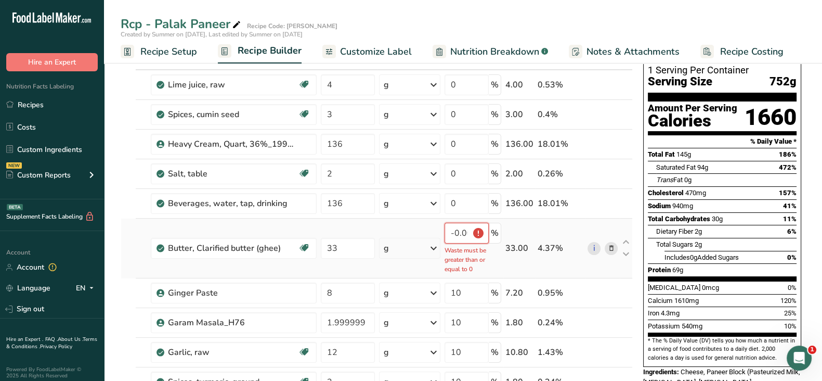
click at [463, 231] on input "-0.000001" at bounding box center [467, 233] width 44 height 21
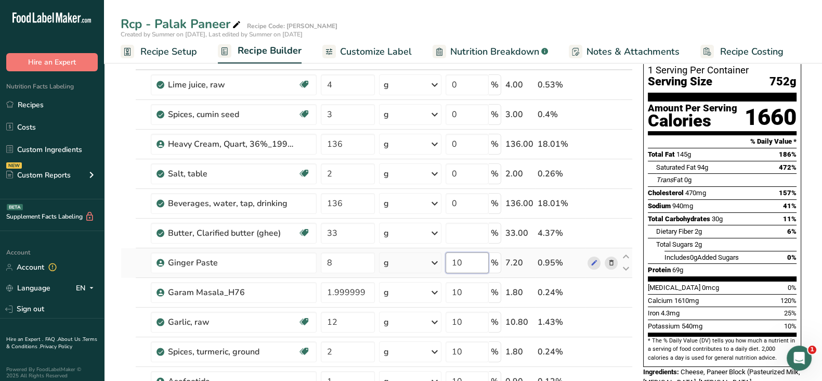
click at [465, 259] on div "Ingredient * Amount * Unit * Waste * .a-a{fill:#347362;}.b-a{fill:#fff;} Grams …" at bounding box center [377, 314] width 512 height 532
click at [466, 294] on div "Ingredient * Amount * Unit * Waste * .a-a{fill:#347362;}.b-a{fill:#fff;} Grams …" at bounding box center [377, 314] width 512 height 532
click at [467, 313] on div "Ingredient * Amount * Unit * Waste * .a-a{fill:#347362;}.b-a{fill:#fff;} Grams …" at bounding box center [377, 314] width 512 height 532
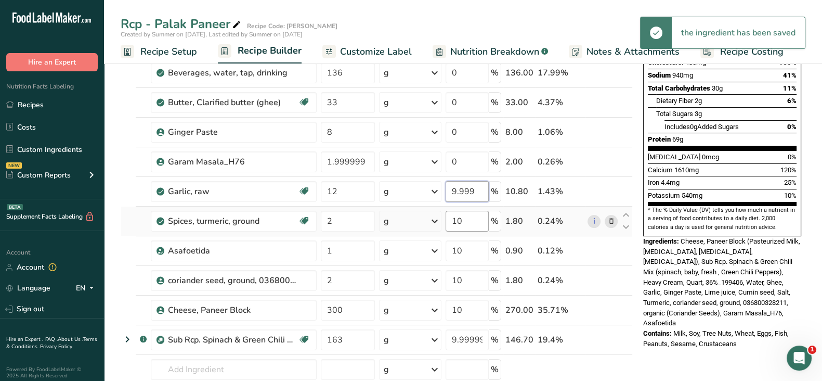
scroll to position [0, 0]
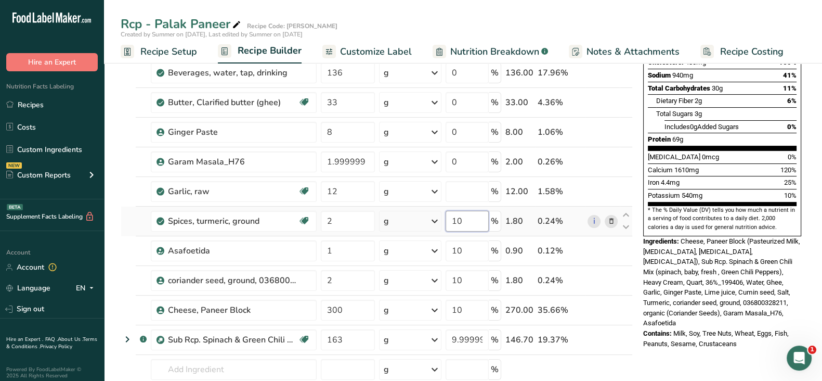
click at [478, 219] on div "Ingredient * Amount * Unit * Waste * .a-a{fill:#347362;}.b-a{fill:#fff;} Grams …" at bounding box center [377, 183] width 512 height 532
click at [470, 251] on div "Ingredient * Amount * Unit * Waste * .a-a{fill:#347362;}.b-a{fill:#fff;} Grams …" at bounding box center [377, 183] width 512 height 532
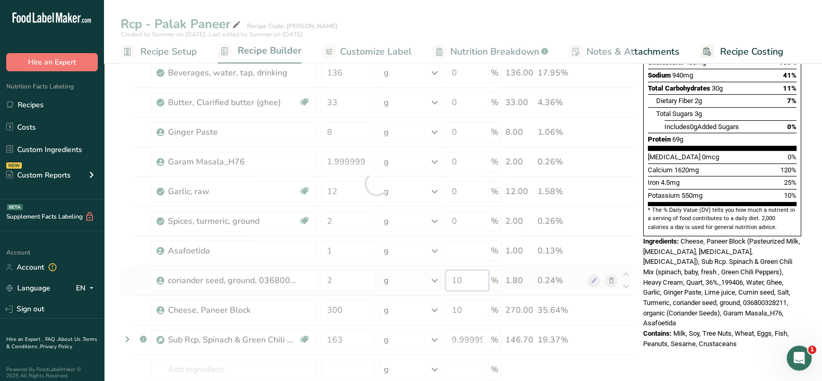
click at [471, 284] on div "Ingredient * Amount * Unit * Waste * .a-a{fill:#347362;}.b-a{fill:#fff;} Grams …" at bounding box center [377, 183] width 512 height 532
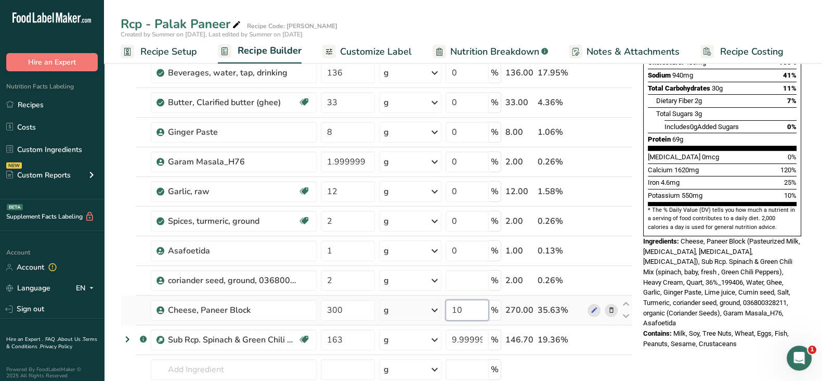
click at [466, 311] on div "Ingredient * Amount * Unit * Waste * .a-a{fill:#347362;}.b-a{fill:#fff;} Grams …" at bounding box center [377, 183] width 512 height 532
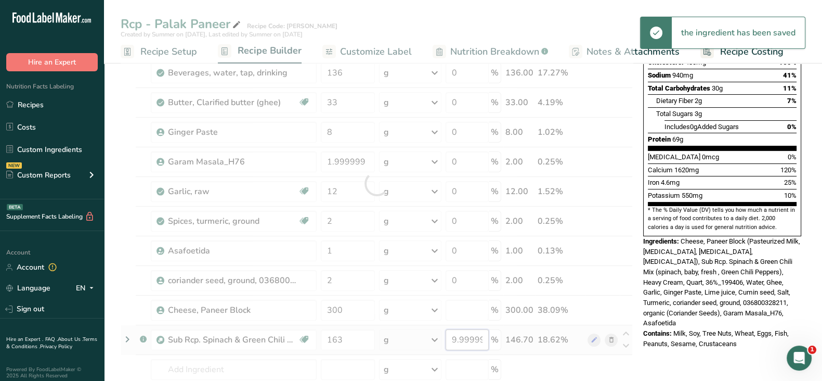
click at [474, 334] on div "Ingredient * Amount * Unit * Waste * .a-a{fill:#347362;}.b-a{fill:#fff;} Grams …" at bounding box center [377, 183] width 512 height 532
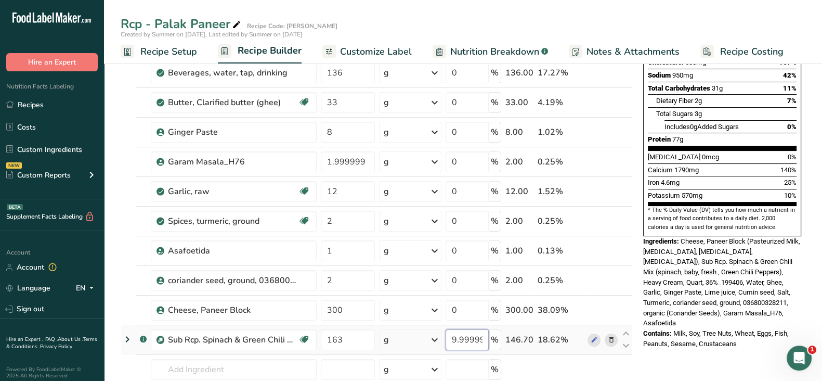
click at [484, 342] on input "9.999999" at bounding box center [468, 339] width 44 height 21
click at [484, 339] on input "9.99" at bounding box center [468, 339] width 44 height 21
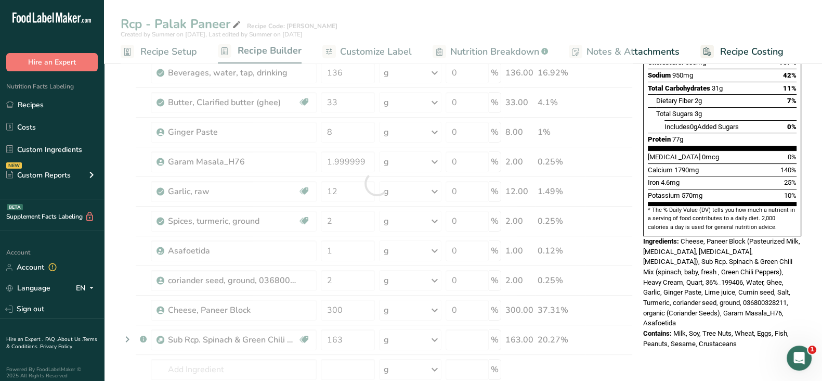
click at [667, 350] on div "Nutrition Facts 1 Serving Per Container Serving Size 788g Amount Per Serving Ca…" at bounding box center [722, 363] width 166 height 975
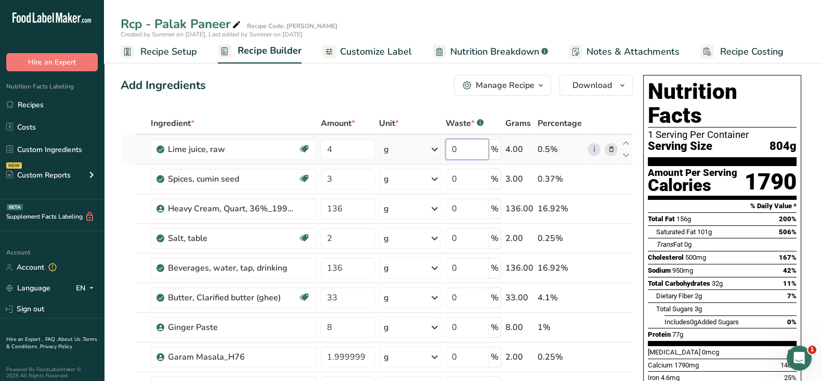
drag, startPoint x: 467, startPoint y: 144, endPoint x: 436, endPoint y: 145, distance: 31.7
click at [436, 145] on tr "Lime juice, raw Dairy free Gluten free Vegan Vegetarian Soy free 4 g Portions 1…" at bounding box center [376, 150] width 511 height 30
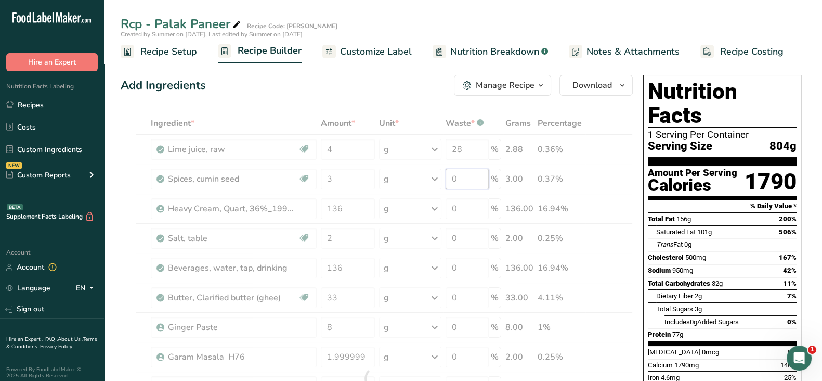
drag, startPoint x: 464, startPoint y: 179, endPoint x: 438, endPoint y: 178, distance: 26.0
click at [441, 178] on div "Ingredient * Amount * Unit * Waste * .a-a{fill:#347362;}.b-a{fill:#fff;} Grams …" at bounding box center [377, 378] width 512 height 532
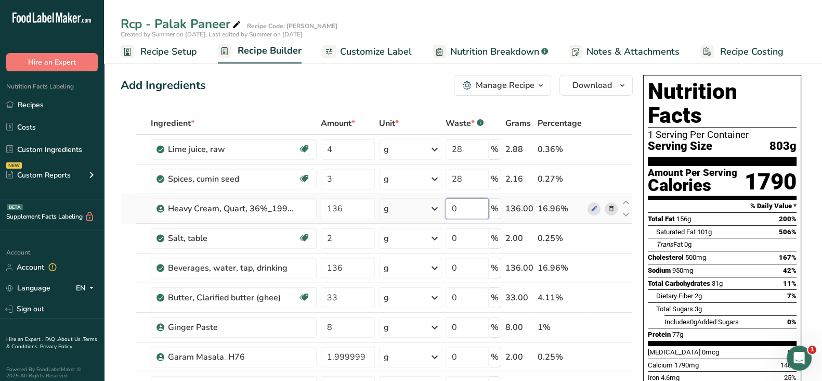
click at [452, 209] on div "Ingredient * Amount * Unit * Waste * .a-a{fill:#347362;}.b-a{fill:#fff;} Grams …" at bounding box center [377, 378] width 512 height 532
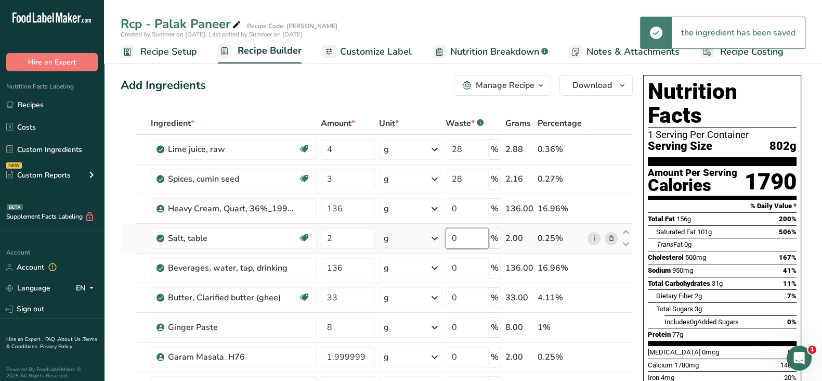
click at [471, 238] on div "Ingredient * Amount * Unit * Waste * .a-a{fill:#347362;}.b-a{fill:#fff;} Grams …" at bounding box center [377, 378] width 512 height 532
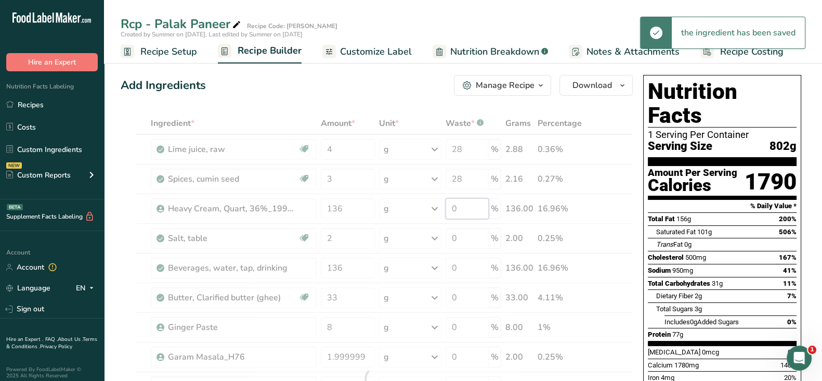
drag, startPoint x: 458, startPoint y: 209, endPoint x: 438, endPoint y: 209, distance: 19.2
click at [438, 209] on div "Ingredient * Amount * Unit * Waste * .a-a{fill:#347362;}.b-a{fill:#fff;} Grams …" at bounding box center [377, 378] width 512 height 532
click at [463, 239] on div "Ingredient * Amount * Unit * Waste * .a-a{fill:#347362;}.b-a{fill:#fff;} Grams …" at bounding box center [377, 378] width 512 height 532
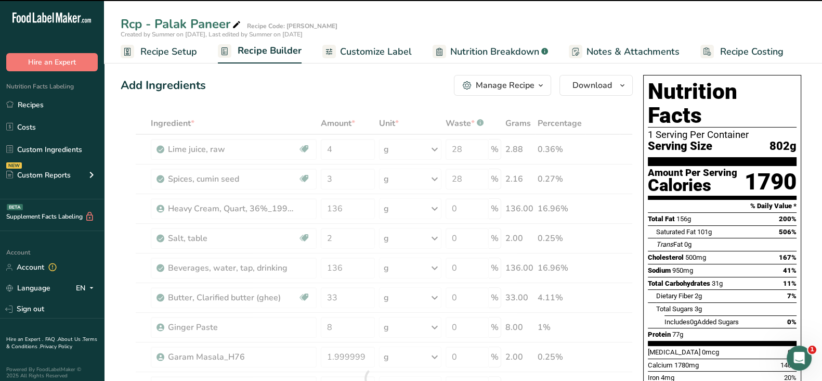
click at [467, 211] on div at bounding box center [377, 378] width 512 height 532
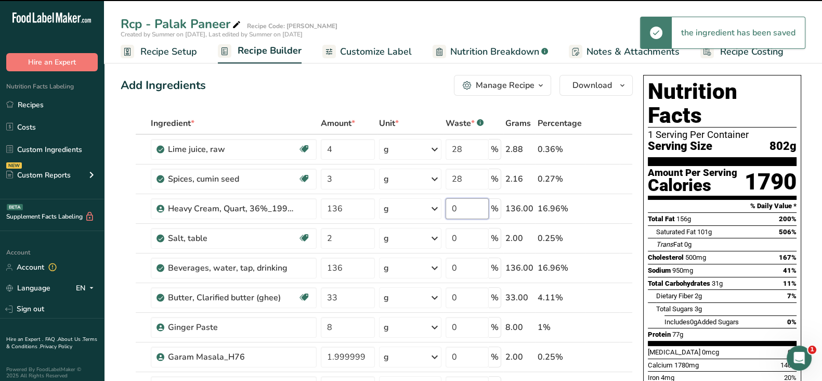
click at [467, 211] on input "0" at bounding box center [468, 208] width 44 height 21
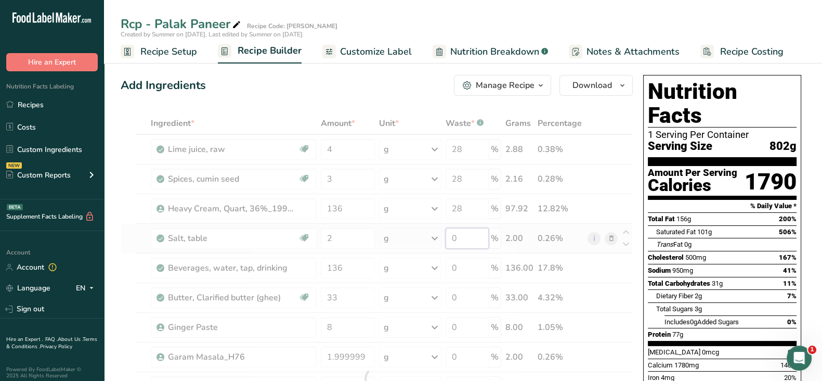
click at [460, 240] on div "Ingredient * Amount * Unit * Waste * .a-a{fill:#347362;}.b-a{fill:#fff;} Grams …" at bounding box center [377, 378] width 512 height 532
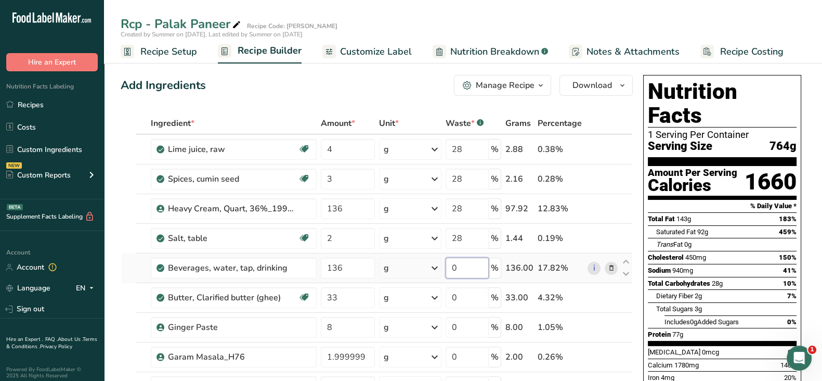
click at [460, 269] on div "Ingredient * Amount * Unit * Waste * .a-a{fill:#347362;}.b-a{fill:#fff;} Grams …" at bounding box center [377, 378] width 512 height 532
click at [464, 297] on div "Ingredient * Amount * Unit * Waste * .a-a{fill:#347362;}.b-a{fill:#fff;} Grams …" at bounding box center [377, 378] width 512 height 532
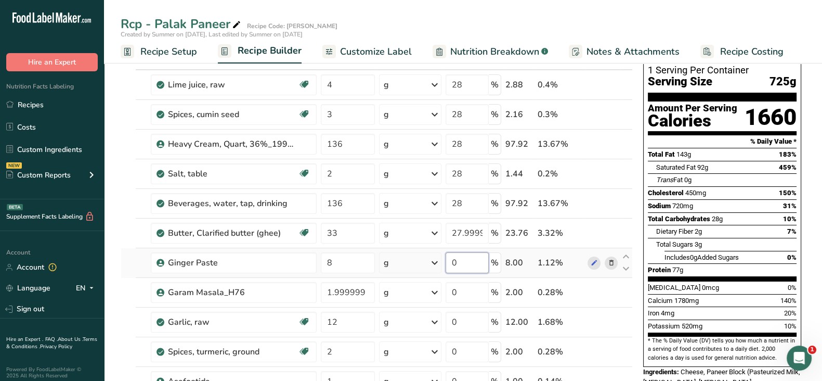
click at [466, 256] on div "Ingredient * Amount * Unit * Waste * .a-a{fill:#347362;}.b-a{fill:#fff;} Grams …" at bounding box center [377, 314] width 512 height 532
click at [468, 289] on div "Ingredient * Amount * Unit * Waste * .a-a{fill:#347362;}.b-a{fill:#fff;} Grams …" at bounding box center [377, 314] width 512 height 532
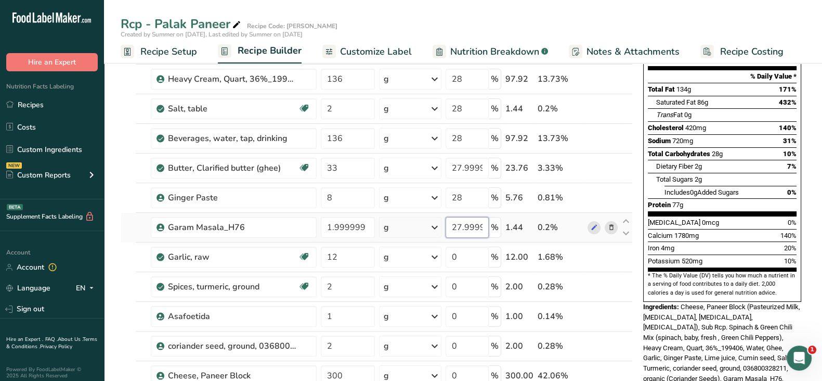
scroll to position [195, 0]
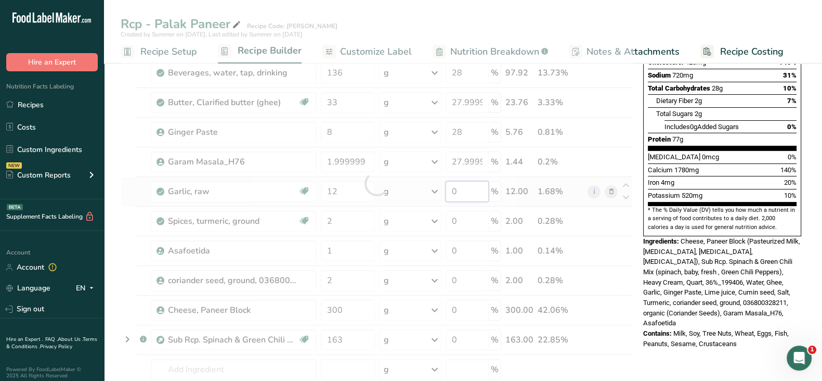
click at [464, 186] on div "Ingredient * Amount * Unit * Waste * .a-a{fill:#347362;}.b-a{fill:#fff;} Grams …" at bounding box center [377, 183] width 512 height 532
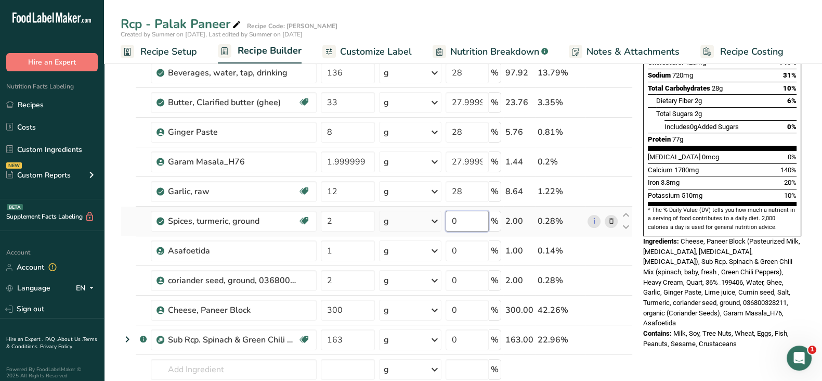
click at [474, 225] on div "Ingredient * Amount * Unit * Waste * .a-a{fill:#347362;}.b-a{fill:#fff;} Grams …" at bounding box center [377, 183] width 512 height 532
click at [466, 242] on div "Ingredient * Amount * Unit * Waste * .a-a{fill:#347362;}.b-a{fill:#fff;} Grams …" at bounding box center [377, 183] width 512 height 532
click at [465, 280] on div "Ingredient * Amount * Unit * Waste * .a-a{fill:#347362;}.b-a{fill:#fff;} Grams …" at bounding box center [377, 183] width 512 height 532
click at [466, 308] on div "Ingredient * Amount * Unit * Waste * .a-a{fill:#347362;}.b-a{fill:#fff;} Grams …" at bounding box center [377, 183] width 512 height 532
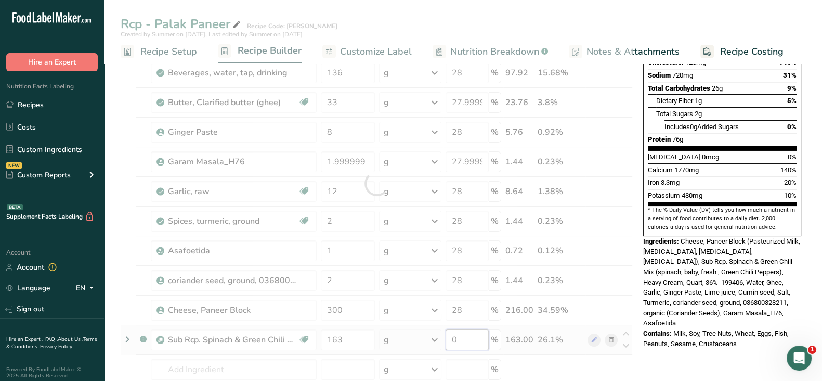
click at [466, 339] on div "Ingredient * Amount * Unit * Waste * .a-a{fill:#347362;}.b-a{fill:#fff;} Grams …" at bounding box center [377, 183] width 512 height 532
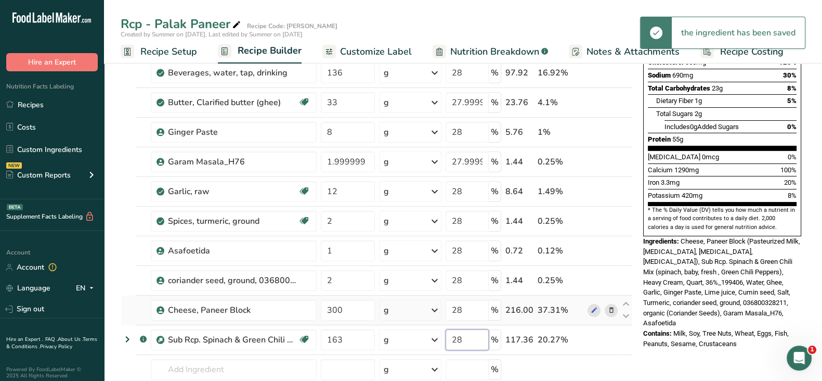
scroll to position [325, 0]
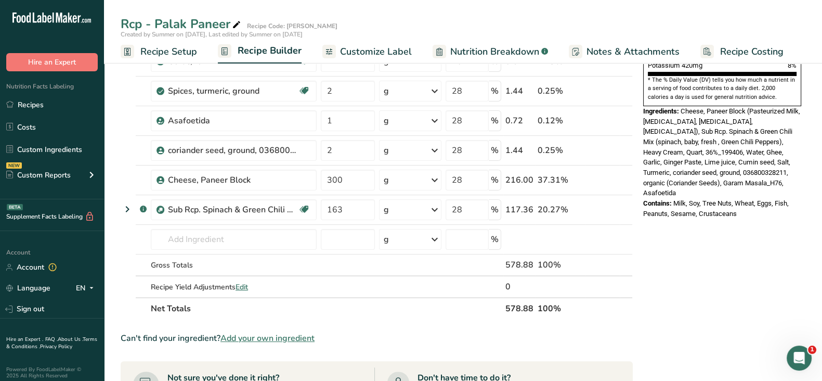
click at [636, 286] on div "Add Ingredients Manage Recipe Delete Recipe Duplicate Recipe Scale Recipe Save …" at bounding box center [380, 233] width 518 height 975
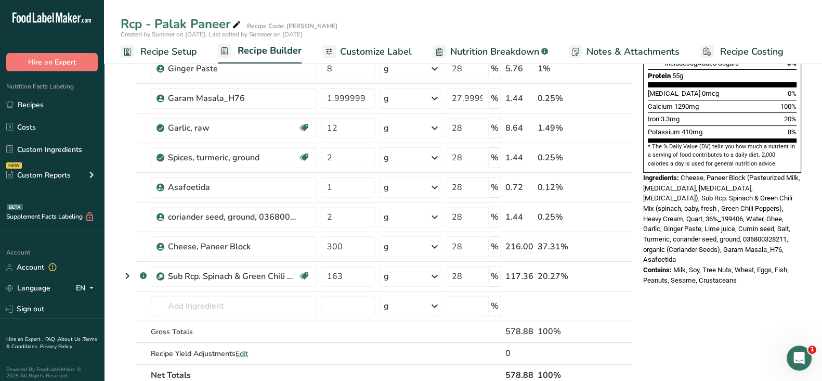
scroll to position [0, 0]
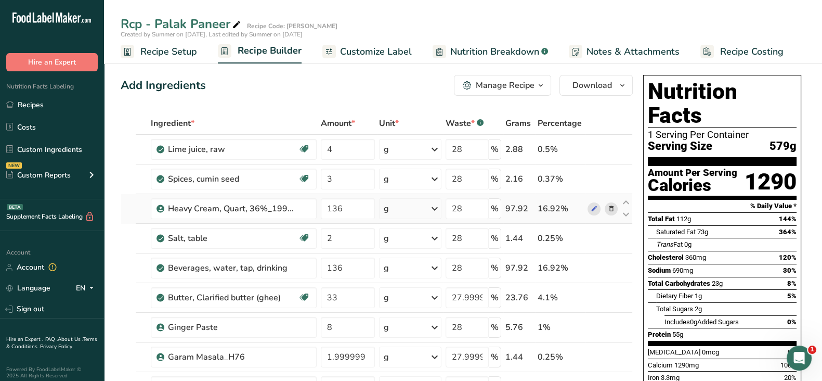
click at [31, 102] on link "Recipes" at bounding box center [52, 105] width 104 height 20
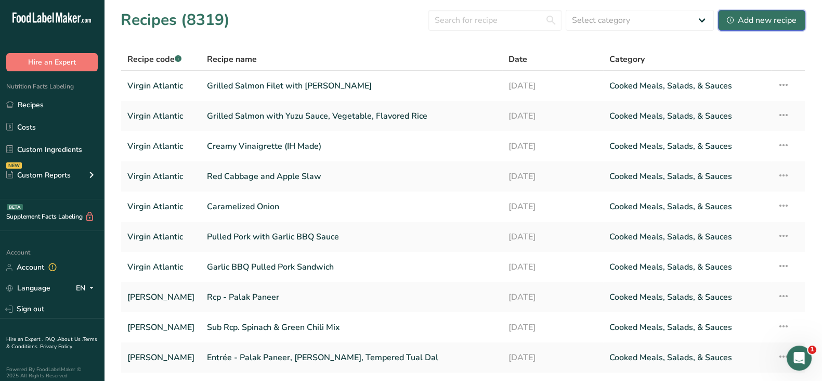
click at [765, 27] on button "Add new recipe" at bounding box center [761, 20] width 87 height 21
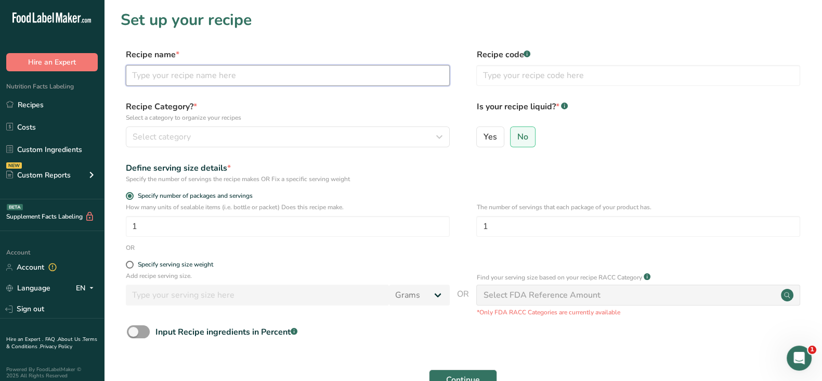
click at [228, 71] on input "text" at bounding box center [288, 75] width 324 height 21
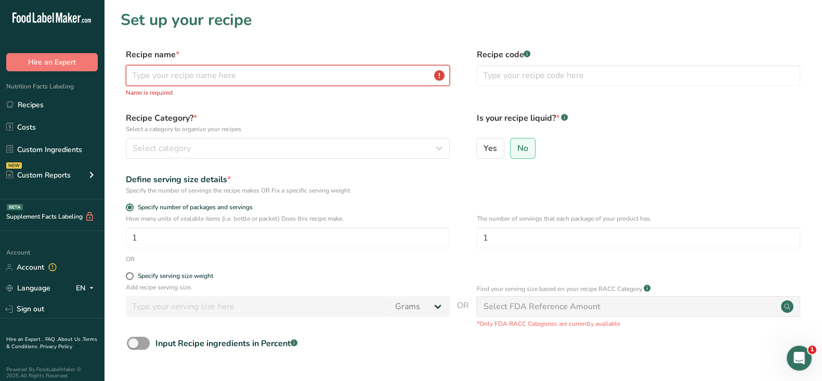
click at [278, 73] on input "text" at bounding box center [288, 75] width 324 height 21
click at [241, 76] on input "text" at bounding box center [288, 75] width 324 height 21
click at [361, 122] on label "Recipe Category? * Select a category to organize your recipes" at bounding box center [288, 123] width 324 height 22
drag, startPoint x: 210, startPoint y: 76, endPoint x: 166, endPoint y: 77, distance: 44.2
click at [204, 76] on input "text" at bounding box center [288, 75] width 324 height 21
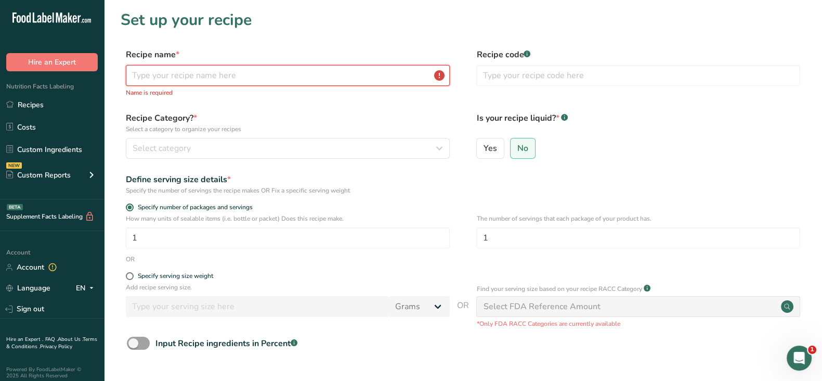
click at [157, 77] on input "text" at bounding box center [288, 75] width 324 height 21
click at [247, 102] on div "Recipe name * Name is required Recipe code .a-a{fill:#347362;}.b-a{fill:#fff;}" at bounding box center [463, 75] width 685 height 55
click at [194, 73] on input "text" at bounding box center [288, 75] width 324 height 21
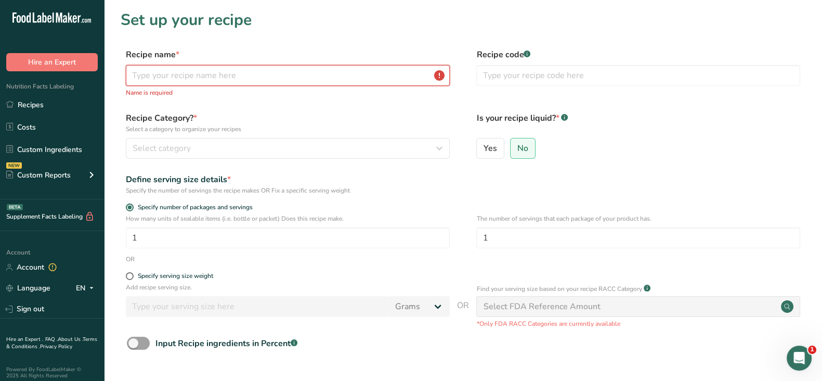
click at [195, 73] on input "text" at bounding box center [288, 75] width 324 height 21
paste input "Rcp - Tempered Toor Dal with Kashimiri Red Chili"
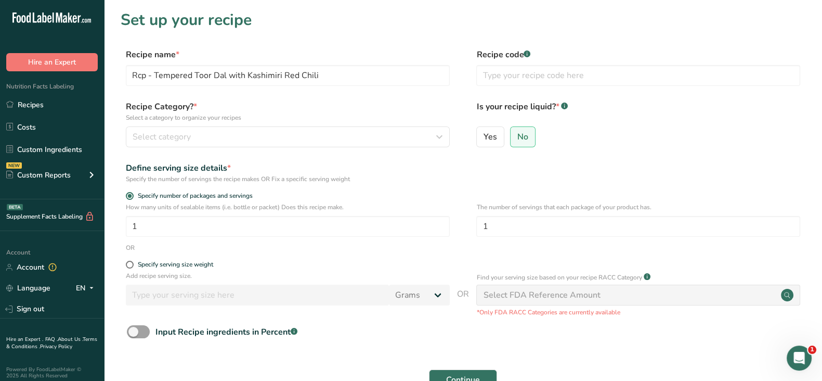
click at [351, 97] on form "Recipe name * Rcp - Tempered Toor Dal with Kashimiri Red Chili Recipe code .a-a…" at bounding box center [463, 232] width 685 height 369
click at [494, 69] on input "text" at bounding box center [638, 75] width 324 height 21
click at [275, 146] on button "Select category" at bounding box center [288, 136] width 324 height 21
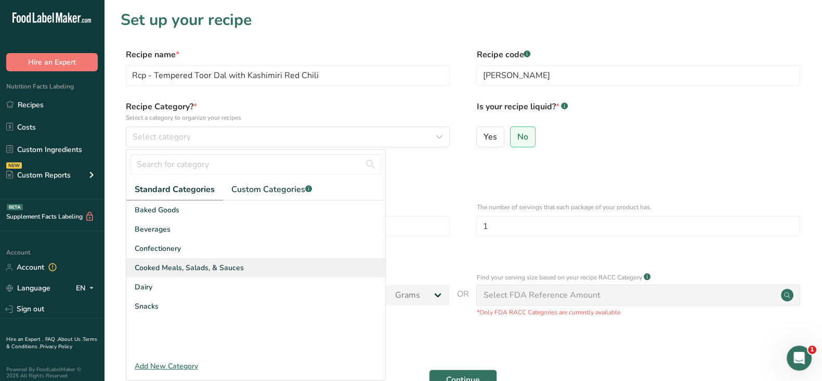
click at [163, 264] on span "Cooked Meals, Salads, & Sauces" at bounding box center [189, 267] width 109 height 11
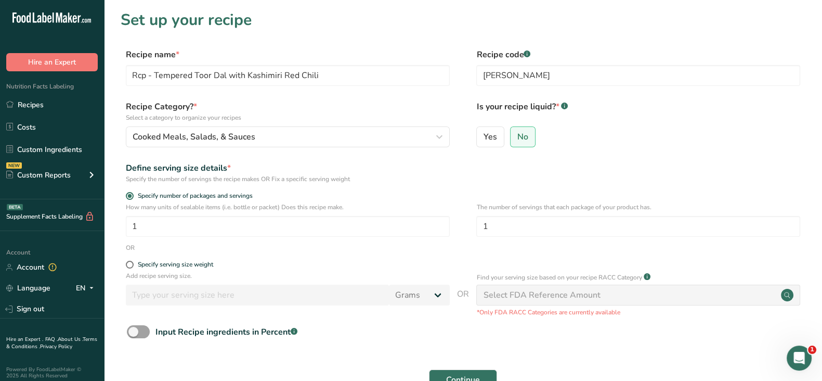
click at [588, 165] on div "Define serving size details * Specify the number of servings the recipe makes O…" at bounding box center [463, 173] width 685 height 22
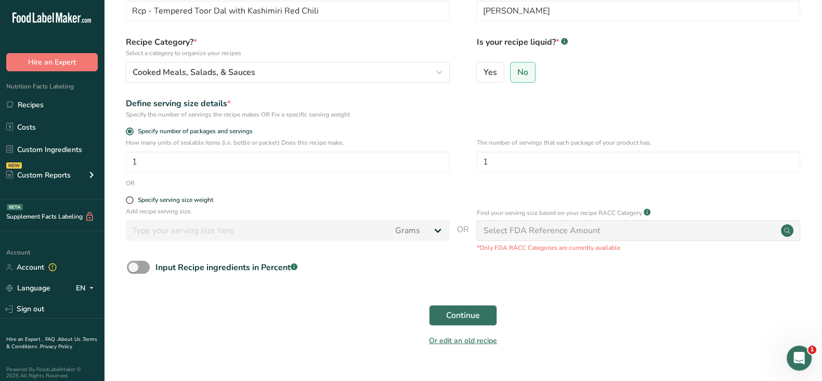
scroll to position [87, 0]
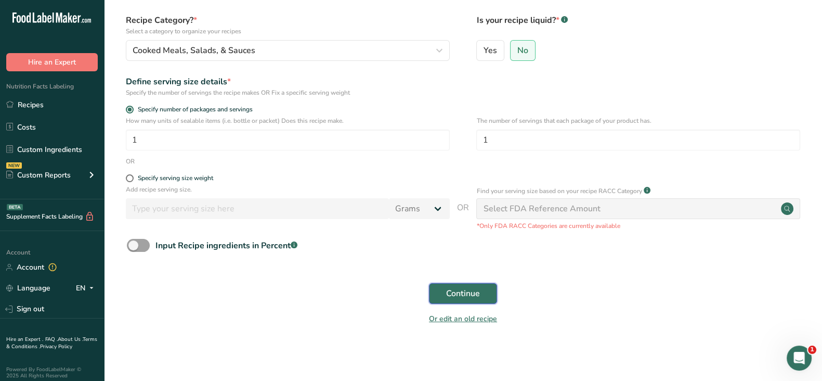
drag, startPoint x: 463, startPoint y: 295, endPoint x: 625, endPoint y: 298, distance: 162.3
click at [462, 295] on span "Continue" at bounding box center [463, 293] width 34 height 12
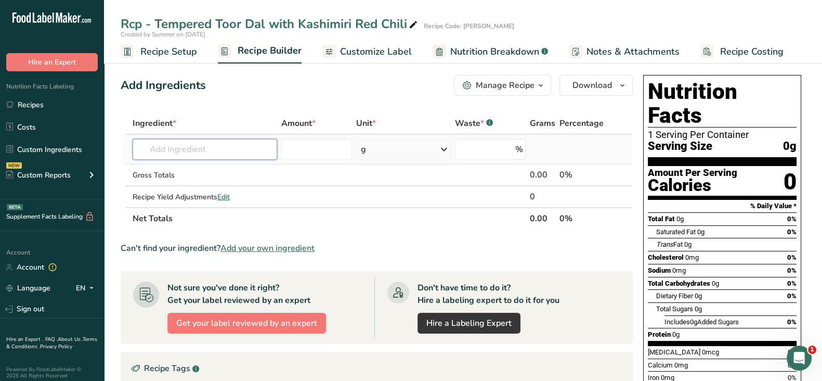
click at [192, 148] on input "text" at bounding box center [205, 149] width 145 height 21
click at [204, 152] on input "text" at bounding box center [205, 149] width 145 height 21
paste input "Ghee (Butter Clarified)"
click at [250, 166] on p "1323 Butter, Clarified butter (ghee)" at bounding box center [204, 170] width 126 height 11
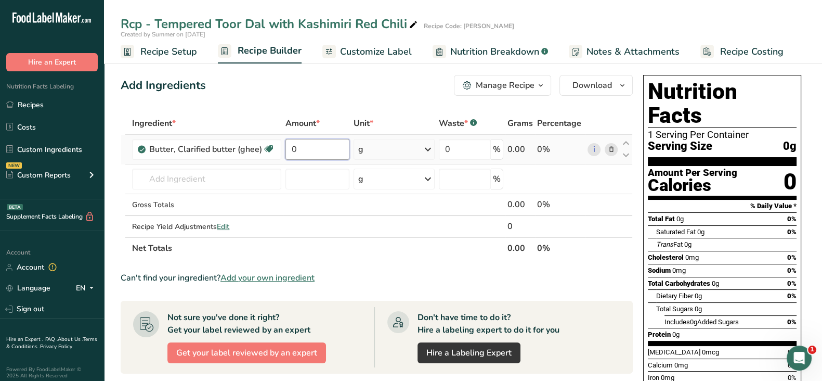
drag, startPoint x: 312, startPoint y: 146, endPoint x: 301, endPoint y: 145, distance: 11.5
click at [301, 145] on input "0" at bounding box center [317, 149] width 64 height 21
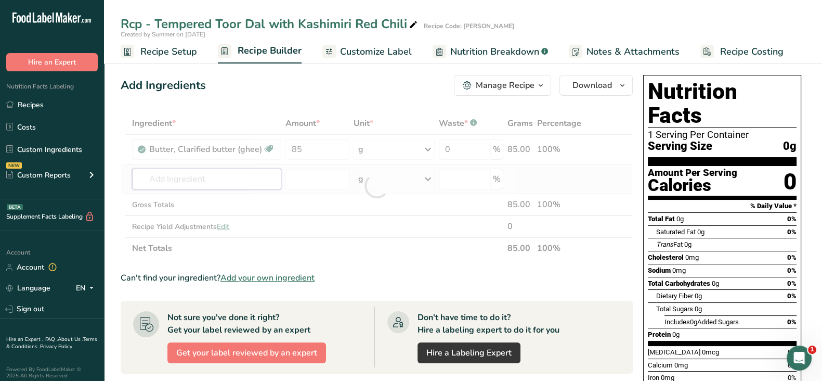
click at [185, 173] on div "Ingredient * Amount * Unit * Waste * .a-a{fill:#347362;}.b-a{fill:#fff;} Grams …" at bounding box center [377, 185] width 512 height 147
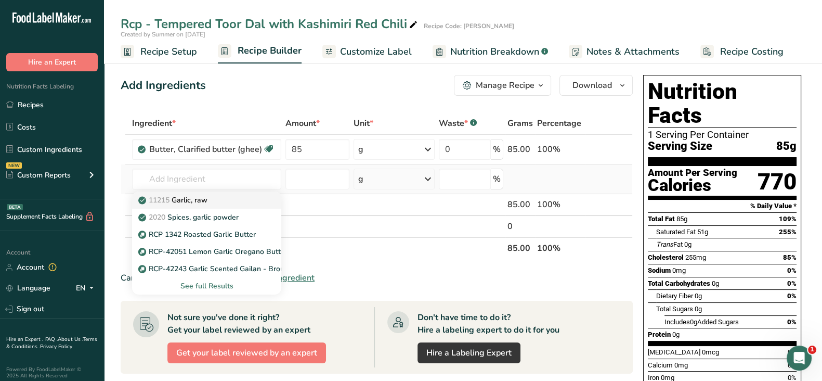
click at [189, 197] on p "11215 Garlic, raw" at bounding box center [173, 199] width 67 height 11
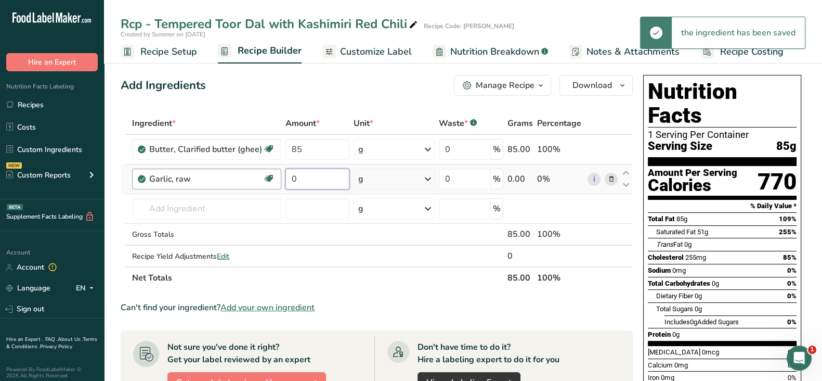
click at [277, 180] on tr "Garlic, raw Source of Antioxidants Dairy free Gluten free Vegan Vegetarian Soy …" at bounding box center [376, 179] width 511 height 30
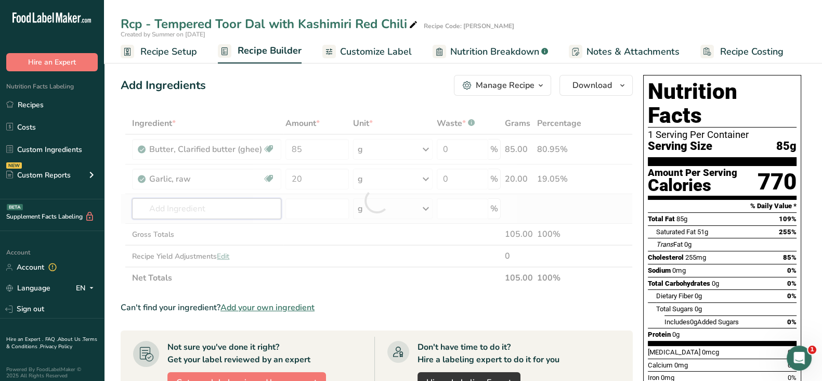
click at [163, 204] on div "Ingredient * Amount * Unit * Waste * .a-a{fill:#347362;}.b-a{fill:#fff;} Grams …" at bounding box center [377, 200] width 512 height 176
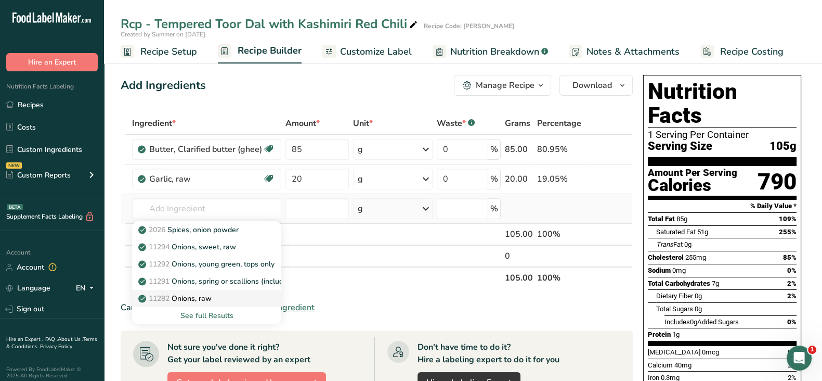
click at [192, 297] on p "11282 Onions, raw" at bounding box center [175, 298] width 71 height 11
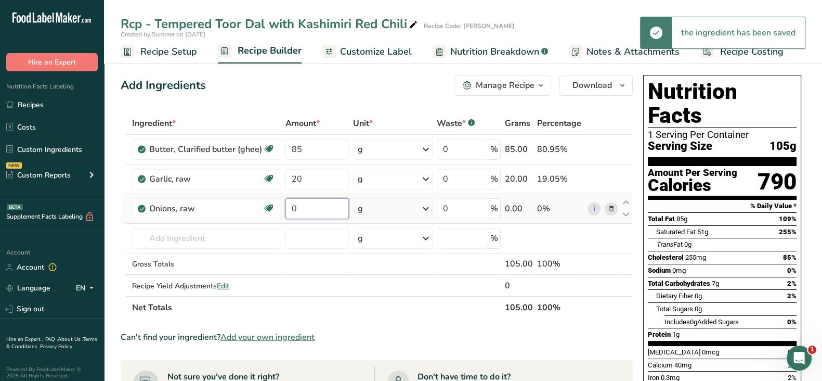
drag, startPoint x: 304, startPoint y: 207, endPoint x: 284, endPoint y: 206, distance: 19.8
click at [285, 206] on input "0" at bounding box center [316, 208] width 63 height 21
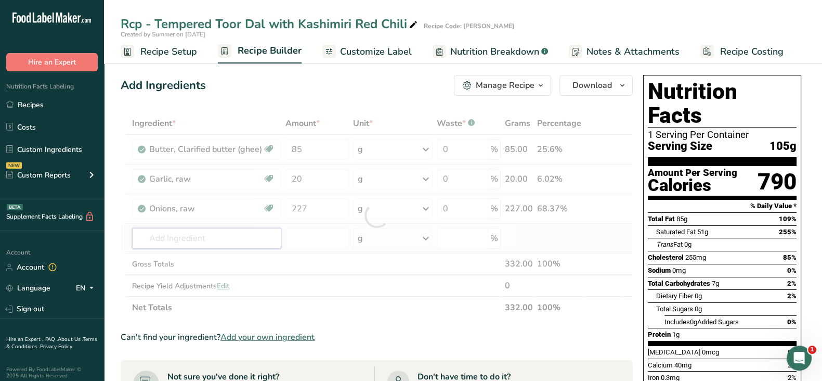
click at [187, 240] on div "Ingredient * Amount * Unit * Waste * .a-a{fill:#347362;}.b-a{fill:#fff;} Grams …" at bounding box center [377, 215] width 512 height 206
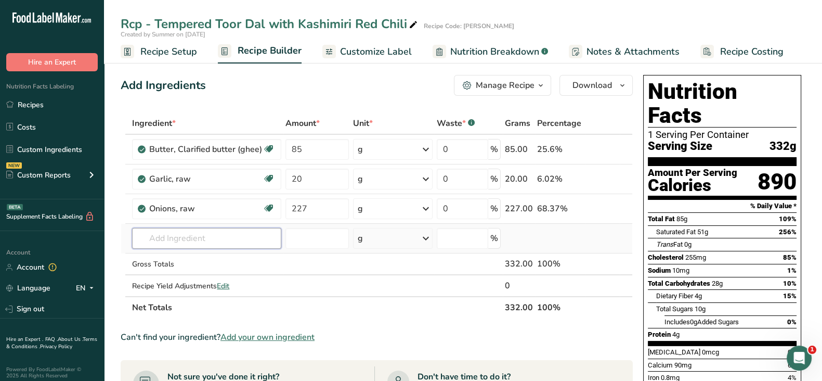
click at [172, 238] on input "text" at bounding box center [206, 238] width 149 height 21
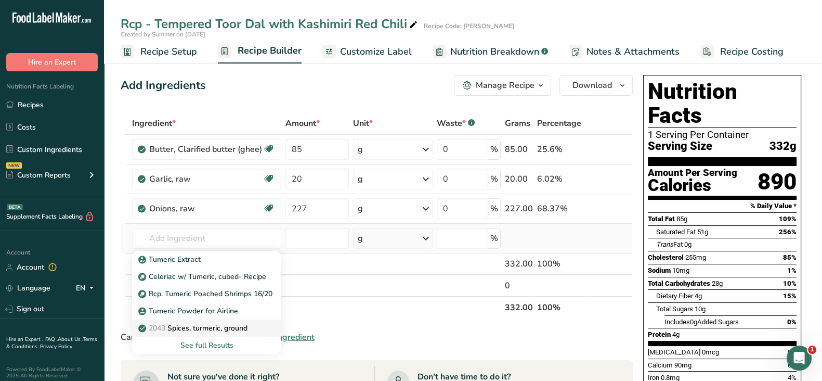
click at [214, 327] on p "2043 Spices, turmeric, ground" at bounding box center [193, 327] width 107 height 11
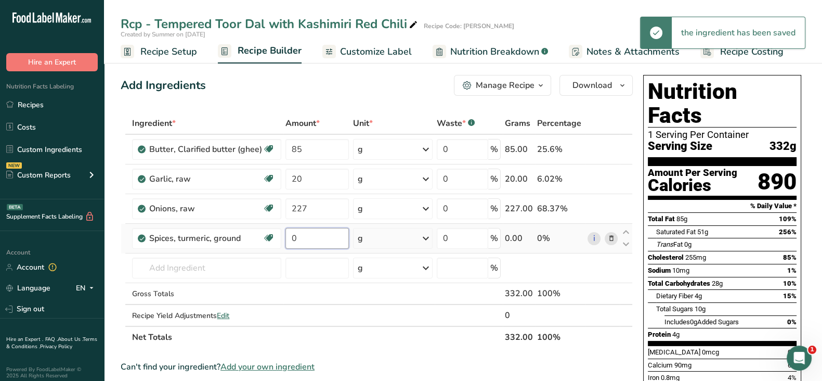
drag, startPoint x: 307, startPoint y: 238, endPoint x: 286, endPoint y: 235, distance: 21.5
click at [286, 235] on input "0" at bounding box center [316, 238] width 63 height 21
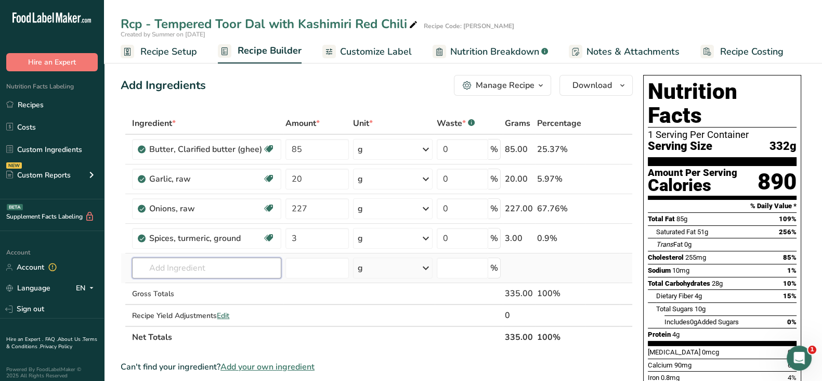
click at [181, 264] on div "Ingredient * Amount * Unit * Waste * .a-a{fill:#347362;}.b-a{fill:#fff;} Grams …" at bounding box center [377, 230] width 512 height 236
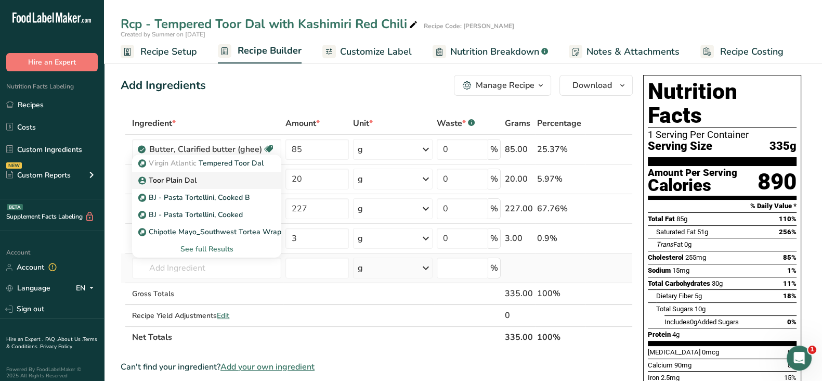
click at [170, 179] on p "Toor Plain Dal" at bounding box center [168, 180] width 56 height 11
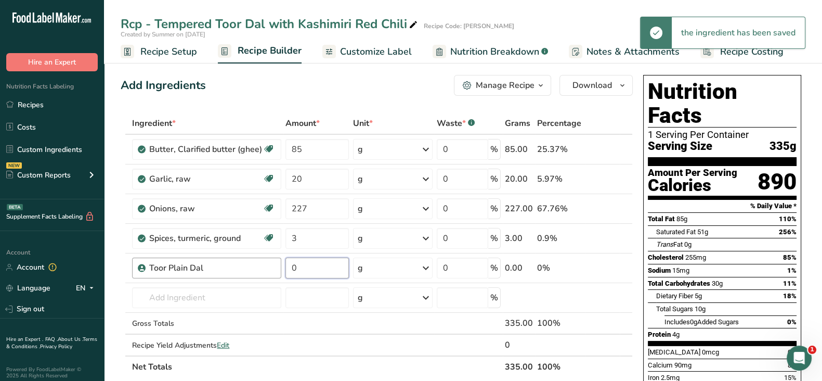
drag, startPoint x: 295, startPoint y: 269, endPoint x: 279, endPoint y: 264, distance: 16.4
click at [279, 264] on tr "Toor Plain Dal 0 g Weight Units g kg mg See more Volume Units l Volume units re…" at bounding box center [376, 268] width 511 height 30
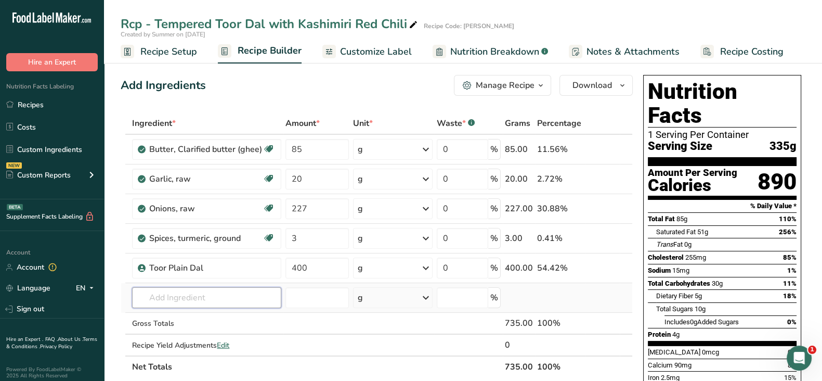
click at [197, 291] on div "Ingredient * Amount * Unit * Waste * .a-a{fill:#347362;}.b-a{fill:#fff;} Grams …" at bounding box center [377, 244] width 512 height 265
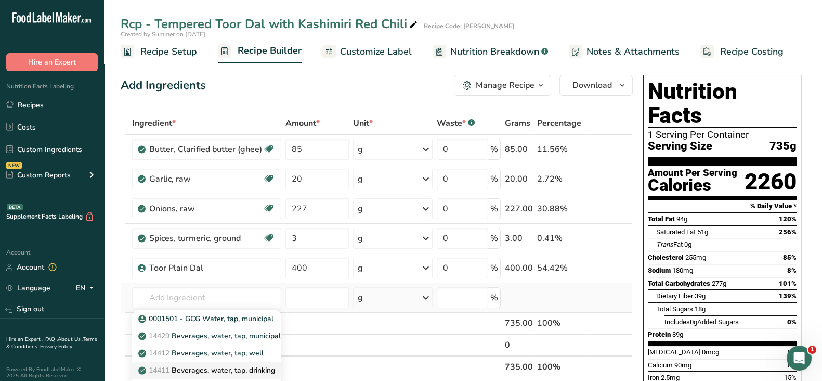
click at [207, 373] on p "14411 Beverages, water, tap, drinking" at bounding box center [207, 370] width 135 height 11
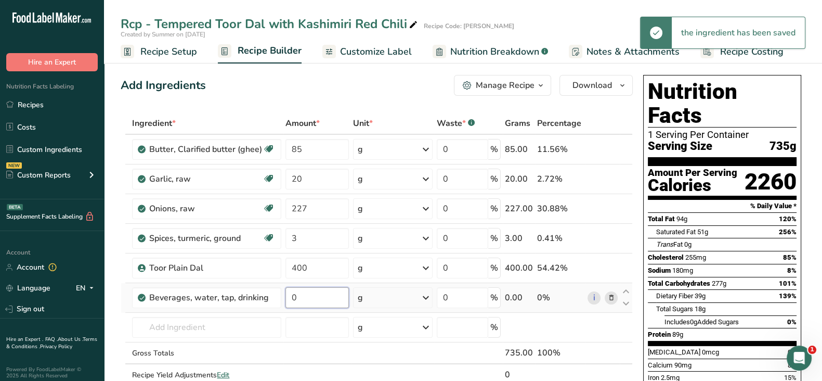
click at [317, 292] on input "0" at bounding box center [316, 297] width 63 height 21
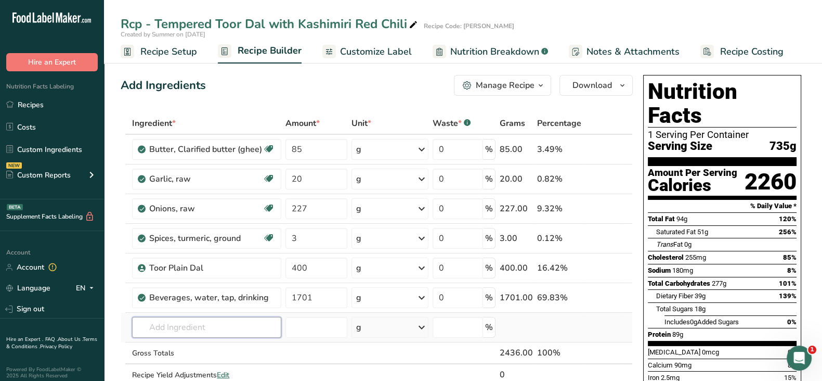
click at [189, 318] on div "Ingredient * Amount * Unit * Waste * .a-a{fill:#347362;}.b-a{fill:#fff;} Grams …" at bounding box center [377, 259] width 512 height 295
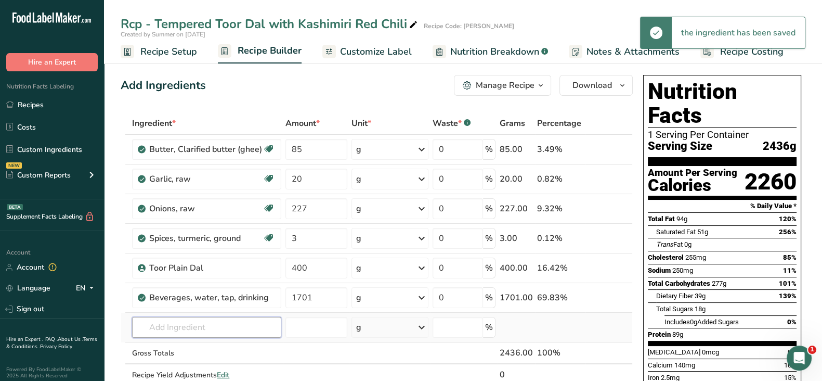
click at [187, 321] on input "text" at bounding box center [206, 327] width 149 height 21
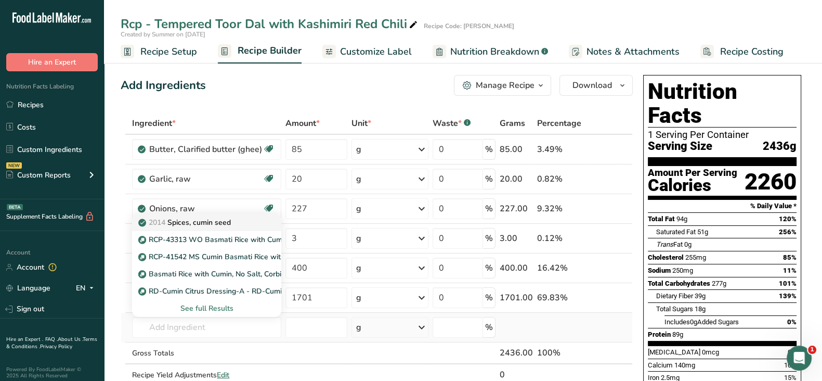
click at [213, 224] on p "2014 Spices, cumin seed" at bounding box center [185, 222] width 90 height 11
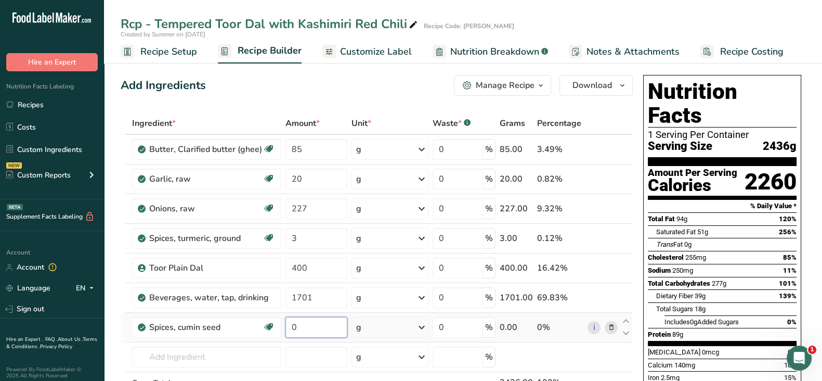
drag, startPoint x: 307, startPoint y: 323, endPoint x: 289, endPoint y: 324, distance: 18.2
click at [289, 324] on input "0" at bounding box center [316, 327] width 62 height 21
click at [176, 348] on div "Ingredient * Amount * Unit * Waste * .a-a{fill:#347362;}.b-a{fill:#fff;} Grams …" at bounding box center [377, 274] width 512 height 324
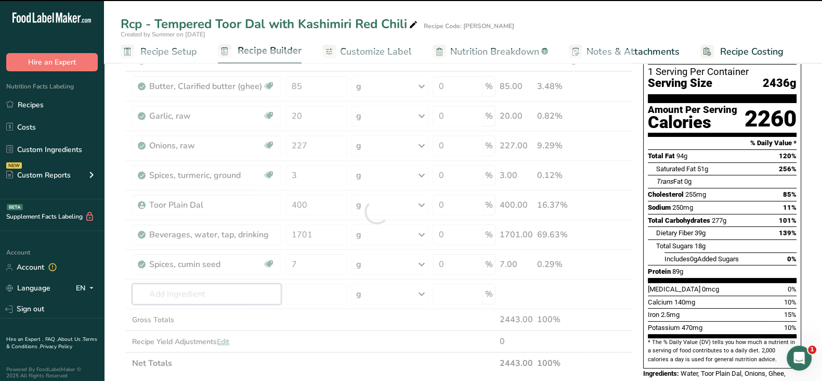
scroll to position [129, 0]
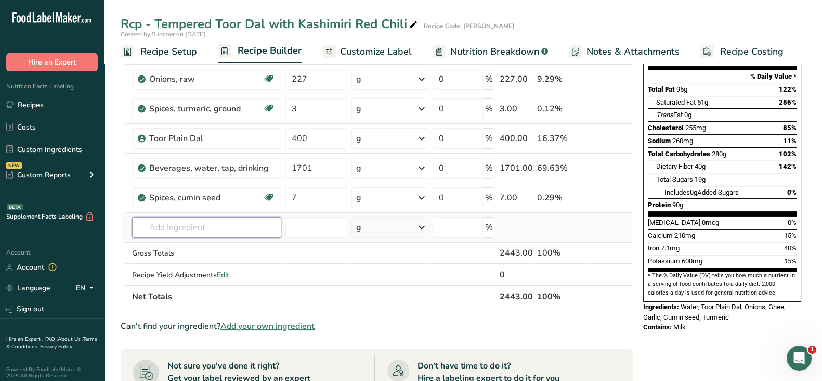
click at [172, 231] on input "text" at bounding box center [206, 227] width 149 height 21
paste input "Kashmiri Red Chilies Powder"
drag, startPoint x: 185, startPoint y: 227, endPoint x: 254, endPoint y: 222, distance: 69.3
click at [271, 238] on div "Kashmiri Red Chilies Powder No results found Add your own ingredient" at bounding box center [206, 227] width 149 height 21
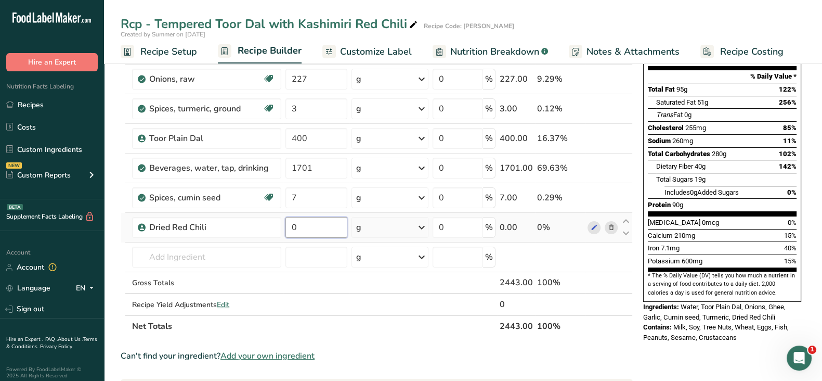
drag, startPoint x: 294, startPoint y: 229, endPoint x: 283, endPoint y: 229, distance: 10.9
click at [283, 229] on td "0" at bounding box center [316, 228] width 66 height 30
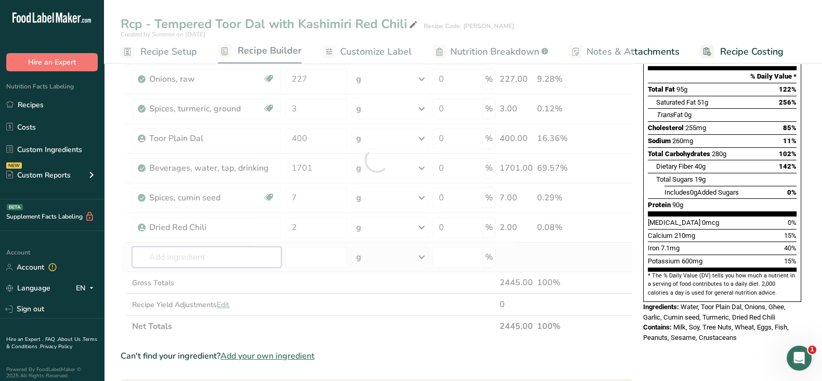
click at [210, 263] on div "Ingredient * Amount * Unit * Waste * .a-a{fill:#347362;}.b-a{fill:#fff;} Grams …" at bounding box center [377, 160] width 512 height 354
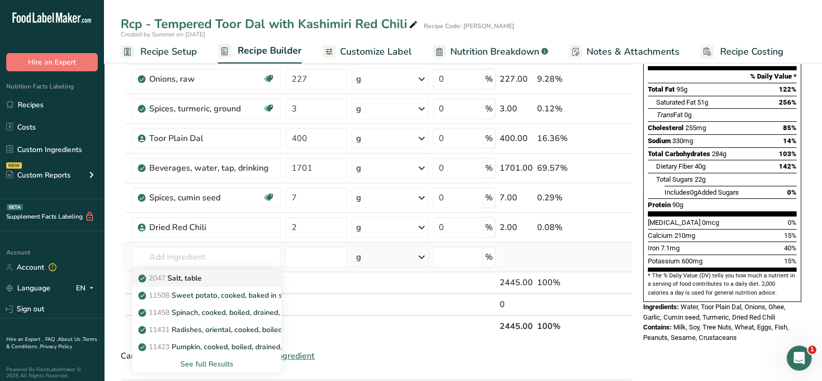
click at [213, 275] on div "2047 Salt, table" at bounding box center [198, 277] width 116 height 11
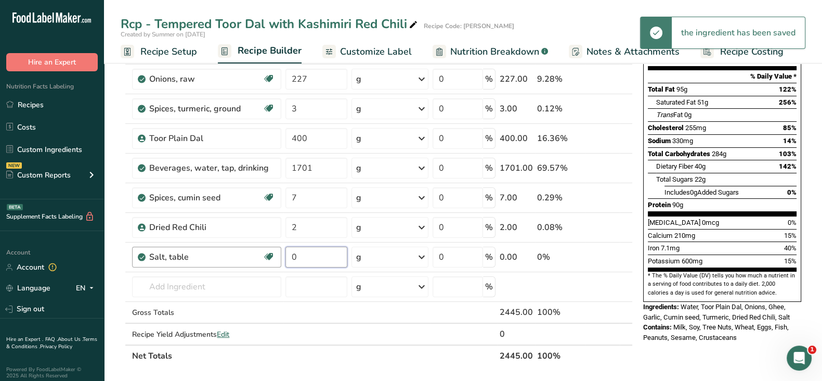
drag, startPoint x: 305, startPoint y: 259, endPoint x: 280, endPoint y: 257, distance: 24.6
click at [282, 257] on tr "Salt, table Dairy free Gluten free Vegan Vegetarian Soy free 0 g Portions 1 tsp…" at bounding box center [376, 257] width 511 height 30
click at [183, 287] on div "Ingredient * Amount * Unit * Waste * .a-a{fill:#347362;}.b-a{fill:#fff;} Grams …" at bounding box center [377, 175] width 512 height 384
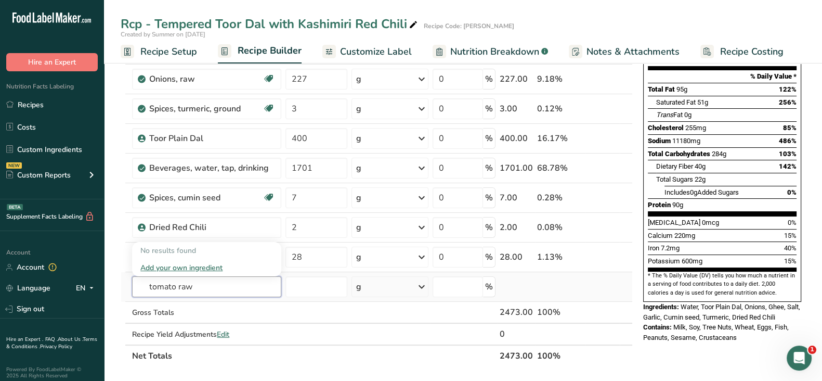
click at [145, 284] on input "tomato raw" at bounding box center [206, 286] width 149 height 21
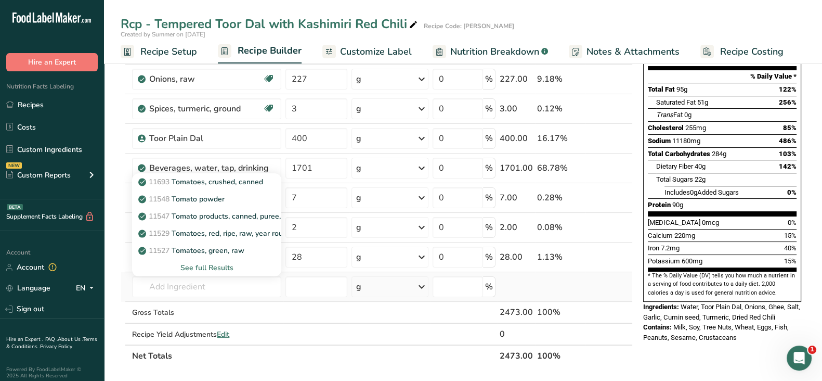
click at [195, 265] on div "See full Results" at bounding box center [206, 267] width 133 height 11
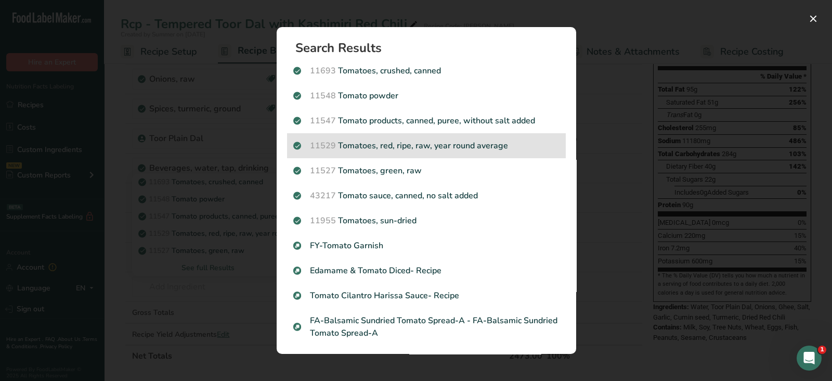
click at [496, 146] on p "11529 Tomatoes, red, ripe, raw, year round average" at bounding box center [426, 145] width 266 height 12
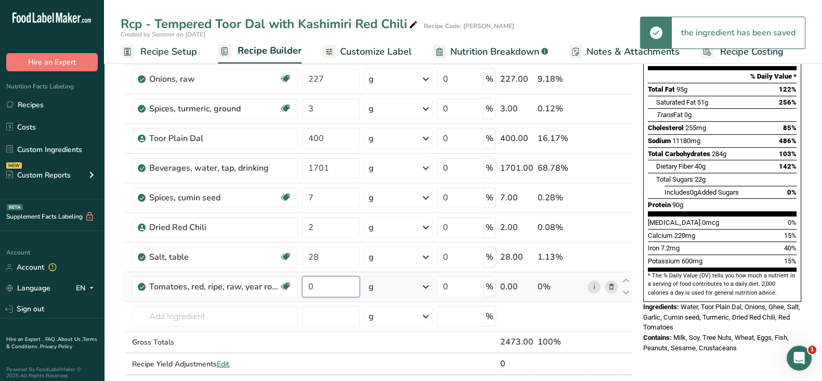
drag, startPoint x: 326, startPoint y: 287, endPoint x: 300, endPoint y: 286, distance: 26.5
click at [300, 286] on td "0" at bounding box center [331, 287] width 62 height 30
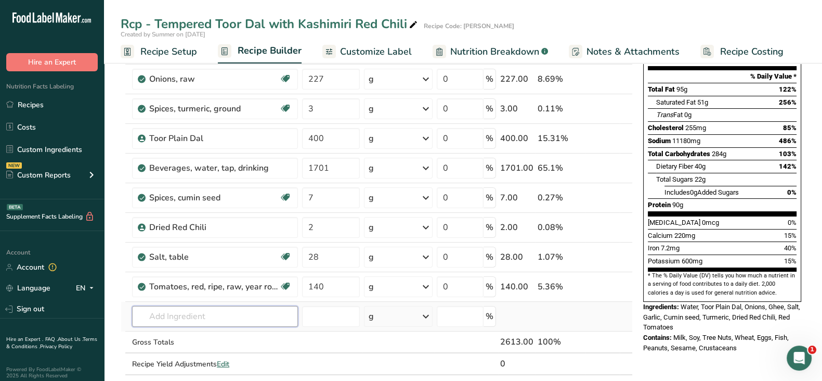
click at [204, 308] on div "Ingredient * Amount * Unit * Waste * .a-a{fill:#347362;}.b-a{fill:#fff;} Grams …" at bounding box center [377, 189] width 512 height 413
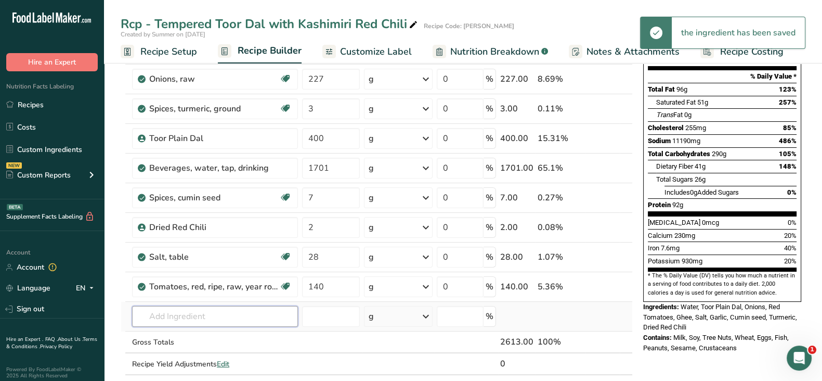
click at [211, 313] on input "text" at bounding box center [215, 316] width 166 height 21
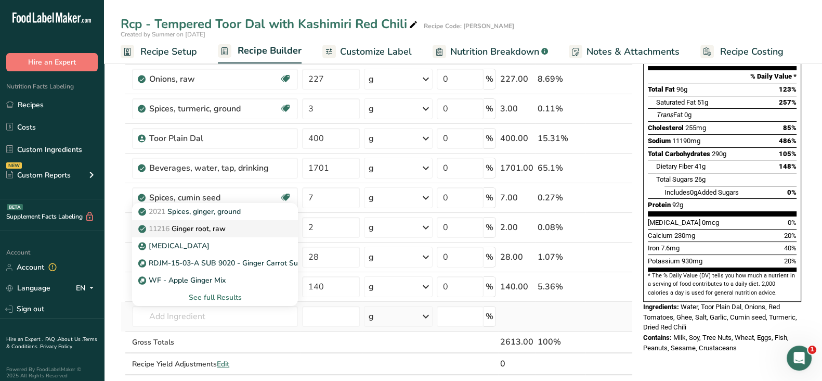
click at [218, 230] on p "11216 Ginger root, raw" at bounding box center [182, 228] width 85 height 11
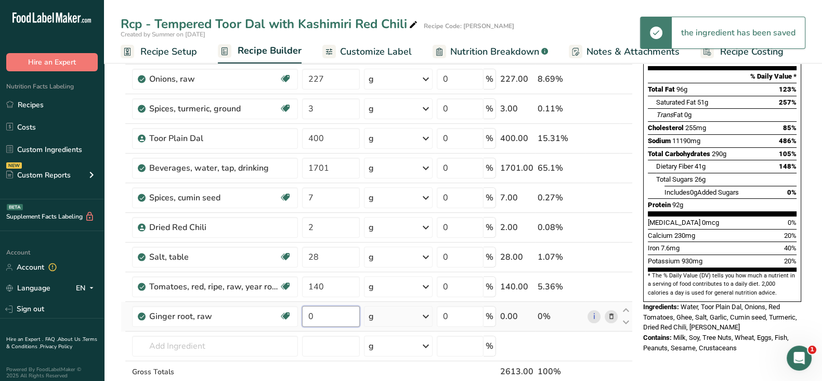
drag, startPoint x: 330, startPoint y: 313, endPoint x: 307, endPoint y: 313, distance: 22.9
click at [307, 313] on input "0" at bounding box center [331, 316] width 58 height 21
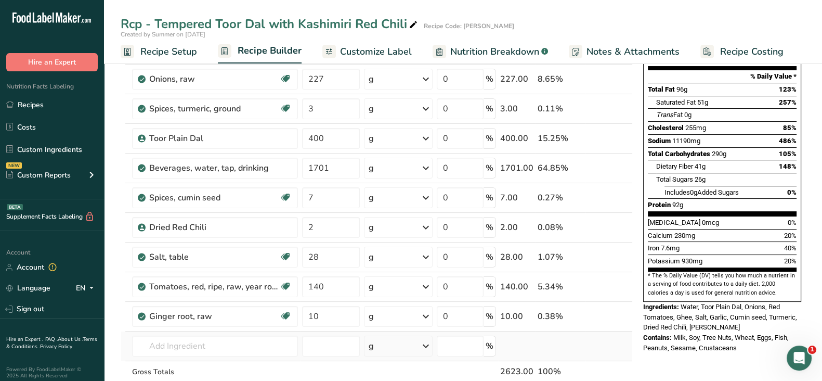
click at [628, 344] on div "Ingredient * Amount * Unit * Waste * .a-a{fill:#347362;}.b-a{fill:#fff;} Grams …" at bounding box center [377, 204] width 512 height 443
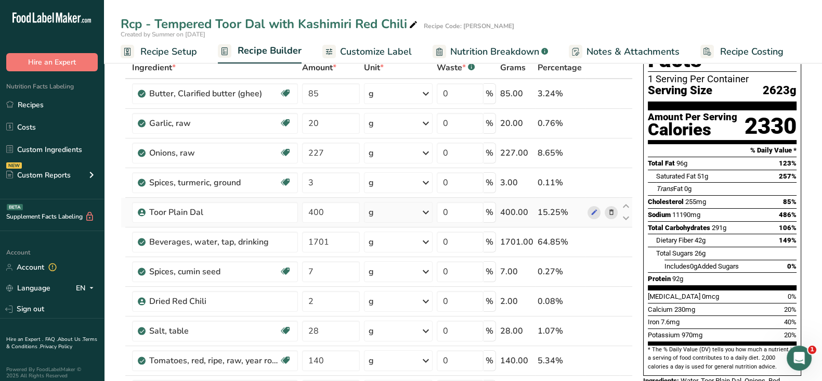
scroll to position [0, 0]
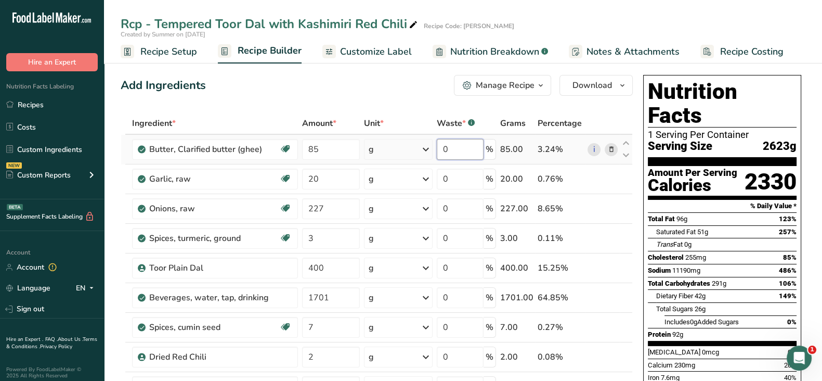
drag, startPoint x: 444, startPoint y: 146, endPoint x: 436, endPoint y: 146, distance: 7.3
click at [436, 146] on td "0 %" at bounding box center [466, 150] width 63 height 30
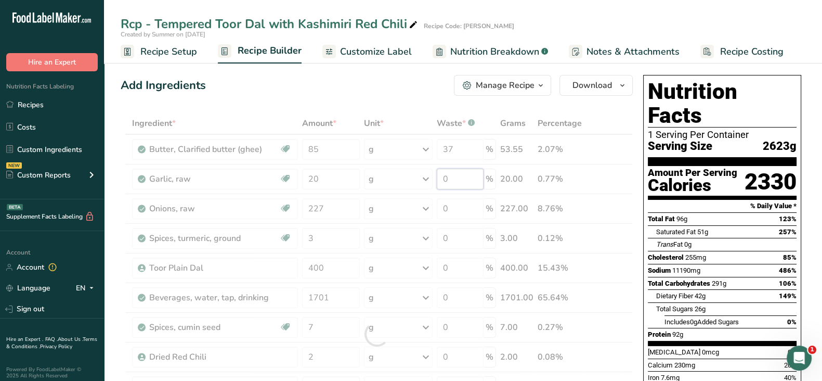
drag, startPoint x: 455, startPoint y: 180, endPoint x: 426, endPoint y: 180, distance: 29.1
click at [426, 180] on div "Ingredient * Amount * Unit * Waste * .a-a{fill:#347362;}.b-a{fill:#fff;} Grams …" at bounding box center [377, 333] width 512 height 443
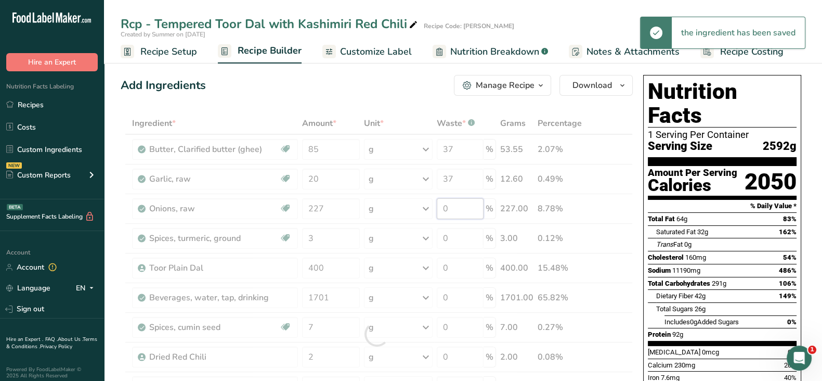
drag, startPoint x: 461, startPoint y: 204, endPoint x: 434, endPoint y: 204, distance: 27.0
click at [434, 204] on div "Ingredient * Amount * Unit * Waste * .a-a{fill:#347362;}.b-a{fill:#fff;} Grams …" at bounding box center [377, 333] width 512 height 443
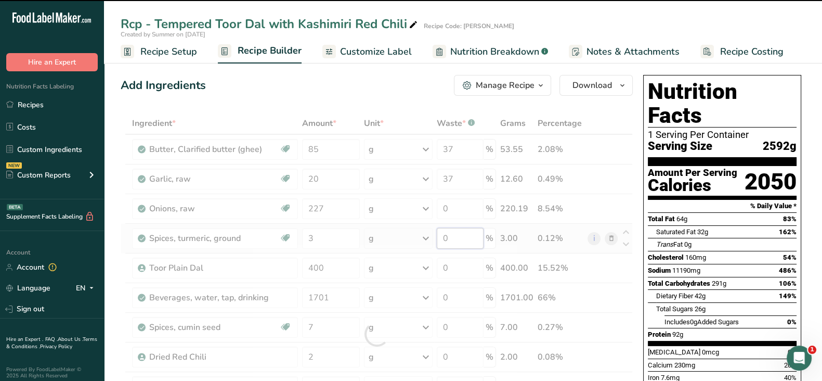
click at [450, 239] on div "Ingredient * Amount * Unit * Waste * .a-a{fill:#347362;}.b-a{fill:#fff;} Grams …" at bounding box center [377, 333] width 512 height 443
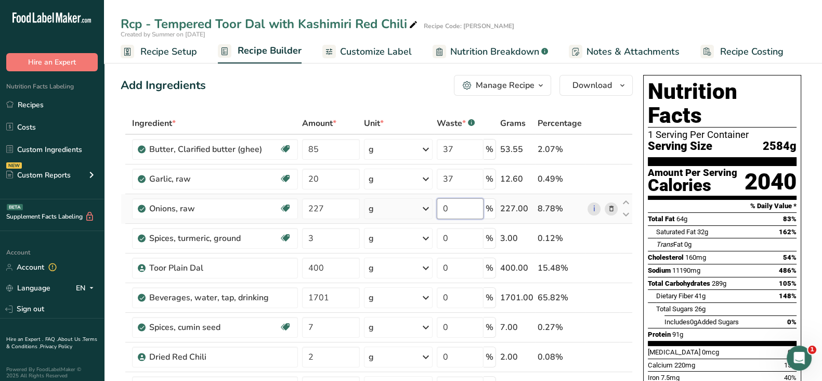
click at [425, 203] on div "Ingredient * Amount * Unit * Waste * .a-a{fill:#347362;}.b-a{fill:#fff;} Grams …" at bounding box center [377, 333] width 512 height 443
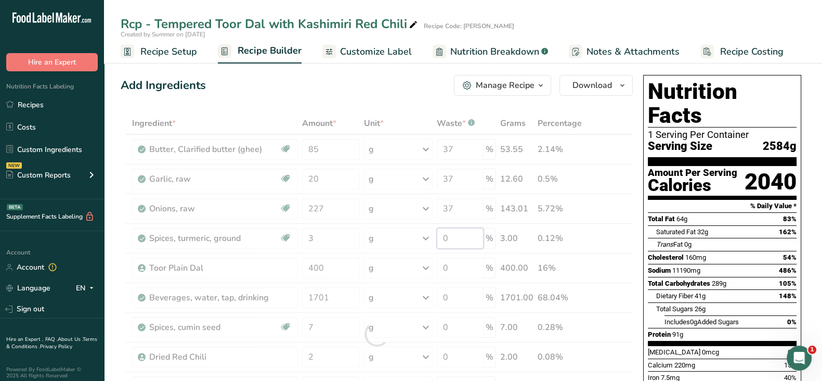
drag, startPoint x: 461, startPoint y: 242, endPoint x: 435, endPoint y: 241, distance: 26.0
click at [435, 241] on div "Ingredient * Amount * Unit * Waste * .a-a{fill:#347362;}.b-a{fill:#fff;} Grams …" at bounding box center [377, 333] width 512 height 443
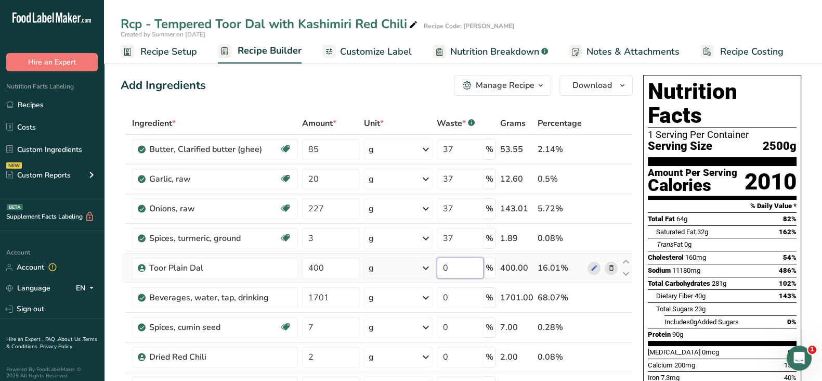
click at [457, 269] on div "Ingredient * Amount * Unit * Waste * .a-a{fill:#347362;}.b-a{fill:#fff;} Grams …" at bounding box center [377, 333] width 512 height 443
click at [475, 301] on div "Ingredient * Amount * Unit * Waste * .a-a{fill:#347362;}.b-a{fill:#fff;} Grams …" at bounding box center [377, 333] width 512 height 443
click at [459, 331] on div "Ingredient * Amount * Unit * Waste * .a-a{fill:#347362;}.b-a{fill:#fff;} Grams …" at bounding box center [377, 333] width 512 height 443
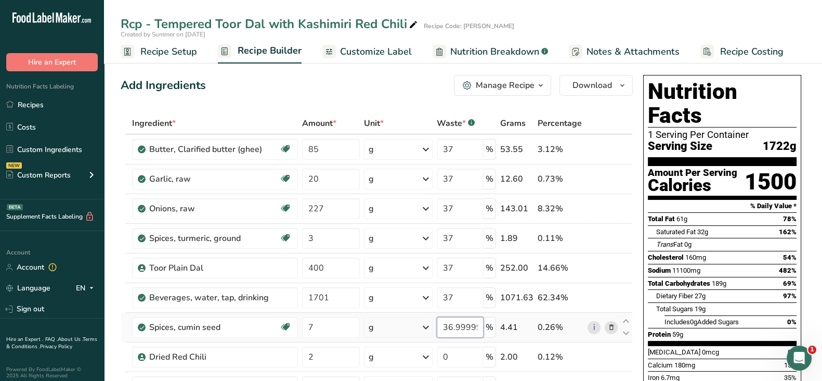
scroll to position [64, 0]
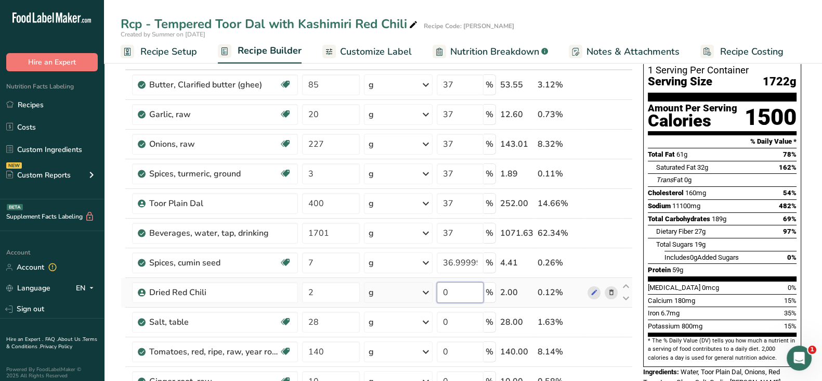
click at [459, 284] on div "Ingredient * Amount * Unit * Waste * .a-a{fill:#347362;}.b-a{fill:#fff;} Grams …" at bounding box center [377, 269] width 512 height 443
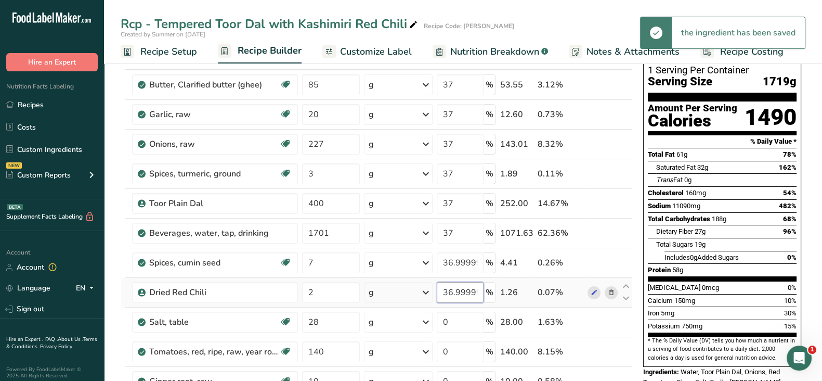
scroll to position [195, 0]
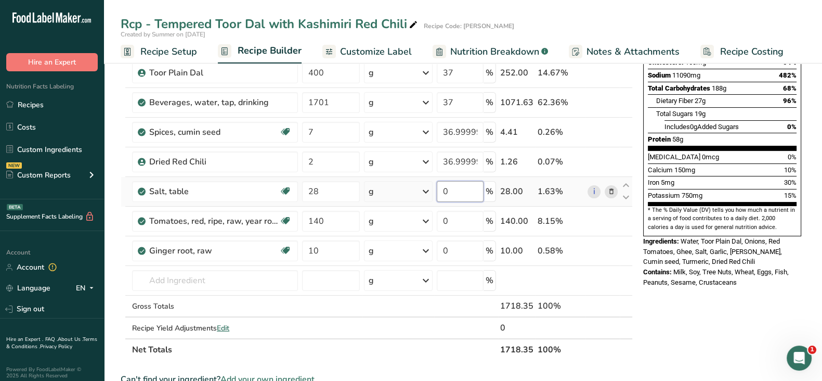
click at [456, 185] on div "Ingredient * Amount * Unit * Waste * .a-a{fill:#347362;}.b-a{fill:#fff;} Grams …" at bounding box center [377, 138] width 512 height 443
click at [466, 217] on div "Ingredient * Amount * Unit * Waste * .a-a{fill:#347362;}.b-a{fill:#fff;} Grams …" at bounding box center [377, 138] width 512 height 443
click at [463, 250] on div "Ingredient * Amount * Unit * Waste * .a-a{fill:#347362;}.b-a{fill:#fff;} Grams …" at bounding box center [377, 138] width 512 height 443
click at [652, 303] on div "Nutrition Facts 1 Serving Per Container Serving Size 1656g Amount Per Serving C…" at bounding box center [722, 319] width 166 height 886
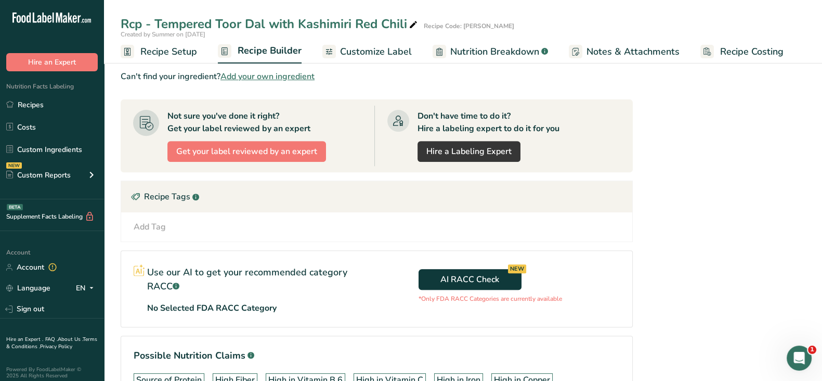
scroll to position [589, 0]
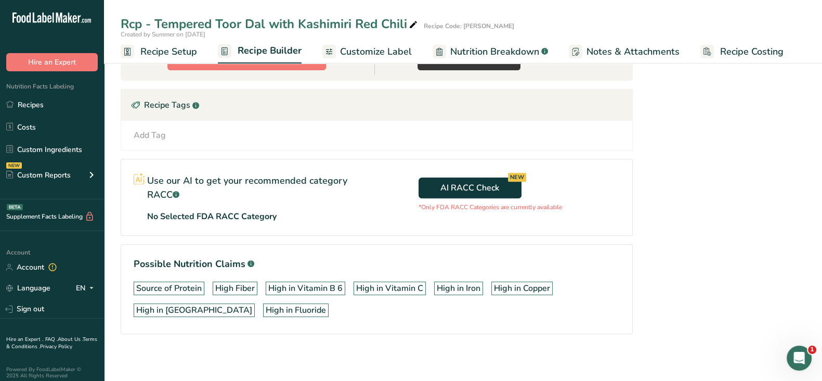
drag, startPoint x: 41, startPoint y: 108, endPoint x: 787, endPoint y: 102, distance: 745.7
click at [41, 108] on link "Recipes" at bounding box center [52, 105] width 104 height 20
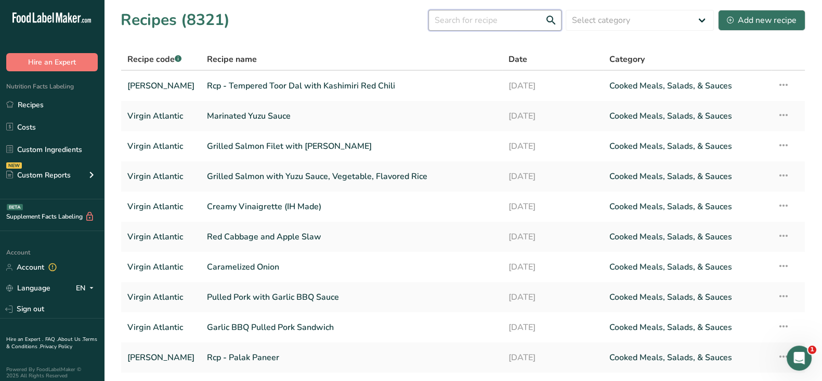
click at [497, 22] on input "text" at bounding box center [494, 20] width 133 height 21
paste input "Rcp - Basmati Rice with Cumin"
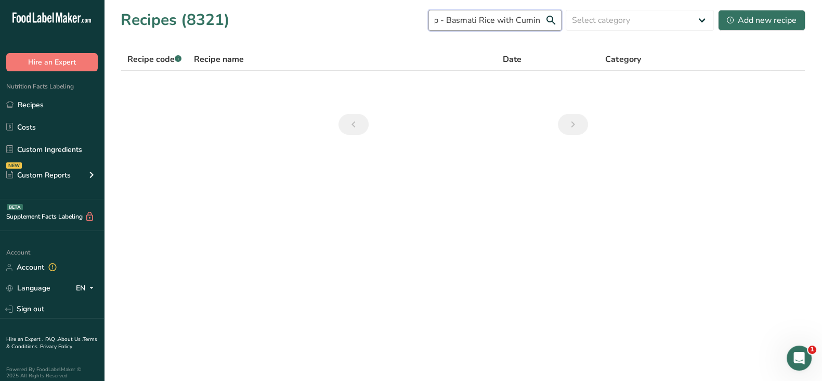
scroll to position [0, 20]
click at [744, 17] on div "Add new recipe" at bounding box center [762, 20] width 70 height 12
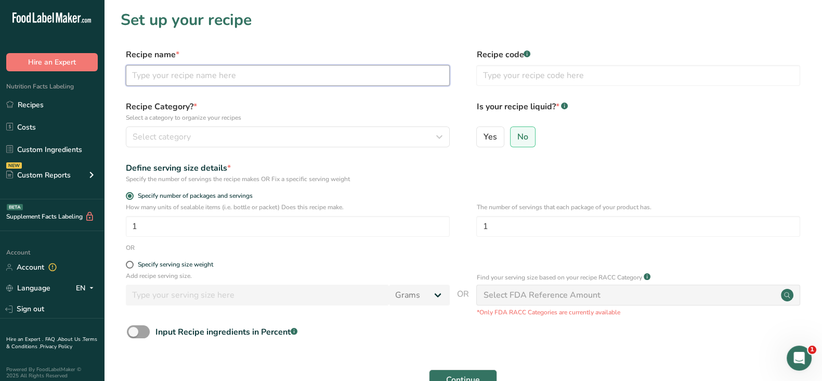
click at [158, 78] on input "text" at bounding box center [288, 75] width 324 height 21
paste input "Rcp - Basmati Rice with Cumin"
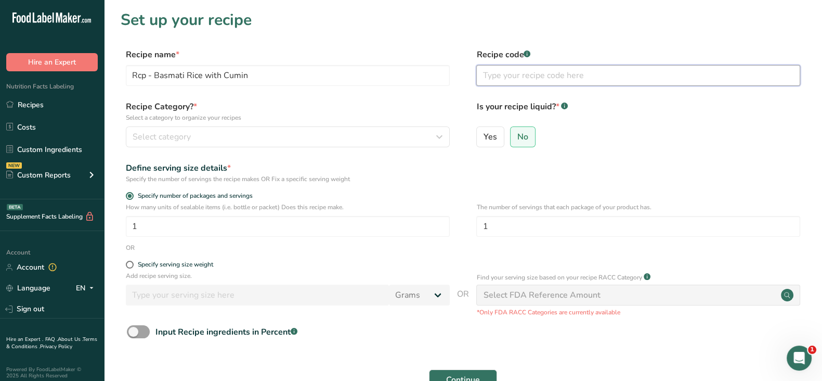
click at [487, 75] on input "text" at bounding box center [638, 75] width 324 height 21
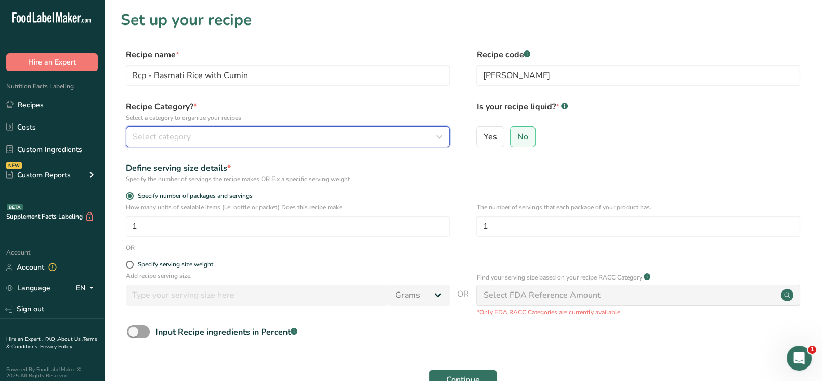
click at [172, 134] on span "Select category" at bounding box center [162, 137] width 58 height 12
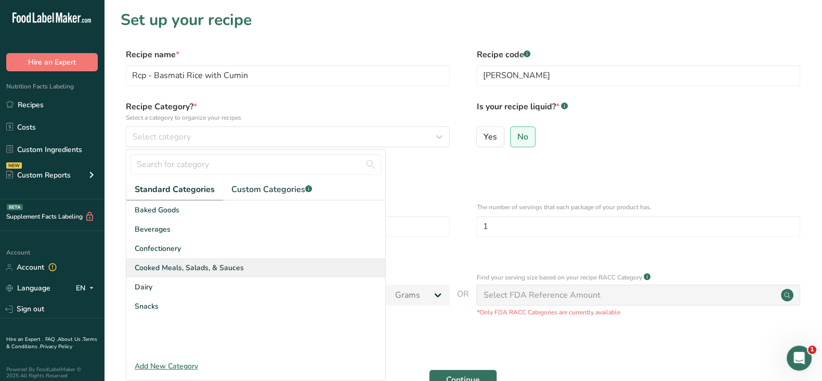
click at [178, 265] on span "Cooked Meals, Salads, & Sauces" at bounding box center [189, 267] width 109 height 11
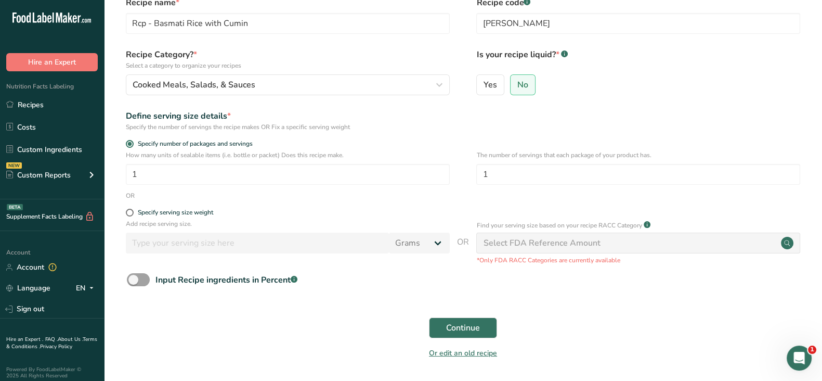
scroll to position [87, 0]
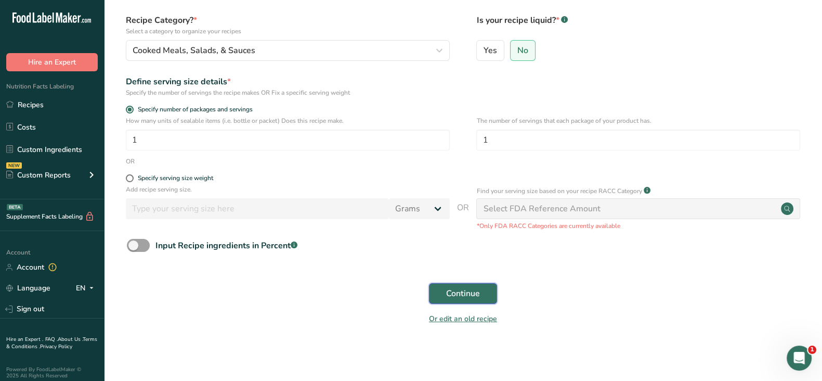
click at [440, 292] on button "Continue" at bounding box center [463, 293] width 68 height 21
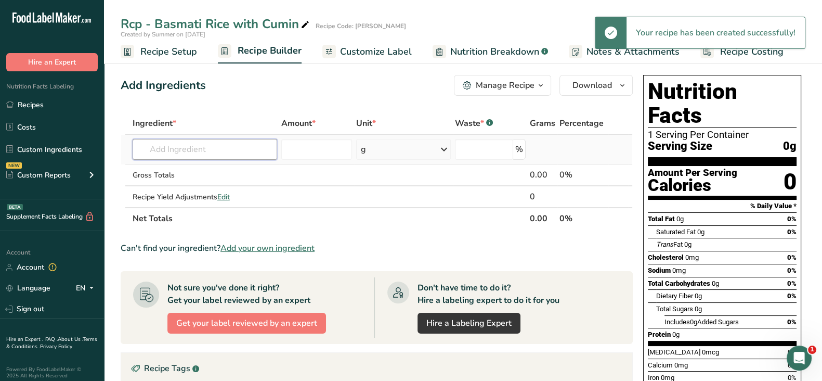
click at [218, 144] on input "text" at bounding box center [205, 149] width 145 height 21
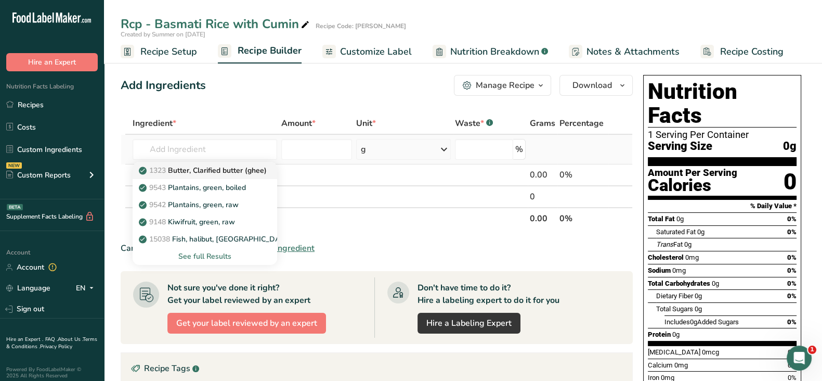
click at [219, 170] on p "1323 Butter, Clarified butter (ghee)" at bounding box center [204, 170] width 126 height 11
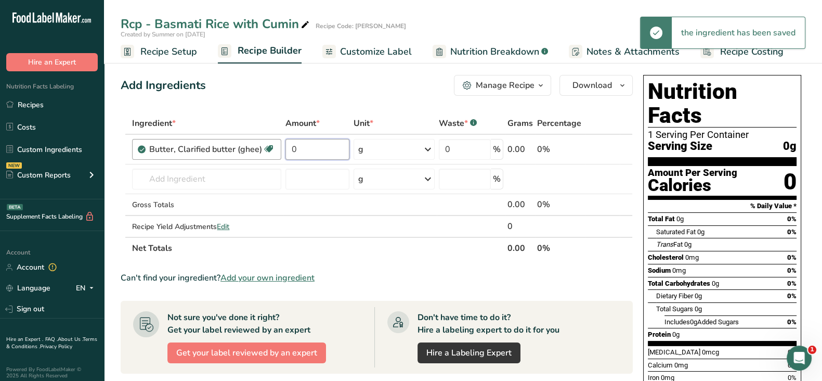
drag, startPoint x: 300, startPoint y: 146, endPoint x: 279, endPoint y: 146, distance: 20.8
click at [279, 146] on tr "Butter, Clarified butter (ghee) Gluten free Vegetarian Soy free 0 g Weight Unit…" at bounding box center [376, 150] width 511 height 30
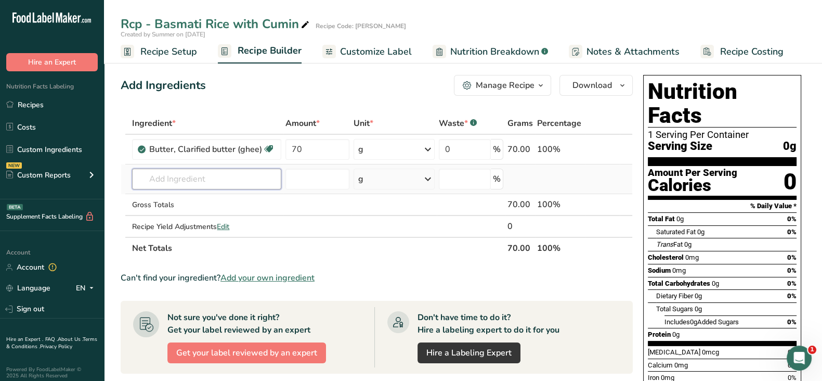
click at [160, 175] on div "Ingredient * Amount * Unit * Waste * .a-a{fill:#347362;}.b-a{fill:#fff;} Grams …" at bounding box center [377, 185] width 512 height 147
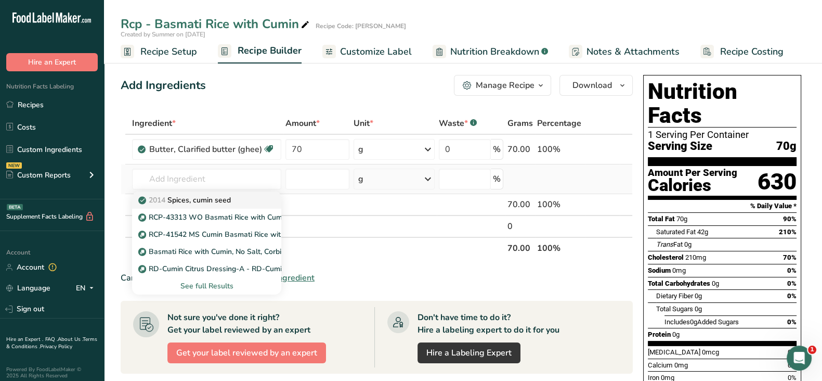
click at [202, 201] on p "2014 Spices, cumin seed" at bounding box center [185, 199] width 90 height 11
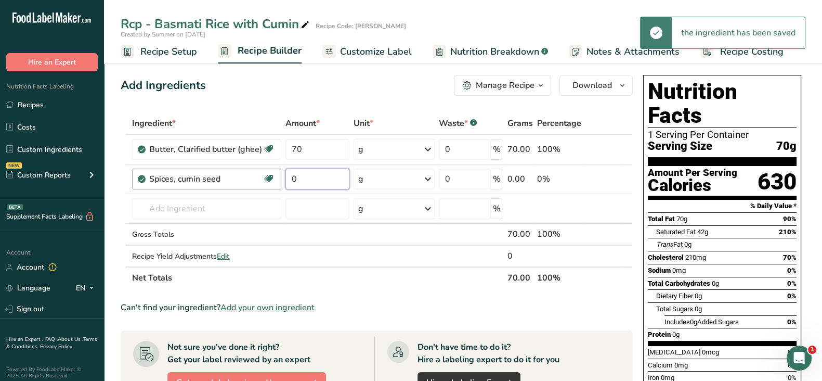
drag, startPoint x: 301, startPoint y: 175, endPoint x: 277, endPoint y: 170, distance: 25.0
click at [277, 170] on tr "Spices, cumin seed Dairy free Gluten free Vegan Vegetarian Soy free 0 g Portion…" at bounding box center [376, 179] width 511 height 30
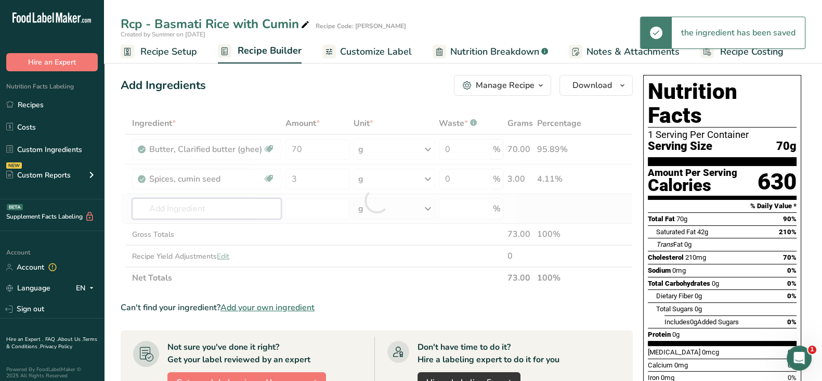
click at [160, 206] on div "Ingredient * Amount * Unit * Waste * .a-a{fill:#347362;}.b-a{fill:#fff;} Grams …" at bounding box center [377, 200] width 512 height 176
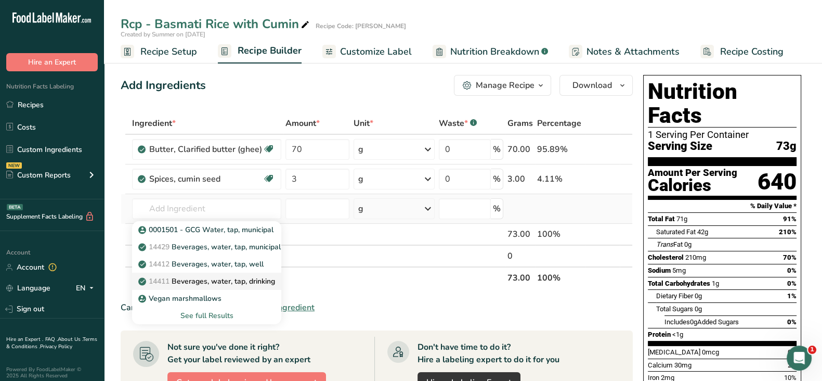
click at [218, 284] on p "14411 Beverages, water, tap, drinking" at bounding box center [207, 281] width 135 height 11
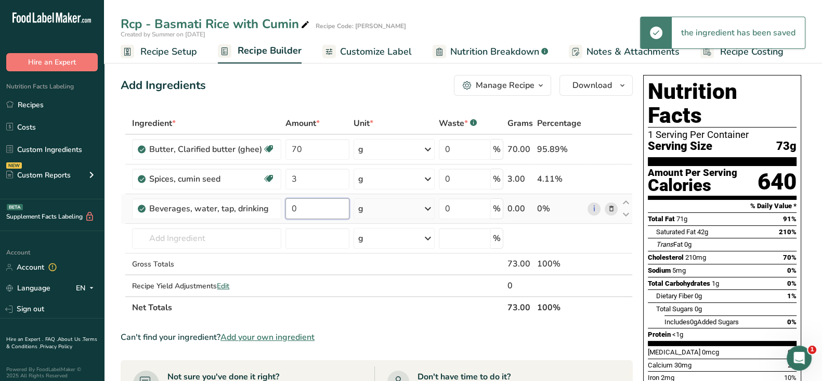
drag, startPoint x: 301, startPoint y: 203, endPoint x: 286, endPoint y: 203, distance: 15.1
click at [287, 203] on input "0" at bounding box center [317, 208] width 64 height 21
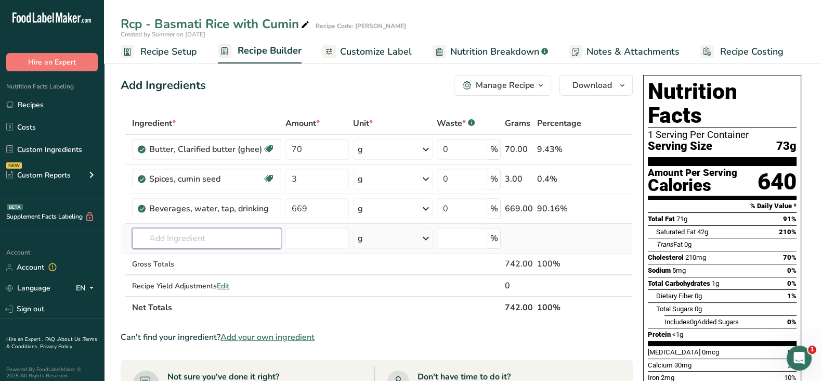
click at [205, 232] on div "Ingredient * Amount * Unit * Waste * .a-a{fill:#347362;}.b-a{fill:#fff;} Grams …" at bounding box center [377, 215] width 512 height 206
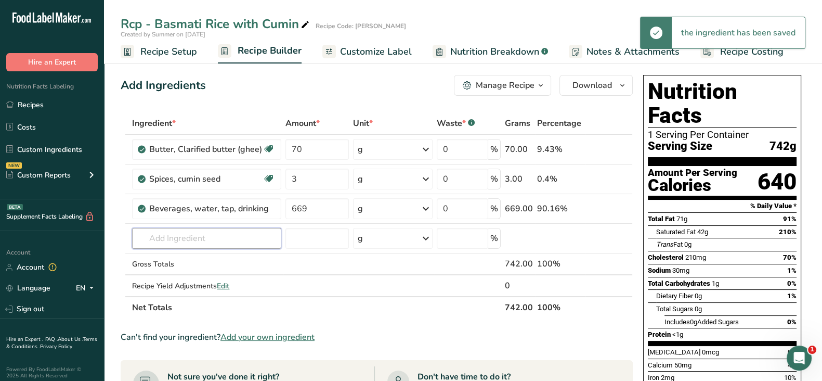
click at [202, 232] on input "text" at bounding box center [206, 238] width 149 height 21
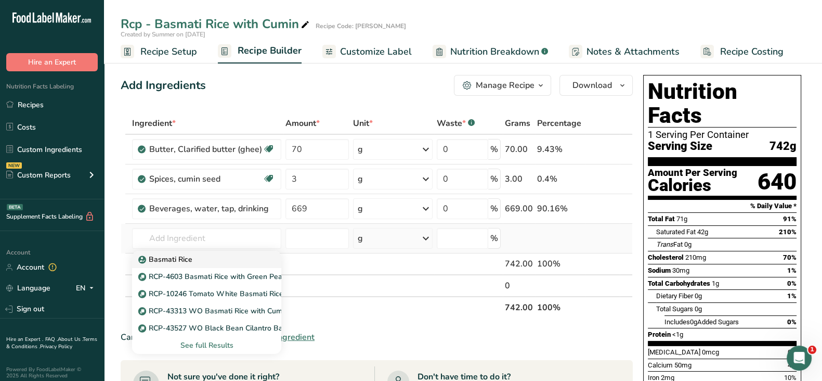
click at [202, 258] on div "Basmati Rice" at bounding box center [198, 259] width 116 height 11
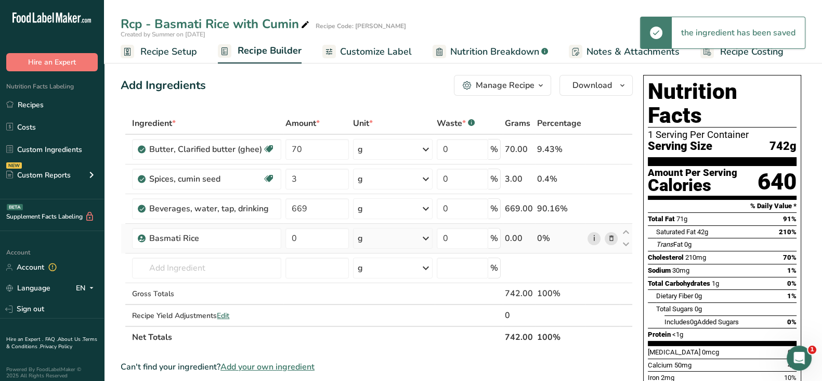
click at [592, 242] on link "i" at bounding box center [594, 238] width 13 height 13
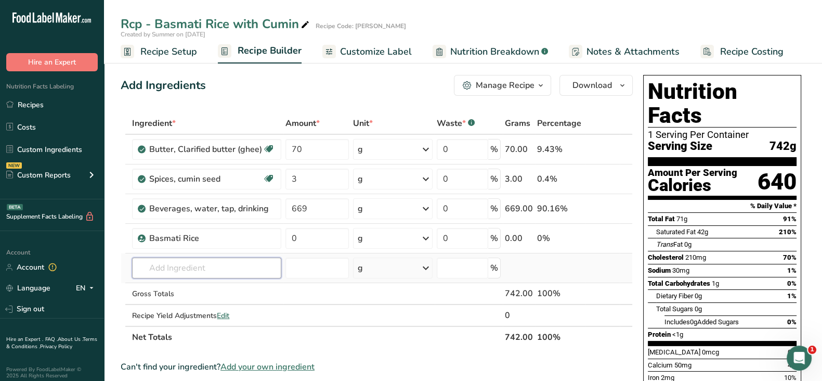
click at [152, 269] on input "text" at bounding box center [206, 267] width 149 height 21
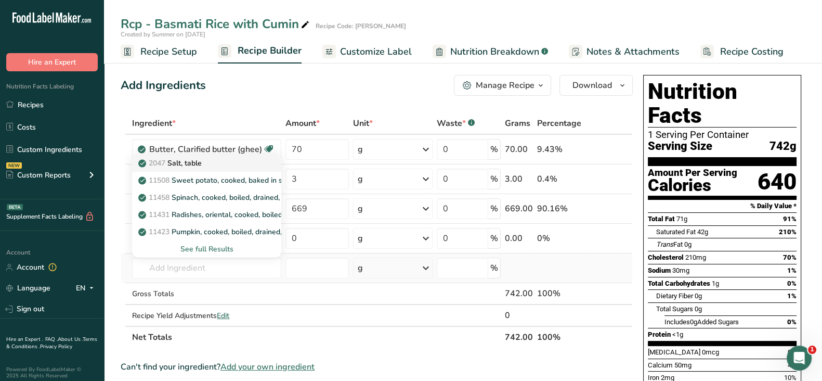
click at [212, 162] on div "2047 Salt, table" at bounding box center [198, 163] width 116 height 11
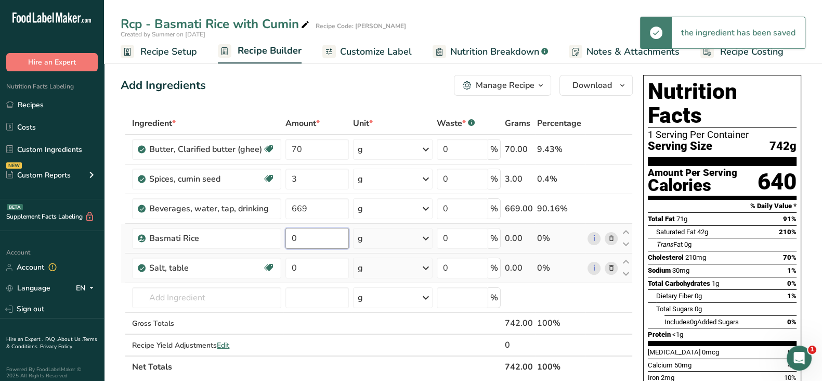
drag, startPoint x: 304, startPoint y: 236, endPoint x: 285, endPoint y: 235, distance: 18.8
click at [285, 235] on input "0" at bounding box center [316, 238] width 63 height 21
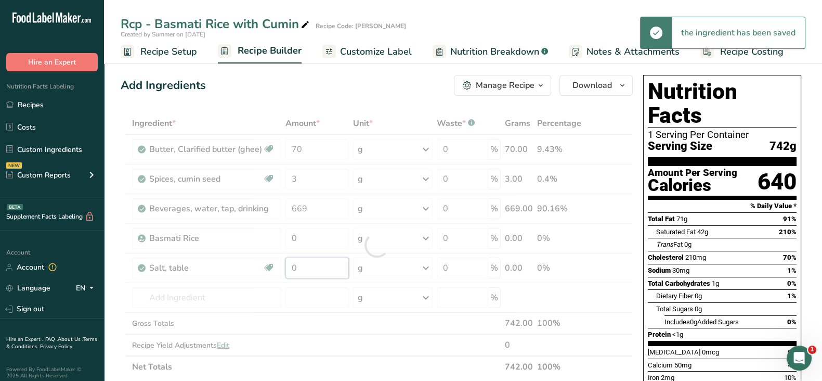
drag, startPoint x: 305, startPoint y: 270, endPoint x: 285, endPoint y: 268, distance: 19.3
click at [285, 268] on div "Ingredient * Amount * Unit * Waste * .a-a{fill:#347362;}.b-a{fill:#fff;} Grams …" at bounding box center [377, 244] width 512 height 265
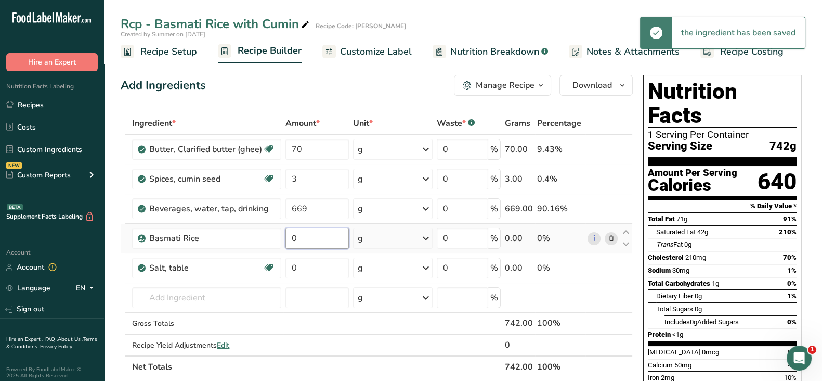
click at [310, 232] on div "Ingredient * Amount * Unit * Waste * .a-a{fill:#347362;}.b-a{fill:#fff;} Grams …" at bounding box center [377, 244] width 512 height 265
drag, startPoint x: 311, startPoint y: 236, endPoint x: 296, endPoint y: 236, distance: 15.1
click at [296, 236] on input "0" at bounding box center [316, 238] width 63 height 21
drag, startPoint x: 301, startPoint y: 242, endPoint x: 281, endPoint y: 237, distance: 20.8
click at [281, 237] on tr "Basmati Rice 0 g Weight Units g kg mg See more Volume Units l Volume units requ…" at bounding box center [376, 239] width 511 height 30
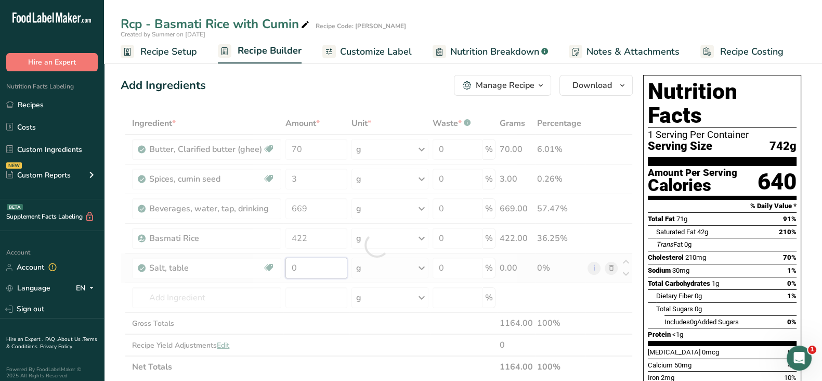
click at [304, 274] on div "Ingredient * Amount * Unit * Waste * .a-a{fill:#347362;}.b-a{fill:#fff;} Grams …" at bounding box center [377, 244] width 512 height 265
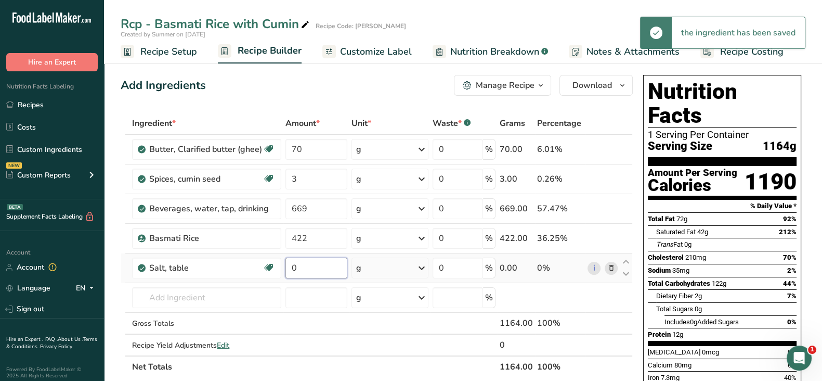
drag, startPoint x: 301, startPoint y: 264, endPoint x: 285, endPoint y: 265, distance: 16.1
click at [285, 265] on input "0" at bounding box center [316, 267] width 62 height 21
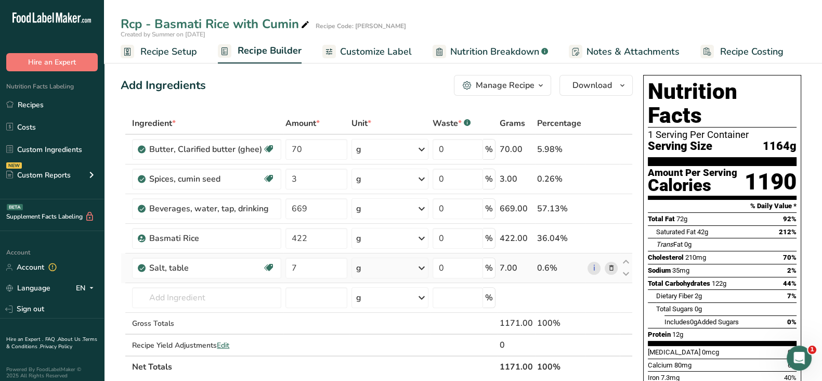
click at [565, 277] on div "Ingredient * Amount * Unit * Waste * .a-a{fill:#347362;}.b-a{fill:#fff;} Grams …" at bounding box center [377, 244] width 512 height 265
drag, startPoint x: 443, startPoint y: 150, endPoint x: 427, endPoint y: 148, distance: 15.7
click at [427, 148] on tr "Butter, Clarified butter (ghee) Gluten free Vegetarian Soy free 70 g Weight Uni…" at bounding box center [376, 150] width 511 height 30
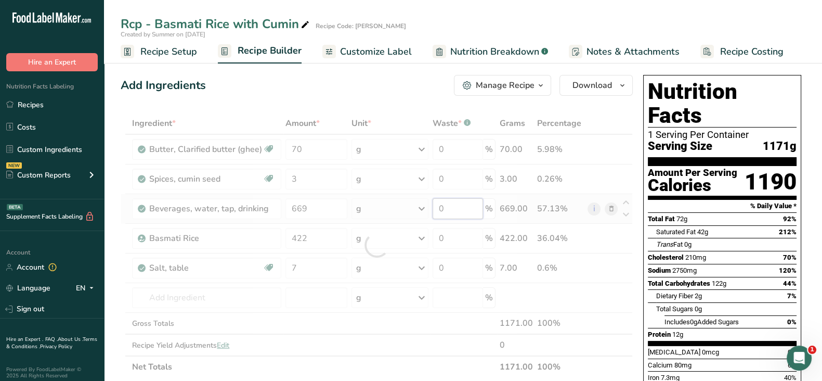
click at [431, 209] on div "Ingredient * Amount * Unit * Waste * .a-a{fill:#347362;}.b-a{fill:#fff;} Grams …" at bounding box center [377, 244] width 512 height 265
click at [621, 301] on div "Ingredient * Amount * Unit * Waste * .a-a{fill:#347362;}.b-a{fill:#fff;} Grams …" at bounding box center [377, 244] width 512 height 265
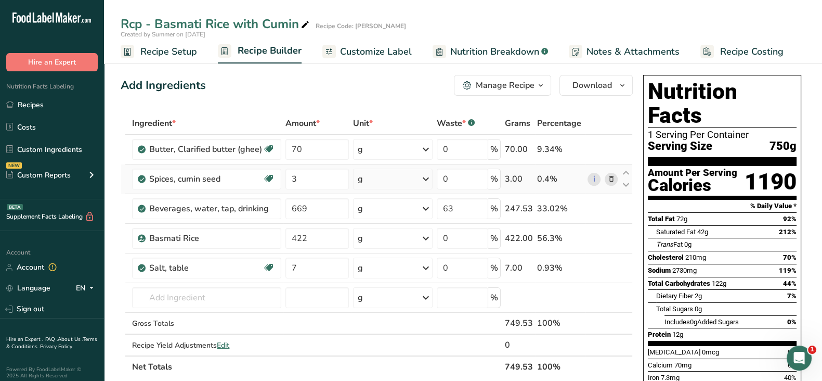
drag, startPoint x: 36, startPoint y: 98, endPoint x: 437, endPoint y: 188, distance: 410.4
click at [36, 98] on link "Recipes" at bounding box center [52, 105] width 104 height 20
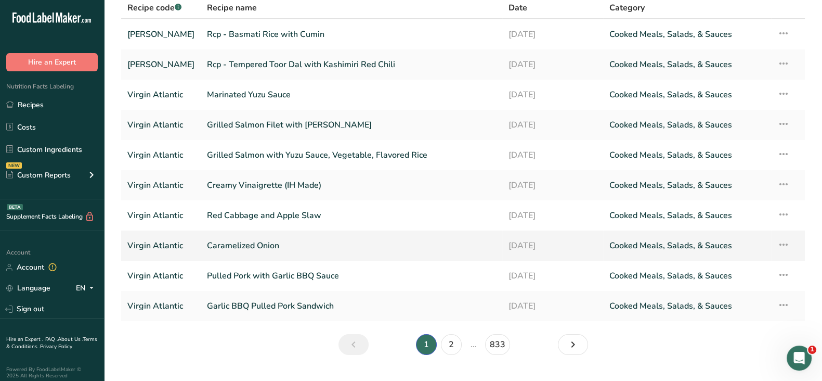
scroll to position [75, 0]
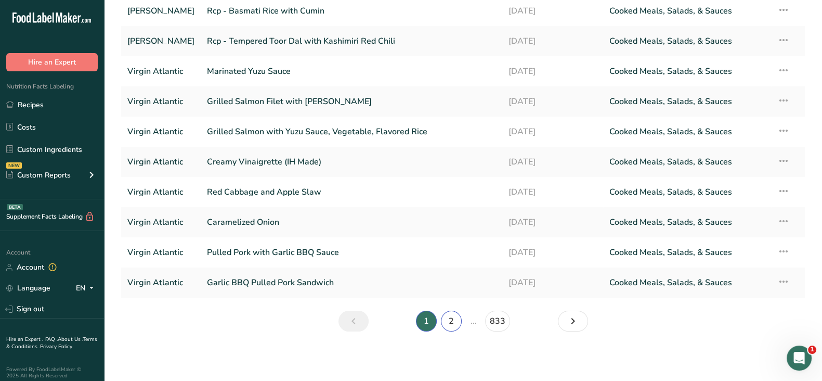
click at [453, 321] on link "2" at bounding box center [451, 320] width 21 height 21
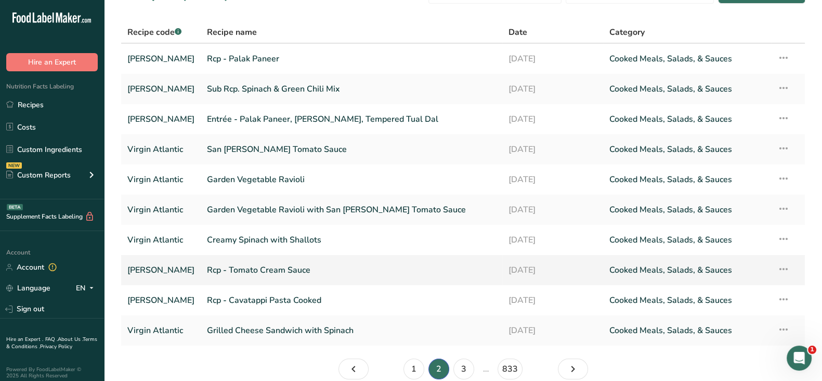
scroll to position [10, 0]
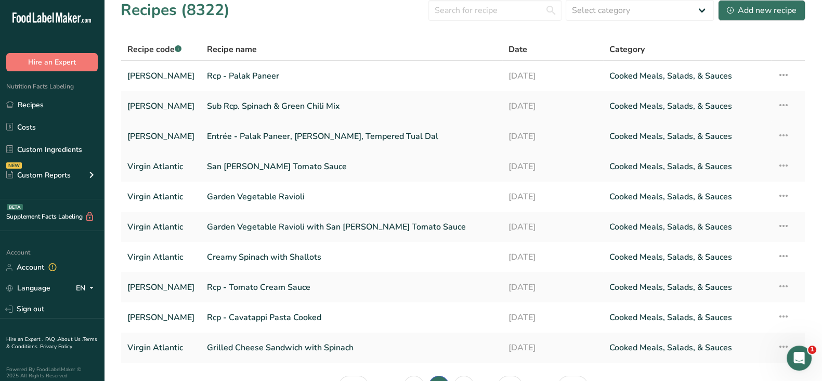
click at [345, 134] on link "Entrée - Palak Paneer, Jeera Pulao, Tempered Tual Dal" at bounding box center [351, 136] width 289 height 22
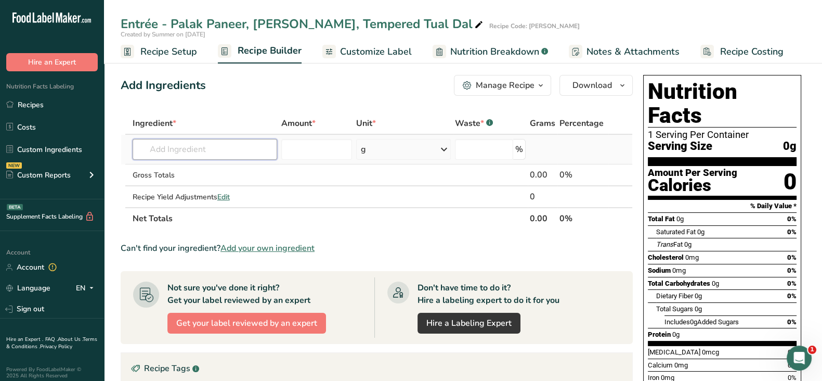
click at [185, 152] on input "text" at bounding box center [205, 149] width 145 height 21
paste input "Rcp - Palak Paneer"
click at [154, 149] on input "Rcp - Palak Paneer" at bounding box center [205, 149] width 145 height 21
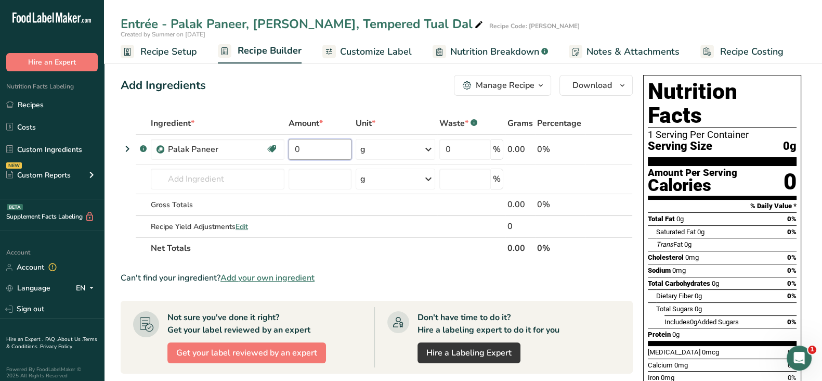
drag, startPoint x: 296, startPoint y: 144, endPoint x: 284, endPoint y: 144, distance: 12.0
click at [284, 144] on tr ".a-a{fill:#347362;}.b-a{fill:#fff;} Palak Paneer Source of Antioxidants Source …" at bounding box center [376, 150] width 511 height 30
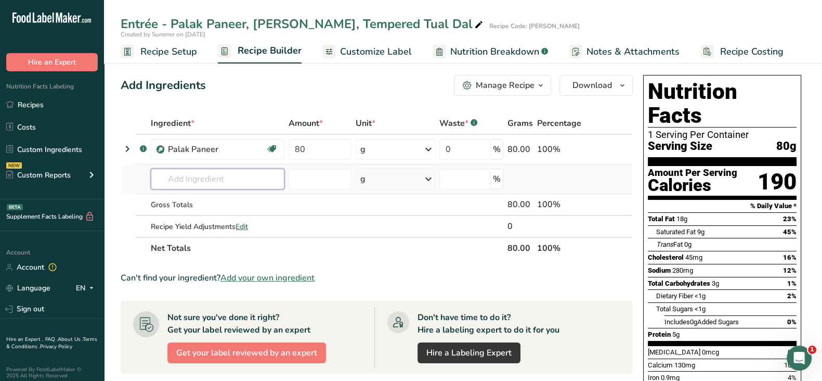
click at [198, 178] on div "Ingredient * Amount * Unit * Waste * .a-a{fill:#347362;}.b-a{fill:#fff;} Grams …" at bounding box center [377, 185] width 512 height 147
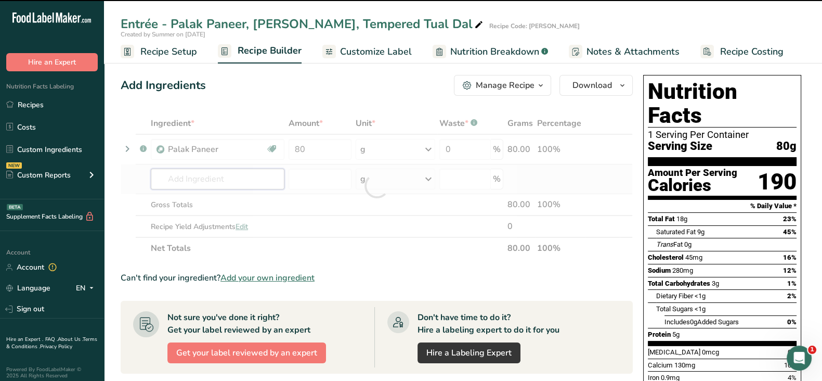
paste input "Rcp - Tempered Toor Dal with Kashimiri Red Chili"
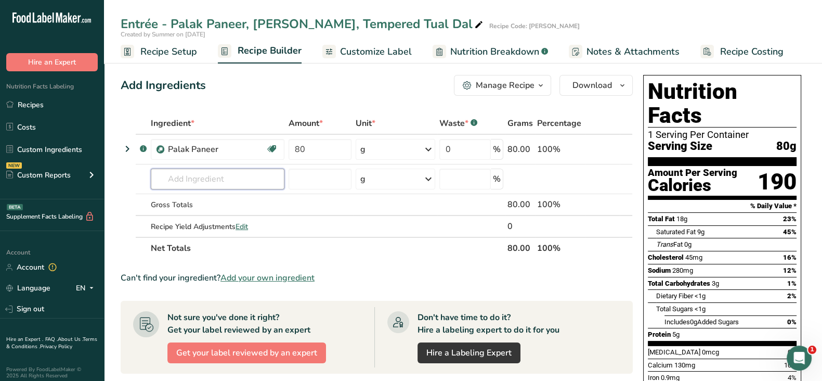
click at [191, 178] on input "text" at bounding box center [218, 178] width 134 height 21
paste input "Rcp - Tempered Toor Dal with Kashimiri Red Chili"
drag, startPoint x: 191, startPoint y: 178, endPoint x: 129, endPoint y: 183, distance: 62.1
click at [129, 183] on tr "Rcp - Tempered Toor Dal with Kashimiri Red Chili No results found Add your own …" at bounding box center [376, 179] width 511 height 30
click at [193, 175] on input "Rcp - Tempered Toor Dal with Kashimiri Red Chili" at bounding box center [218, 178] width 134 height 21
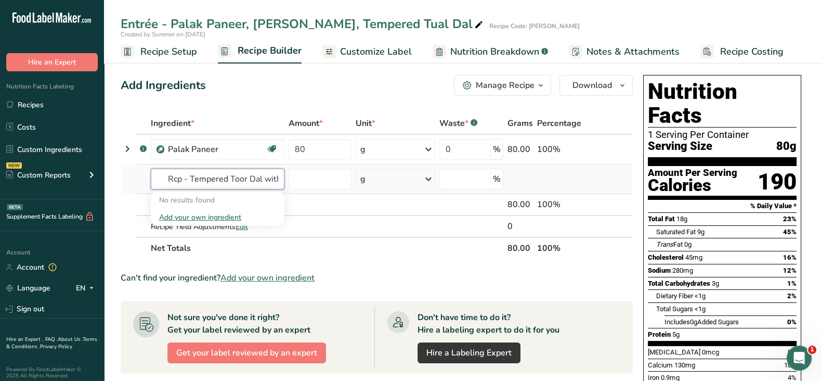
drag, startPoint x: 194, startPoint y: 180, endPoint x: 139, endPoint y: 178, distance: 55.2
click at [139, 178] on tr "Rcp - Tempered Toor Dal with Kashimiri Red Chili No results found Add your own …" at bounding box center [376, 179] width 511 height 30
click at [214, 177] on input "tempered Toor Dal with Kashimiri Red Chili" at bounding box center [218, 178] width 134 height 21
click at [165, 178] on input "tempered Toor Dal with Kashimiri Red Chili" at bounding box center [218, 178] width 134 height 21
click at [356, 230] on td at bounding box center [396, 226] width 84 height 21
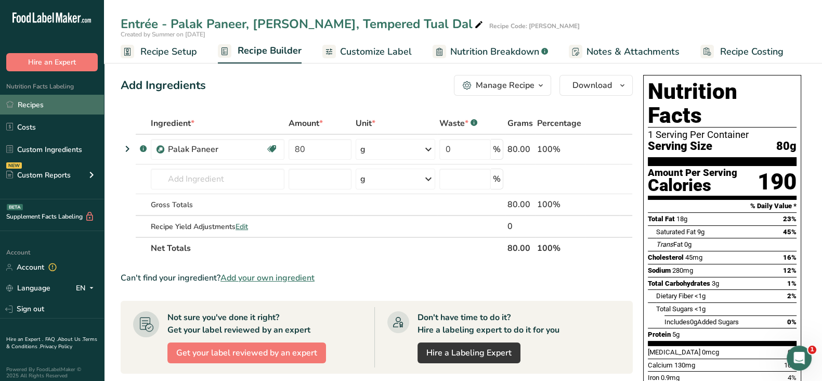
click at [26, 108] on link "Recipes" at bounding box center [52, 105] width 104 height 20
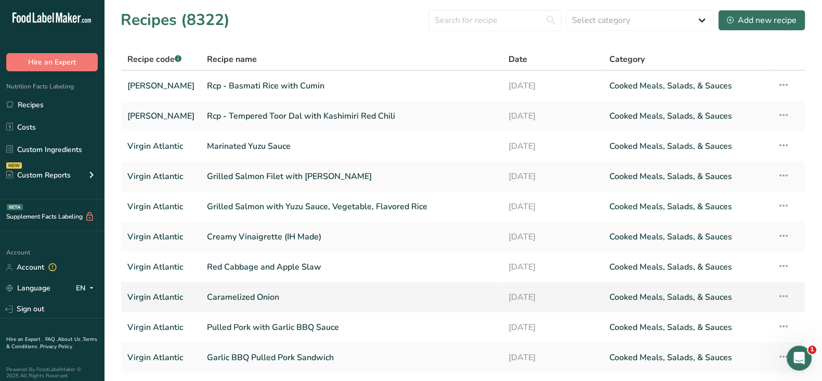
scroll to position [64, 0]
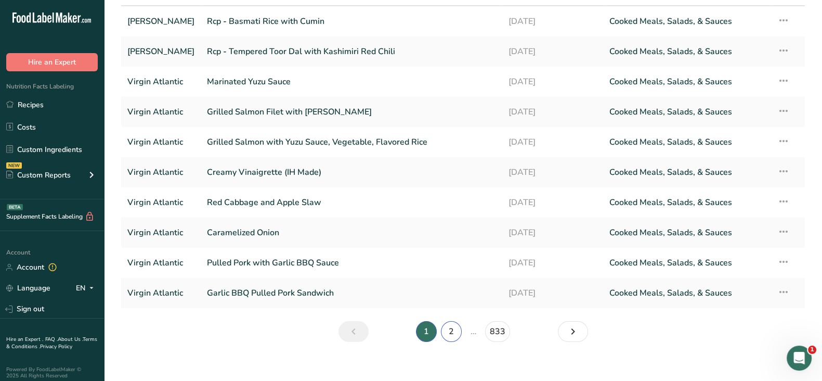
click at [446, 335] on link "2" at bounding box center [451, 331] width 21 height 21
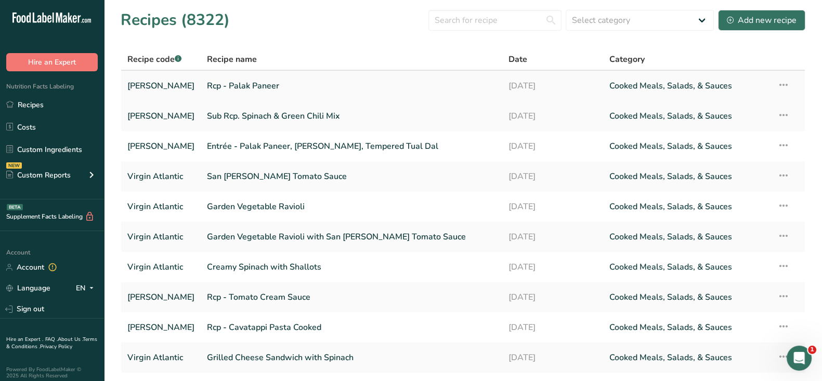
click at [245, 84] on link "Rcp - Palak Paneer" at bounding box center [351, 86] width 289 height 22
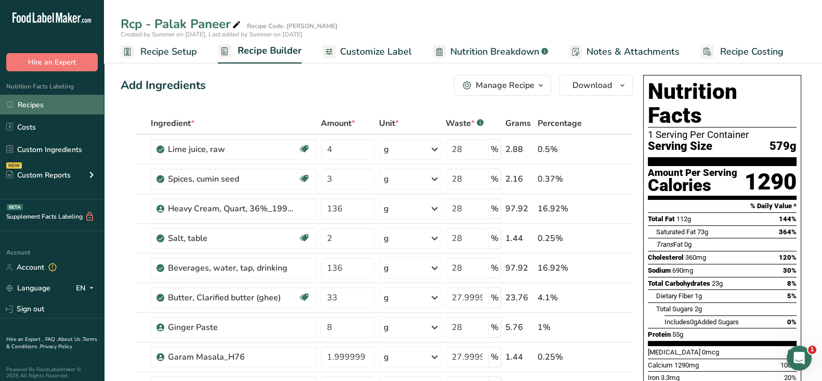
click at [51, 105] on link "Recipes" at bounding box center [52, 105] width 104 height 20
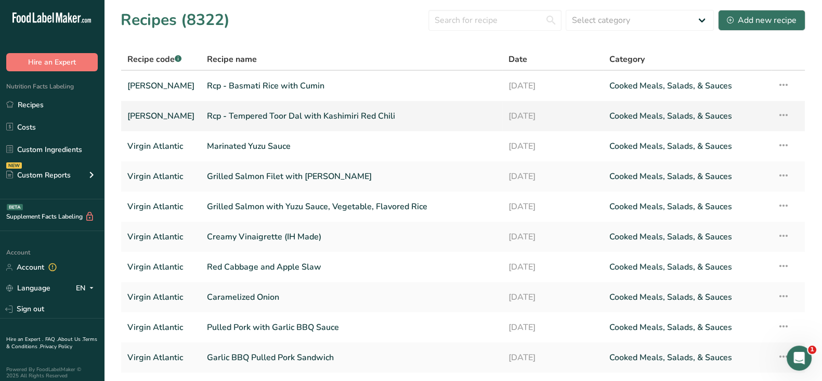
click at [285, 115] on link "Rcp - Tempered Toor Dal with Kashimiri Red Chili" at bounding box center [351, 116] width 289 height 22
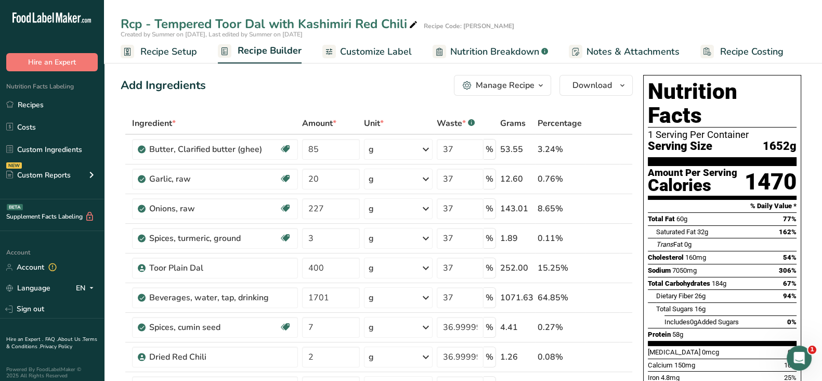
click at [492, 85] on div "Manage Recipe" at bounding box center [505, 85] width 59 height 12
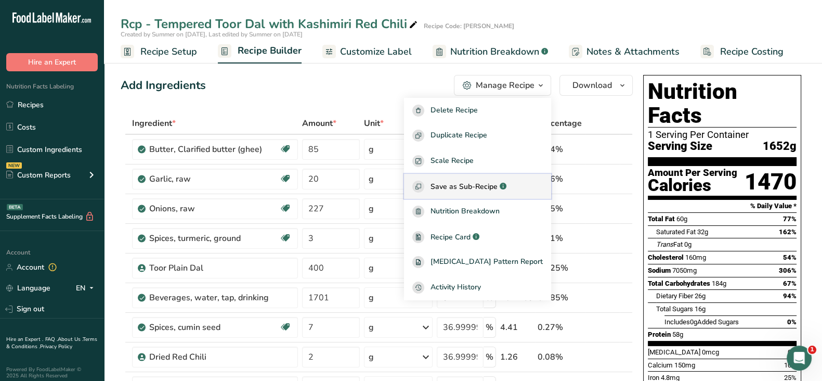
click at [474, 186] on span "Save as Sub-Recipe" at bounding box center [464, 186] width 67 height 11
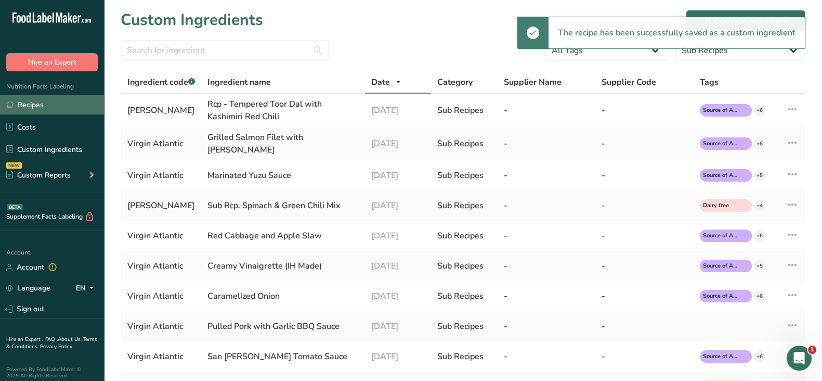
click at [42, 105] on link "Recipes" at bounding box center [52, 105] width 104 height 20
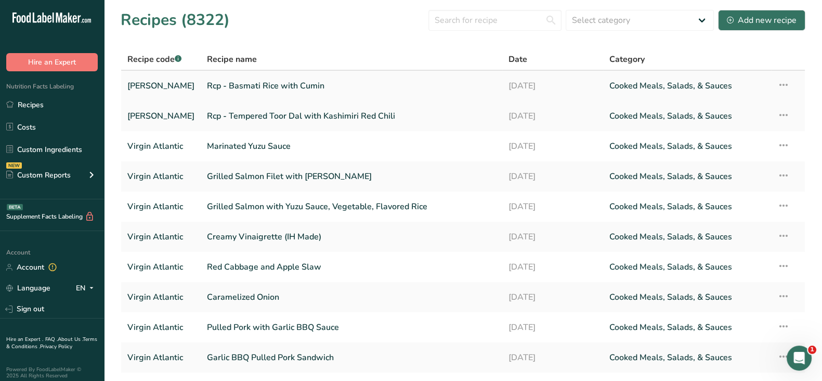
click at [248, 87] on link "Rcp - Basmati Rice with Cumin" at bounding box center [351, 86] width 289 height 22
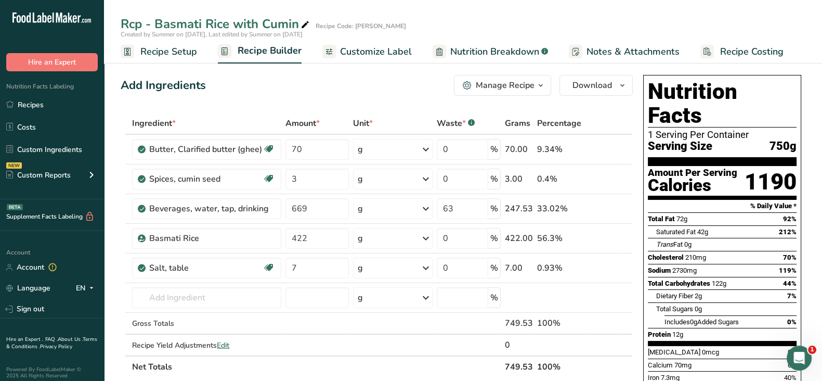
click at [514, 87] on div "Manage Recipe" at bounding box center [505, 85] width 59 height 12
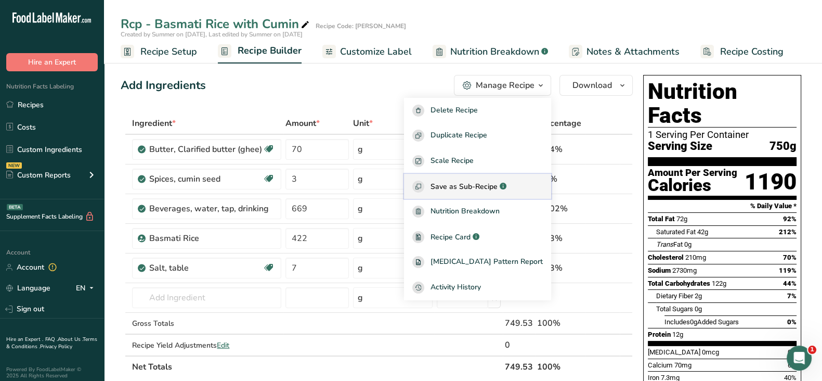
click at [471, 185] on span "Save as Sub-Recipe" at bounding box center [464, 186] width 67 height 11
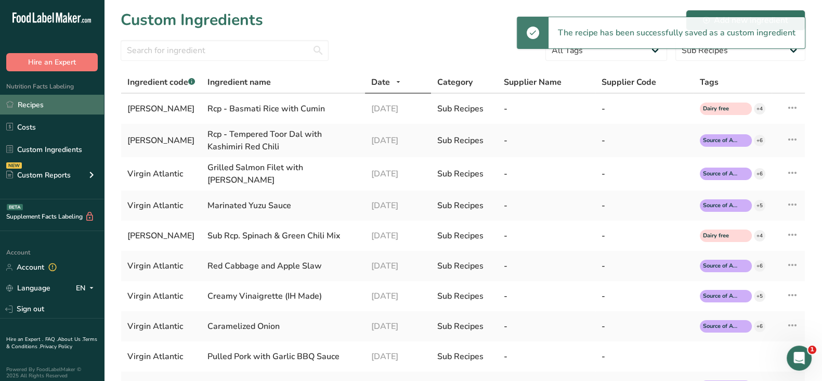
click at [40, 106] on link "Recipes" at bounding box center [52, 105] width 104 height 20
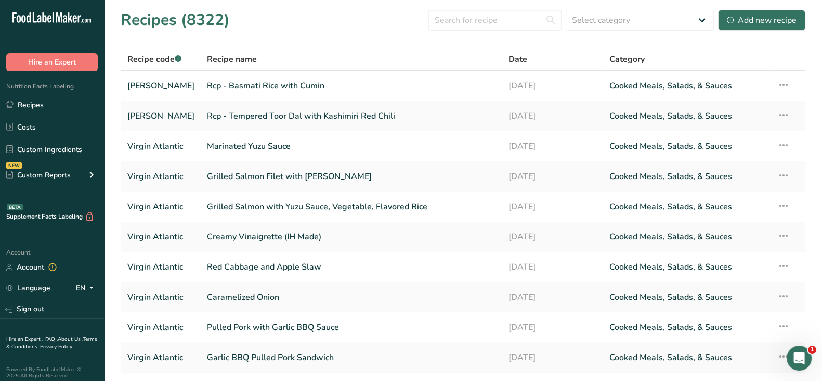
scroll to position [75, 0]
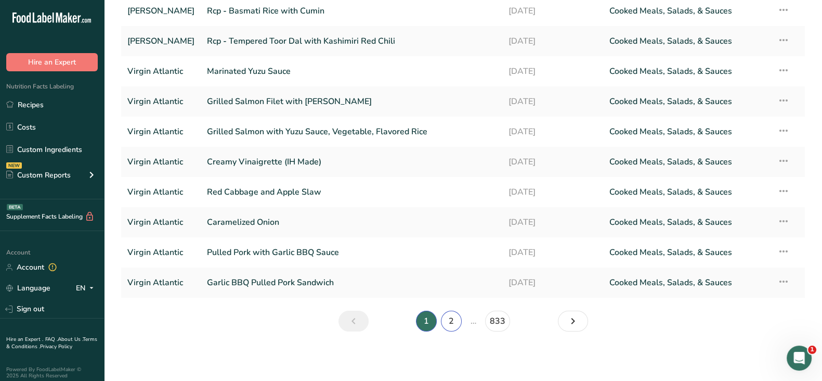
click at [454, 321] on link "2" at bounding box center [451, 320] width 21 height 21
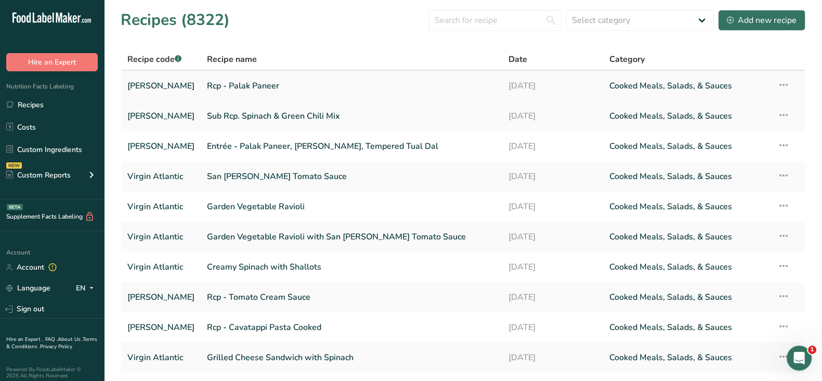
click at [284, 81] on link "Rcp - Palak Paneer" at bounding box center [351, 86] width 289 height 22
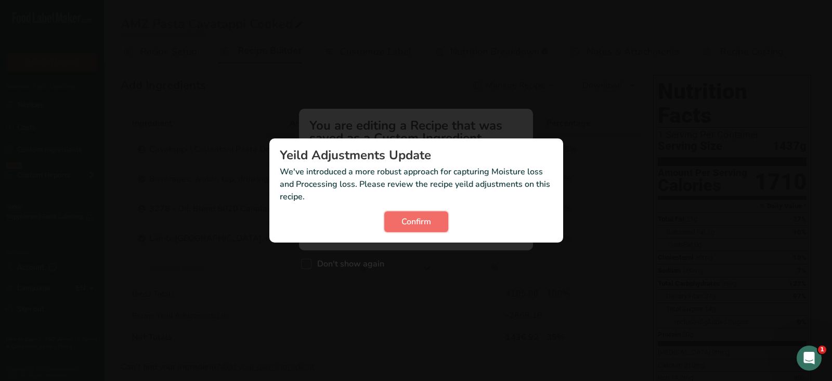
click at [410, 222] on span "Confirm" at bounding box center [416, 221] width 30 height 12
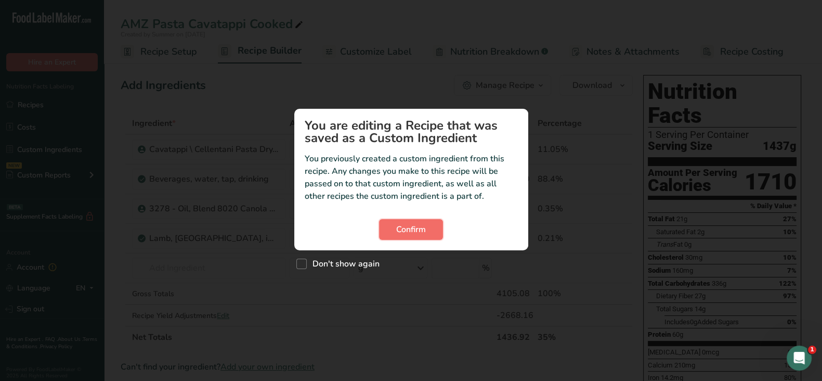
click at [419, 227] on span "Confirm" at bounding box center [411, 229] width 30 height 12
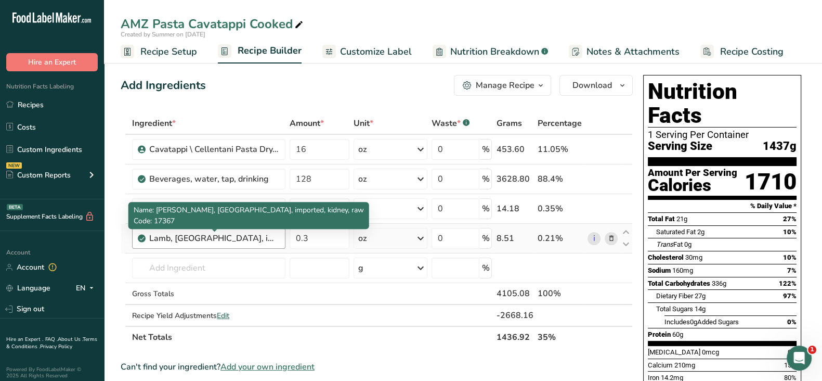
click at [185, 239] on div "Lamb, New Zealand, imported, kidney, raw" at bounding box center [214, 238] width 130 height 12
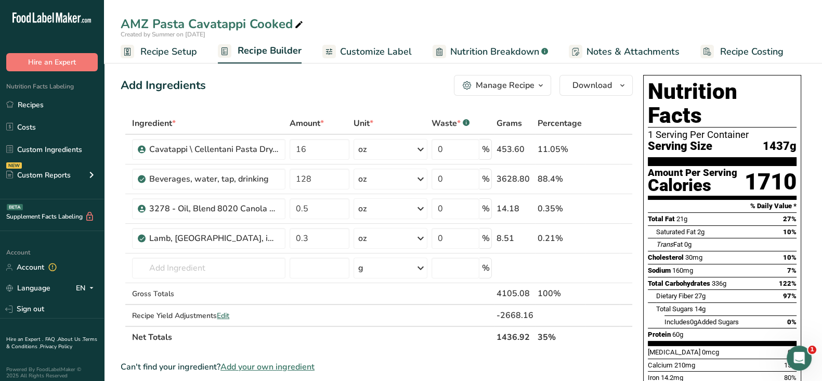
click at [152, 53] on span "Recipe Setup" at bounding box center [168, 52] width 57 height 14
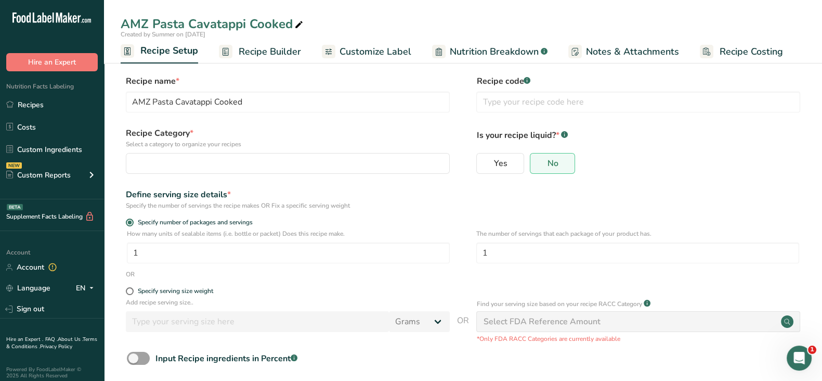
click at [278, 50] on span "Recipe Builder" at bounding box center [270, 52] width 62 height 14
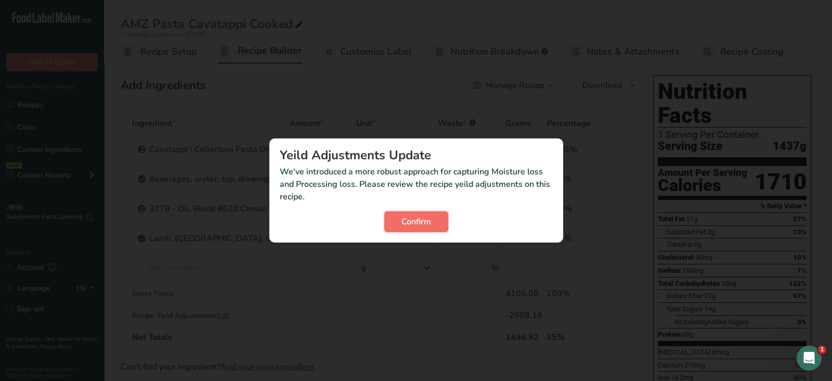
click at [402, 222] on span "Confirm" at bounding box center [416, 221] width 30 height 12
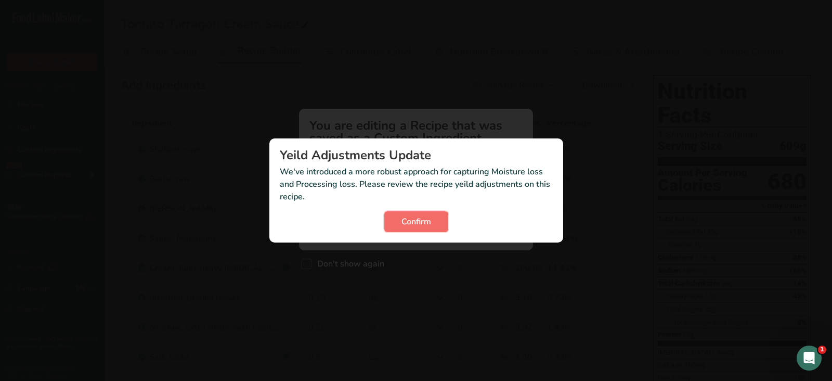
click at [413, 226] on span "Confirm" at bounding box center [416, 221] width 30 height 12
click at [417, 219] on div "Confirm" at bounding box center [416, 221] width 273 height 21
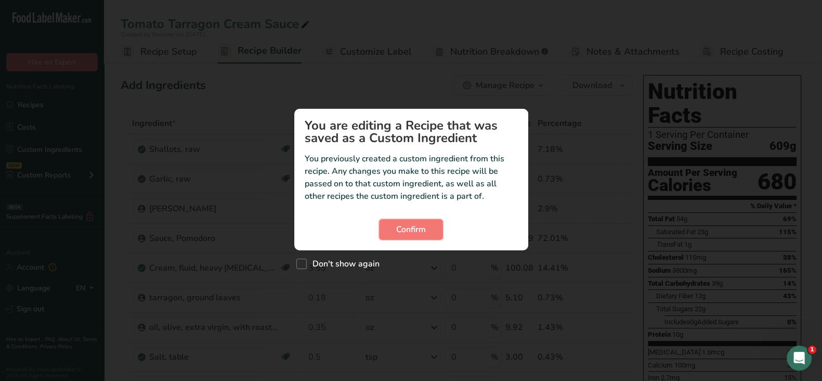
click at [417, 219] on button "Confirm" at bounding box center [411, 229] width 64 height 21
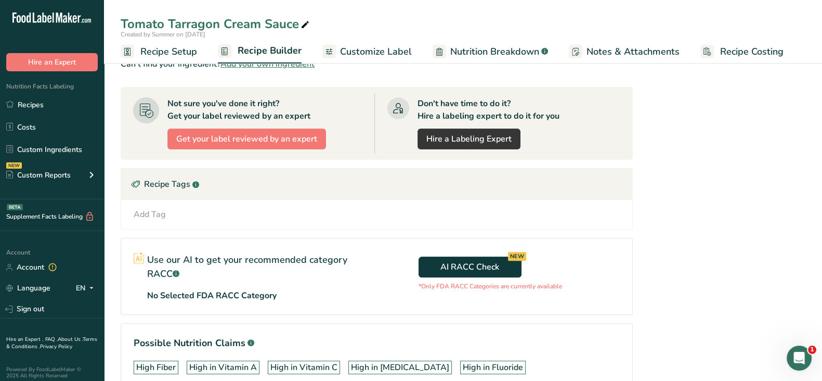
scroll to position [509, 0]
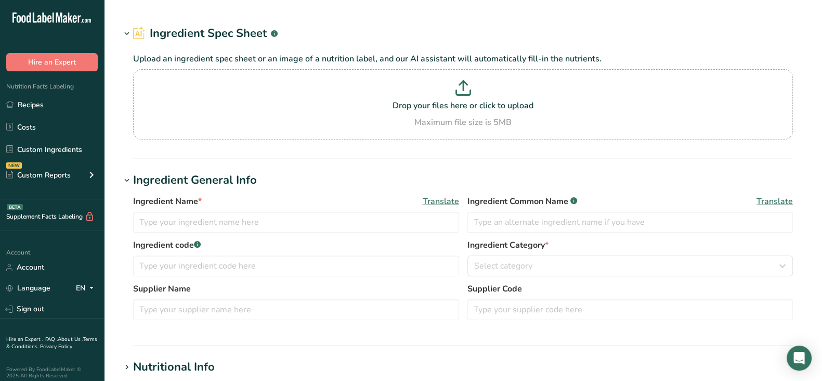
type input "BECHAMEL SAUCE"
type input "18121"
type input "Gourmet Foods"
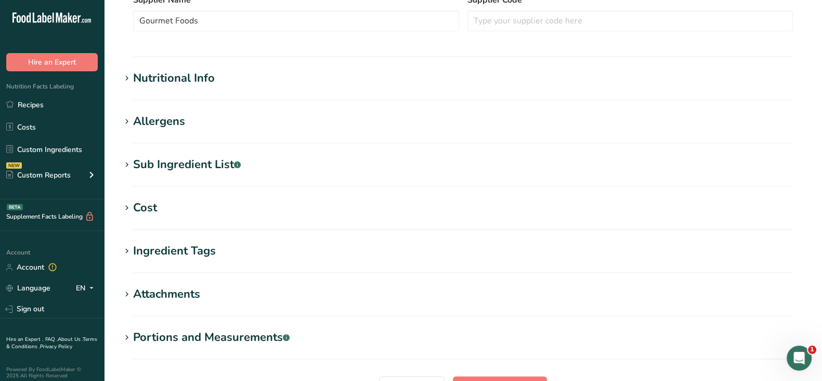
scroll to position [416, 0]
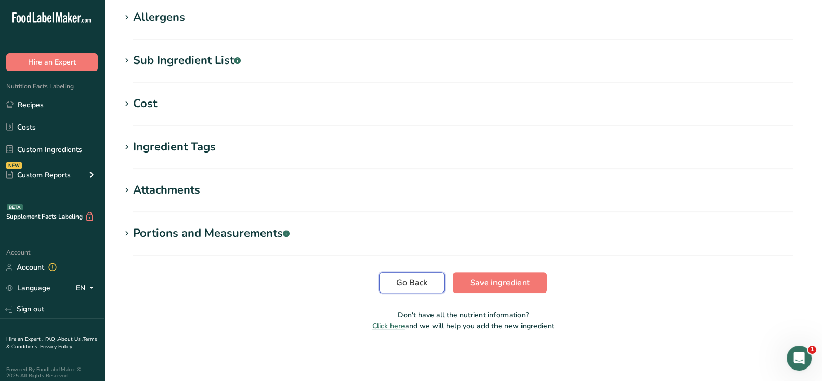
click at [413, 282] on span "Go Back" at bounding box center [411, 282] width 31 height 12
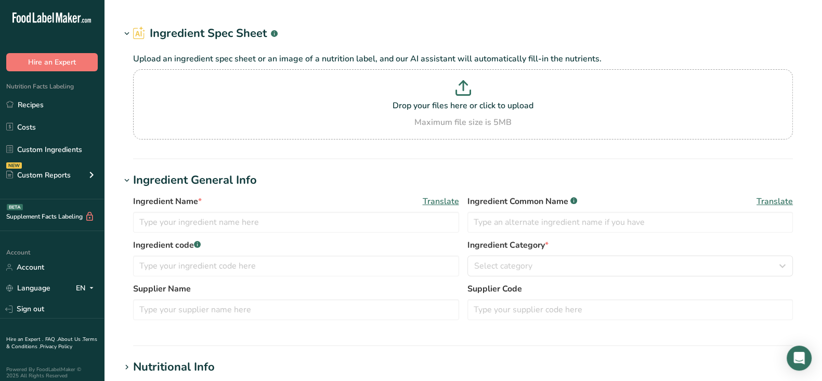
type input "7096 - Sauce/Marinara"
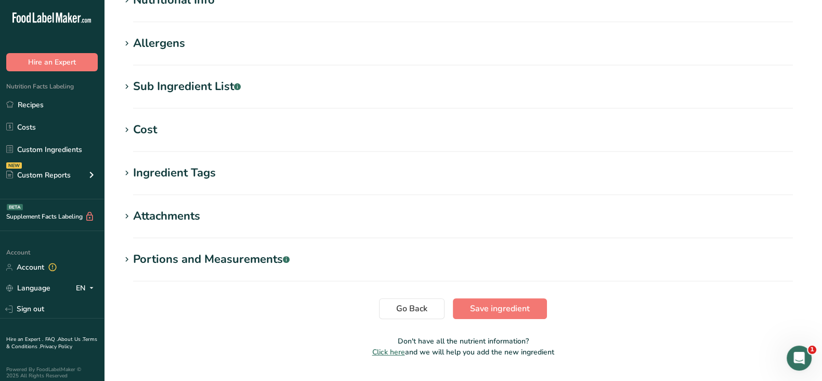
scroll to position [259, 0]
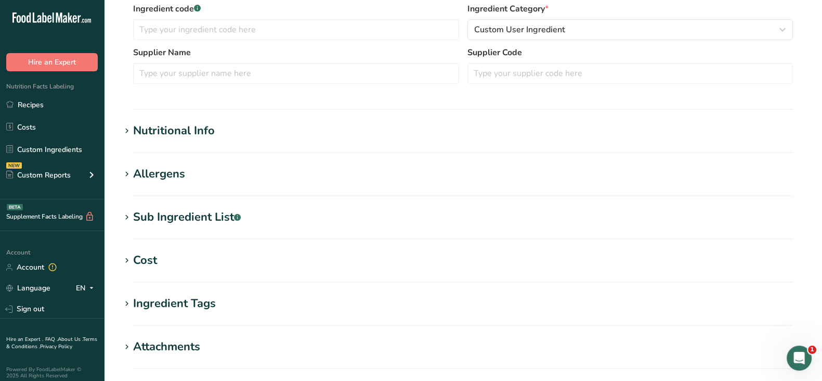
click at [160, 132] on div "Nutritional Info" at bounding box center [174, 130] width 82 height 17
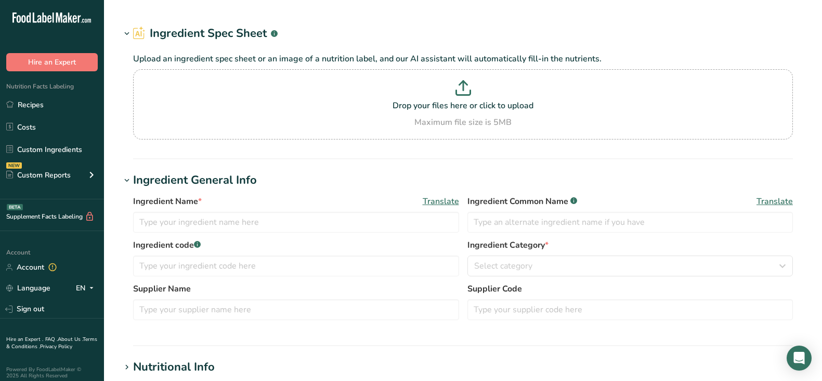
type input "Butter, Clarified butter (ghee)"
type input "Ghee"
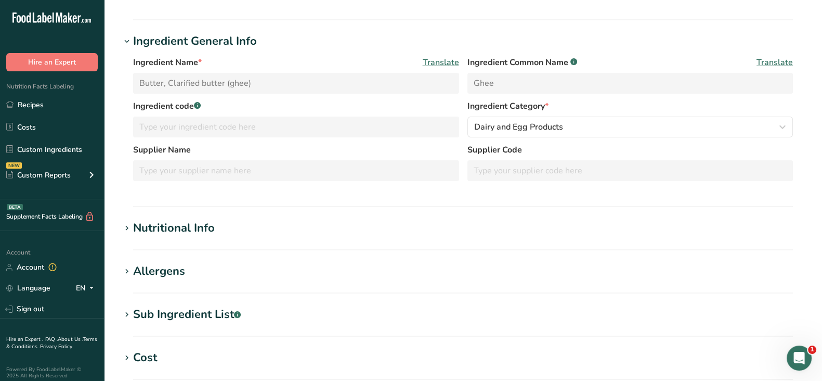
scroll to position [129, 0]
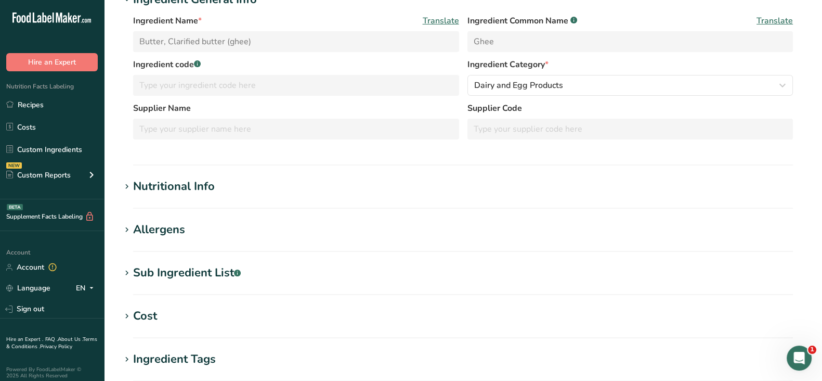
click at [180, 188] on div "Nutritional Info" at bounding box center [174, 186] width 82 height 17
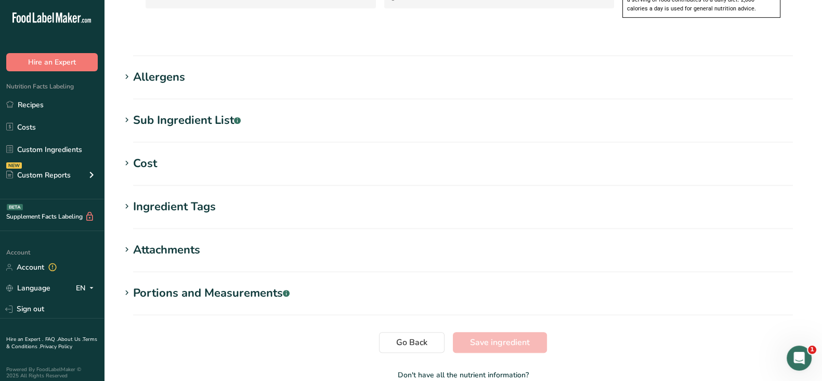
scroll to position [749, 0]
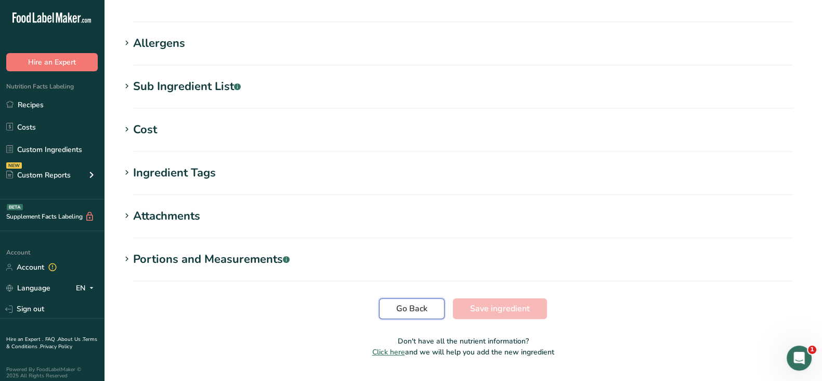
drag, startPoint x: 425, startPoint y: 281, endPoint x: 448, endPoint y: 271, distance: 24.7
click at [425, 302] on span "Go Back" at bounding box center [411, 308] width 31 height 12
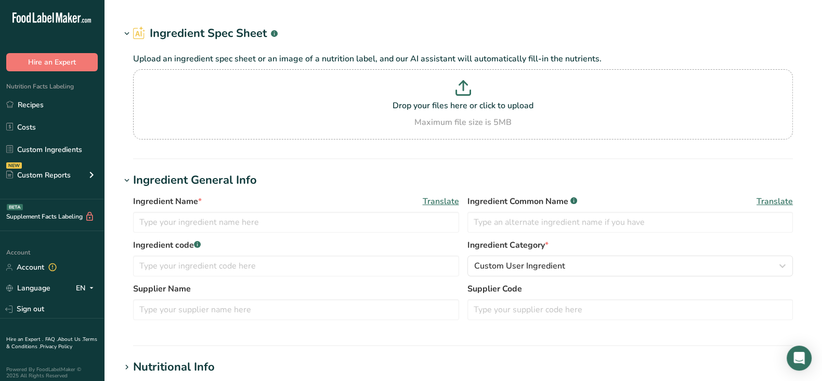
type input "Paneer"
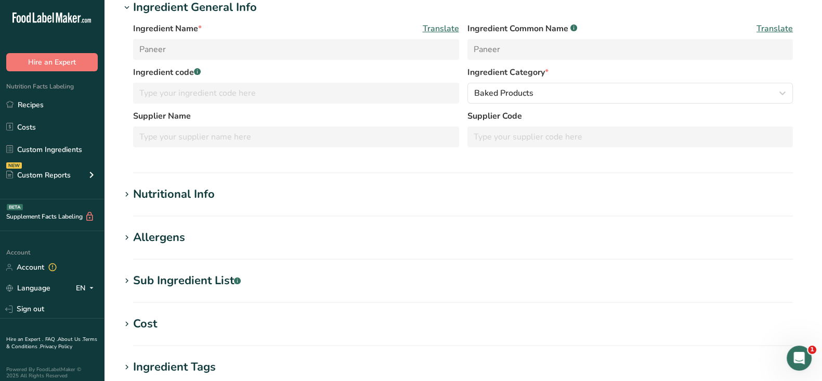
scroll to position [259, 0]
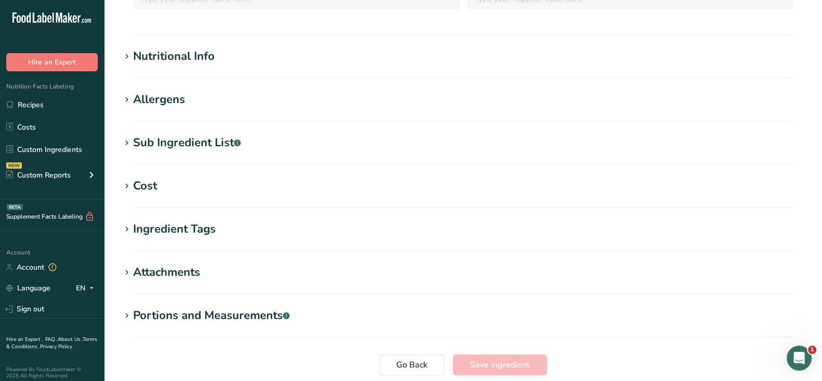
click at [167, 60] on div "Nutritional Info" at bounding box center [174, 56] width 82 height 17
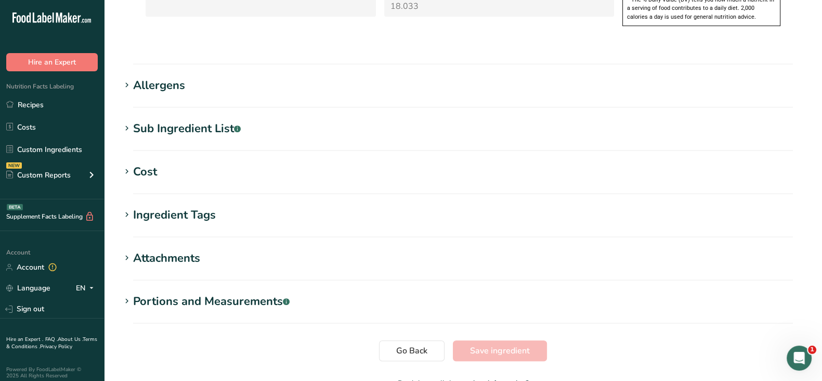
scroll to position [749, 0]
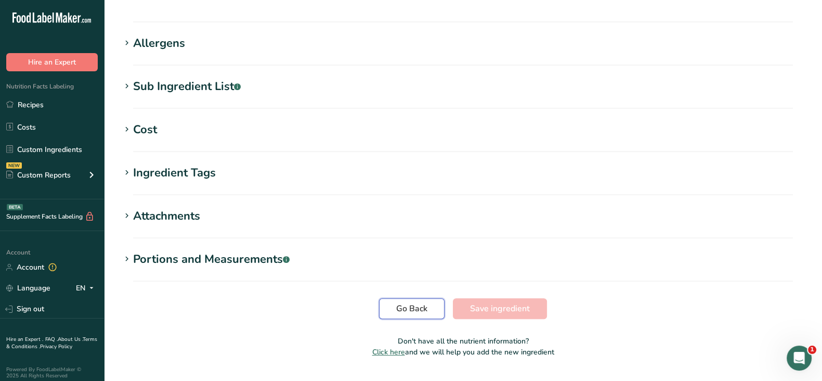
click at [411, 302] on span "Go Back" at bounding box center [411, 308] width 31 height 12
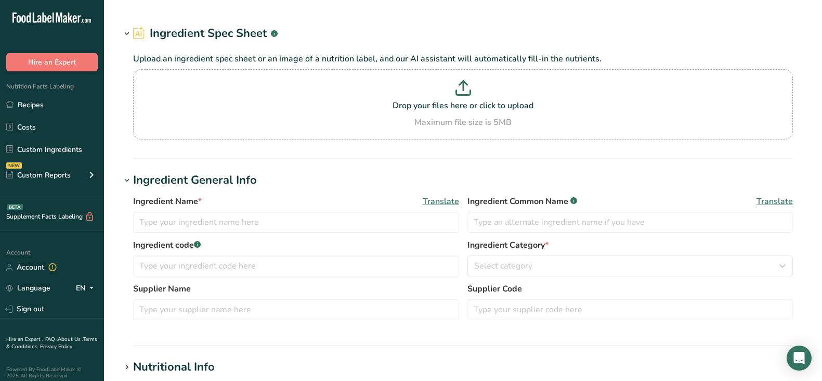
type input "Basmati Rice"
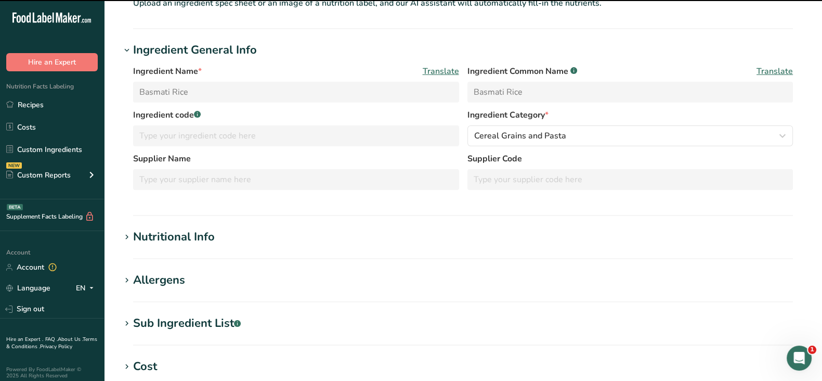
scroll to position [195, 0]
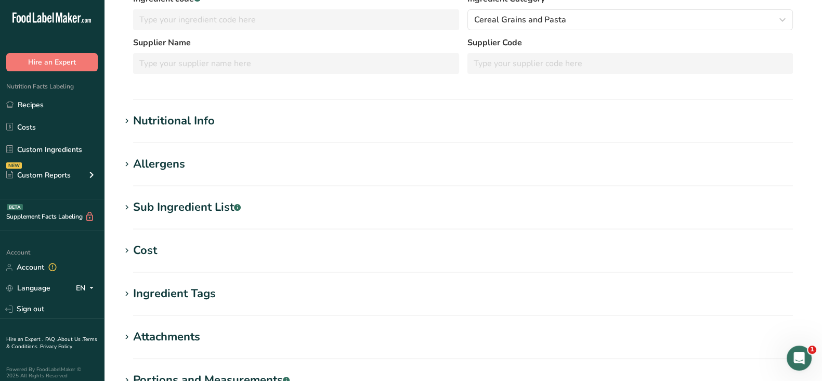
click at [190, 123] on div "Nutritional Info" at bounding box center [174, 120] width 82 height 17
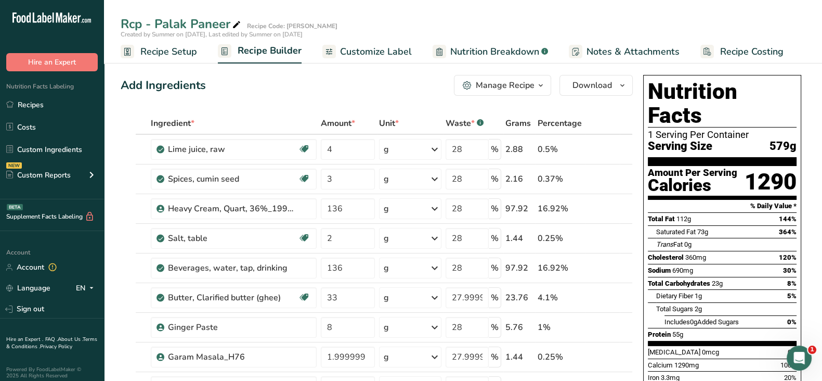
click at [505, 82] on div "Manage Recipe" at bounding box center [505, 85] width 59 height 12
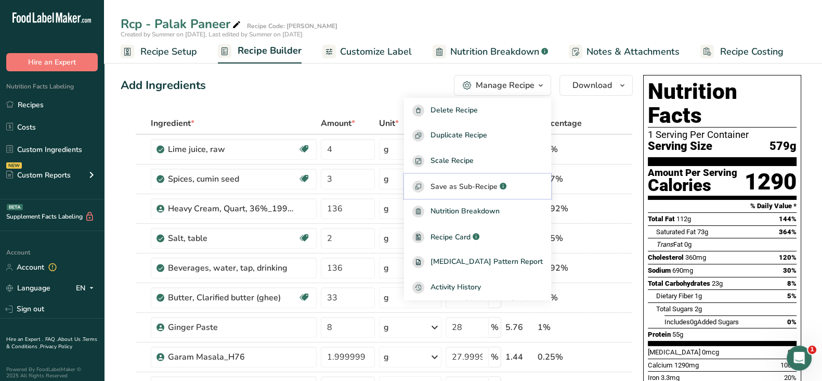
click at [469, 184] on span "Save as Sub-Recipe" at bounding box center [464, 186] width 67 height 11
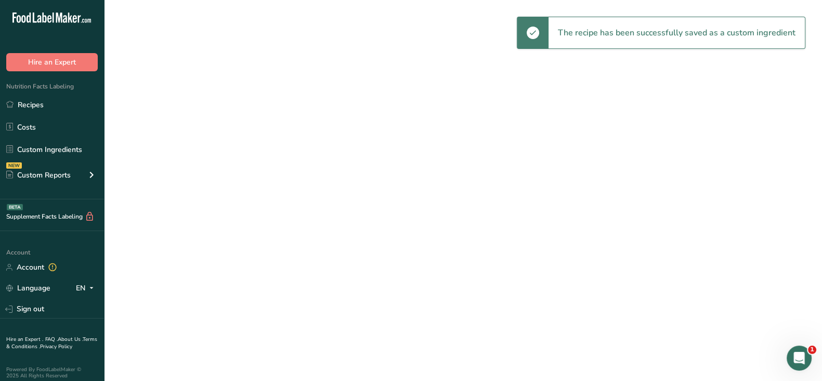
select select "30"
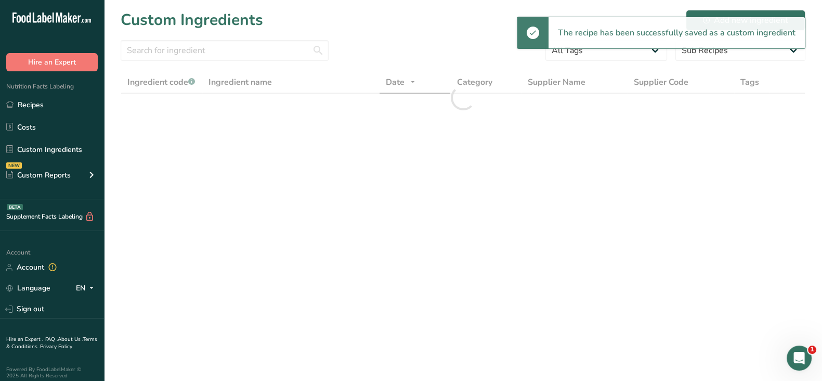
click at [31, 104] on link "Recipes" at bounding box center [52, 105] width 104 height 20
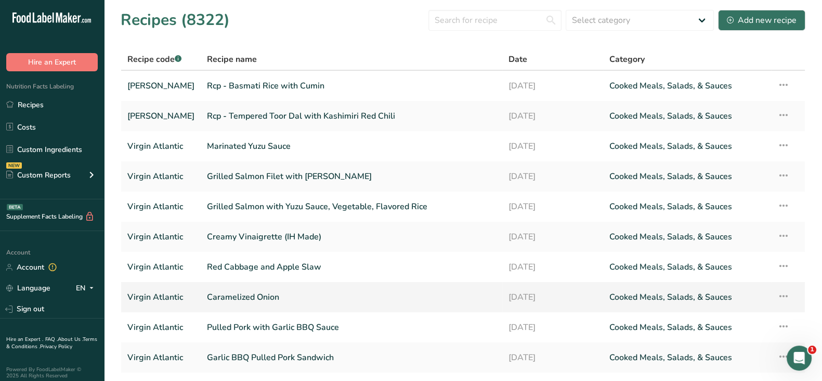
scroll to position [75, 0]
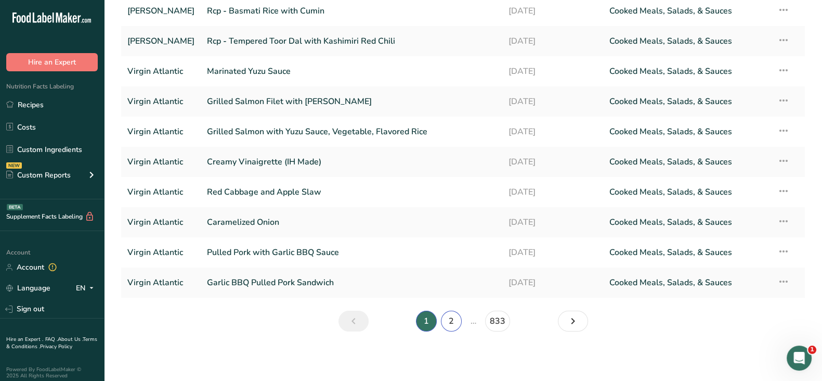
click at [450, 321] on link "2" at bounding box center [451, 320] width 21 height 21
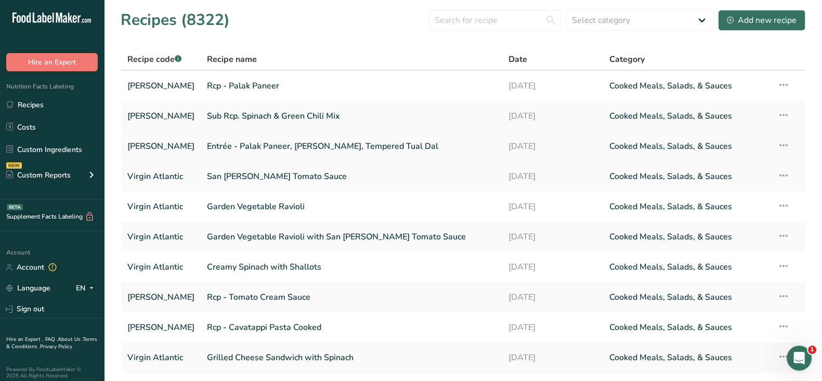
click at [286, 145] on link "Entrée - Palak Paneer, Jeera Pulao, Tempered Tual Dal" at bounding box center [351, 146] width 289 height 22
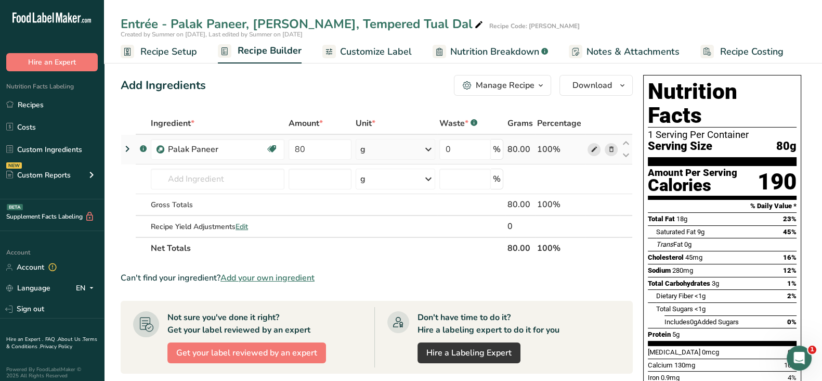
click at [593, 150] on icon at bounding box center [593, 149] width 7 height 11
click at [615, 148] on span at bounding box center [611, 149] width 12 height 12
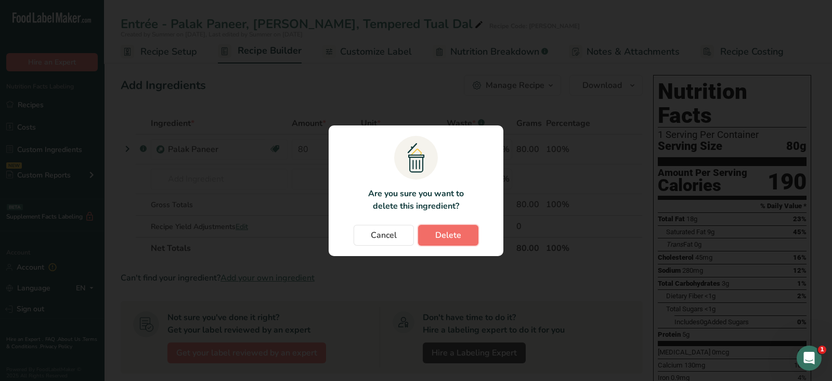
click at [437, 236] on span "Delete" at bounding box center [448, 235] width 26 height 12
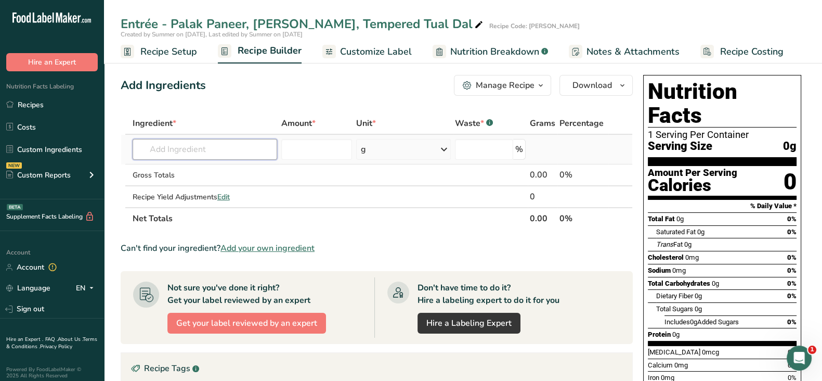
click at [161, 147] on input "text" at bounding box center [205, 149] width 145 height 21
paste input "Rcp - Palak Paneer"
click at [149, 150] on input "Rcp - Palak Paneer" at bounding box center [205, 149] width 145 height 21
type input "Rcp - Palak Paneer"
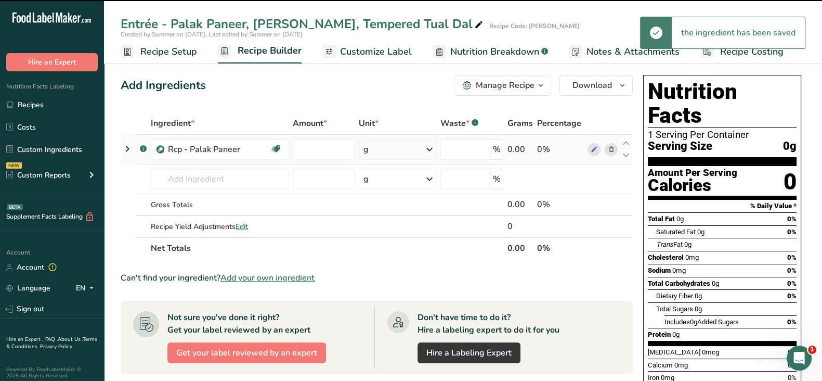
type input "0"
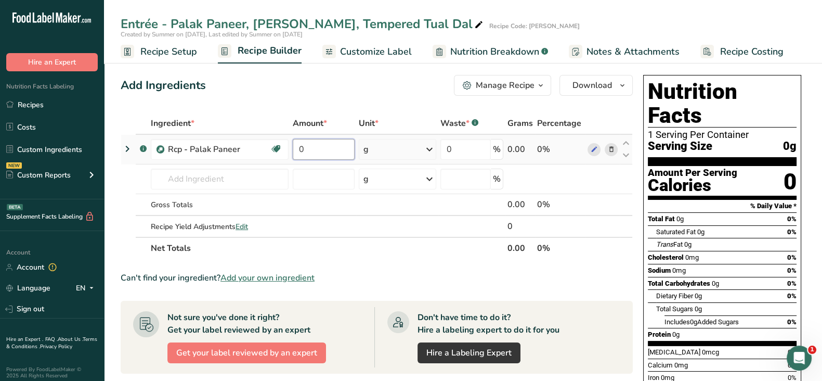
click at [322, 151] on input "0" at bounding box center [324, 149] width 62 height 21
type input "80"
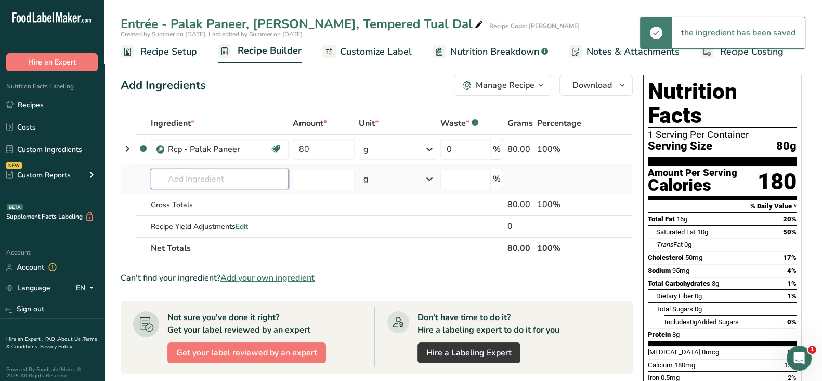
click at [169, 184] on div "Ingredient * Amount * Unit * Waste * .a-a{fill:#347362;}.b-a{fill:#fff;} Grams …" at bounding box center [377, 185] width 512 height 147
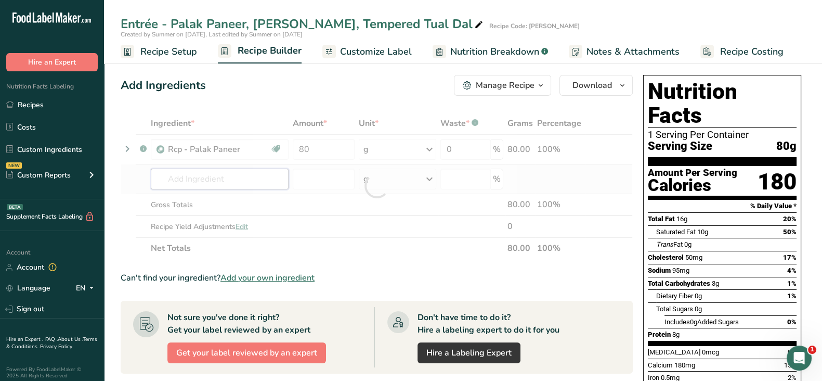
paste input "Rcp - Tempered Toor Dal with Kashimiri Red Chili"
type input "Rcp - Tempered Toor Dal with Kashimiri Red Chili"
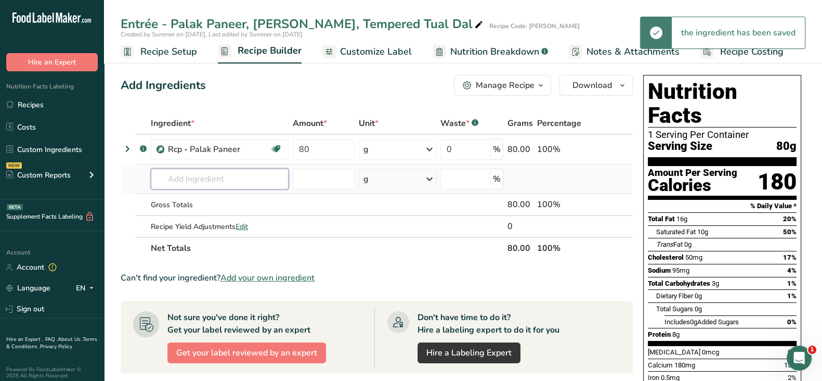
click at [219, 181] on input "text" at bounding box center [220, 178] width 138 height 21
paste input "Rcp - Tempered Toor Dal with Kashimiri Red Chili"
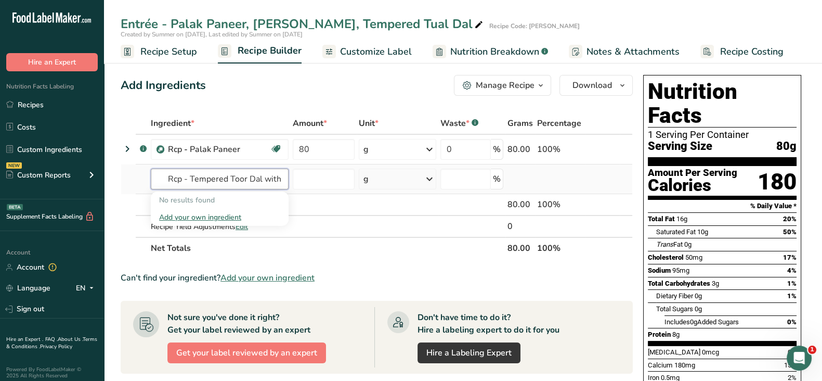
drag, startPoint x: 200, startPoint y: 175, endPoint x: 126, endPoint y: 173, distance: 74.4
click at [126, 173] on tr "Rcp - Tempered Toor Dal with Kashimiri Red Chili No results found Add your own …" at bounding box center [376, 179] width 511 height 30
click at [168, 176] on input "Rcp - Tempered Toor Dal with Kashimiri Red Chili" at bounding box center [220, 178] width 138 height 21
type input "Rcp - Tempered Toor Dal with Kashimiri Red Chili"
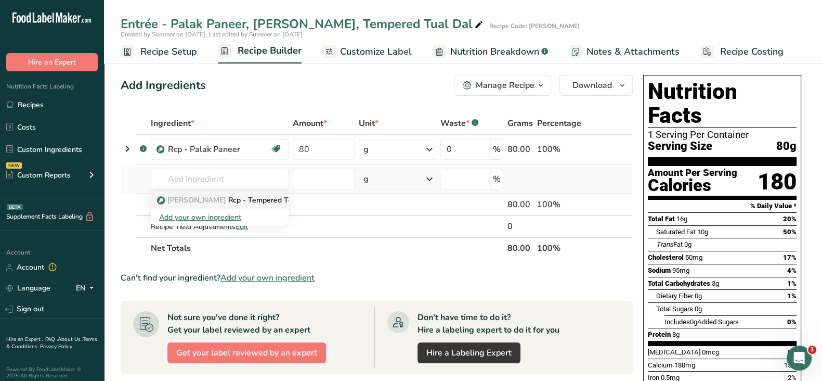
click at [198, 199] on span "Virgin Atalantic" at bounding box center [196, 200] width 59 height 10
type input "Rcp - Tempered Toor Dal with Kashimiri Red Chili"
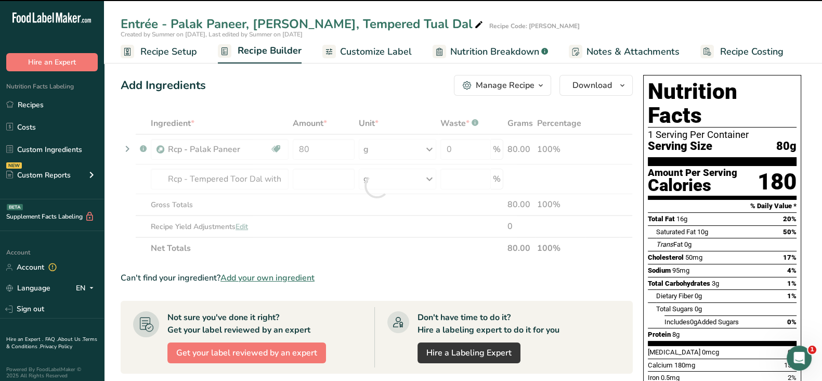
type input "0"
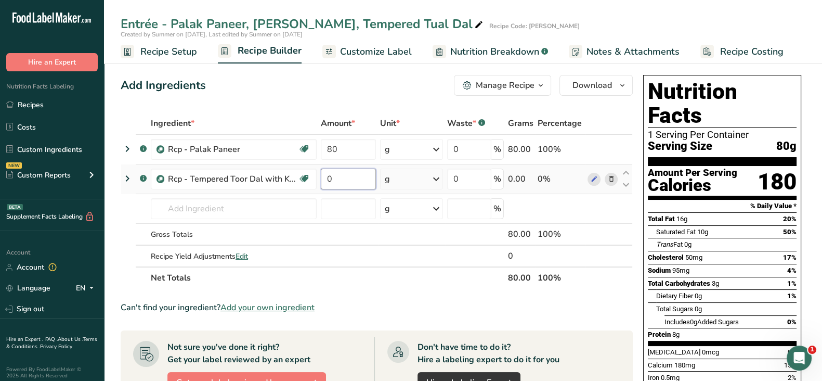
drag, startPoint x: 335, startPoint y: 175, endPoint x: 329, endPoint y: 175, distance: 6.2
click at [329, 175] on input "0" at bounding box center [348, 178] width 55 height 21
type input "60"
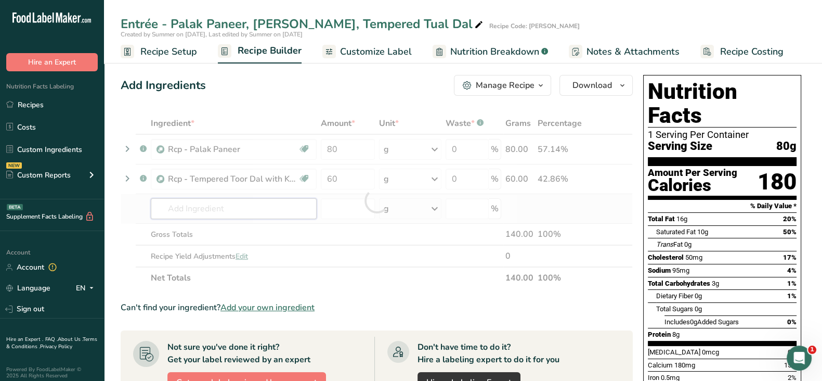
click at [219, 212] on div "Ingredient * Amount * Unit * Waste * .a-a{fill:#347362;}.b-a{fill:#fff;} Grams …" at bounding box center [377, 200] width 512 height 176
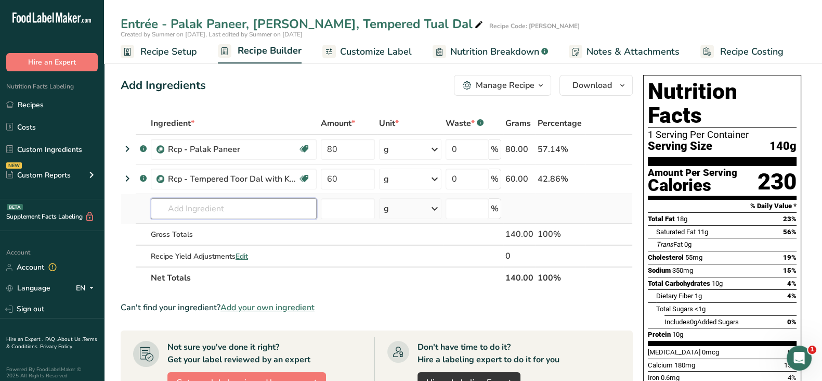
click at [186, 204] on input "text" at bounding box center [234, 208] width 166 height 21
paste input "Rcp - Basmati Rice with Cumin"
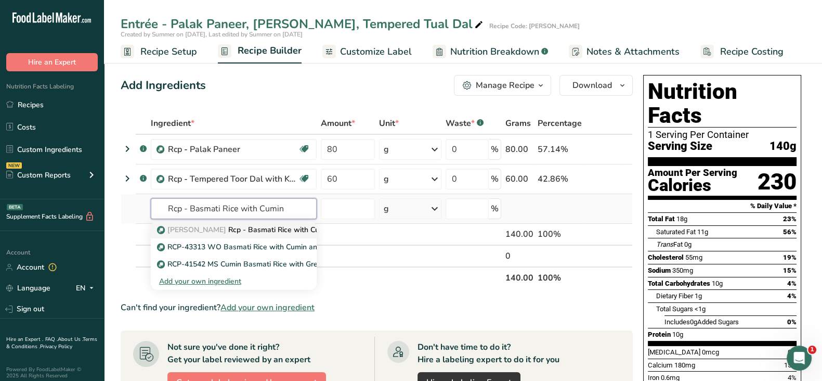
type input "Rcp - Basmati Rice with Cumin"
click at [255, 228] on p "Virgin Atalantic Rcp - Basmati Rice with Cumin" at bounding box center [245, 229] width 172 height 11
type input "Rcp - Basmati Rice with Cumin"
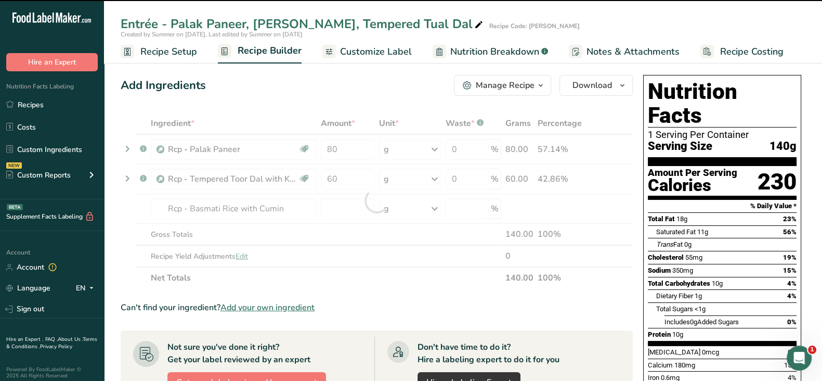
type input "0"
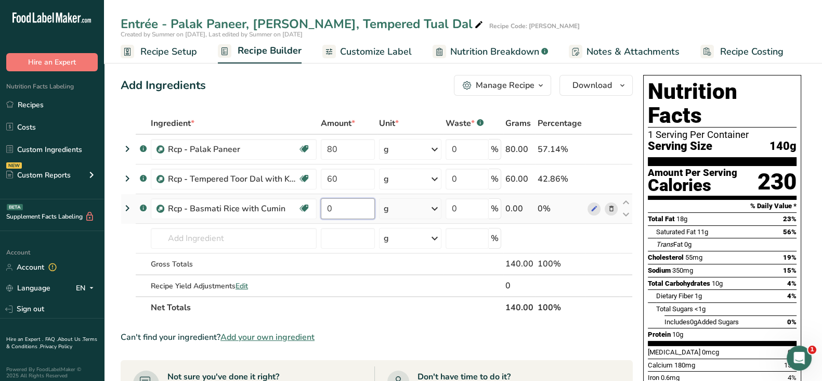
drag, startPoint x: 329, startPoint y: 209, endPoint x: 323, endPoint y: 209, distance: 6.2
click at [323, 209] on input "0" at bounding box center [348, 208] width 54 height 21
type input "80"
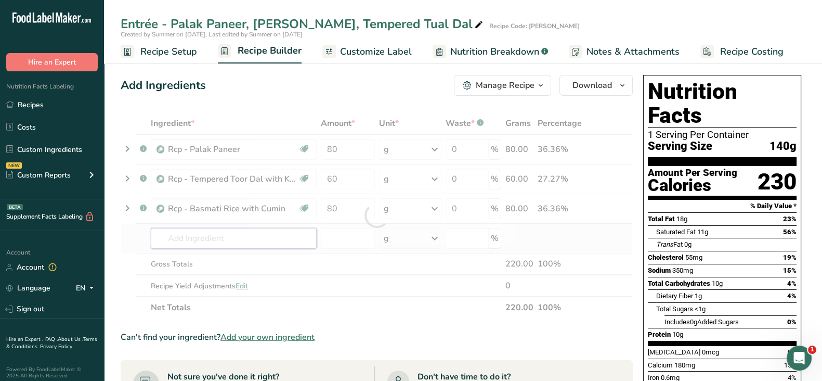
click at [188, 243] on div "Ingredient * Amount * Unit * Waste * .a-a{fill:#347362;}.b-a{fill:#fff;} Grams …" at bounding box center [377, 215] width 512 height 206
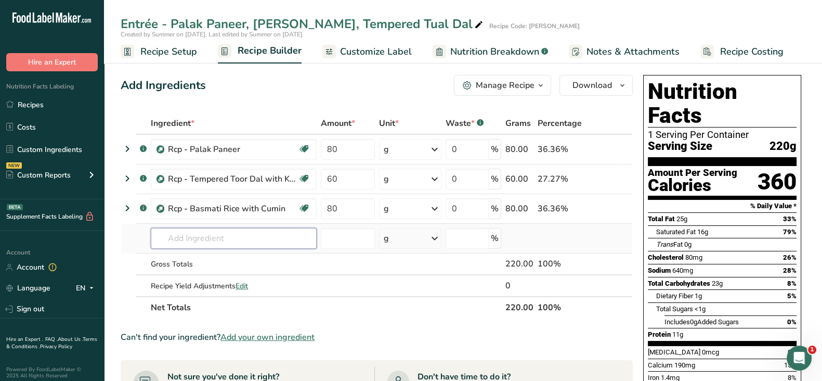
paste input "Rcp - Basmati Rice with Cumin"
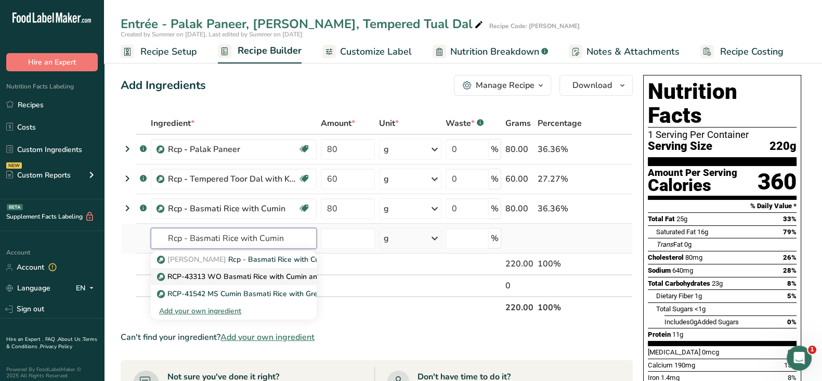
type input "Rcp - Basmati Rice with Cumin"
click at [263, 274] on p "RCP-43313 WO Basmati Rice with Cumin and Green Peas, No Salt" at bounding box center [275, 276] width 232 height 11
type input "RCP-43313 WO Basmati Rice with Cumin and Green Peas, No Salt"
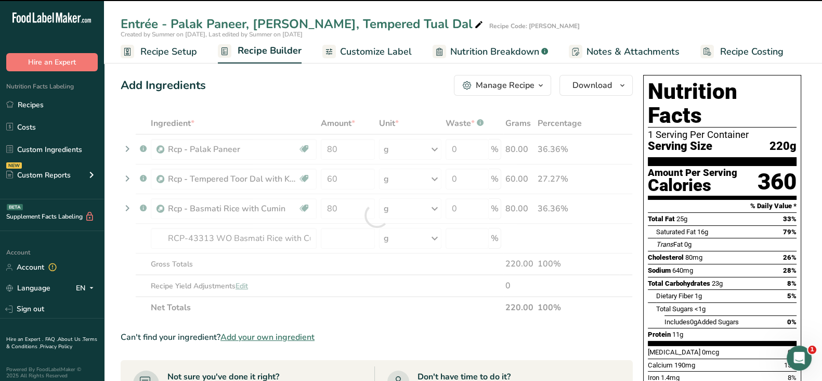
type input "0"
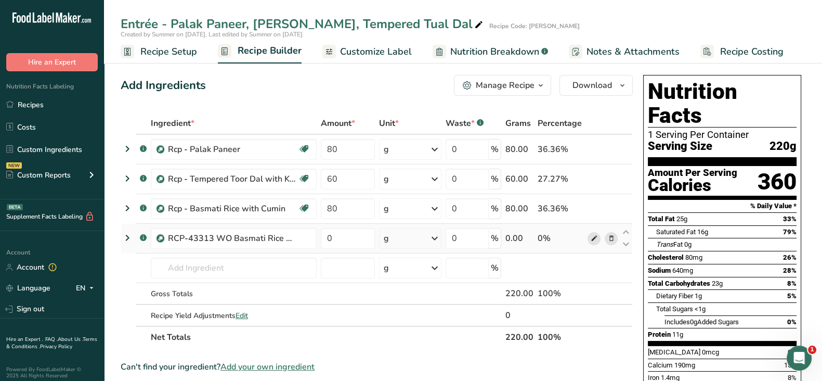
click at [592, 239] on icon at bounding box center [593, 238] width 7 height 11
click at [613, 237] on icon at bounding box center [610, 238] width 7 height 11
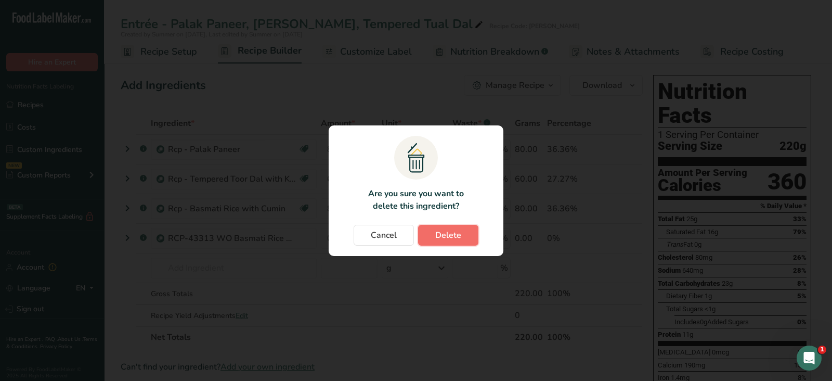
click at [461, 238] on button "Delete" at bounding box center [448, 235] width 60 height 21
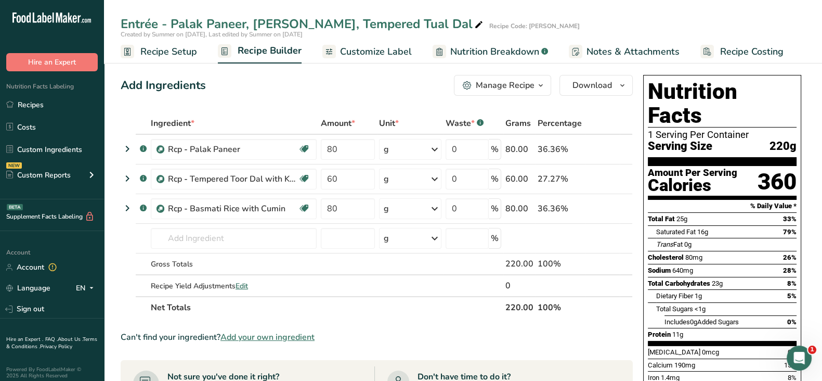
drag, startPoint x: 26, startPoint y: 105, endPoint x: 824, endPoint y: 94, distance: 797.8
click at [26, 105] on link "Recipes" at bounding box center [52, 105] width 104 height 20
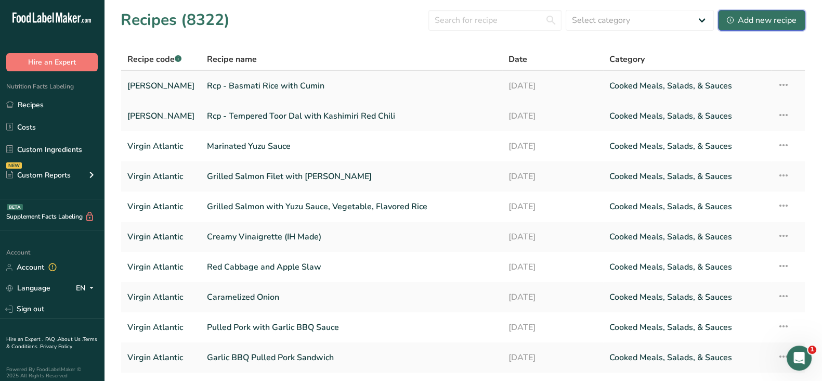
drag, startPoint x: 742, startPoint y: 19, endPoint x: 602, endPoint y: 75, distance: 151.0
click at [743, 19] on div "Add new recipe" at bounding box center [762, 20] width 70 height 12
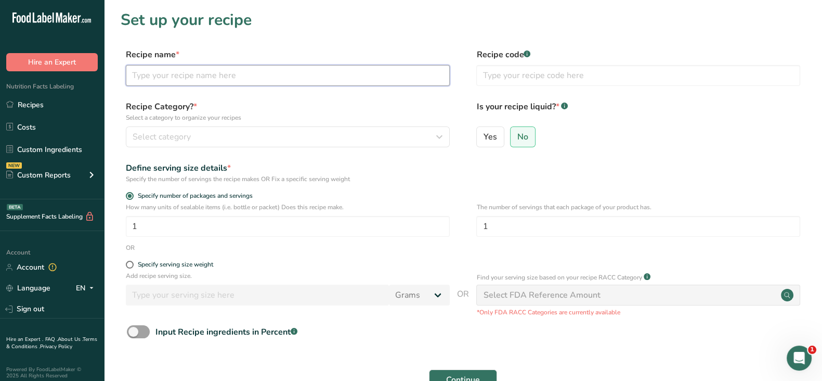
click at [186, 80] on input "text" at bounding box center [288, 75] width 324 height 21
paste input "Entrée - BBQ Chicken with Mac & Cheese"
type input "Entrée - BBQ Chicken with Mac & Cheese"
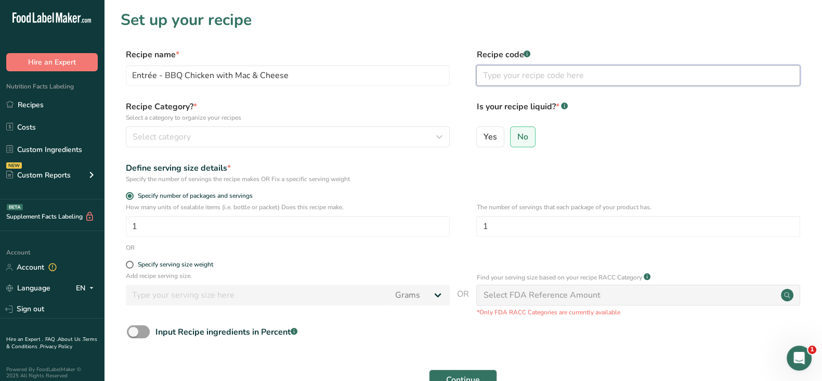
click at [518, 69] on input "text" at bounding box center [638, 75] width 324 height 21
type input "Virgin Atalantic"
click at [675, 147] on div "Yes No" at bounding box center [638, 139] width 324 height 27
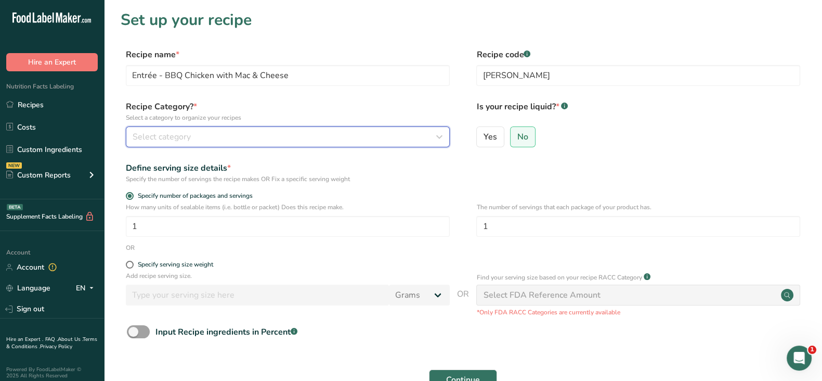
click at [159, 132] on span "Select category" at bounding box center [162, 137] width 58 height 12
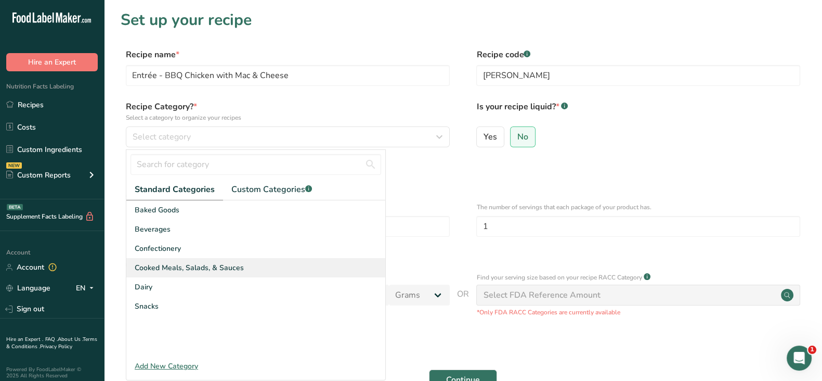
click at [163, 266] on span "Cooked Meals, Salads, & Sauces" at bounding box center [189, 267] width 109 height 11
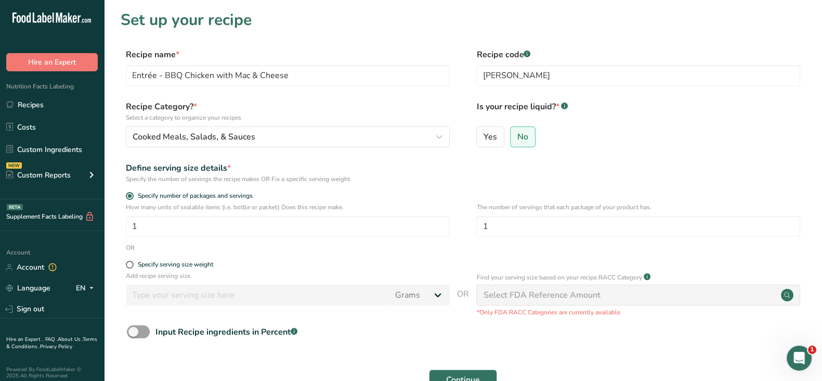
click at [647, 165] on div "Define serving size details * Specify the number of servings the recipe makes O…" at bounding box center [463, 173] width 685 height 22
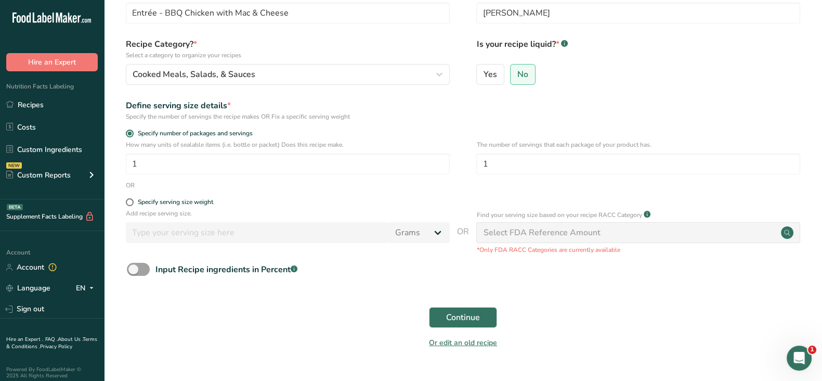
scroll to position [87, 0]
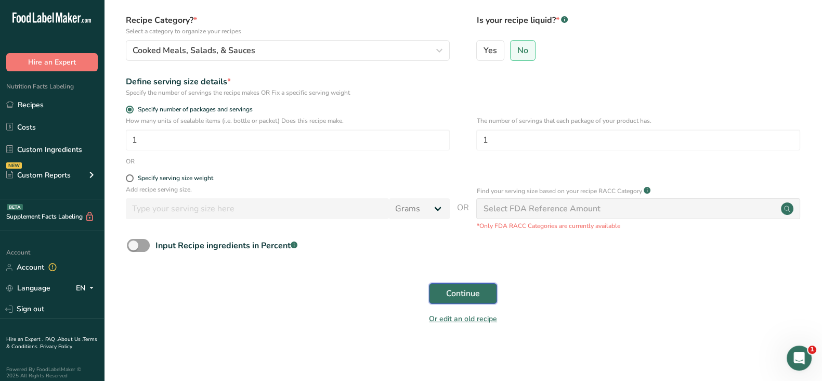
click at [477, 295] on span "Continue" at bounding box center [463, 293] width 34 height 12
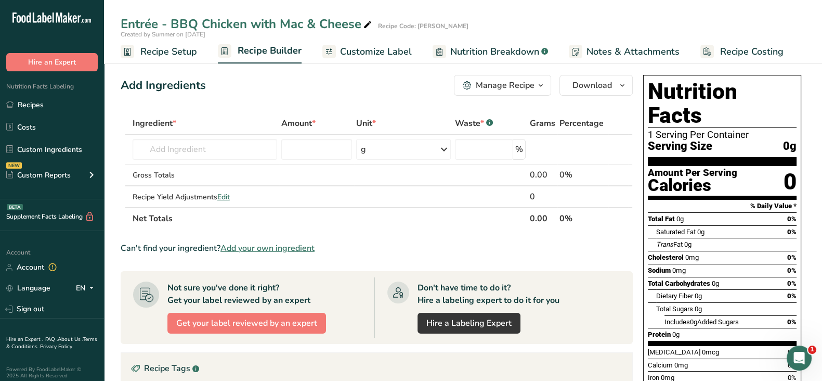
click at [389, 239] on section "Ingredient * Amount * Unit * Waste * .a-a{fill:#347362;}.b-a{fill:#fff;} Grams …" at bounding box center [377, 351] width 512 height 479
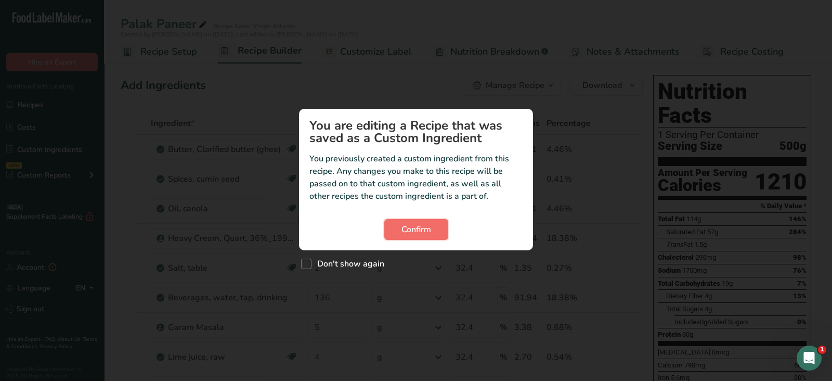
click at [412, 224] on span "Confirm" at bounding box center [416, 229] width 30 height 12
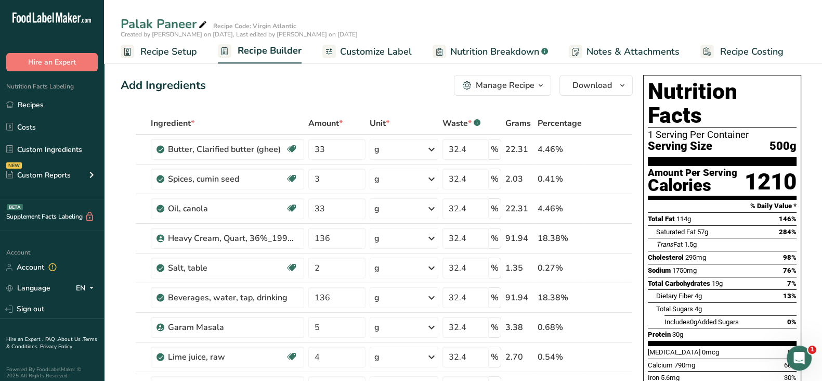
click at [204, 24] on icon at bounding box center [202, 25] width 9 height 15
click at [122, 22] on input "Palak Paneer" at bounding box center [420, 24] width 598 height 19
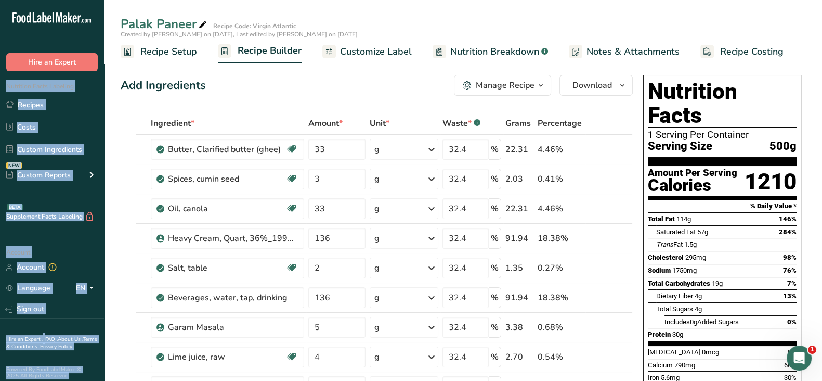
drag, startPoint x: 114, startPoint y: 22, endPoint x: 101, endPoint y: 20, distance: 12.7
drag, startPoint x: 173, startPoint y: 22, endPoint x: 76, endPoint y: 27, distance: 96.3
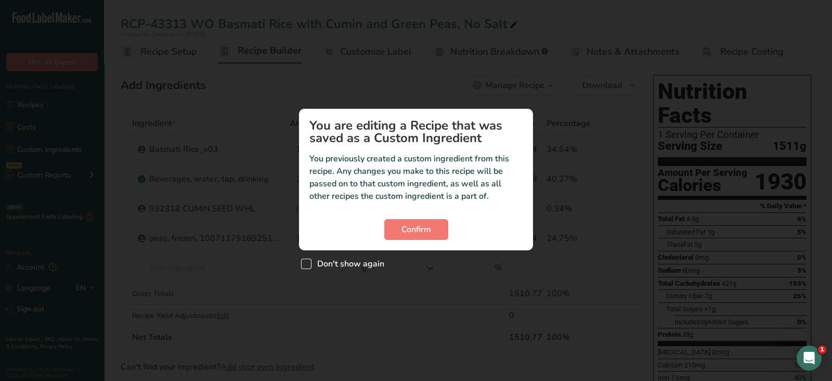
click at [301, 263] on span "Custom ingredient modal" at bounding box center [306, 263] width 10 height 10
click at [301, 263] on input "Don't show again" at bounding box center [304, 263] width 7 height 7
checkbox input "true"
click at [422, 226] on span "Confirm" at bounding box center [416, 229] width 30 height 12
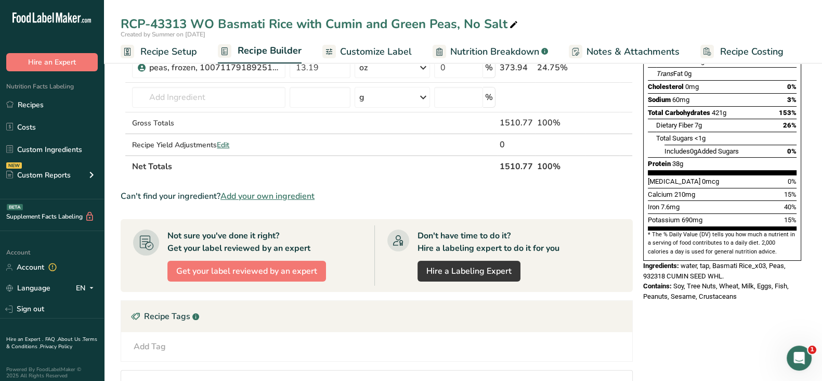
scroll to position [101, 0]
